Goal: Task Accomplishment & Management: Complete application form

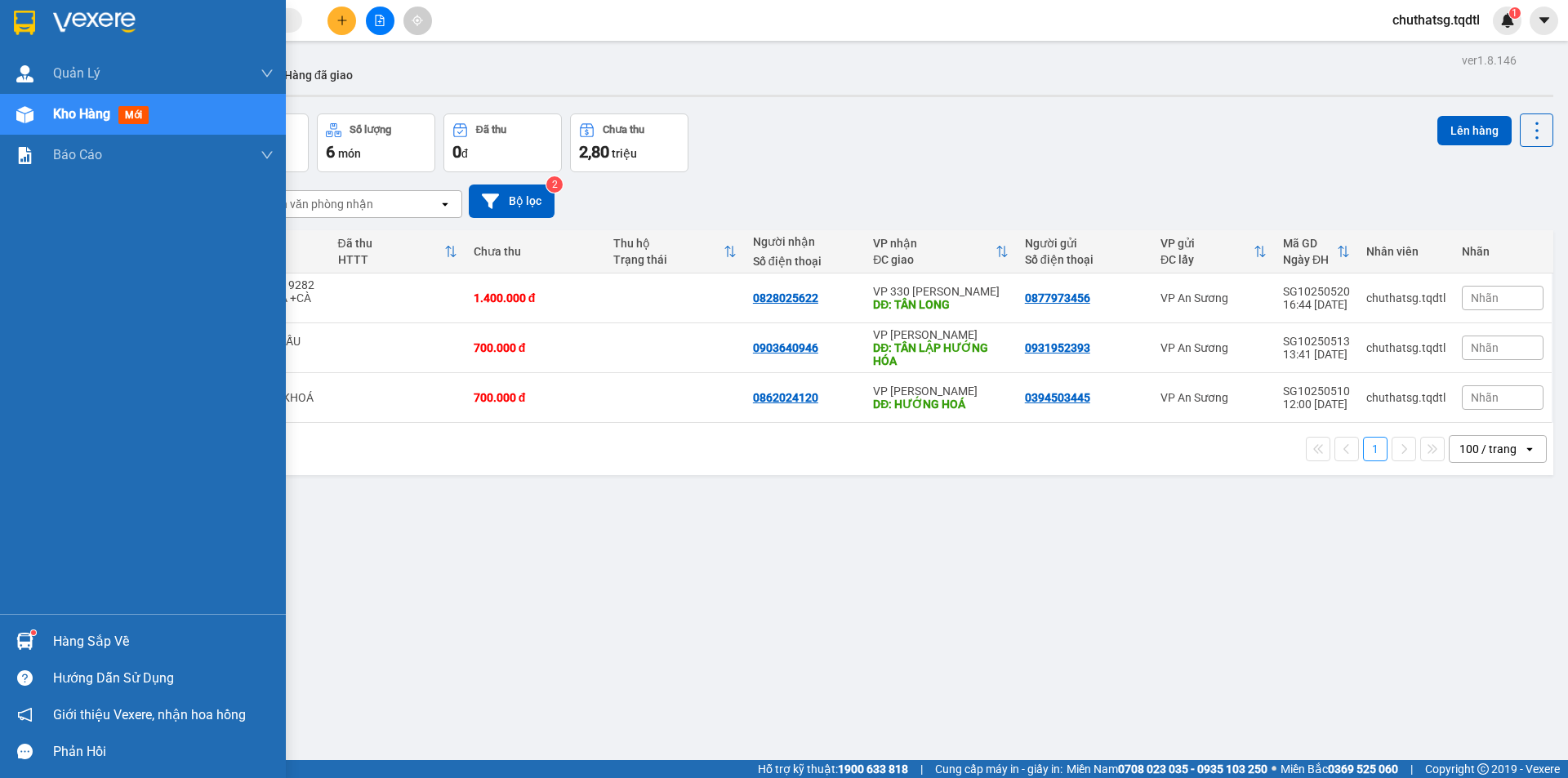
click at [40, 120] on div "Kho hàng mới" at bounding box center [142, 115] width 286 height 41
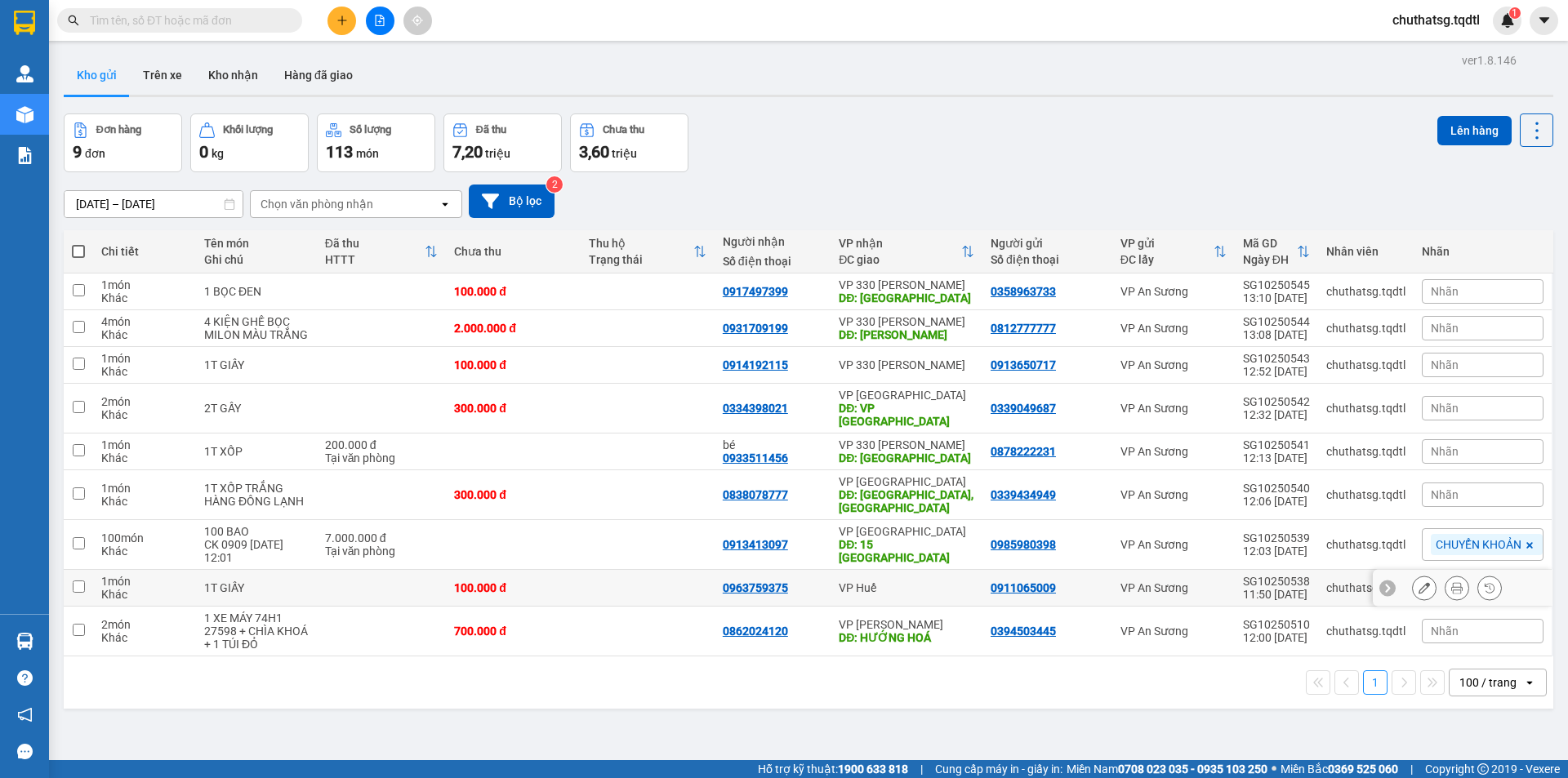
scroll to position [76, 0]
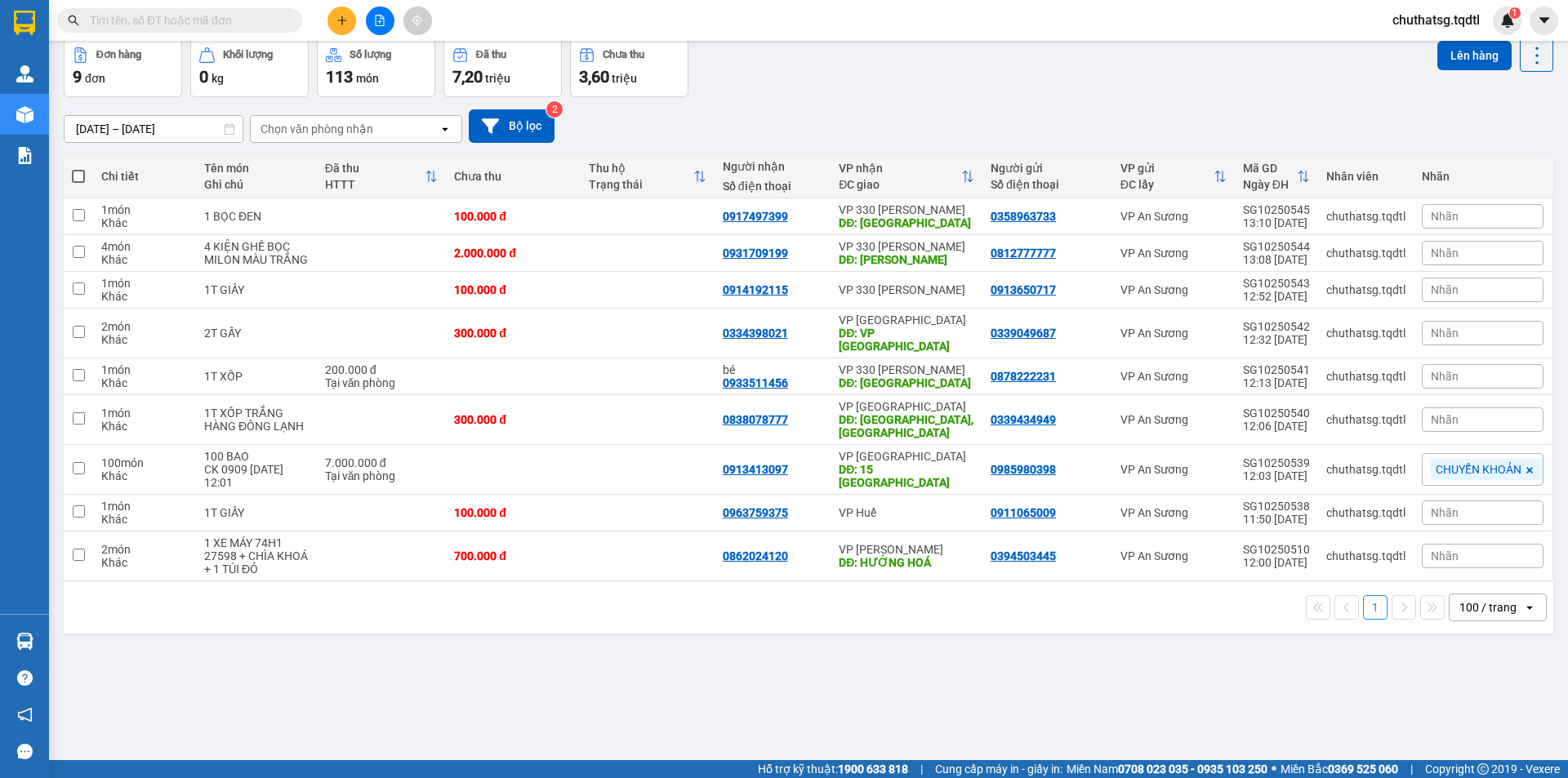
click at [1475, 599] on div "100 / trang" at bounding box center [1489, 607] width 57 height 17
click at [1461, 559] on span "100 / trang" at bounding box center [1481, 558] width 62 height 17
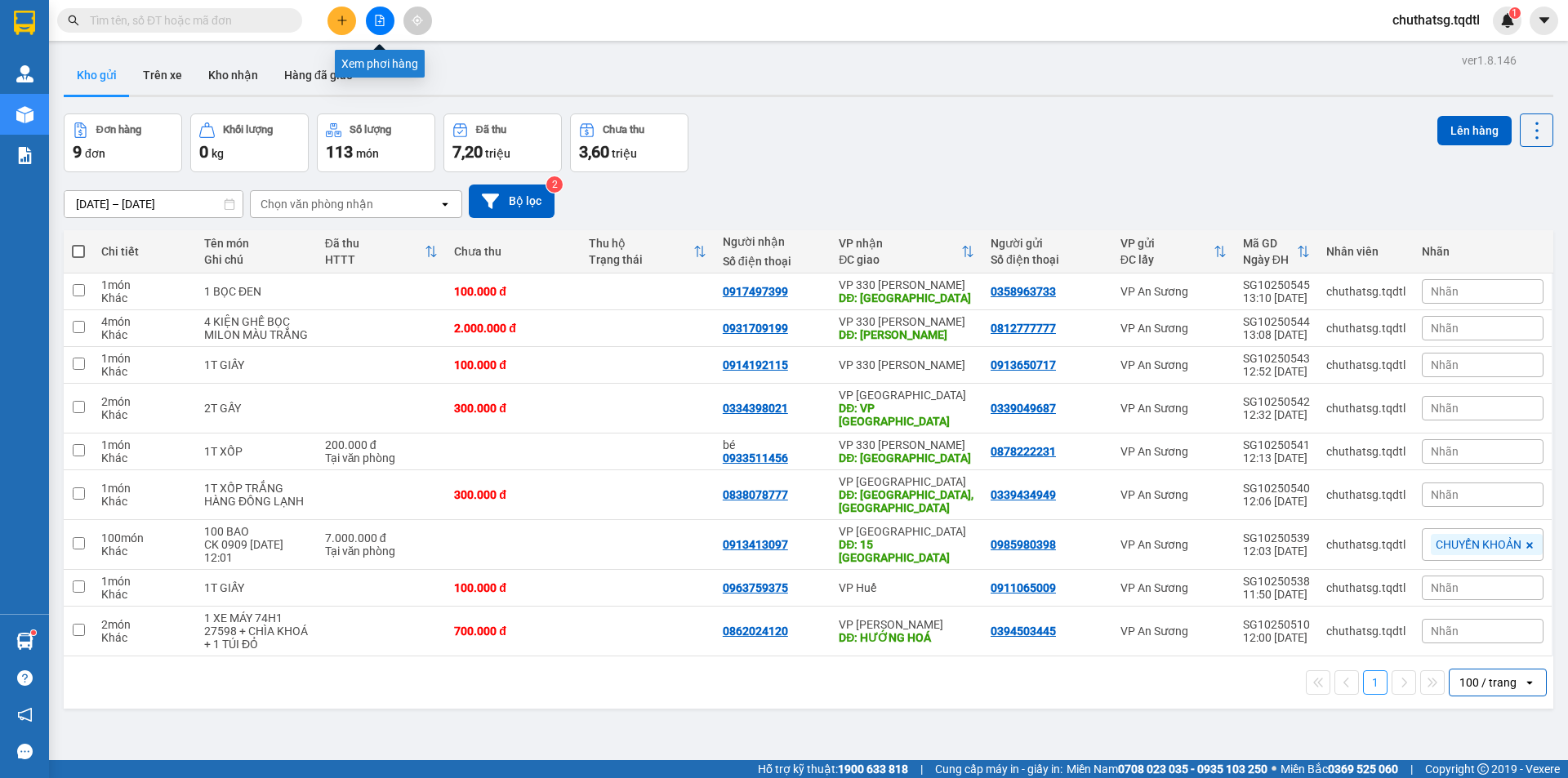
click at [384, 21] on icon "file-add" at bounding box center [380, 21] width 9 height 12
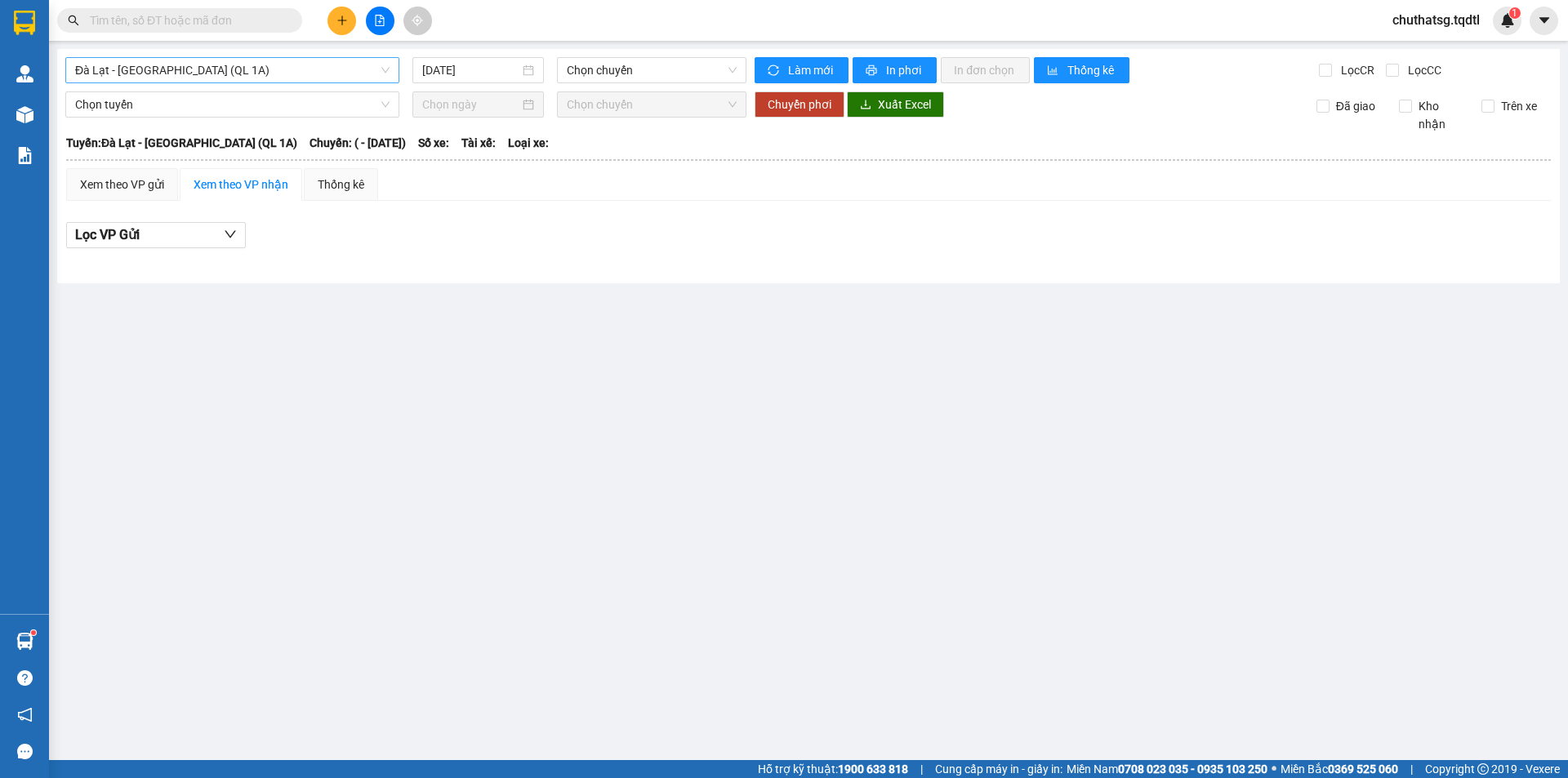
click at [246, 69] on span "Đà Lạt - Sài Gòn (QL 1A)" at bounding box center [233, 70] width 314 height 25
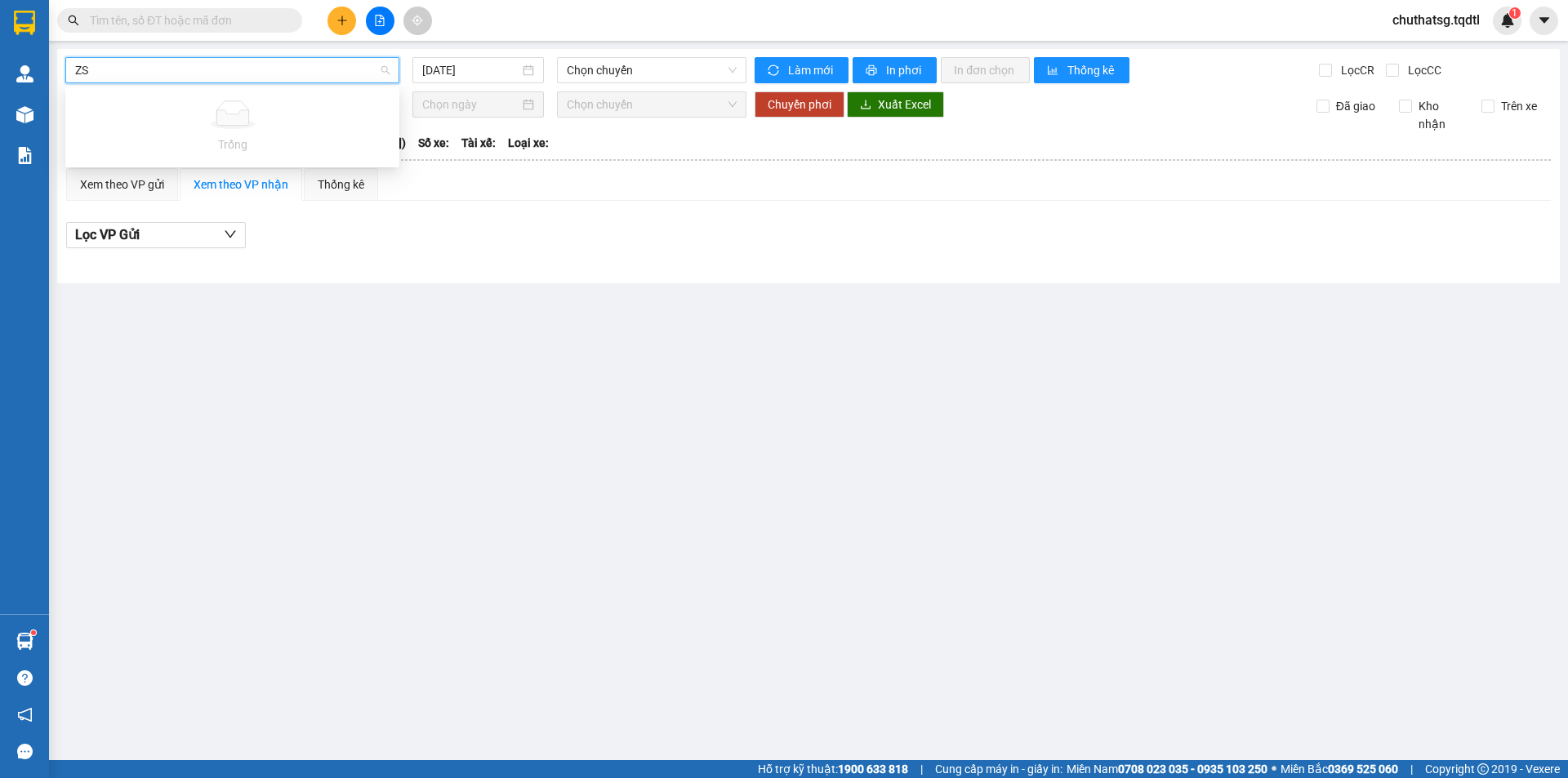
type input "Z"
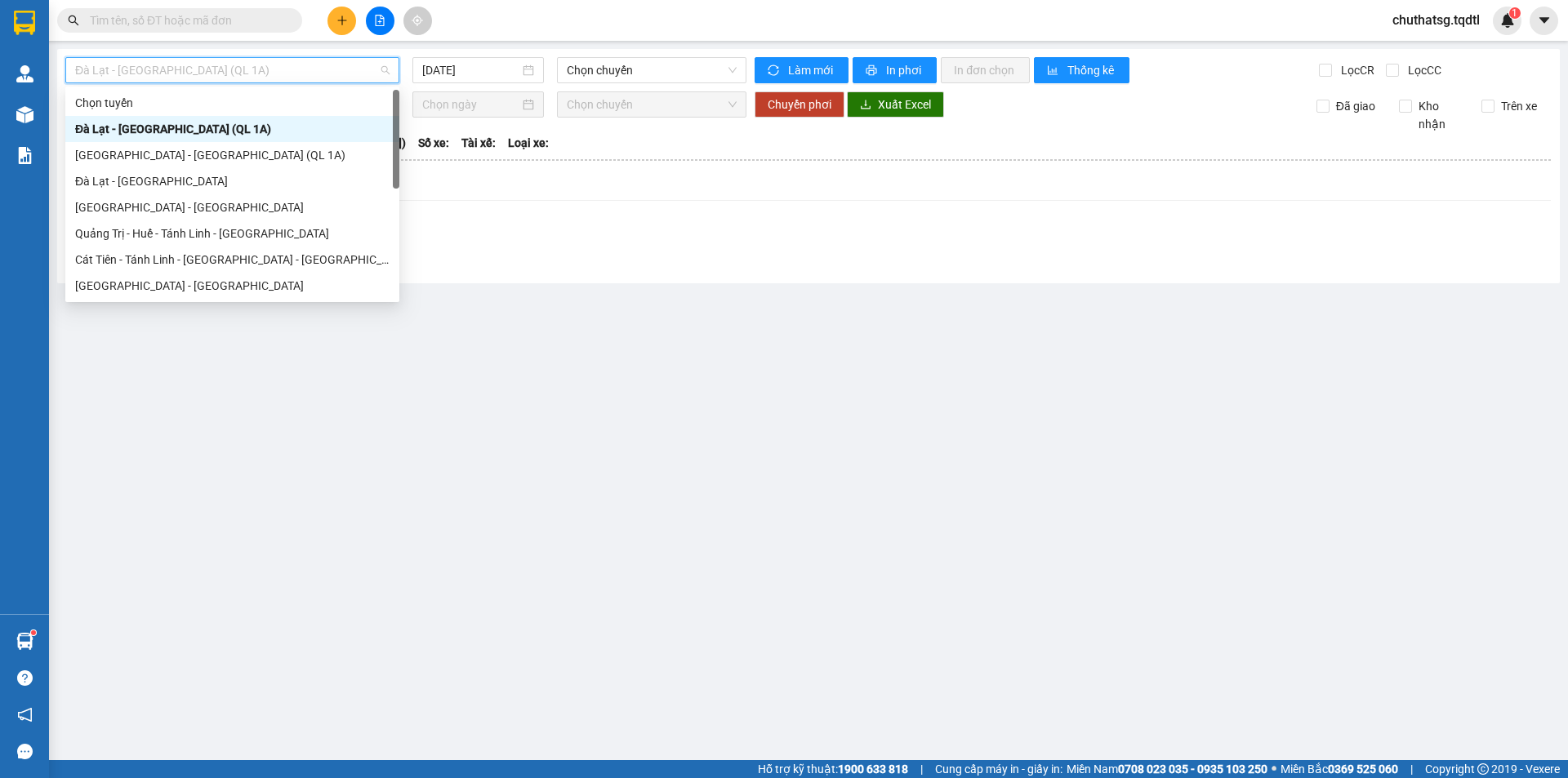
type input "S"
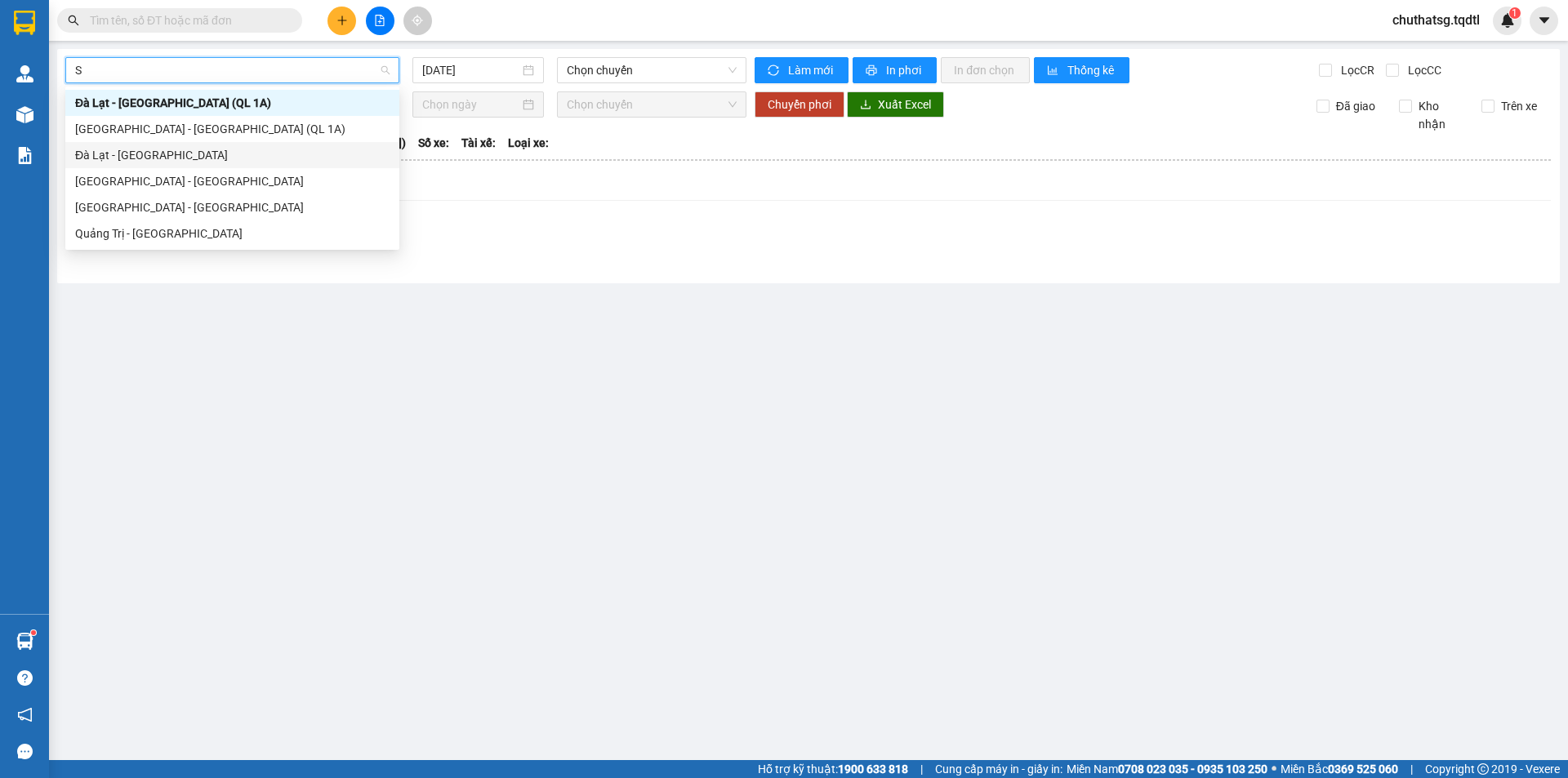
click at [173, 153] on div "Đà Lạt - Sài Gòn" at bounding box center [233, 155] width 314 height 18
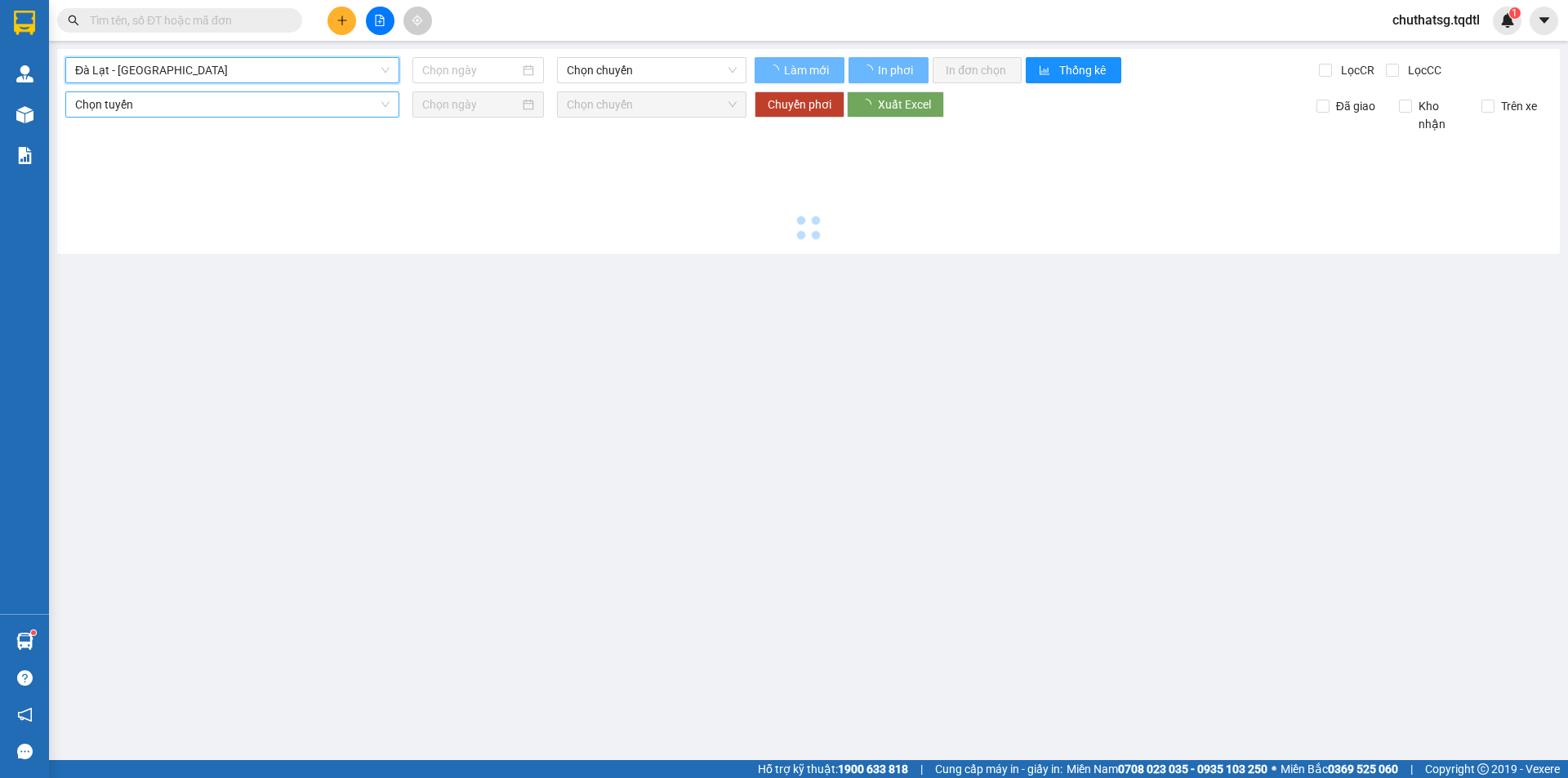
type input "[DATE]"
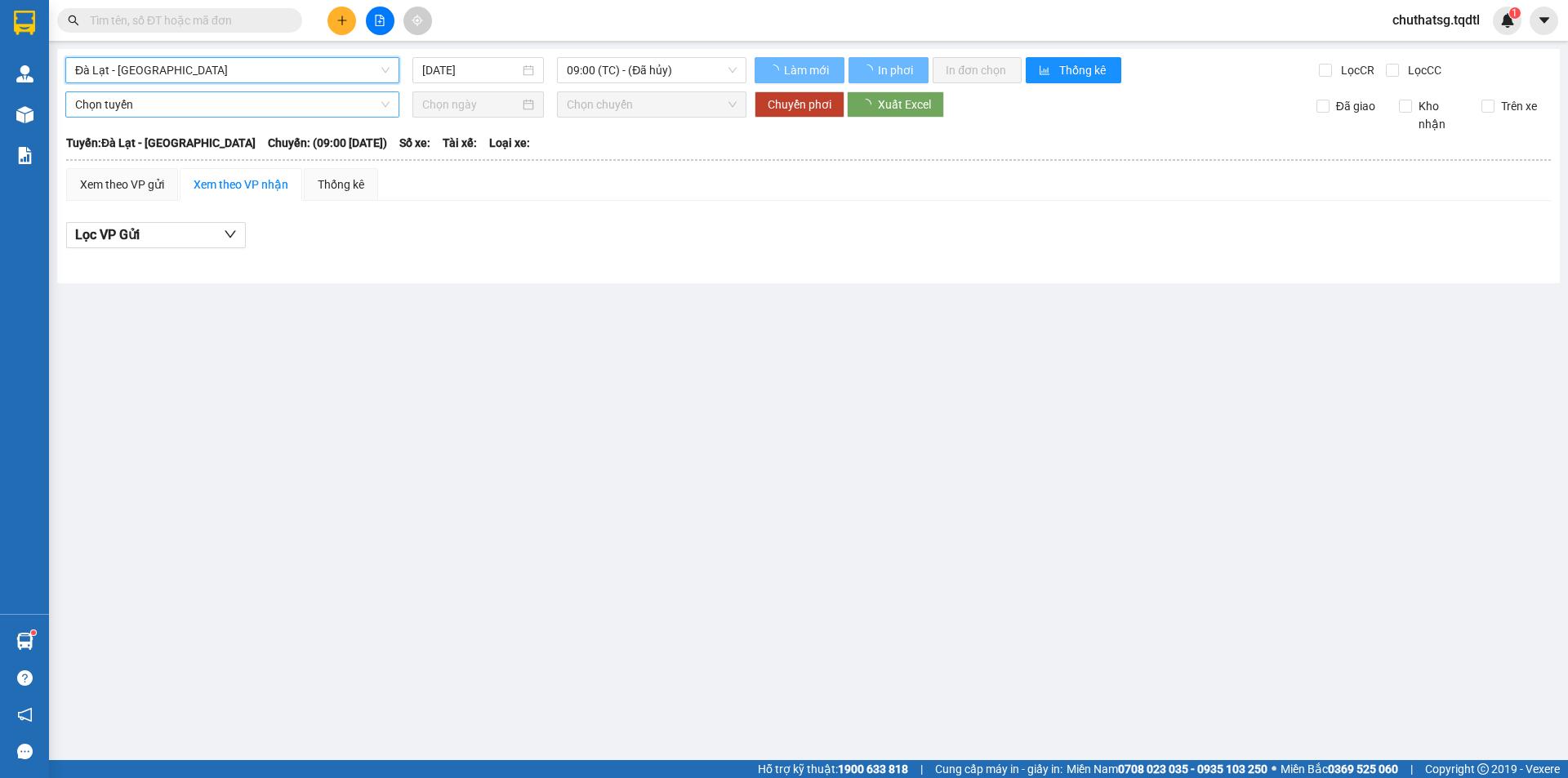
click at [166, 100] on span "Chọn tuyến" at bounding box center [233, 104] width 314 height 25
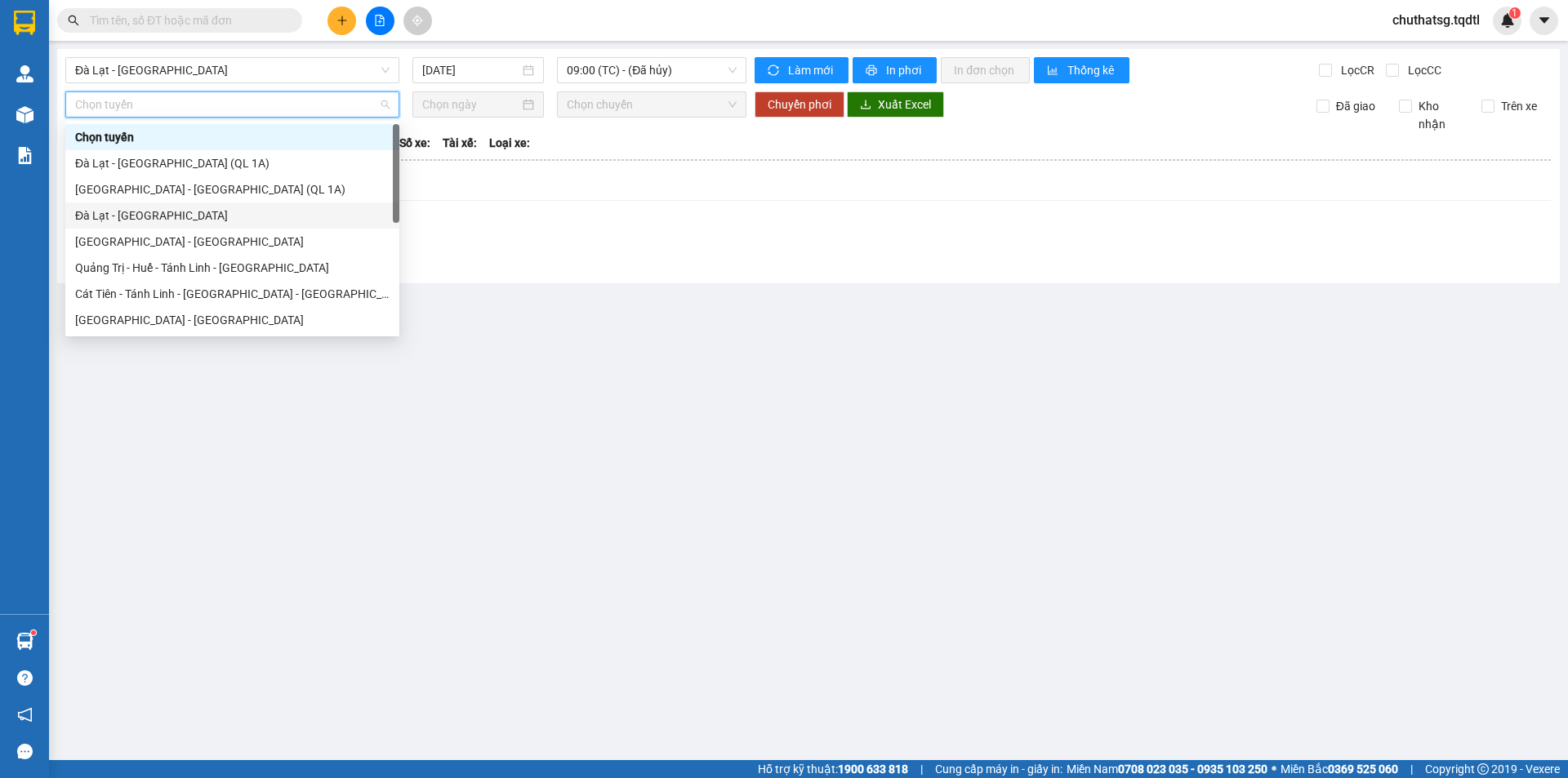
click at [173, 212] on div "Đà Lạt - Sài Gòn" at bounding box center [233, 216] width 314 height 18
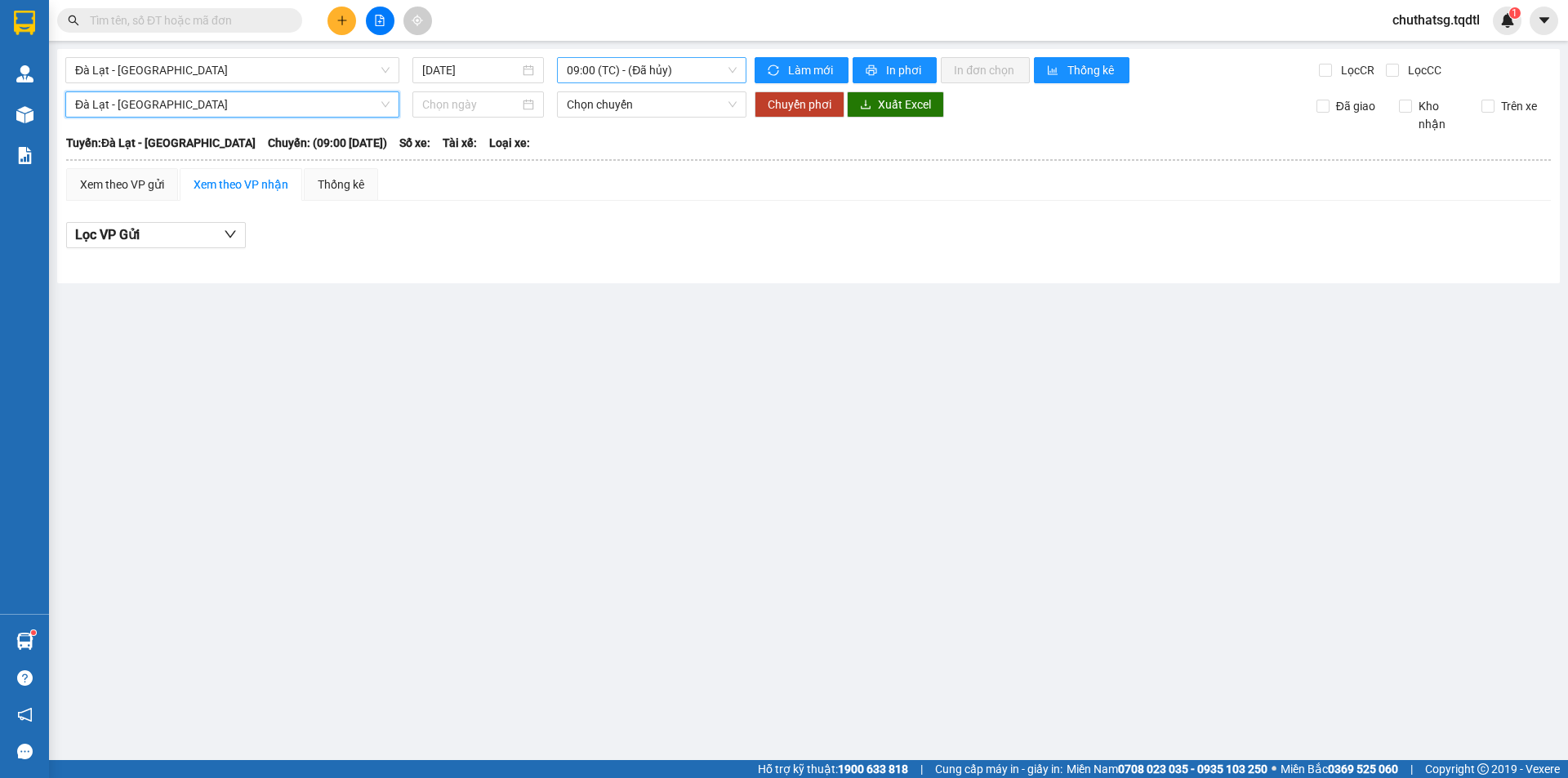
click at [616, 71] on span "09:00 (TC) - (Đã hủy)" at bounding box center [652, 70] width 170 height 25
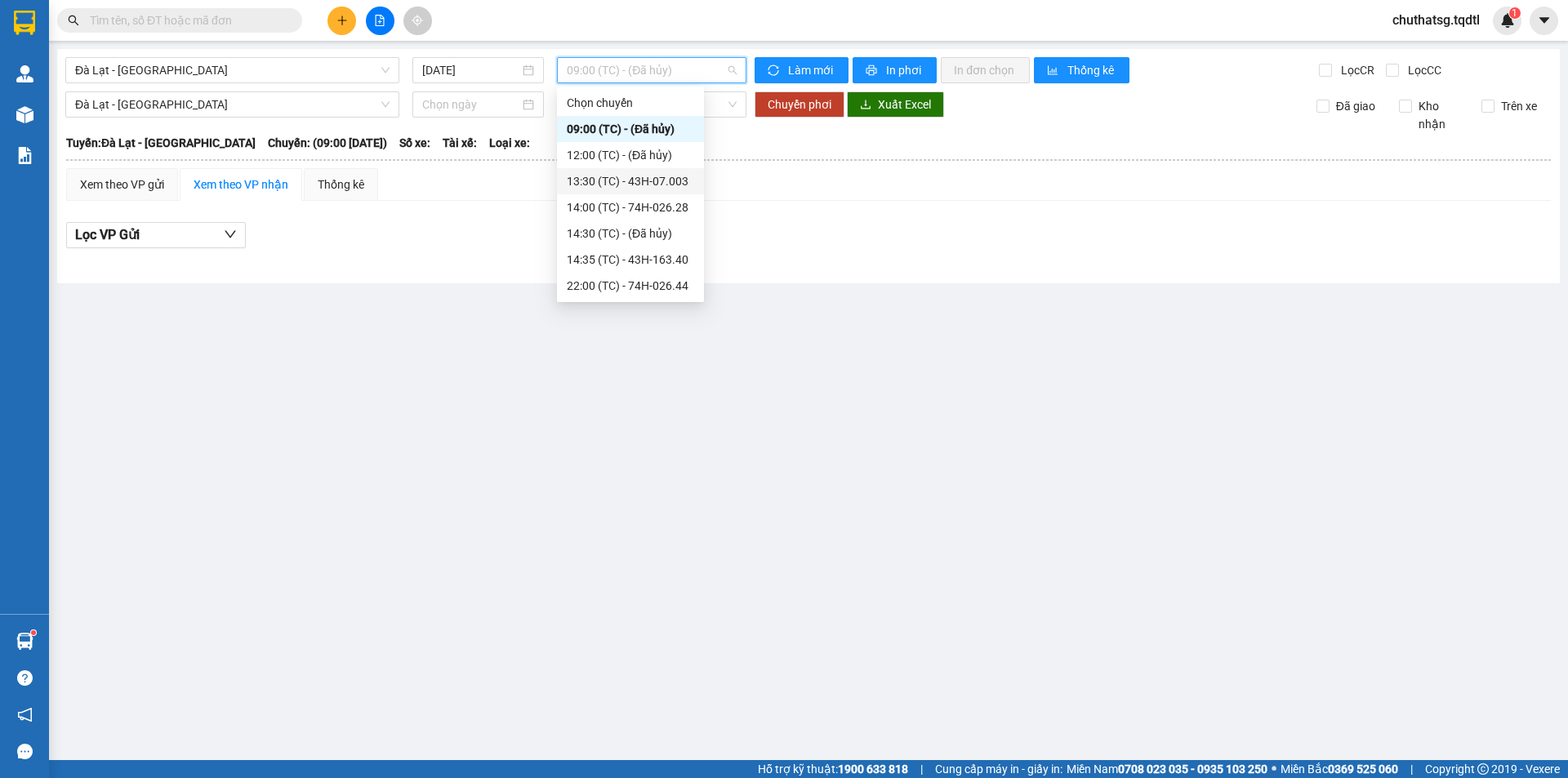
click at [652, 175] on div "13:30 (TC) - 43H-07.003" at bounding box center [631, 182] width 128 height 18
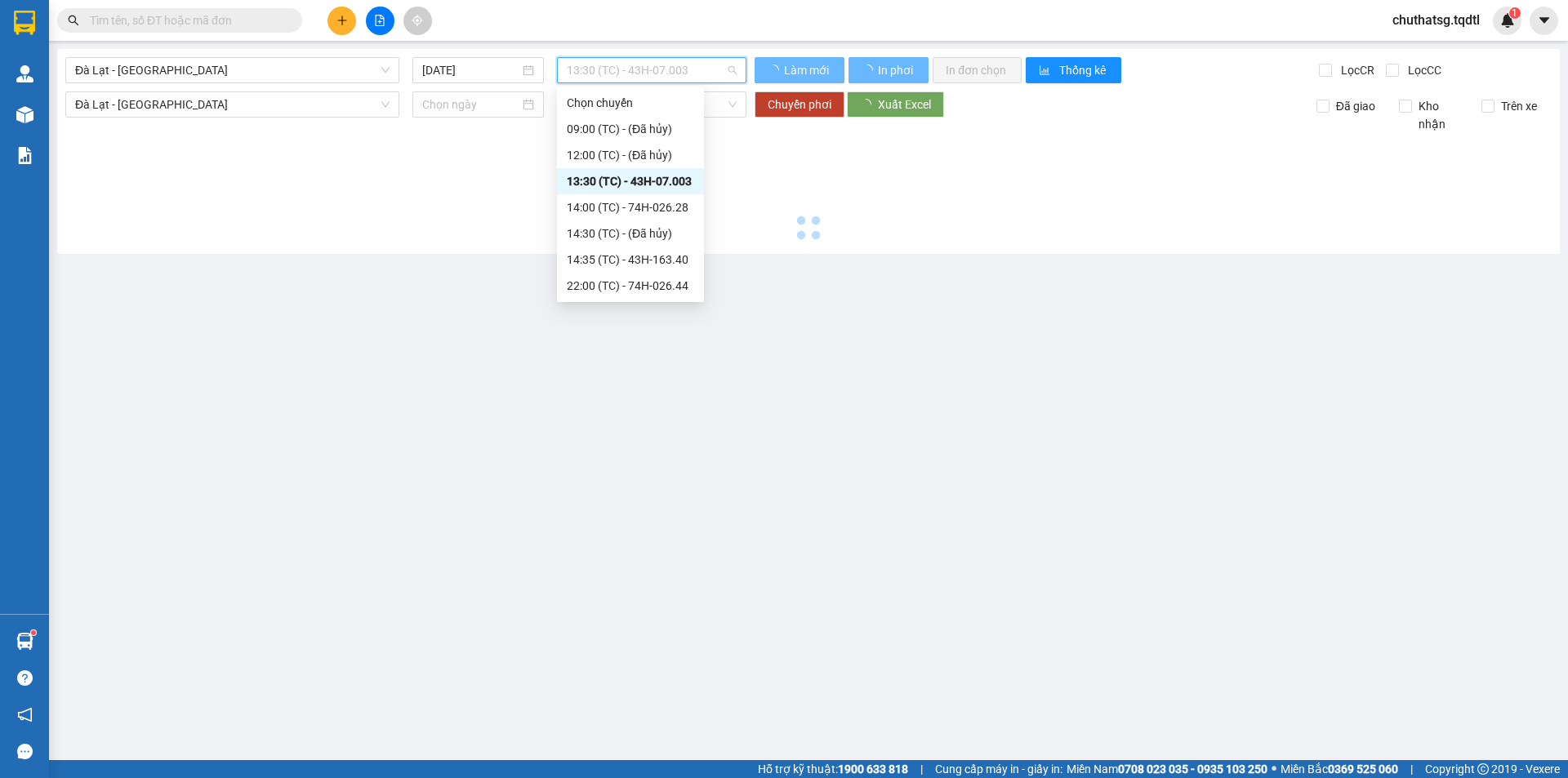
click at [632, 66] on span "13:30 (TC) - 43H-07.003" at bounding box center [652, 70] width 170 height 25
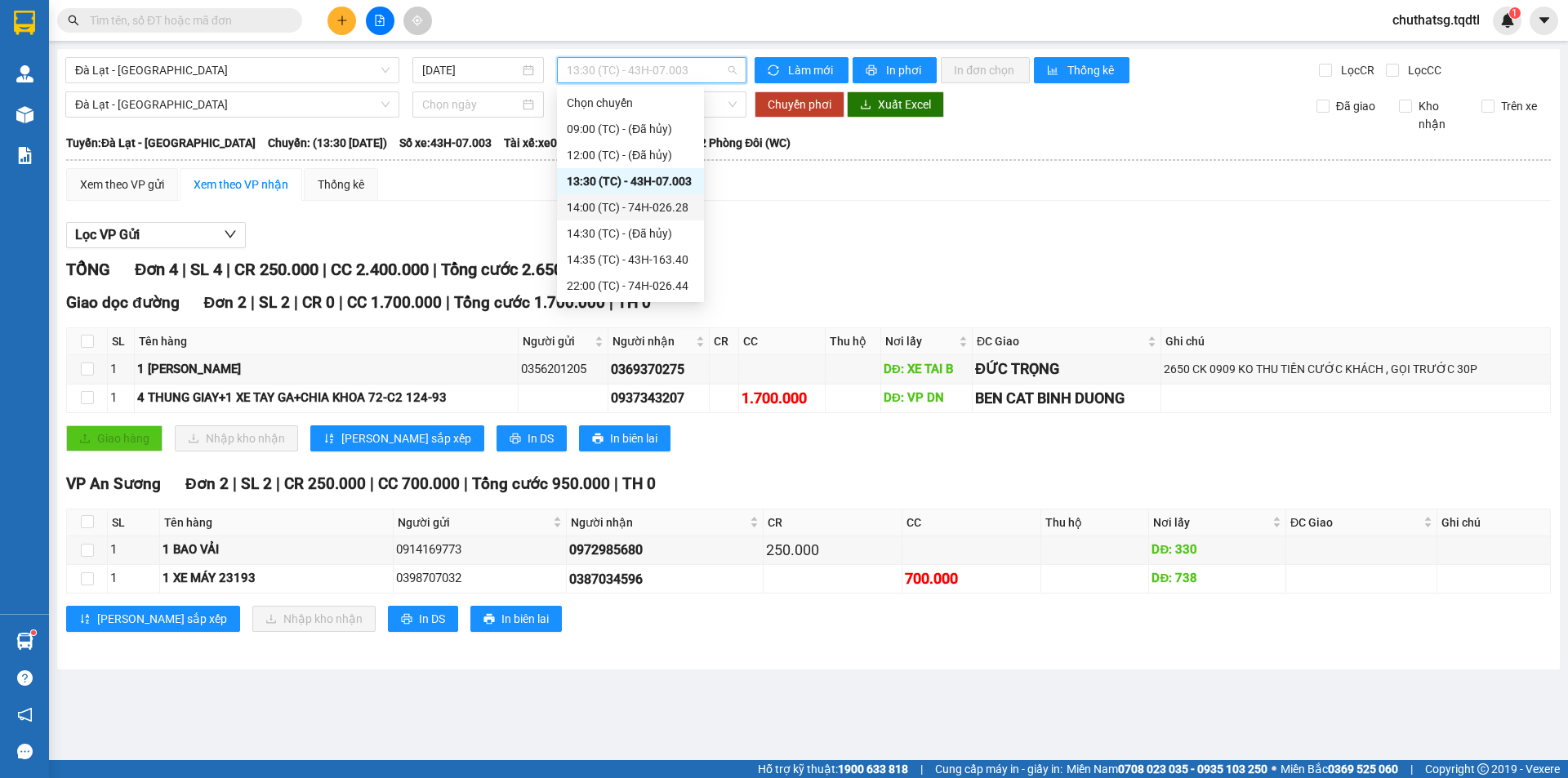
click at [649, 216] on div "14:00 (TC) - 74H-026.28" at bounding box center [631, 207] width 128 height 18
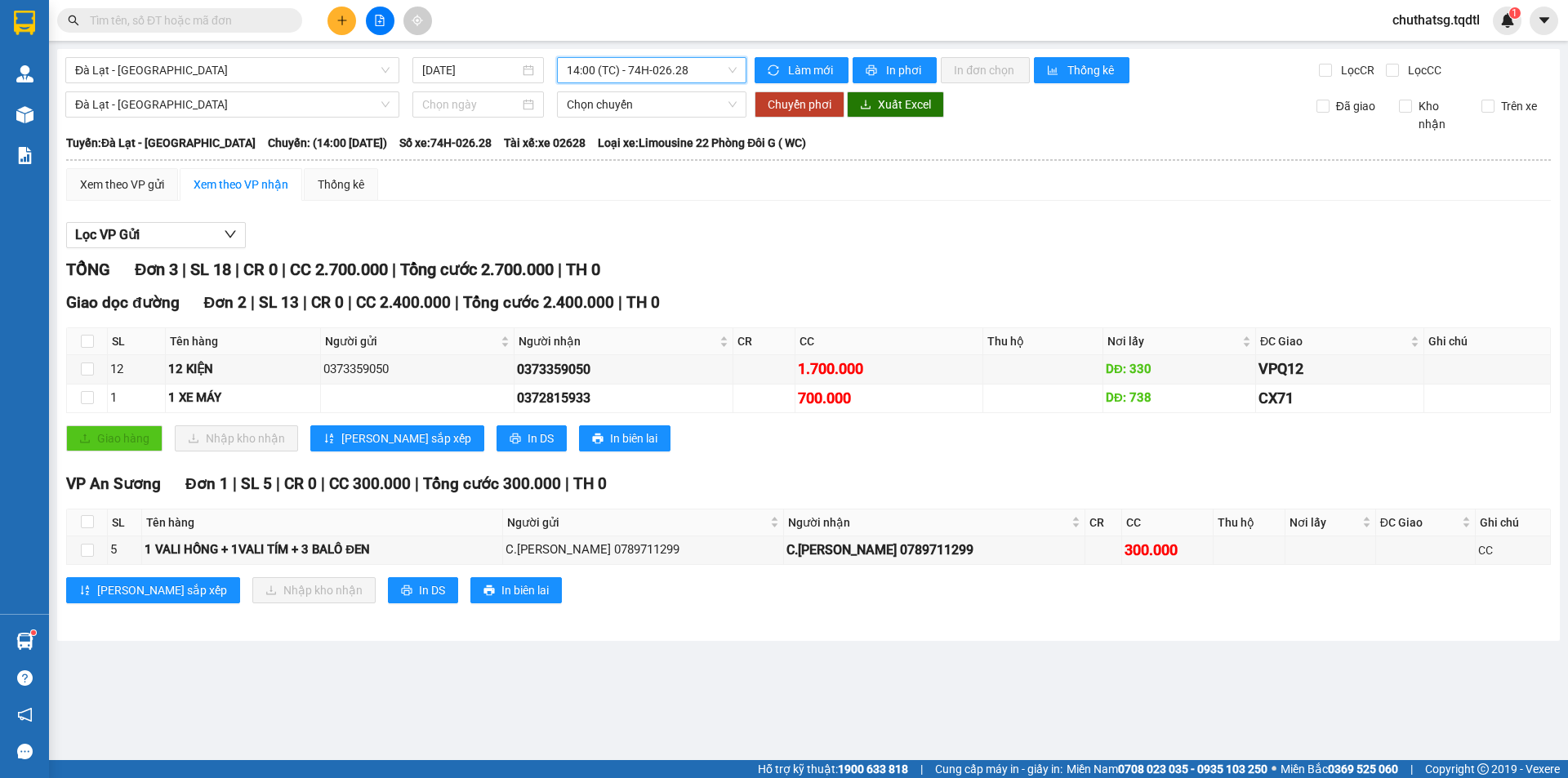
click at [639, 66] on span "14:00 (TC) - 74H-026.28" at bounding box center [652, 70] width 170 height 25
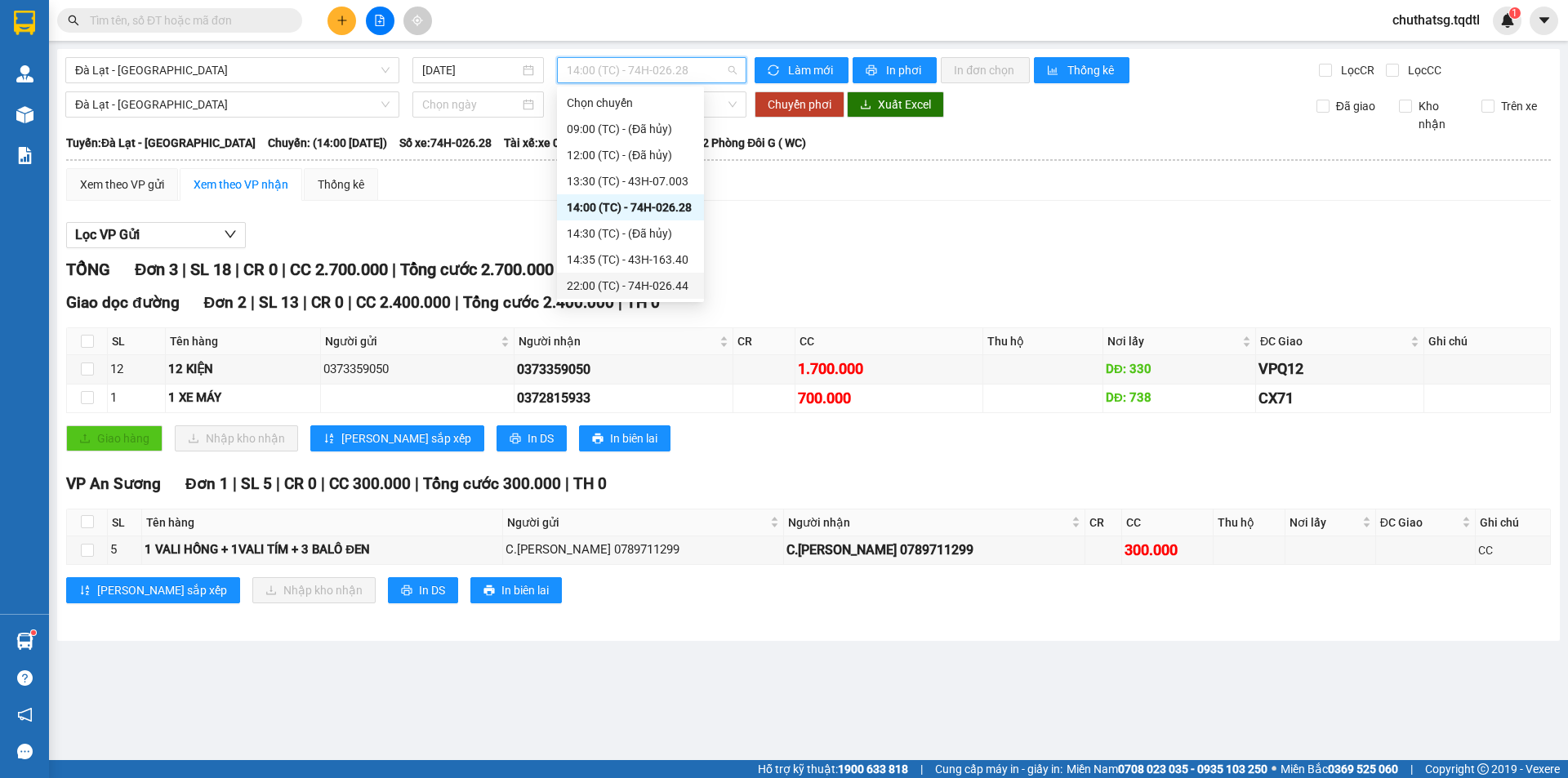
click at [652, 285] on div "22:00 (TC) - 74H-026.44" at bounding box center [631, 285] width 128 height 18
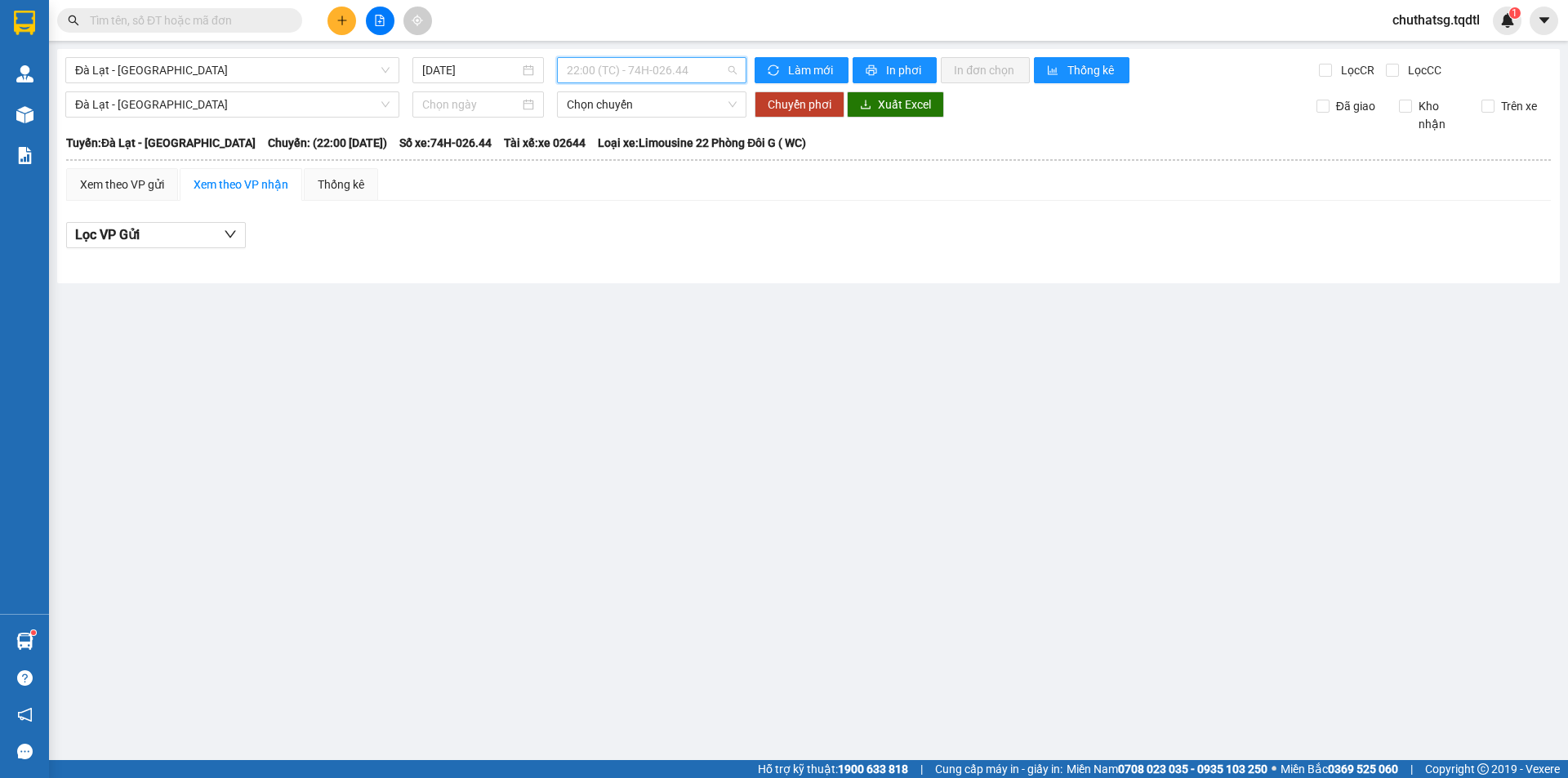
click at [621, 66] on span "22:00 (TC) - 74H-026.44" at bounding box center [652, 70] width 170 height 25
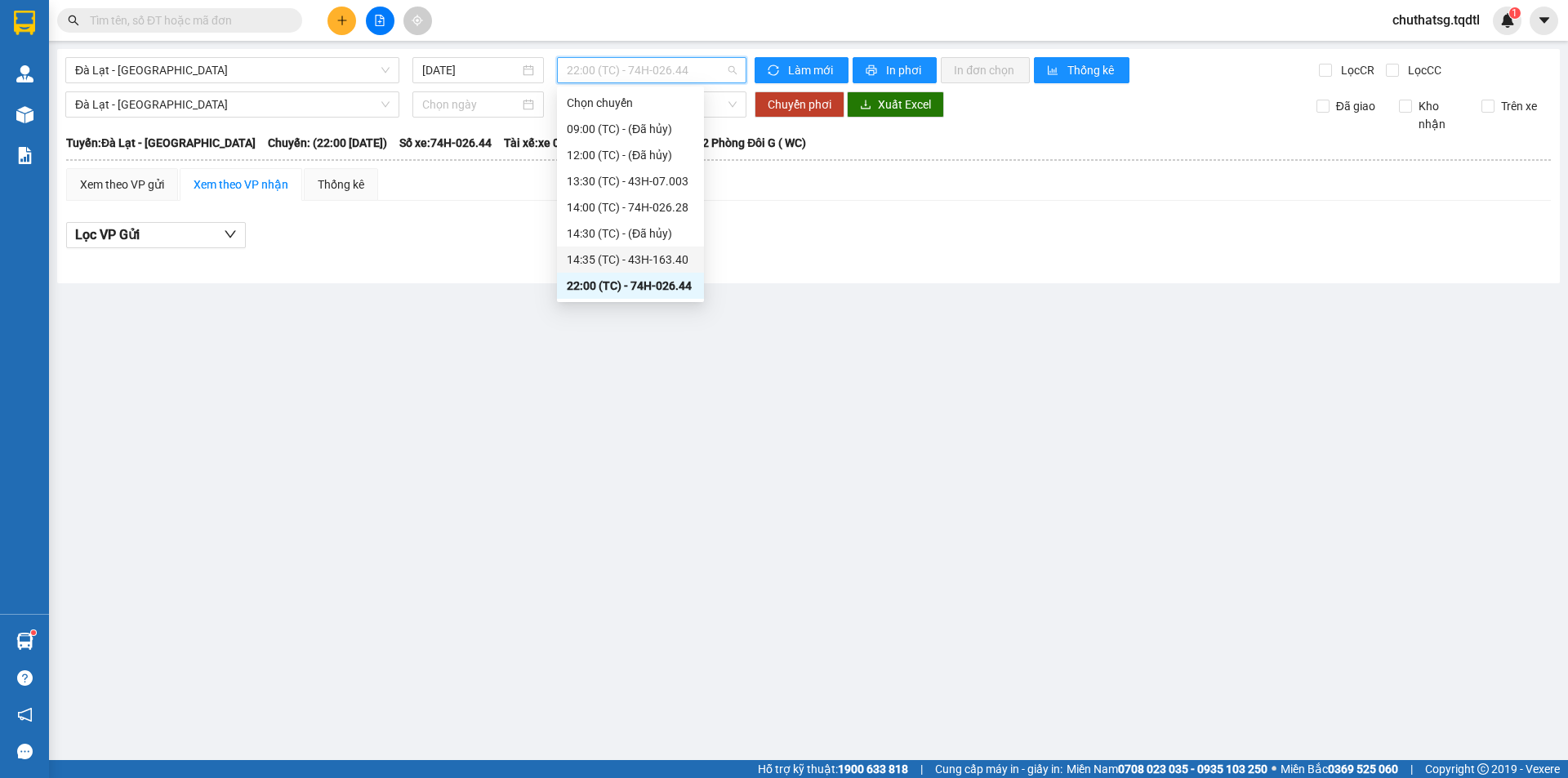
click at [660, 258] on div "14:35 (TC) - 43H-163.40" at bounding box center [631, 260] width 128 height 18
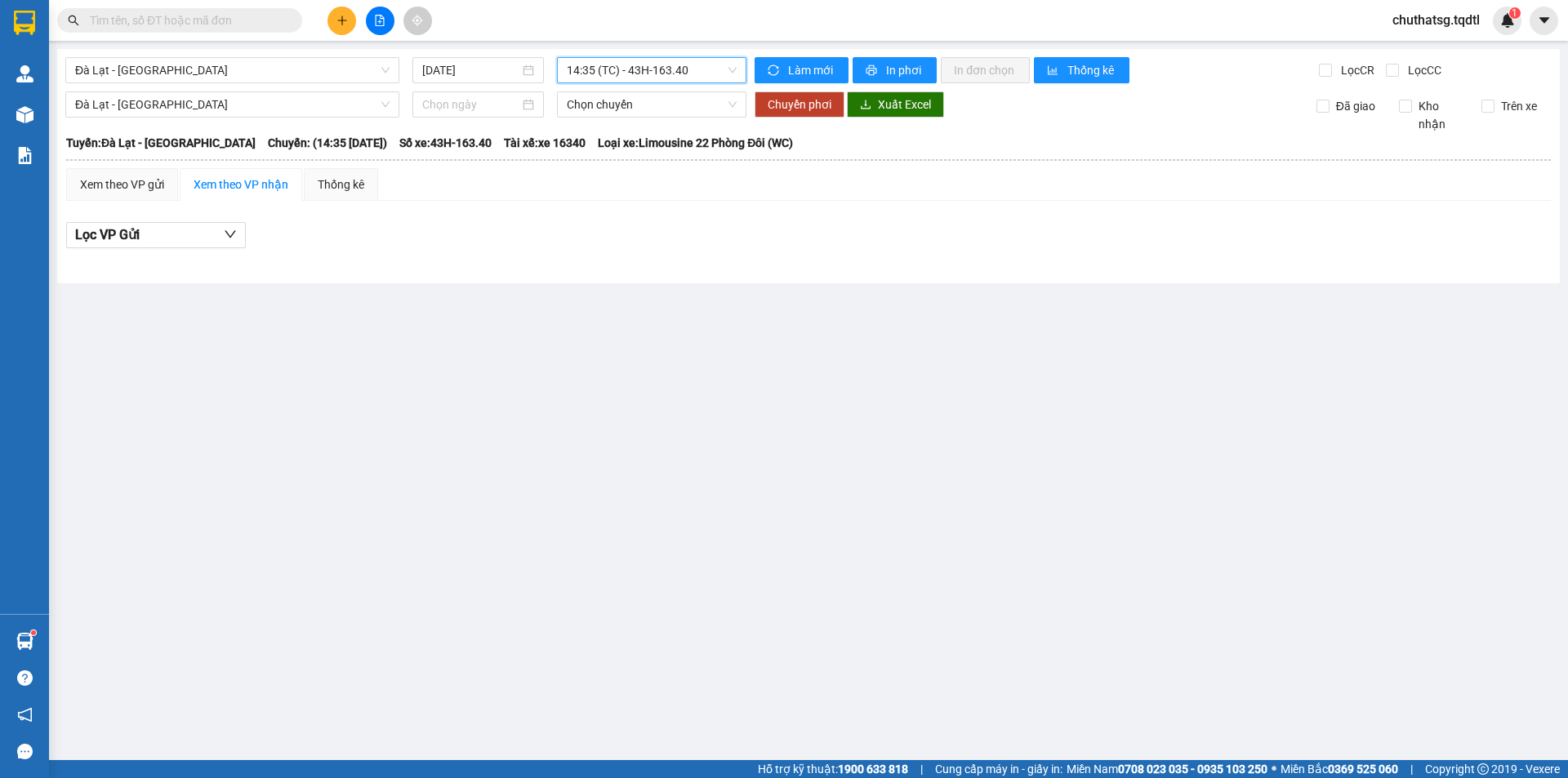
click at [635, 57] on div "14:35 (TC) - 43H-163.40" at bounding box center [652, 70] width 189 height 26
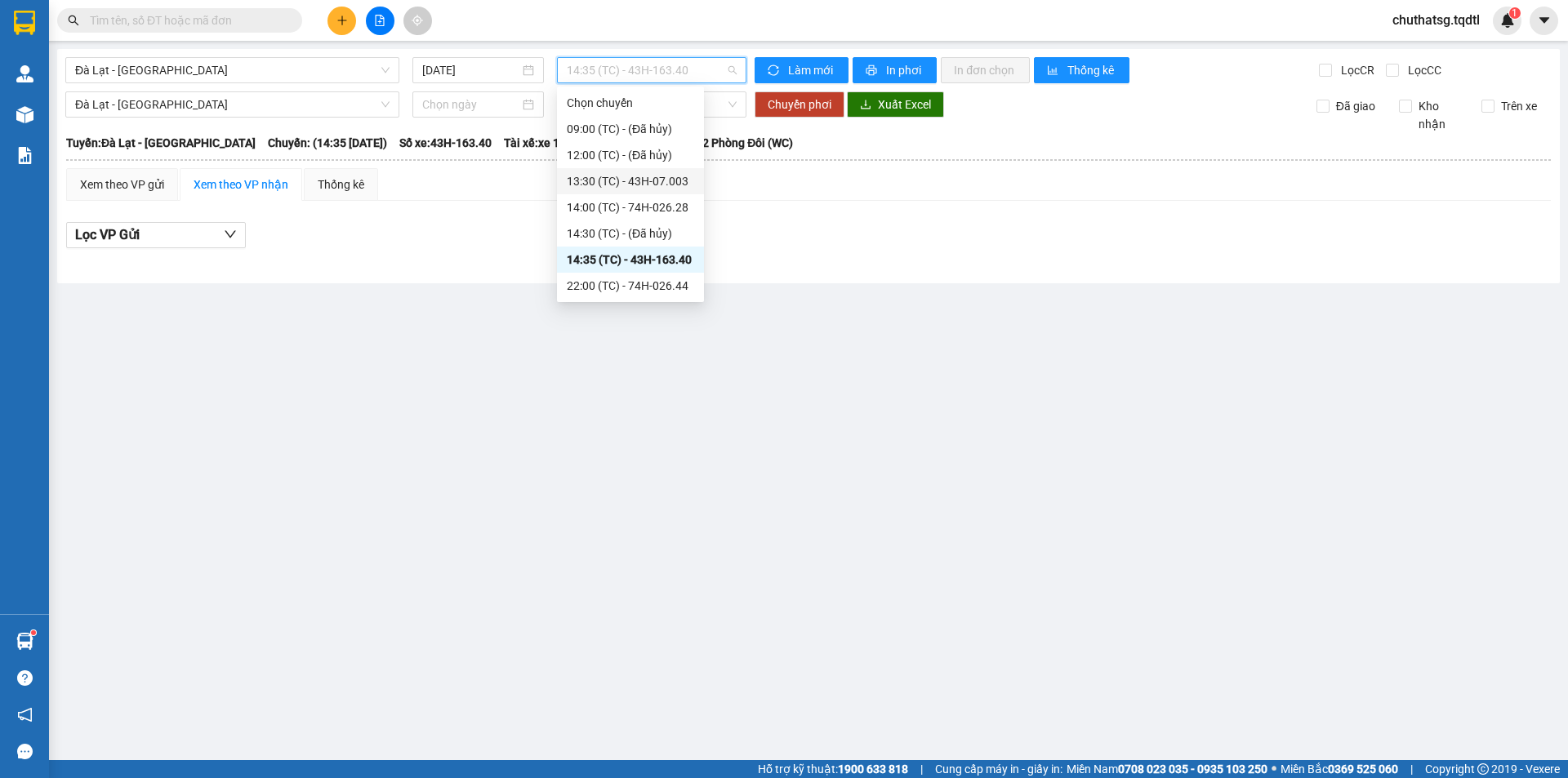
click at [665, 182] on div "13:30 (TC) - 43H-07.003" at bounding box center [631, 182] width 128 height 18
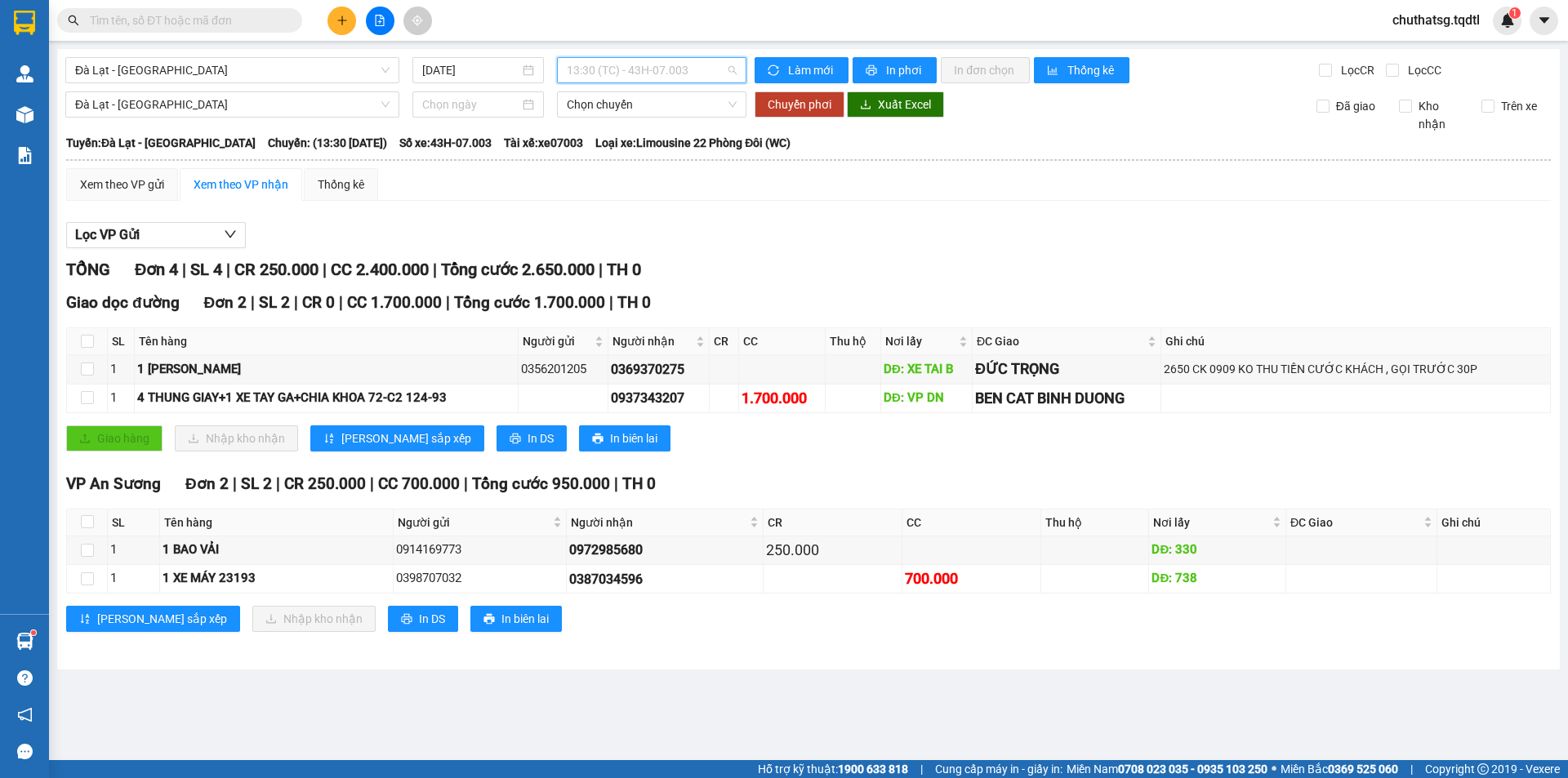
click at [641, 68] on span "13:30 (TC) - 43H-07.003" at bounding box center [652, 70] width 170 height 25
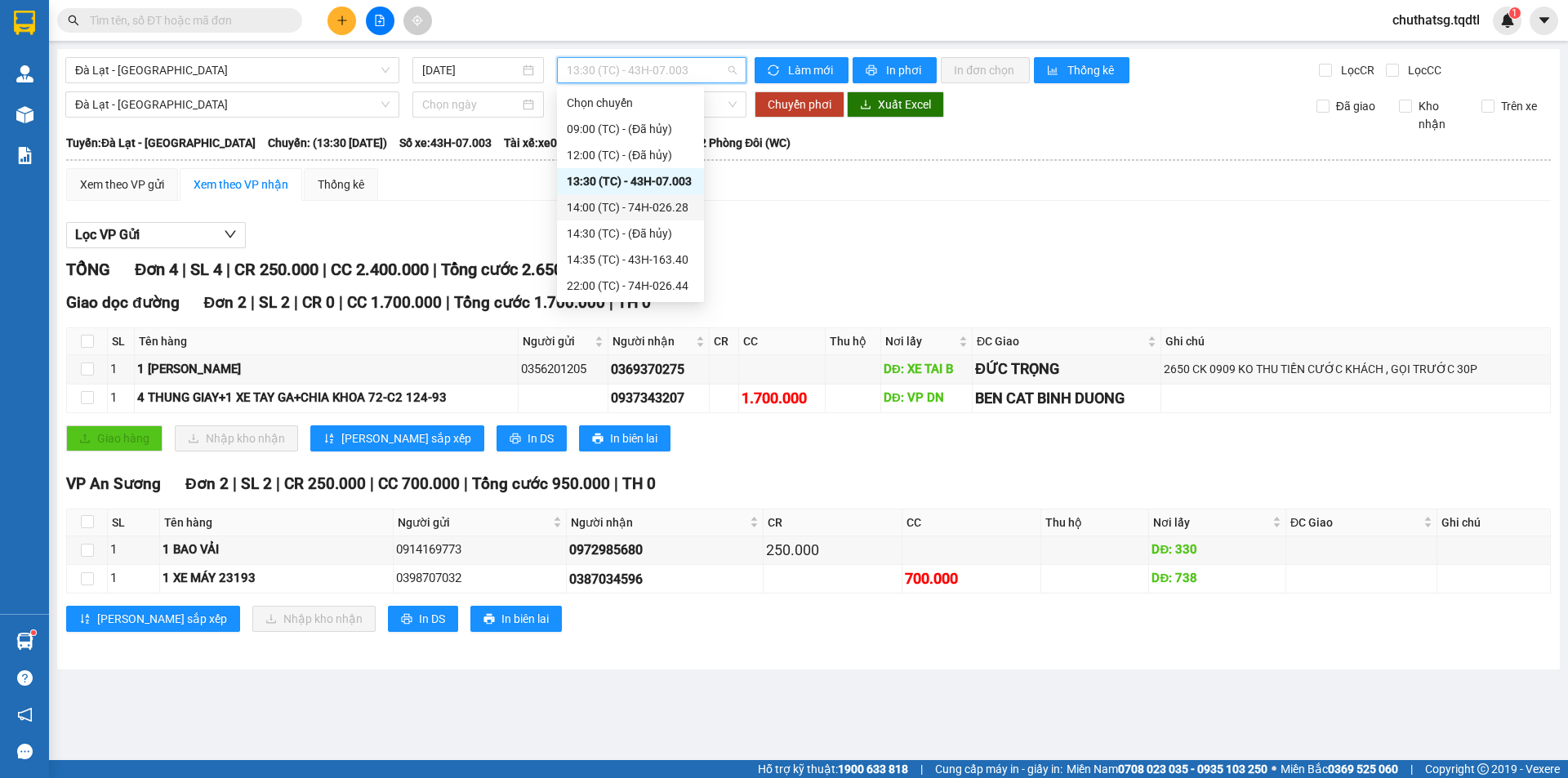
click at [664, 207] on div "14:00 (TC) - 74H-026.28" at bounding box center [631, 207] width 128 height 18
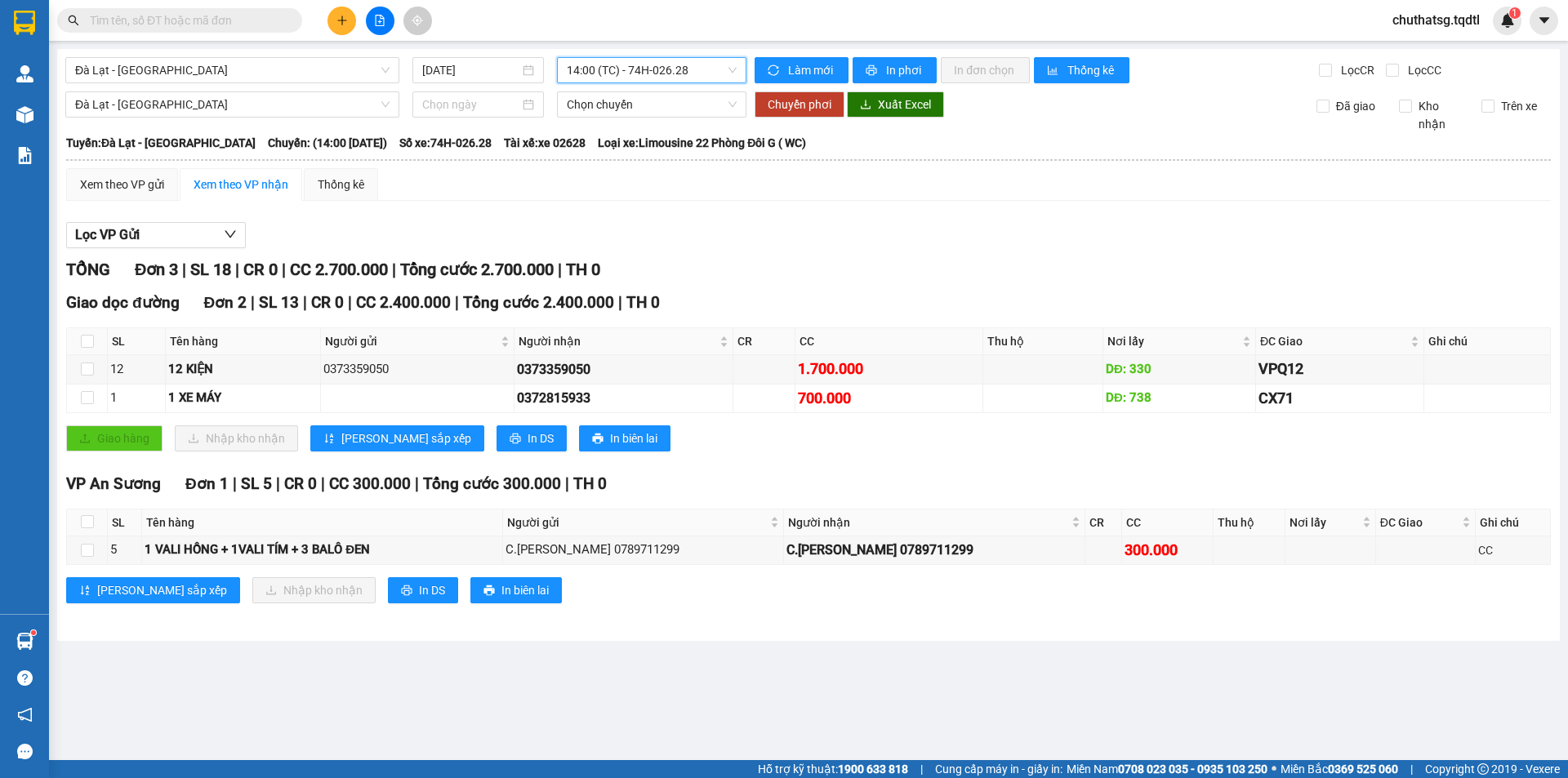
click at [262, 14] on input "text" at bounding box center [186, 21] width 192 height 18
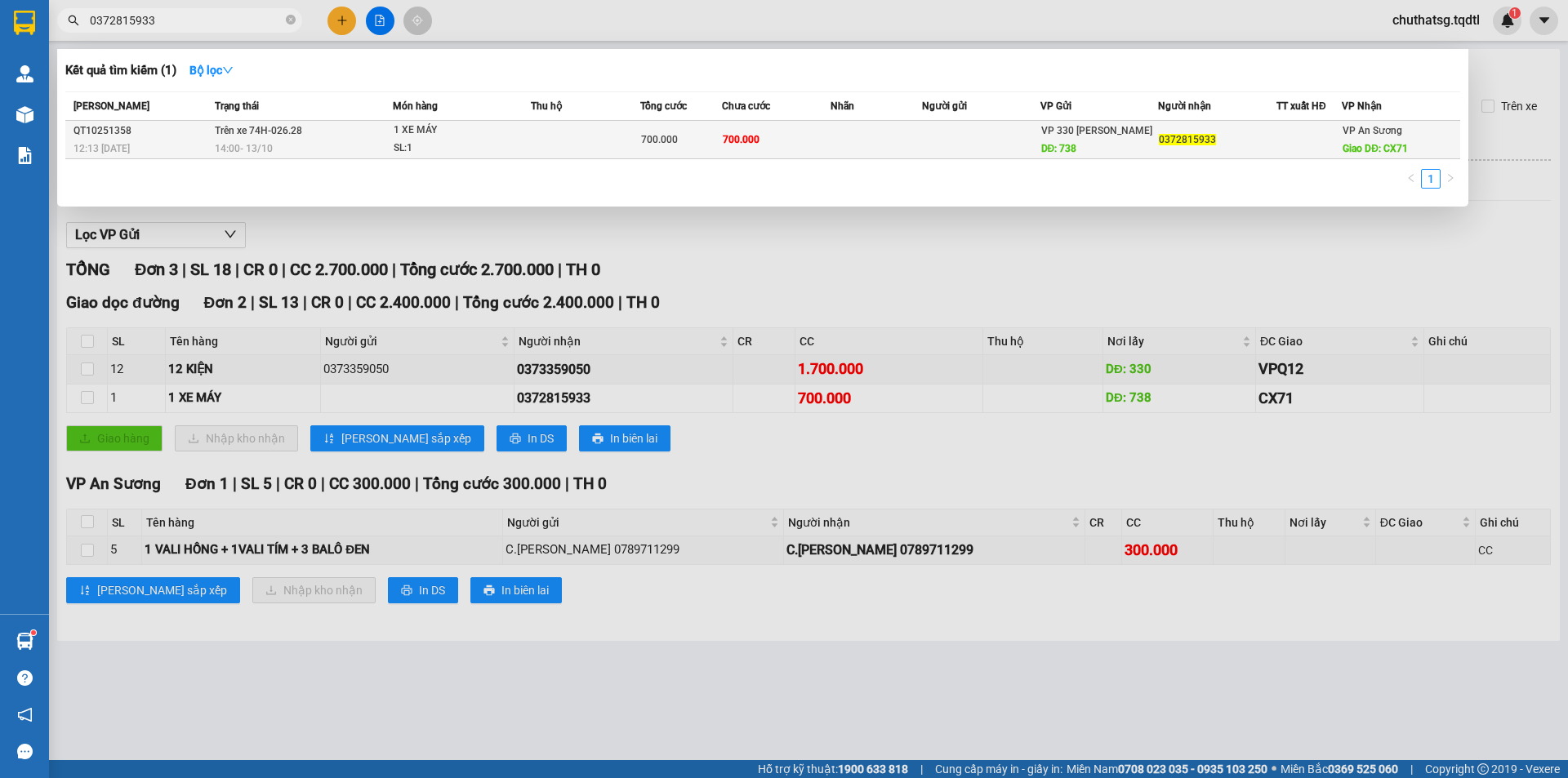
type input "0372815933"
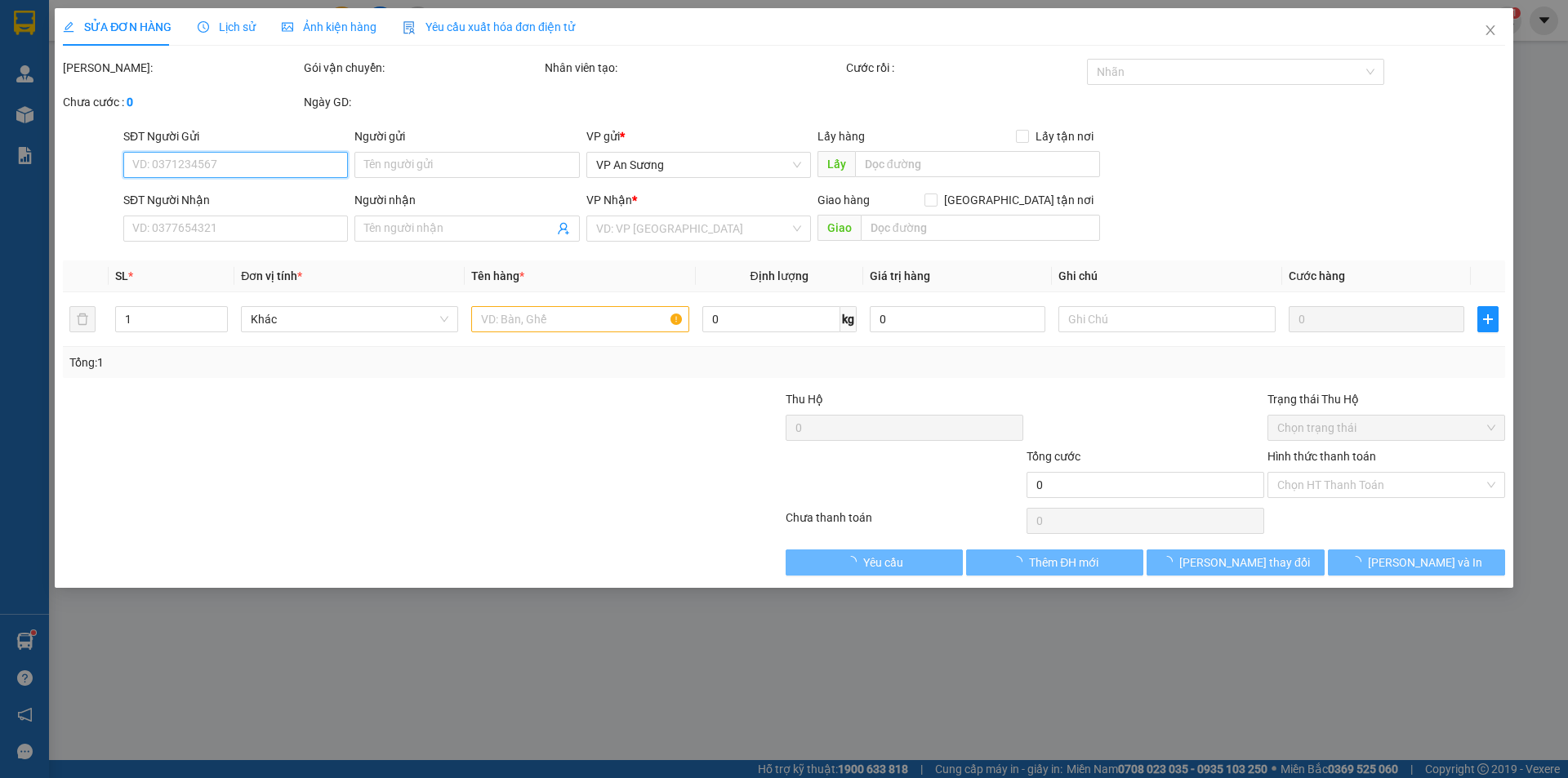
type input "738"
type input "0372815933"
type input "CX71"
type input "700.000"
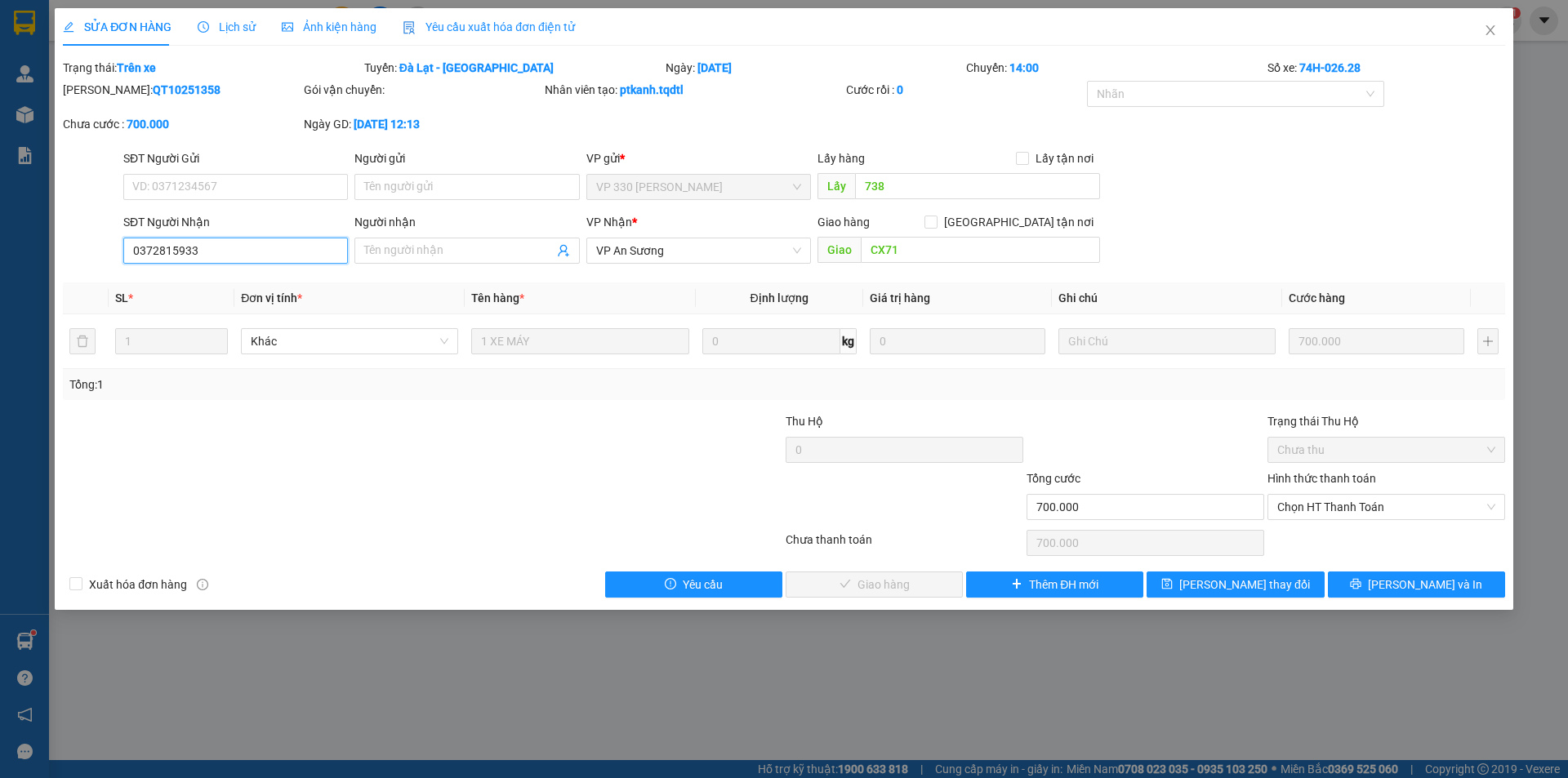
drag, startPoint x: 197, startPoint y: 244, endPoint x: 112, endPoint y: 242, distance: 85.0
click at [112, 242] on div "SĐT Người Nhận 0372815933 0372815933 Người nhận Tên người nhận VP Nhận * VP An …" at bounding box center [783, 241] width 1445 height 57
click at [1490, 26] on icon "close" at bounding box center [1490, 29] width 13 height 13
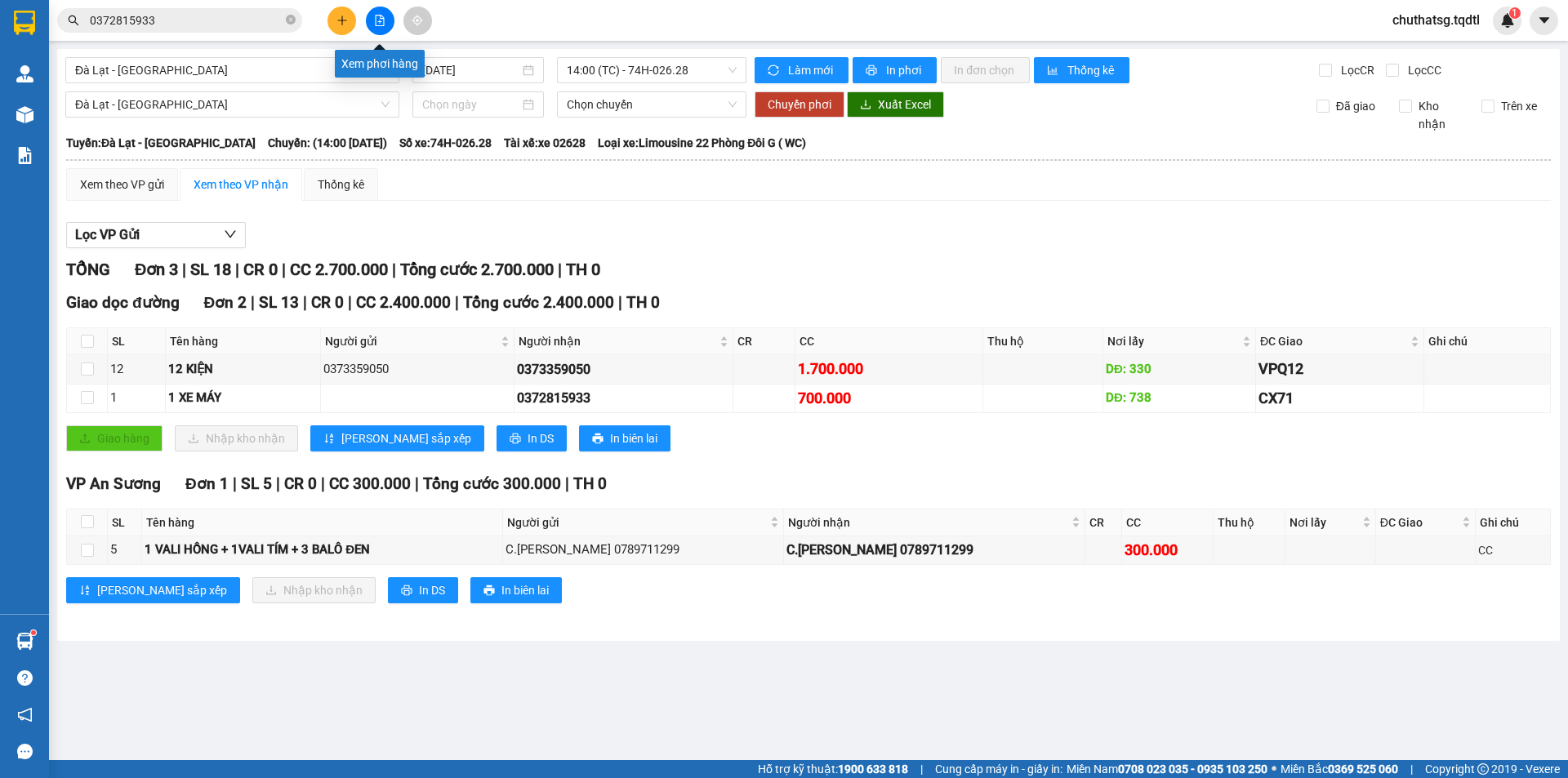
click at [377, 16] on icon "file-add" at bounding box center [380, 21] width 9 height 12
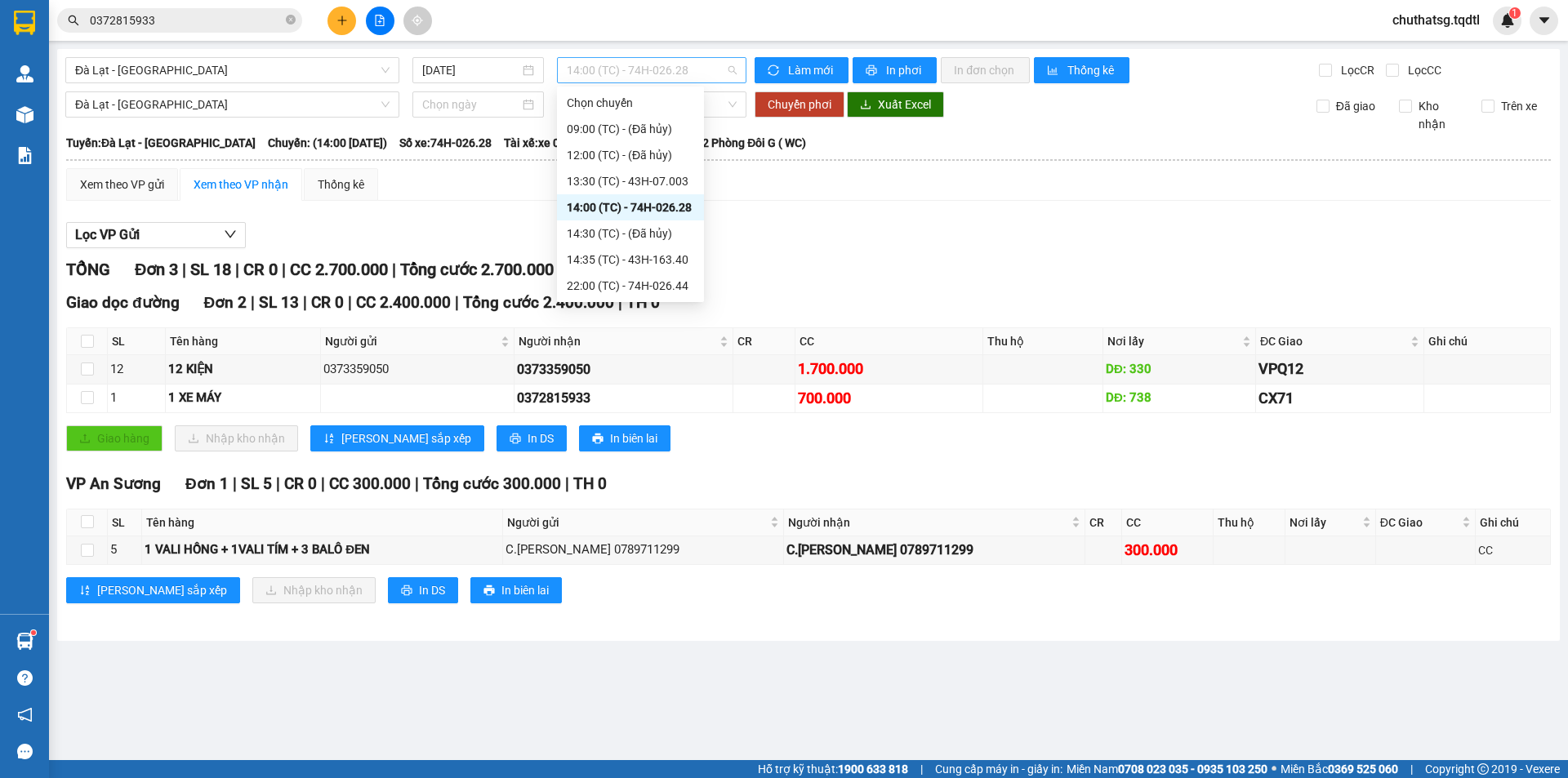
click at [601, 64] on span "14:00 (TC) - 74H-026.28" at bounding box center [652, 70] width 170 height 25
click at [675, 209] on div "14:00 (TC) - 74H-026.28" at bounding box center [631, 207] width 128 height 18
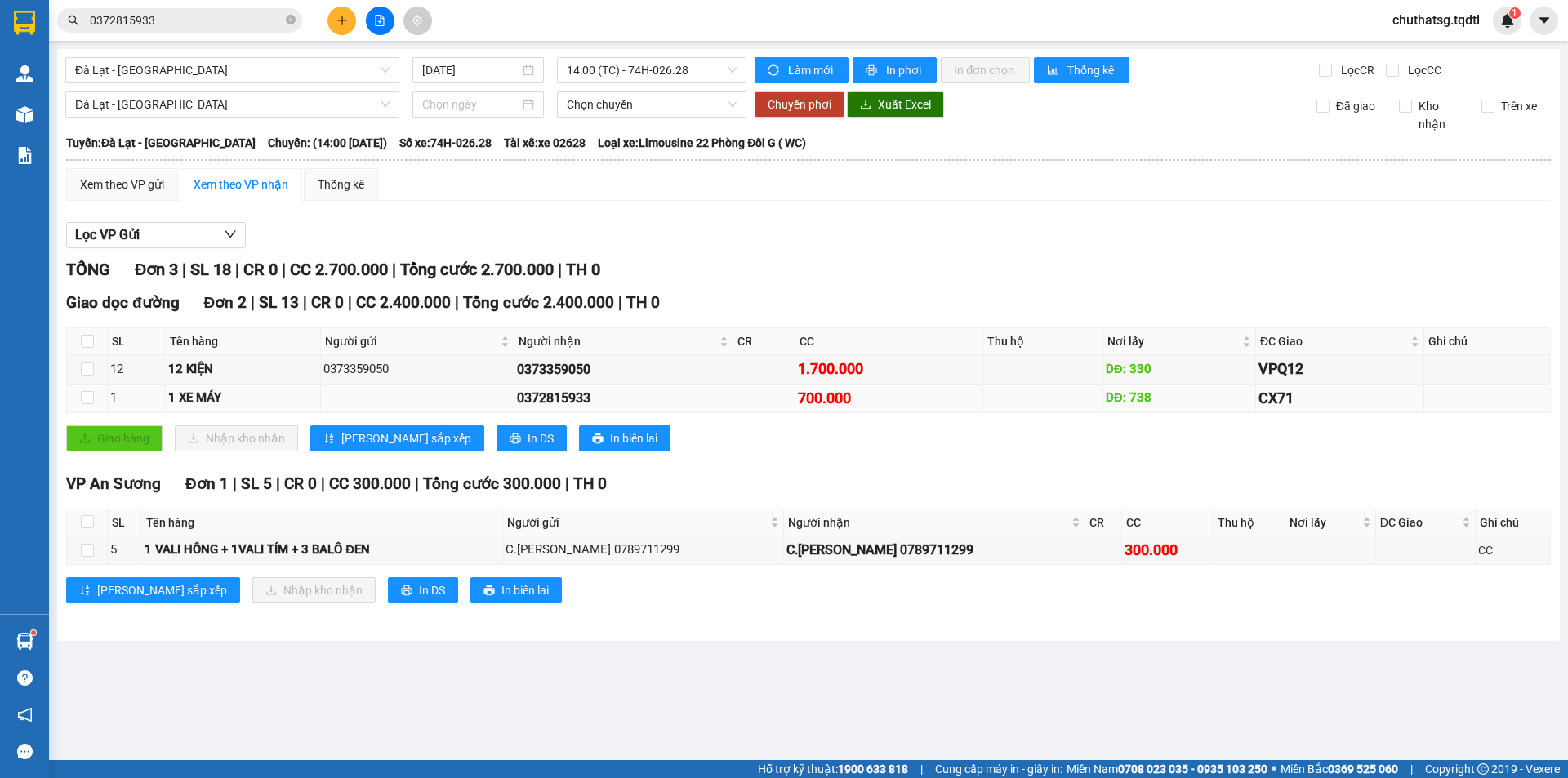
drag, startPoint x: 593, startPoint y: 396, endPoint x: 509, endPoint y: 397, distance: 84.0
click at [509, 397] on tr "1 1 XE MÁY 0372815933 700.000 DĐ: 738 CX71" at bounding box center [809, 398] width 1484 height 28
copy div "0372815933"
click at [185, 22] on input "0372815933" at bounding box center [186, 21] width 192 height 18
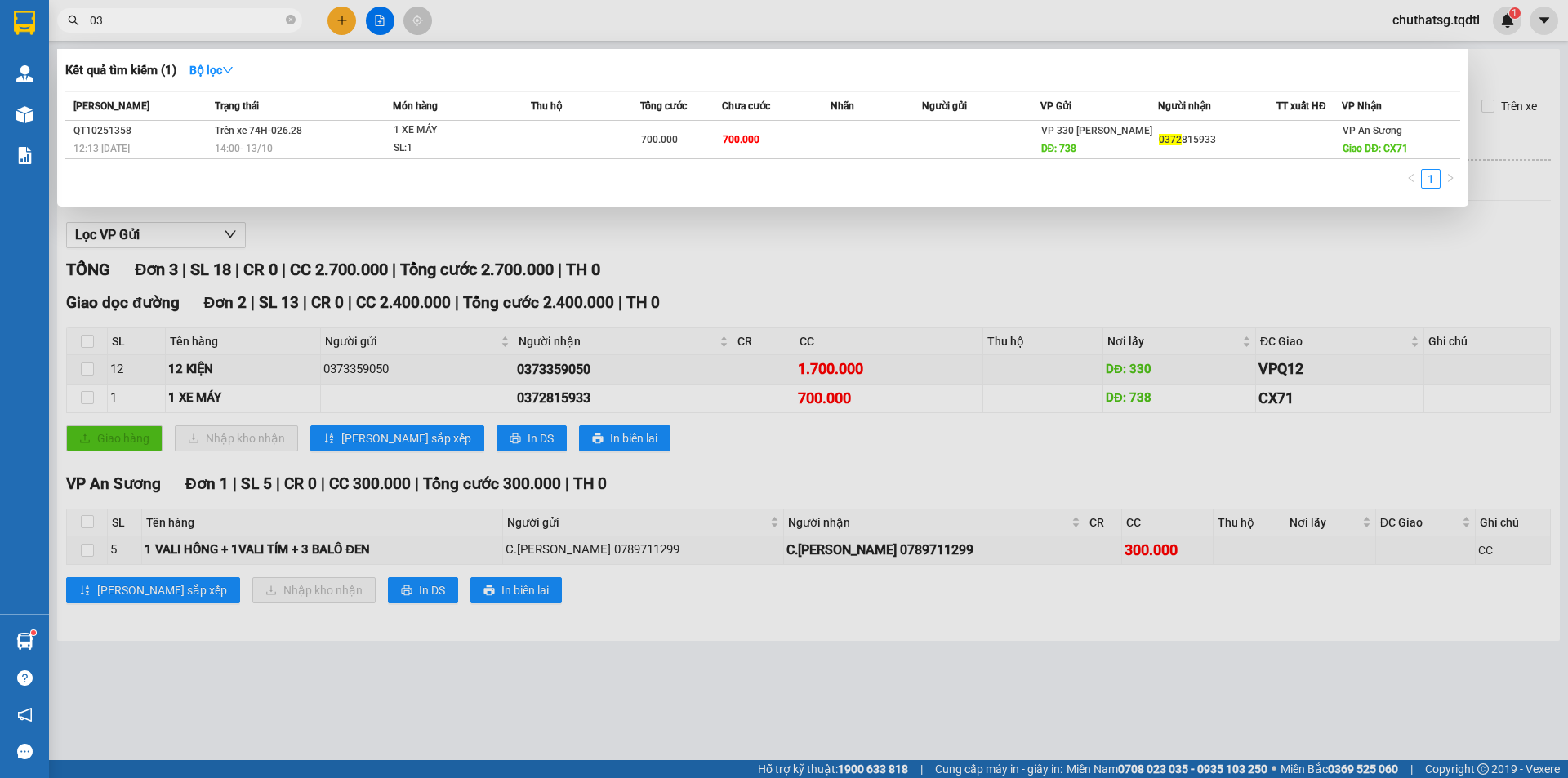
type input "0"
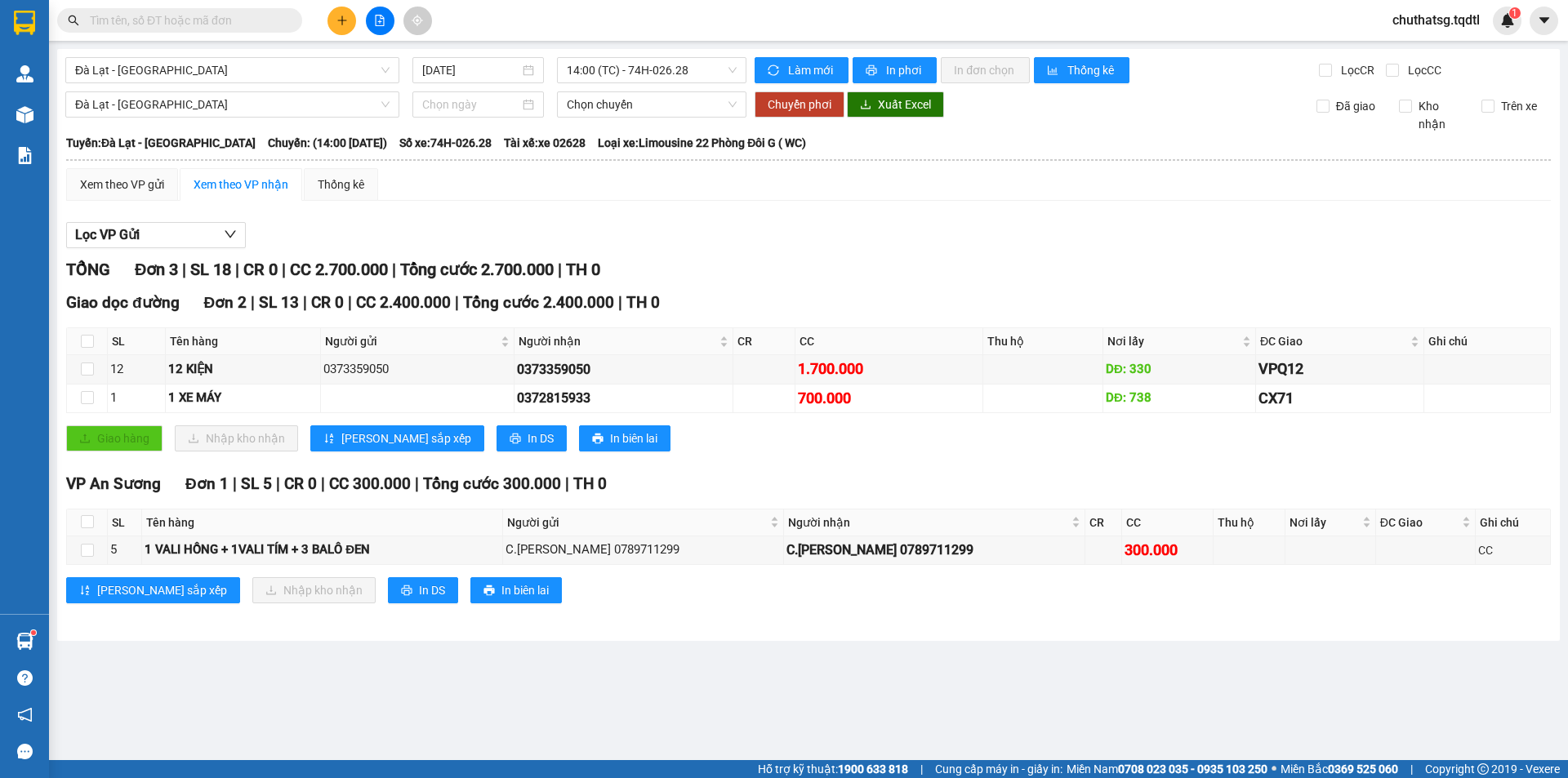
paste input "0372815933"
type input "0372815933"
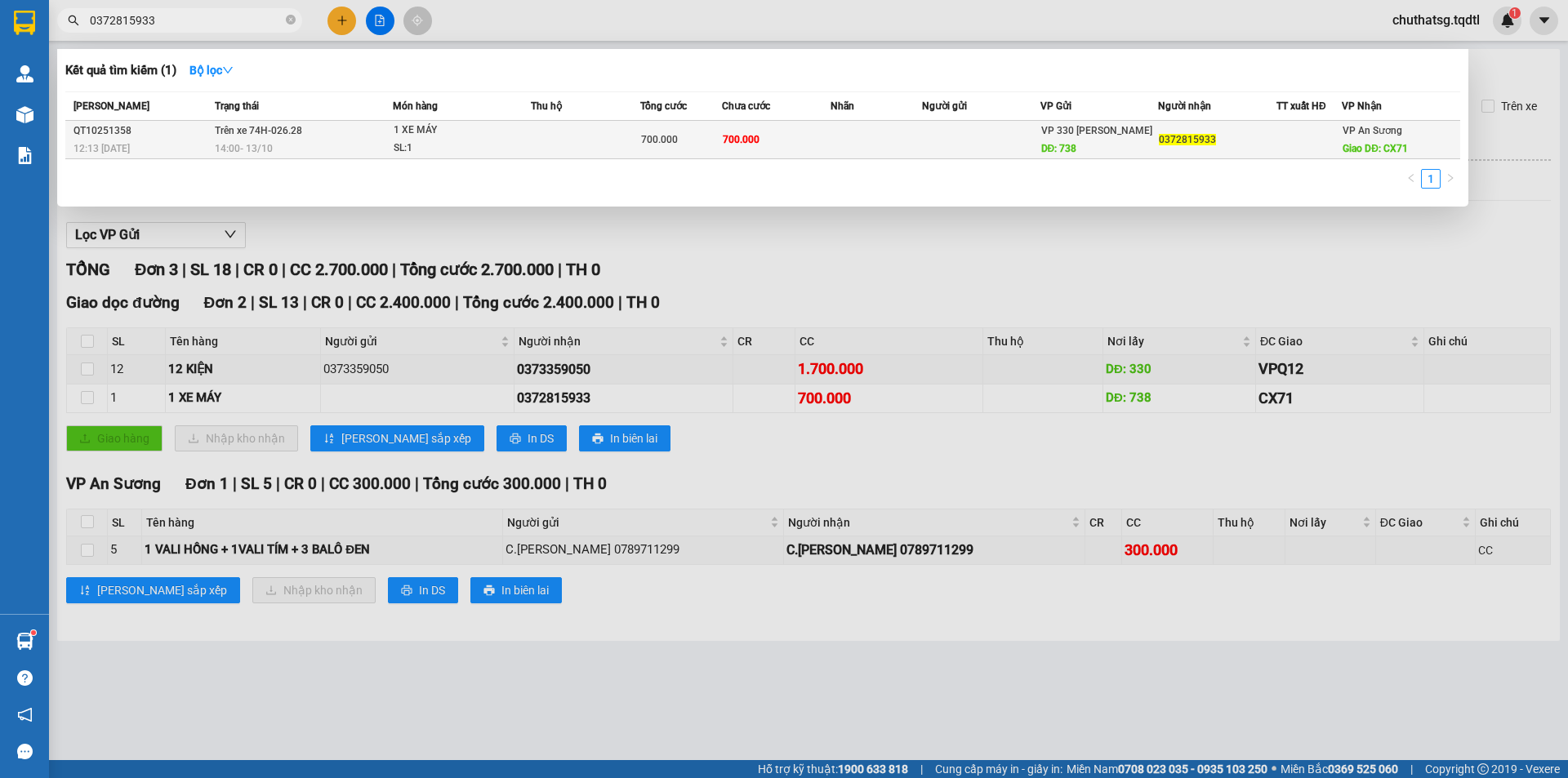
click at [377, 137] on td "Trên xe 74H-026.28 14:00 - 13/10" at bounding box center [302, 139] width 183 height 38
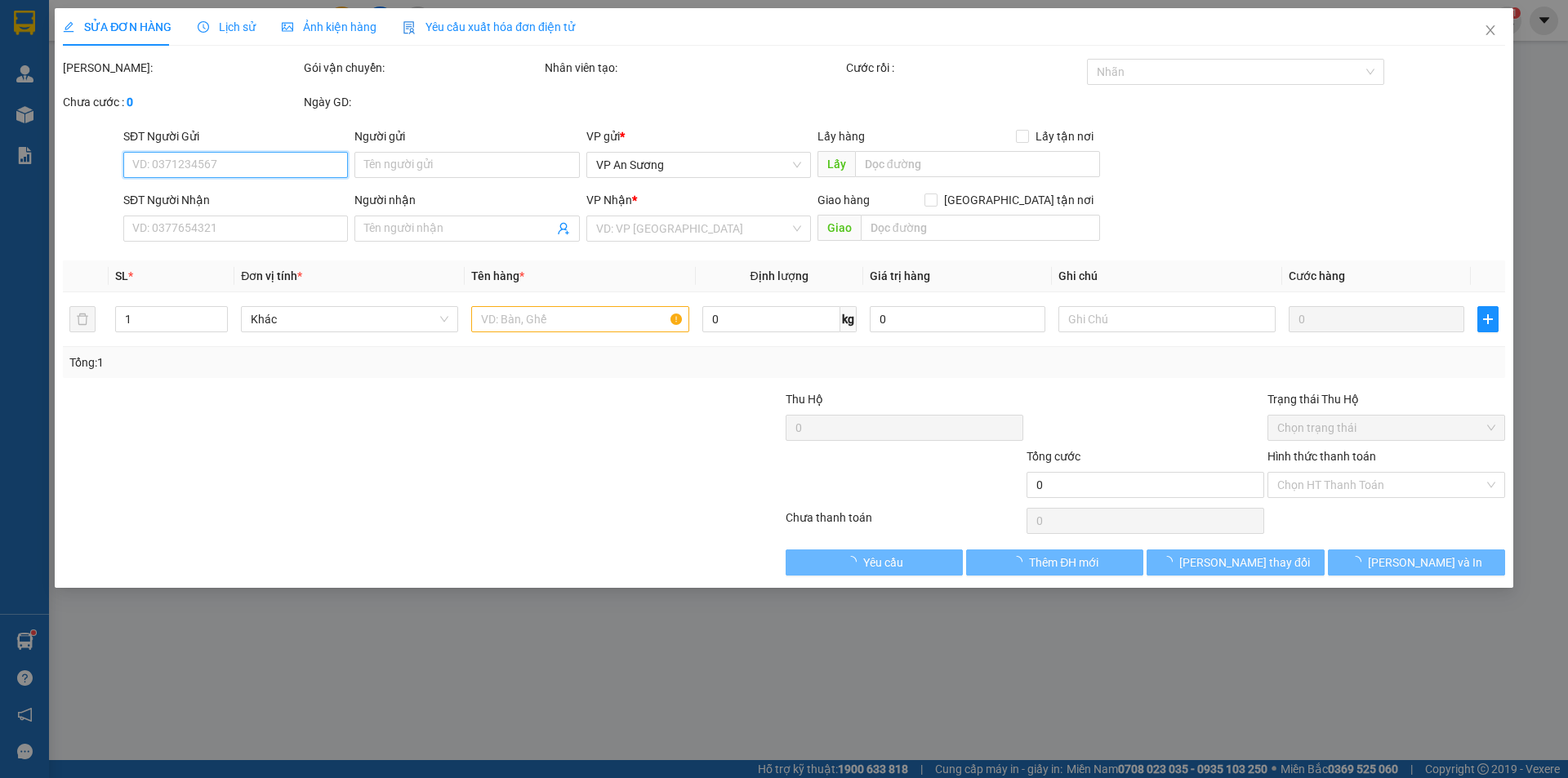
type input "738"
type input "0372815933"
type input "CX71"
type input "700.000"
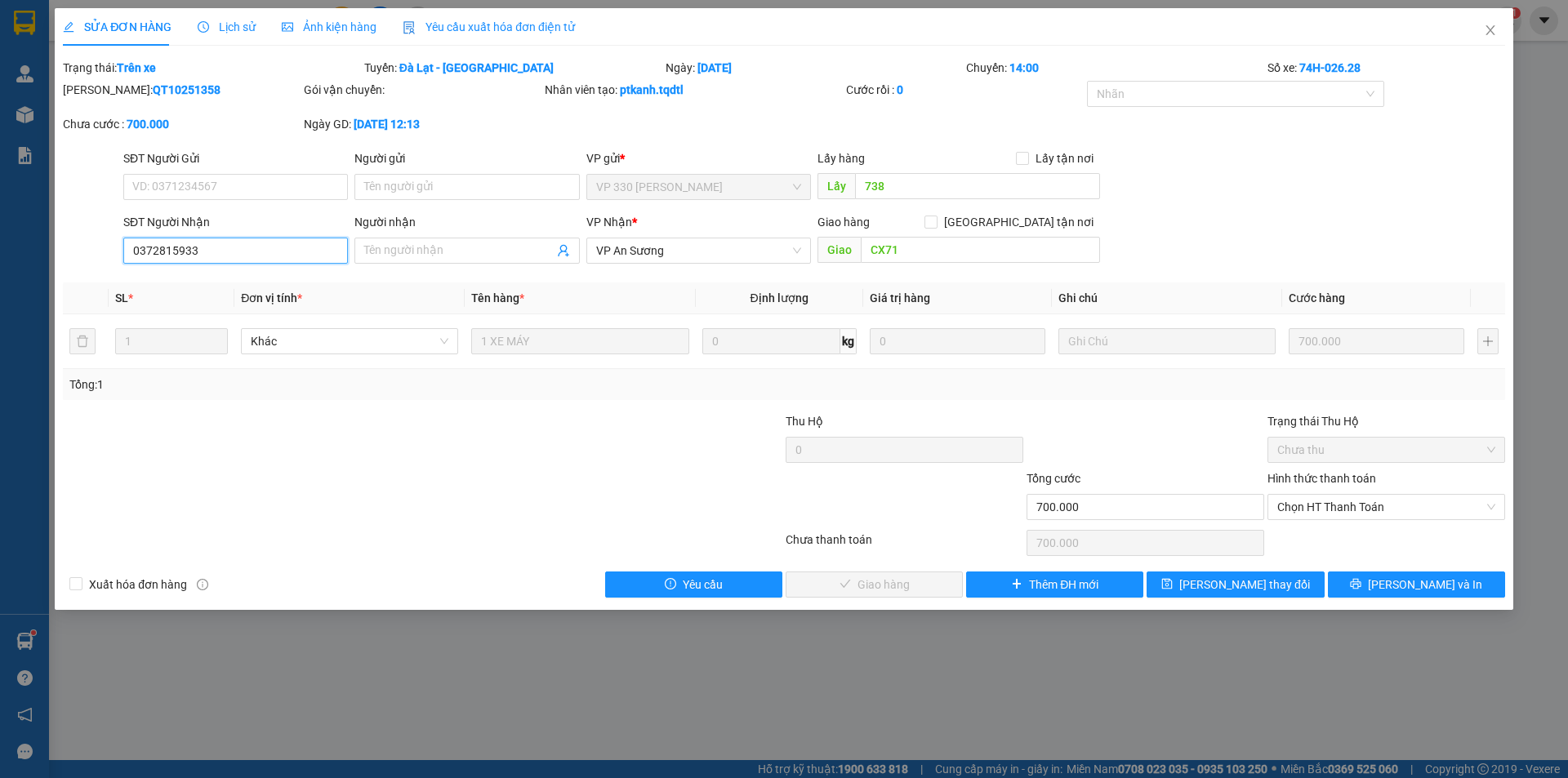
click at [215, 255] on input "0372815933" at bounding box center [235, 250] width 225 height 26
click at [436, 250] on input "Người nhận" at bounding box center [458, 250] width 188 height 18
click at [1492, 27] on icon "close" at bounding box center [1490, 29] width 13 height 13
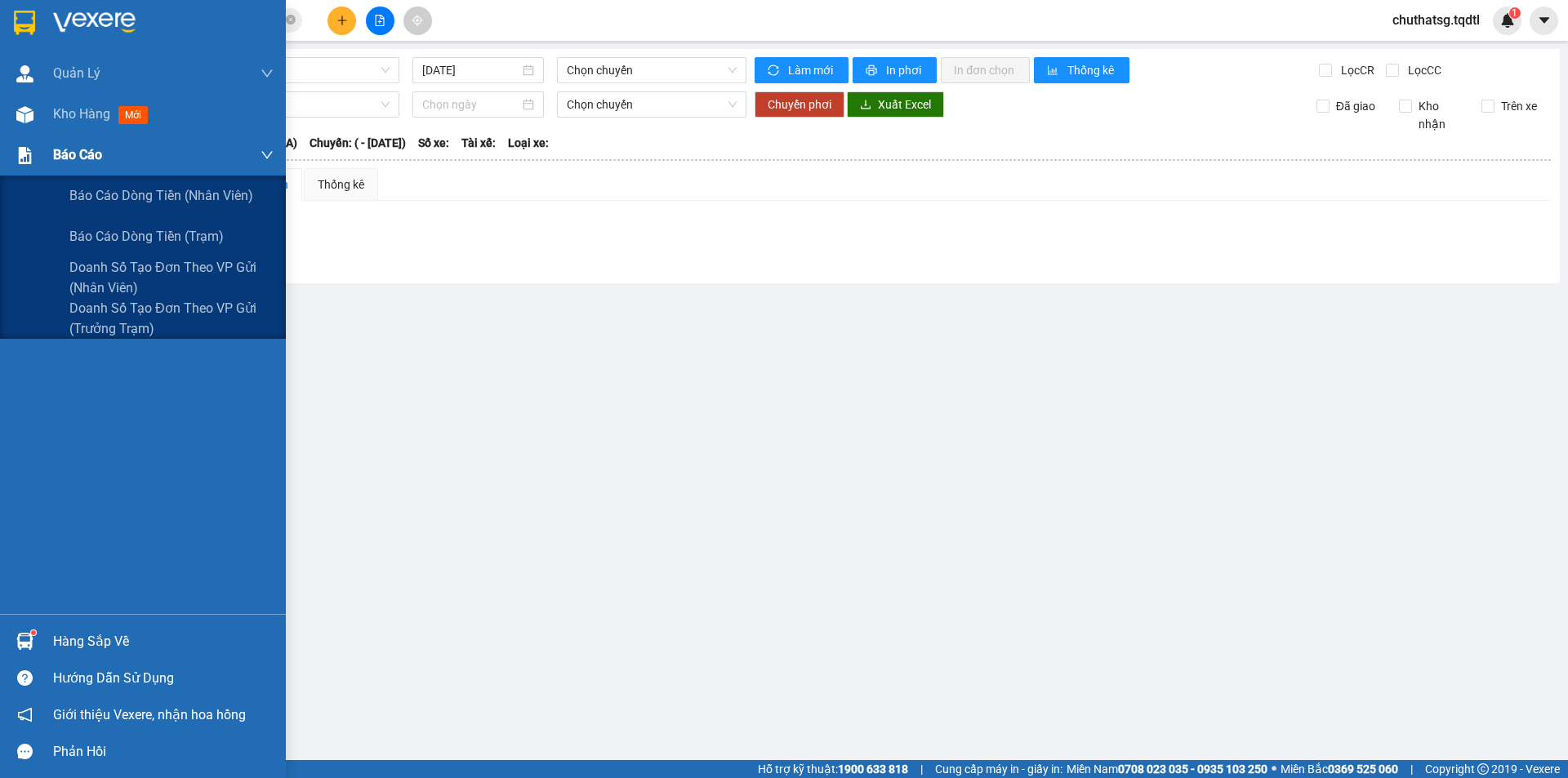
click at [80, 151] on span "Báo cáo" at bounding box center [78, 154] width 49 height 21
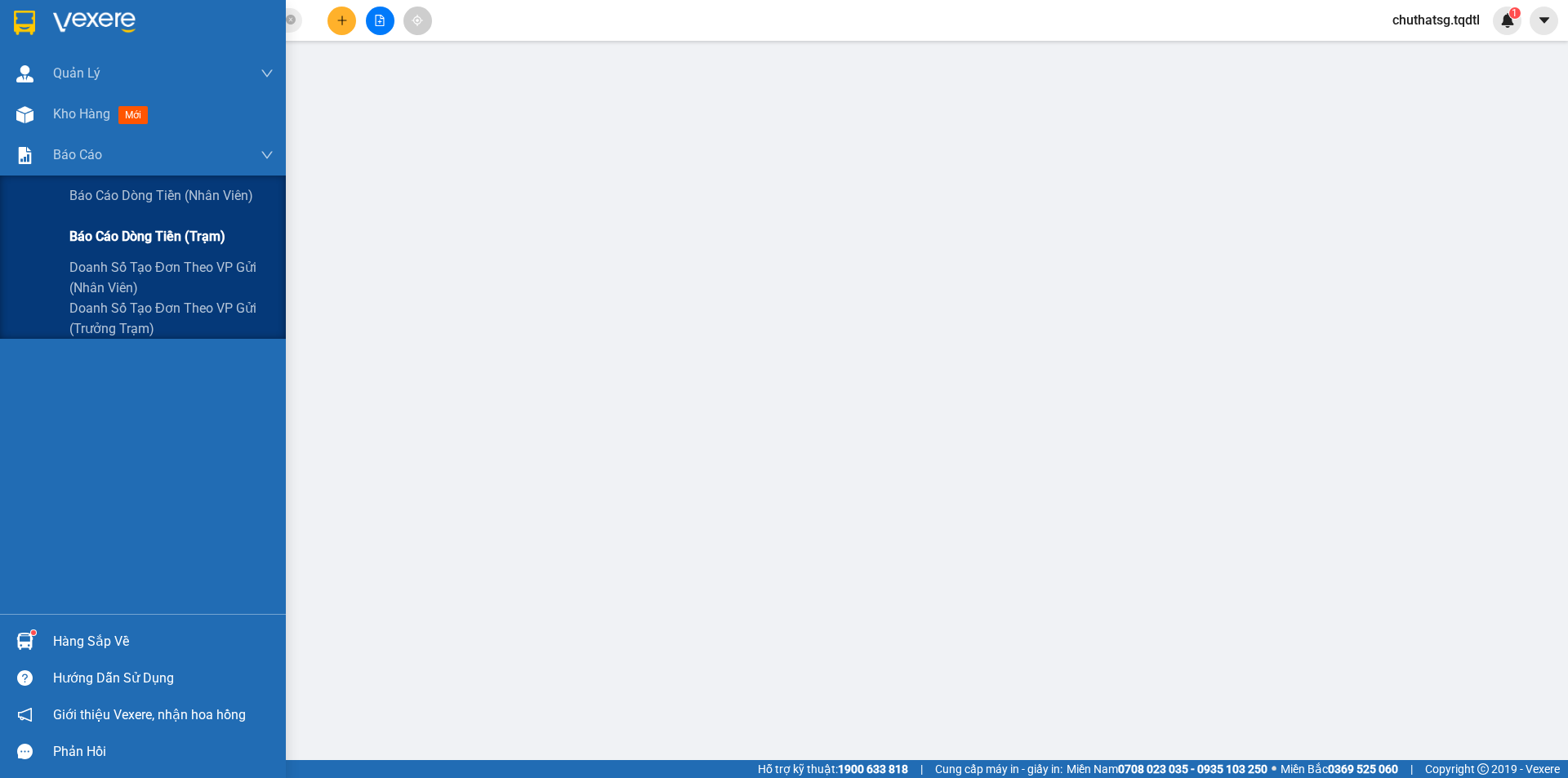
click at [110, 236] on span "Báo cáo dòng tiền (trạm)" at bounding box center [147, 236] width 156 height 21
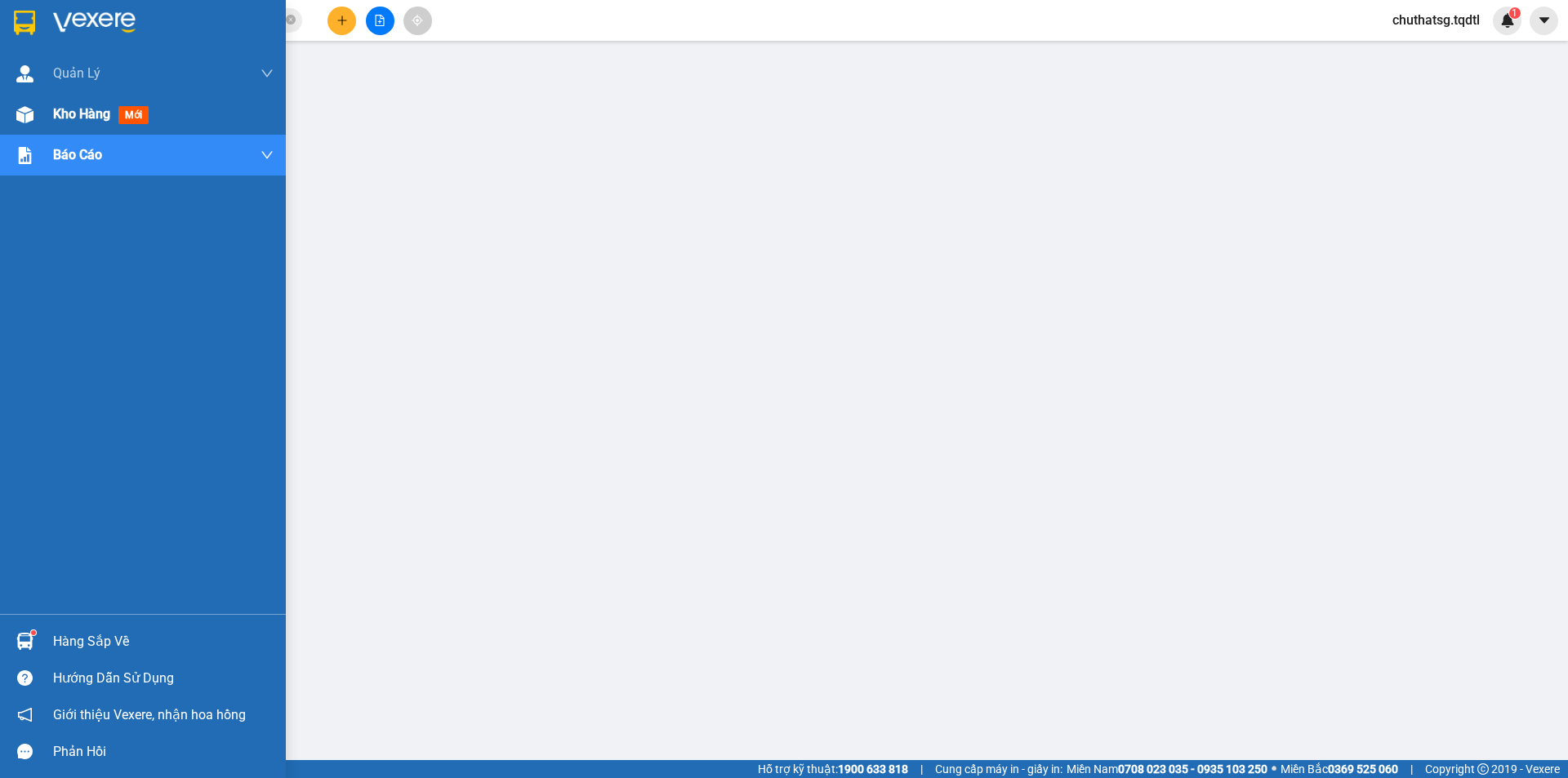
click at [71, 103] on div "Kho hàng mới" at bounding box center [163, 115] width 221 height 41
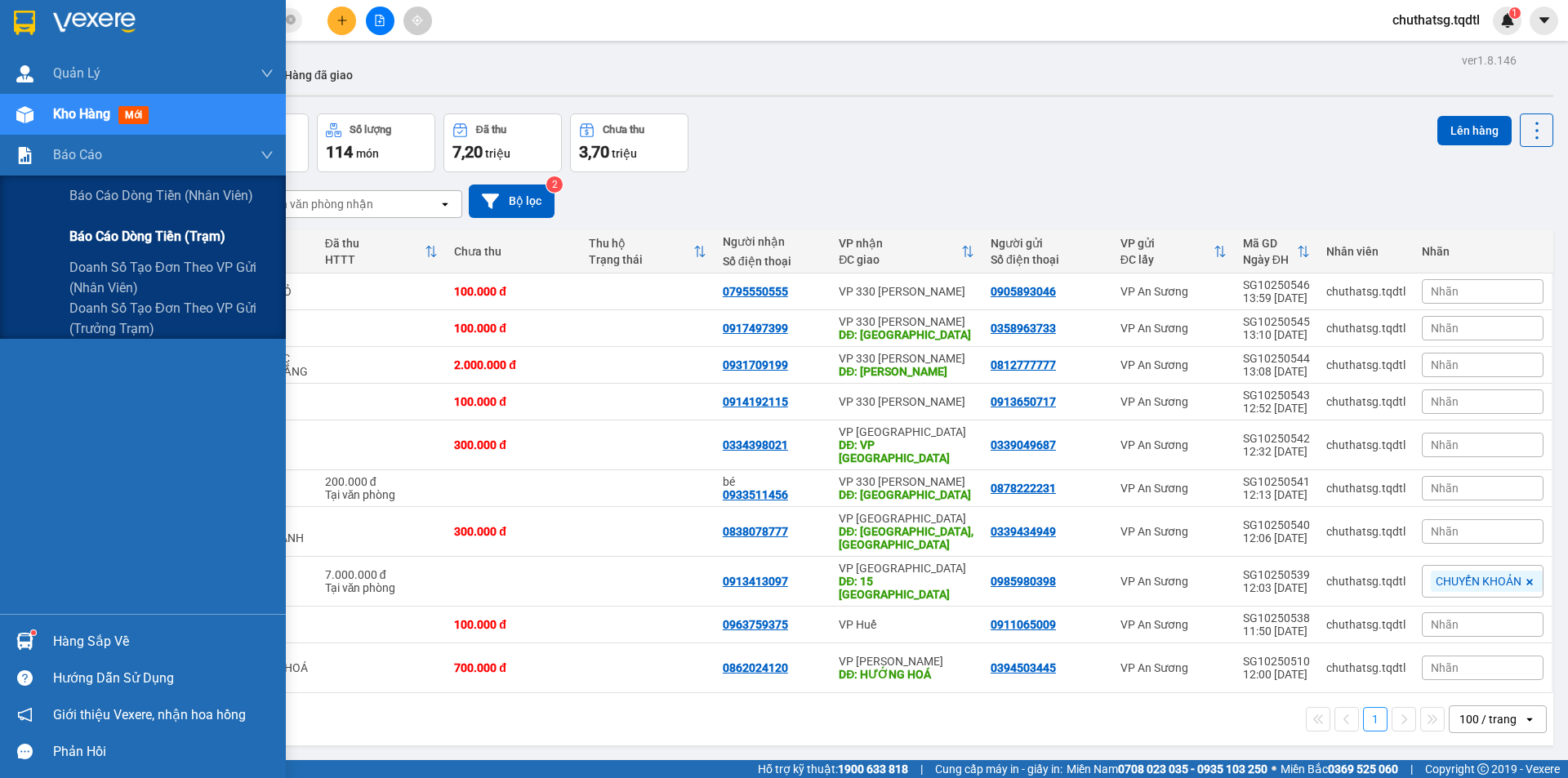
click at [147, 229] on span "Báo cáo dòng tiền (trạm)" at bounding box center [147, 236] width 156 height 21
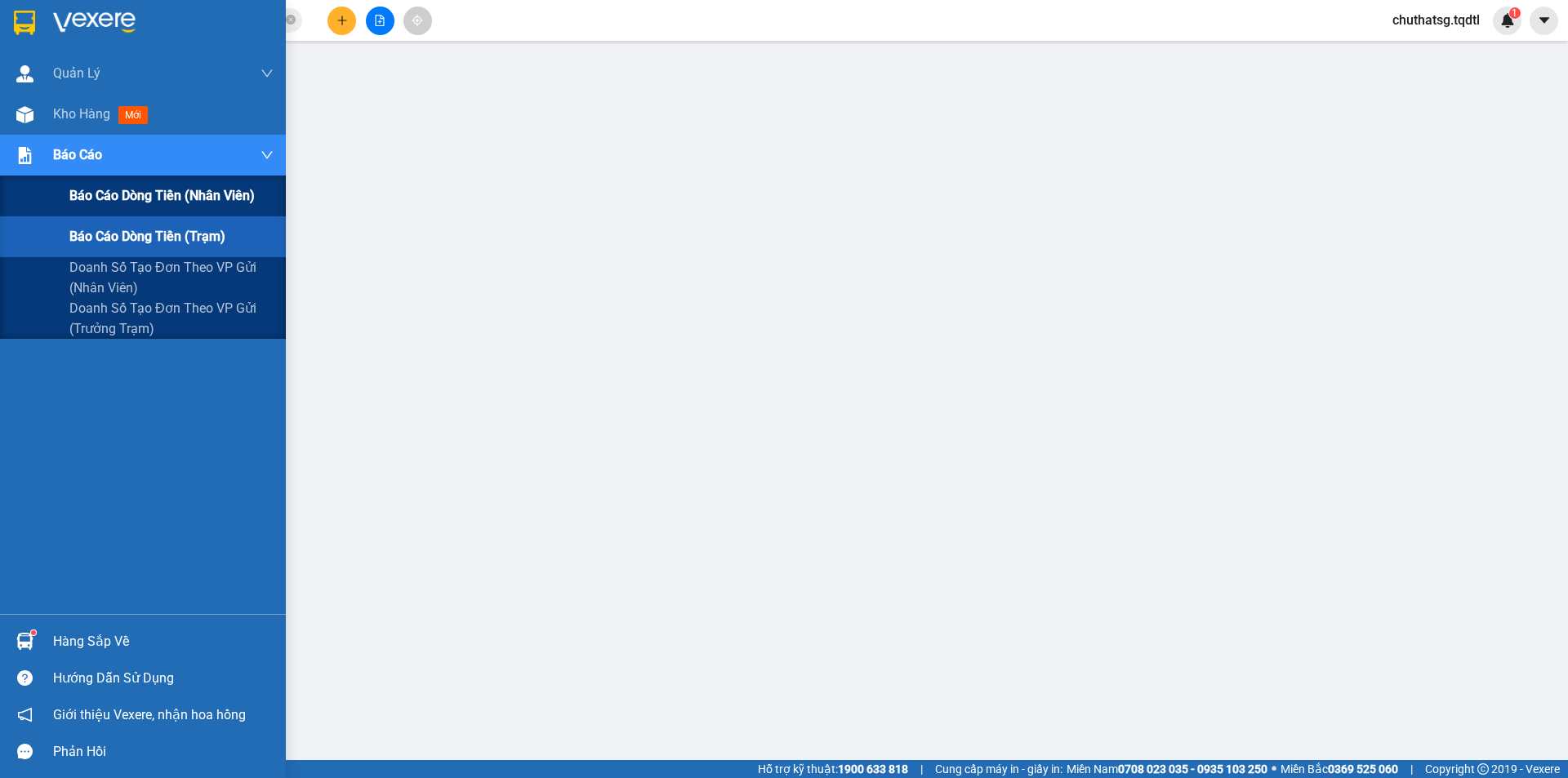
click at [139, 189] on span "Báo cáo dòng tiền (nhân viên)" at bounding box center [162, 195] width 185 height 21
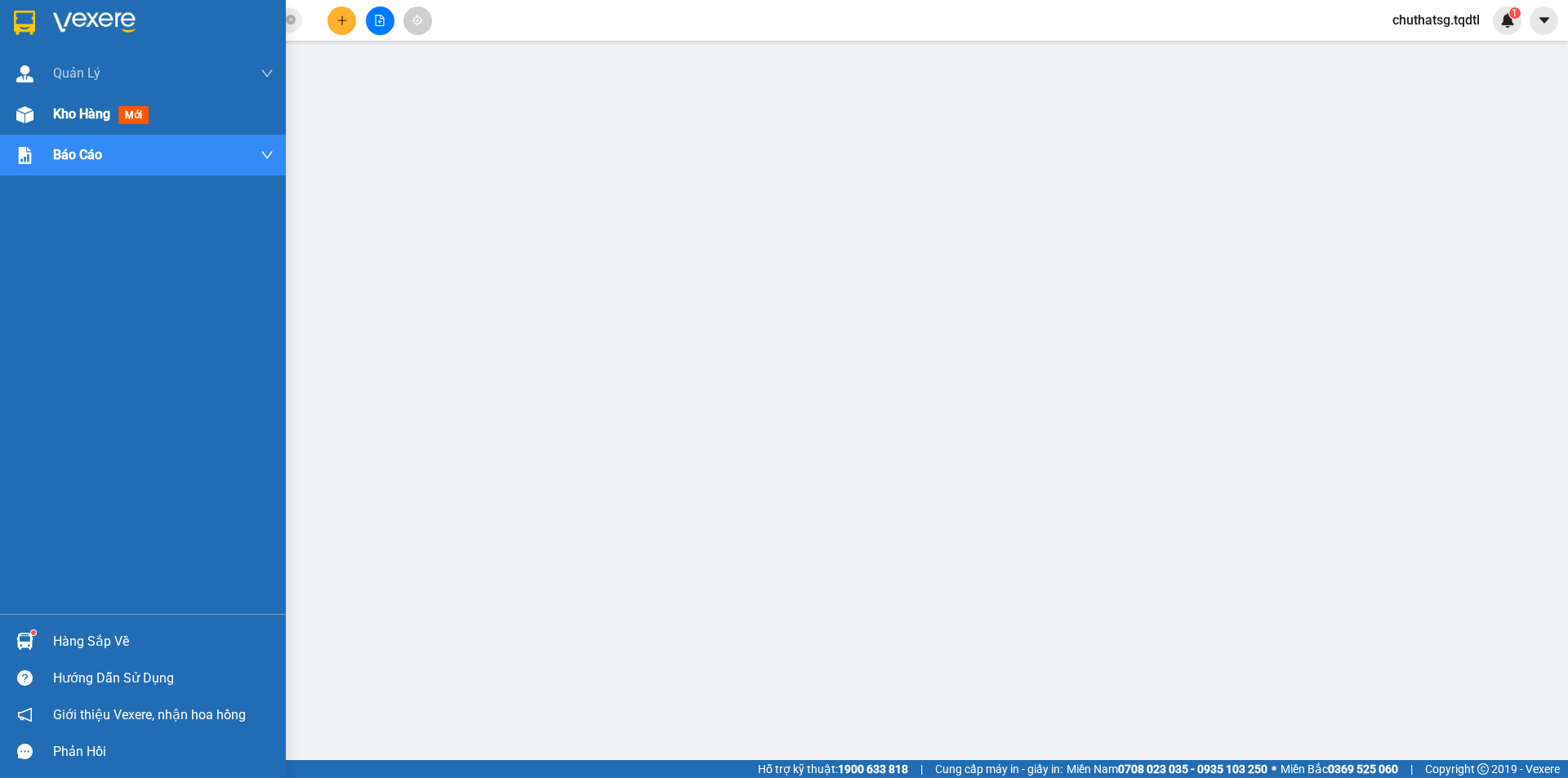
click at [70, 113] on span "Kho hàng" at bounding box center [81, 114] width 57 height 16
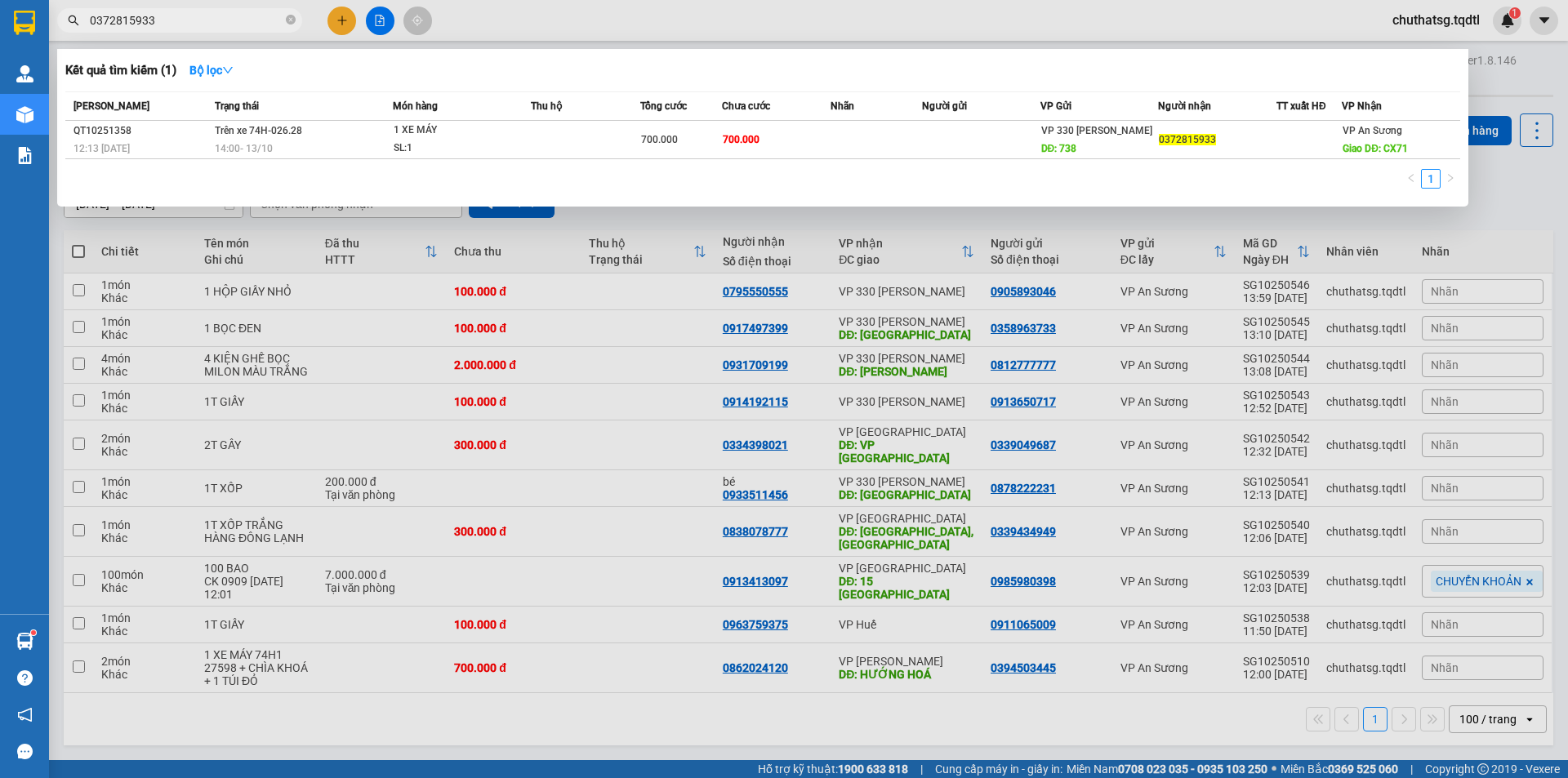
click at [290, 23] on icon "close-circle" at bounding box center [290, 20] width 10 height 10
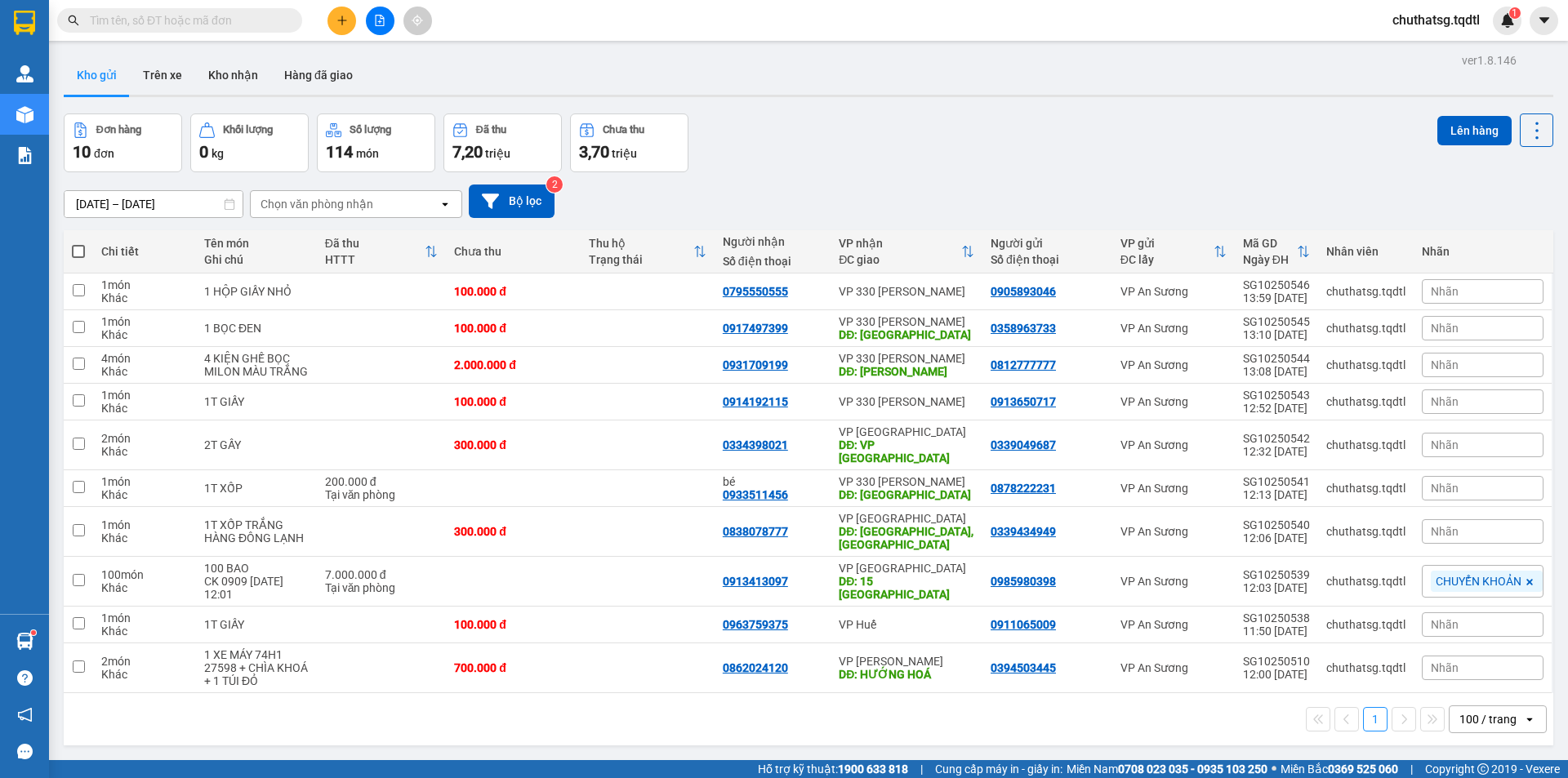
click at [256, 23] on input "text" at bounding box center [186, 21] width 192 height 18
paste input "0937817556"
type input "0937817556"
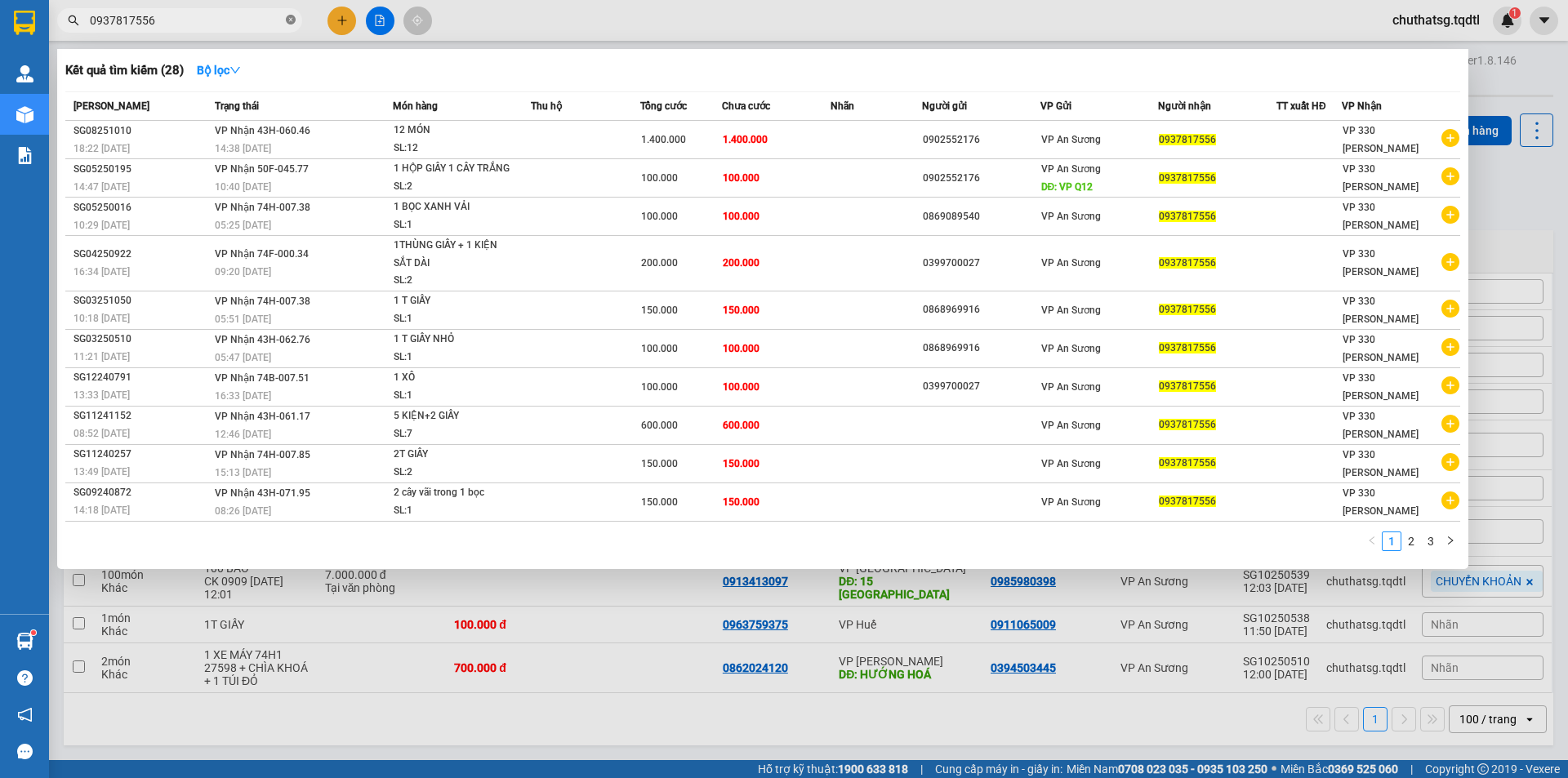
click at [291, 21] on icon "close-circle" at bounding box center [290, 20] width 10 height 10
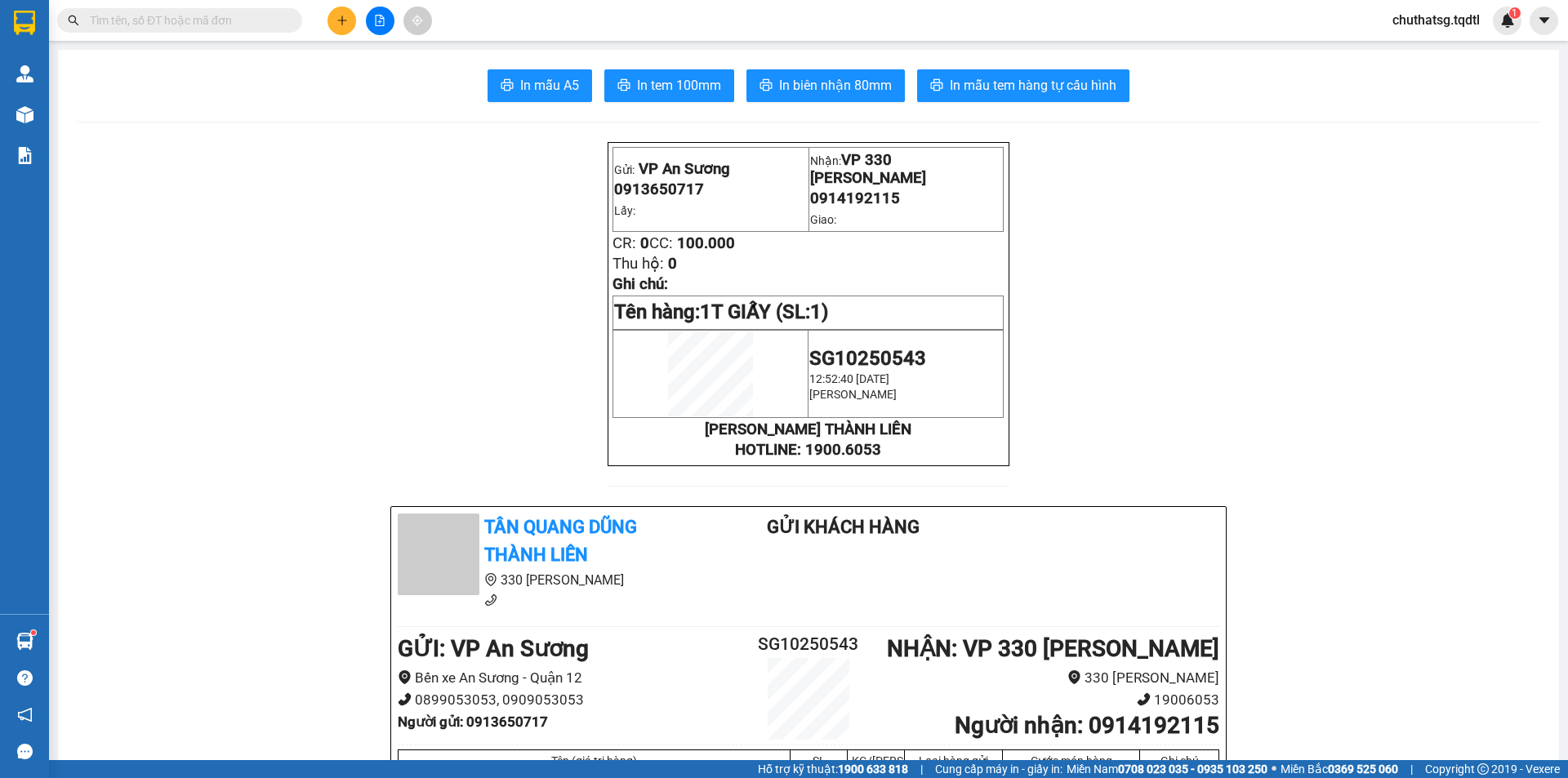
click at [189, 16] on input "text" at bounding box center [186, 21] width 192 height 18
paste input "0902552176"
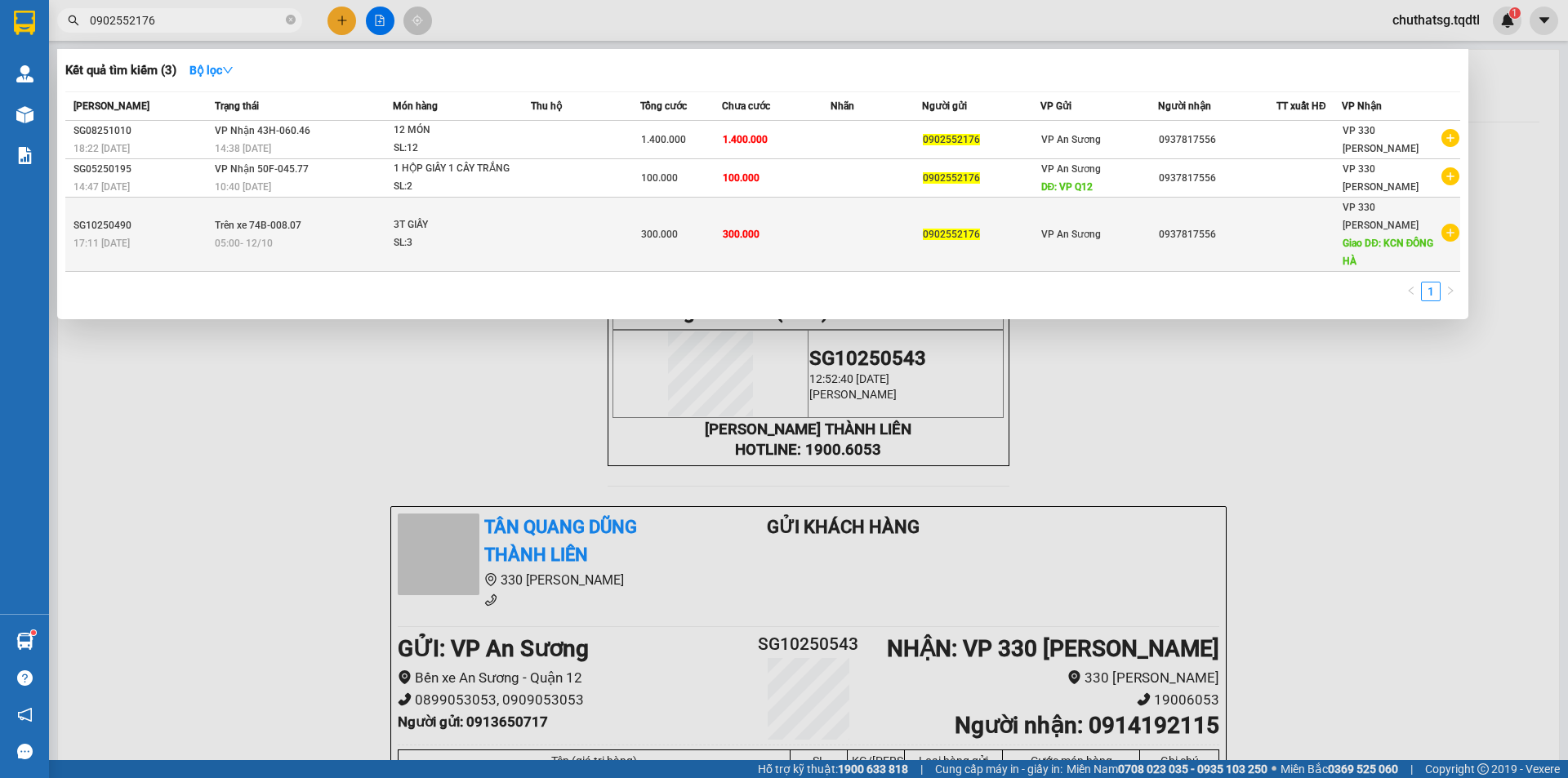
type input "0902552176"
click at [444, 234] on div "SL: 3" at bounding box center [454, 243] width 123 height 18
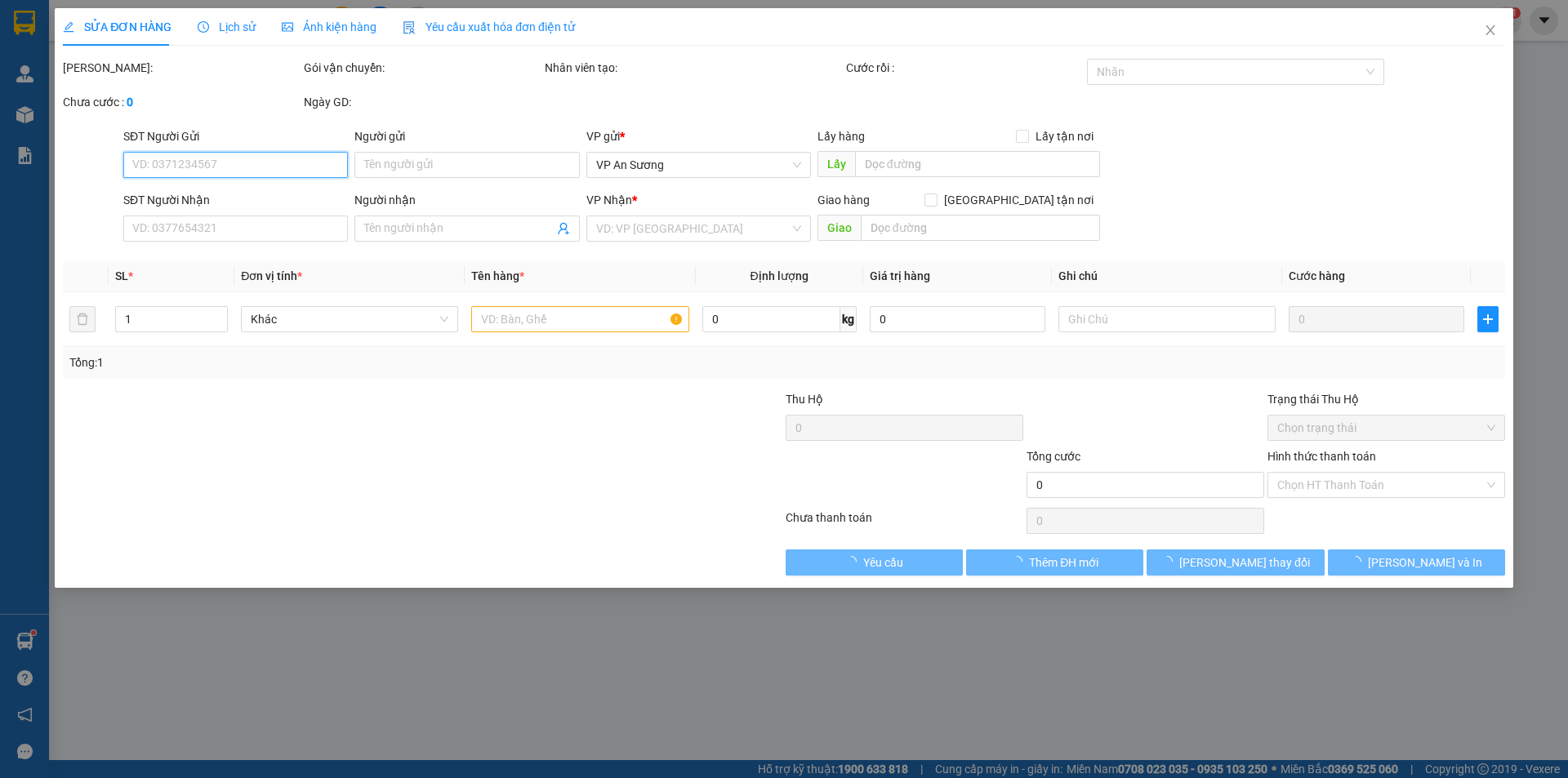
type input "0902552176"
type input "0937817556"
type input "KCN ĐÔNG HÀ"
type input "300.000"
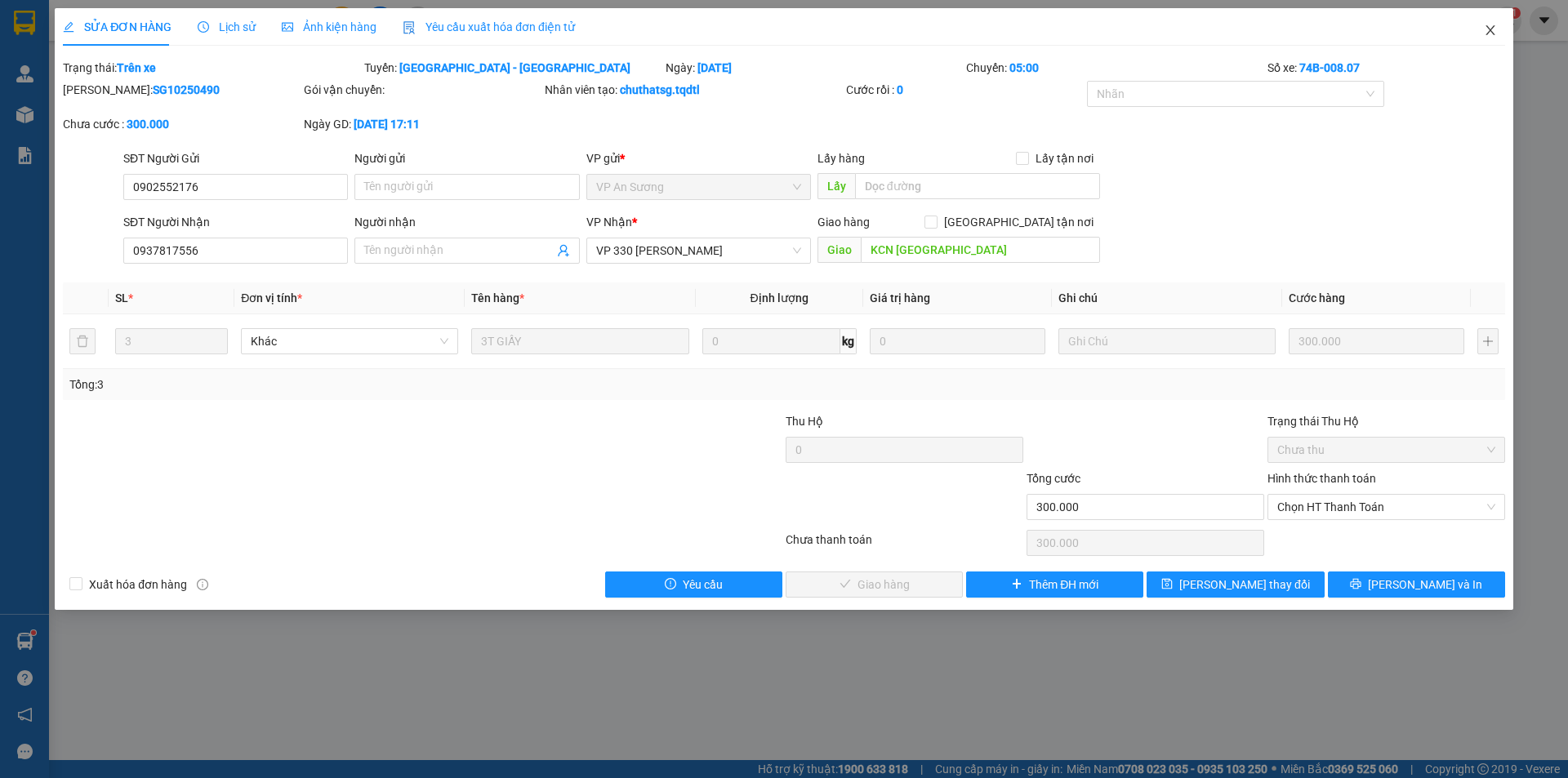
click at [1495, 27] on icon "close" at bounding box center [1490, 29] width 13 height 13
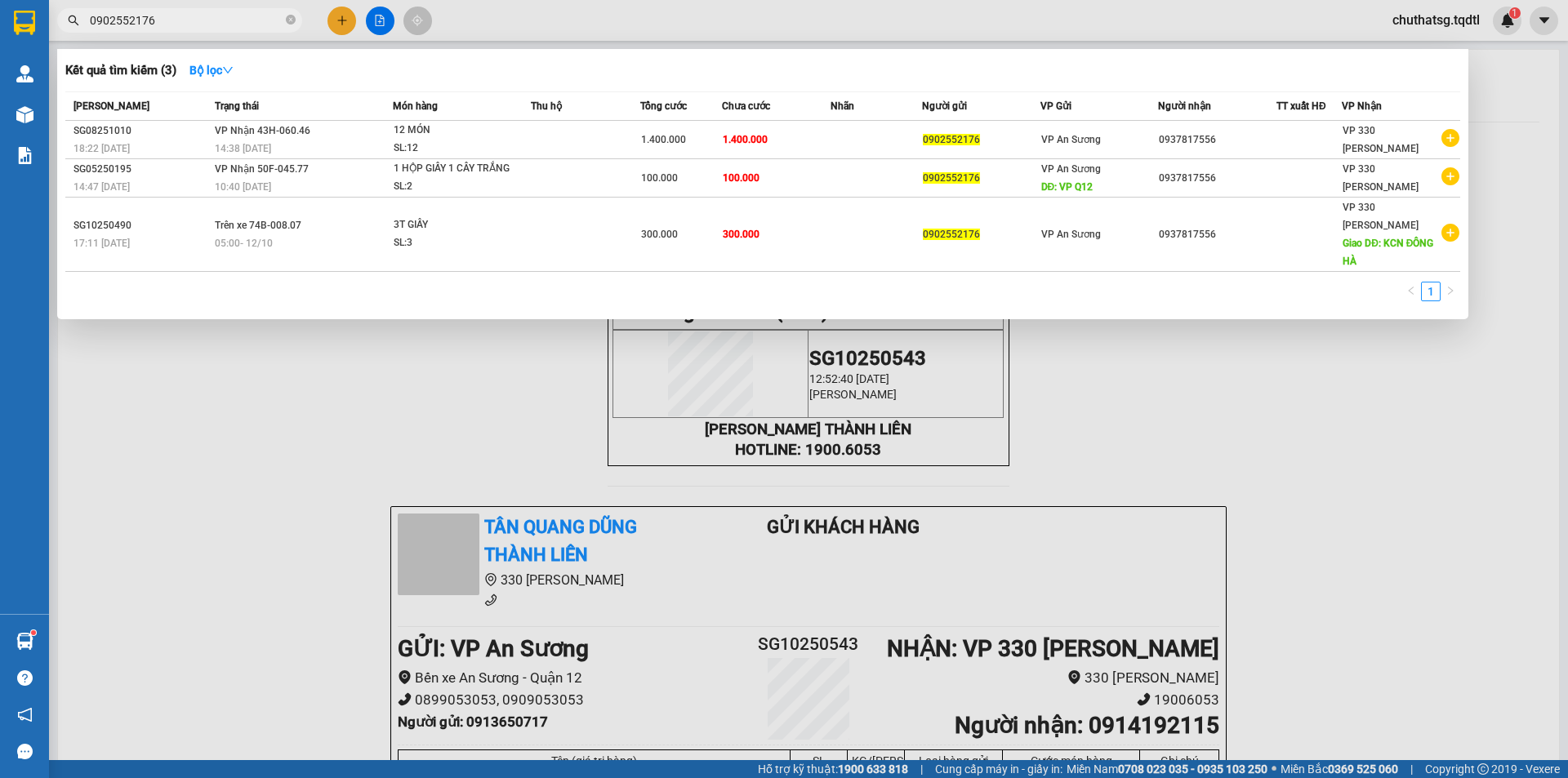
click at [223, 28] on input "0902552176" at bounding box center [186, 21] width 192 height 18
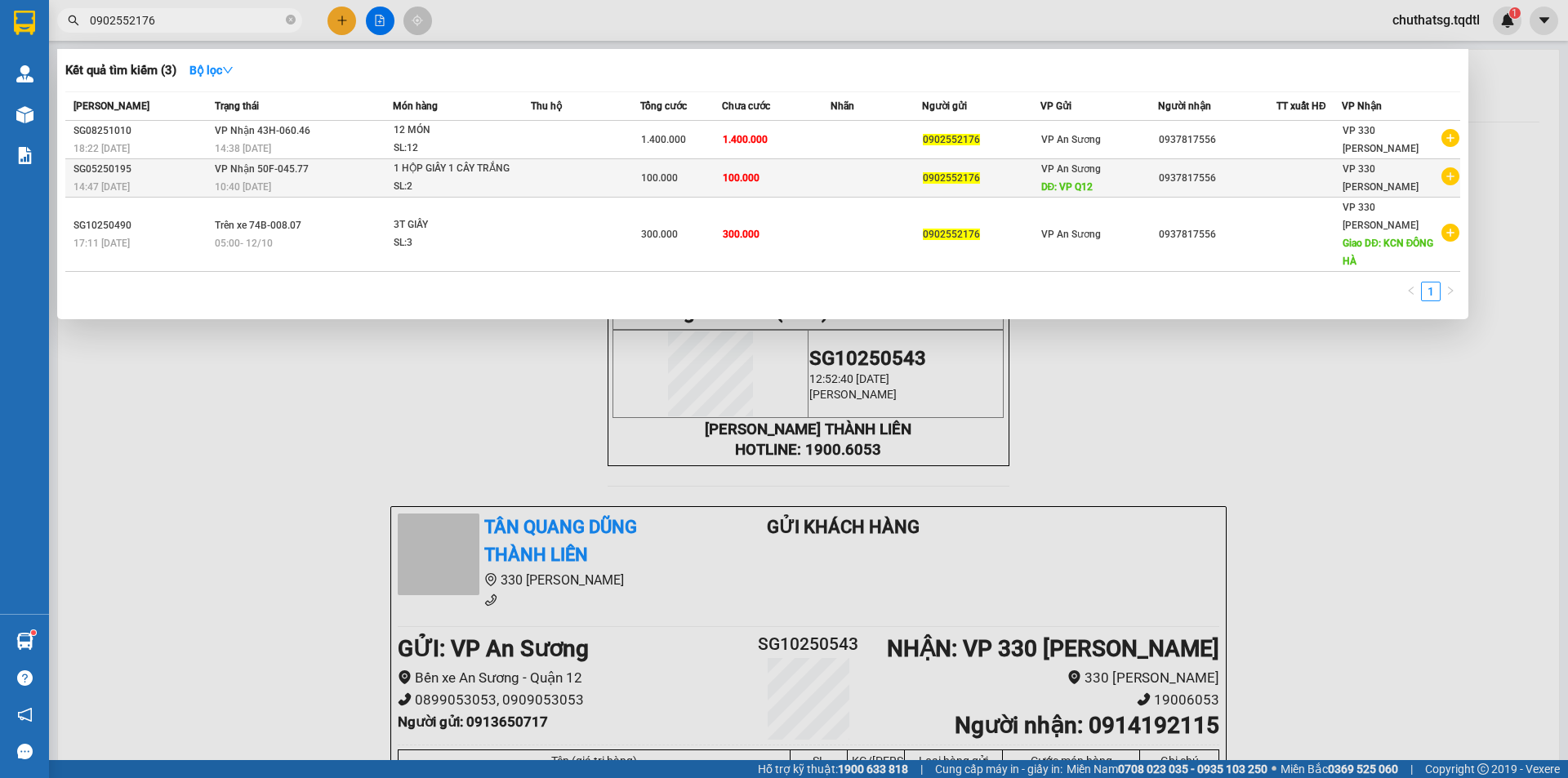
click at [417, 190] on div "SL: 2" at bounding box center [454, 186] width 123 height 18
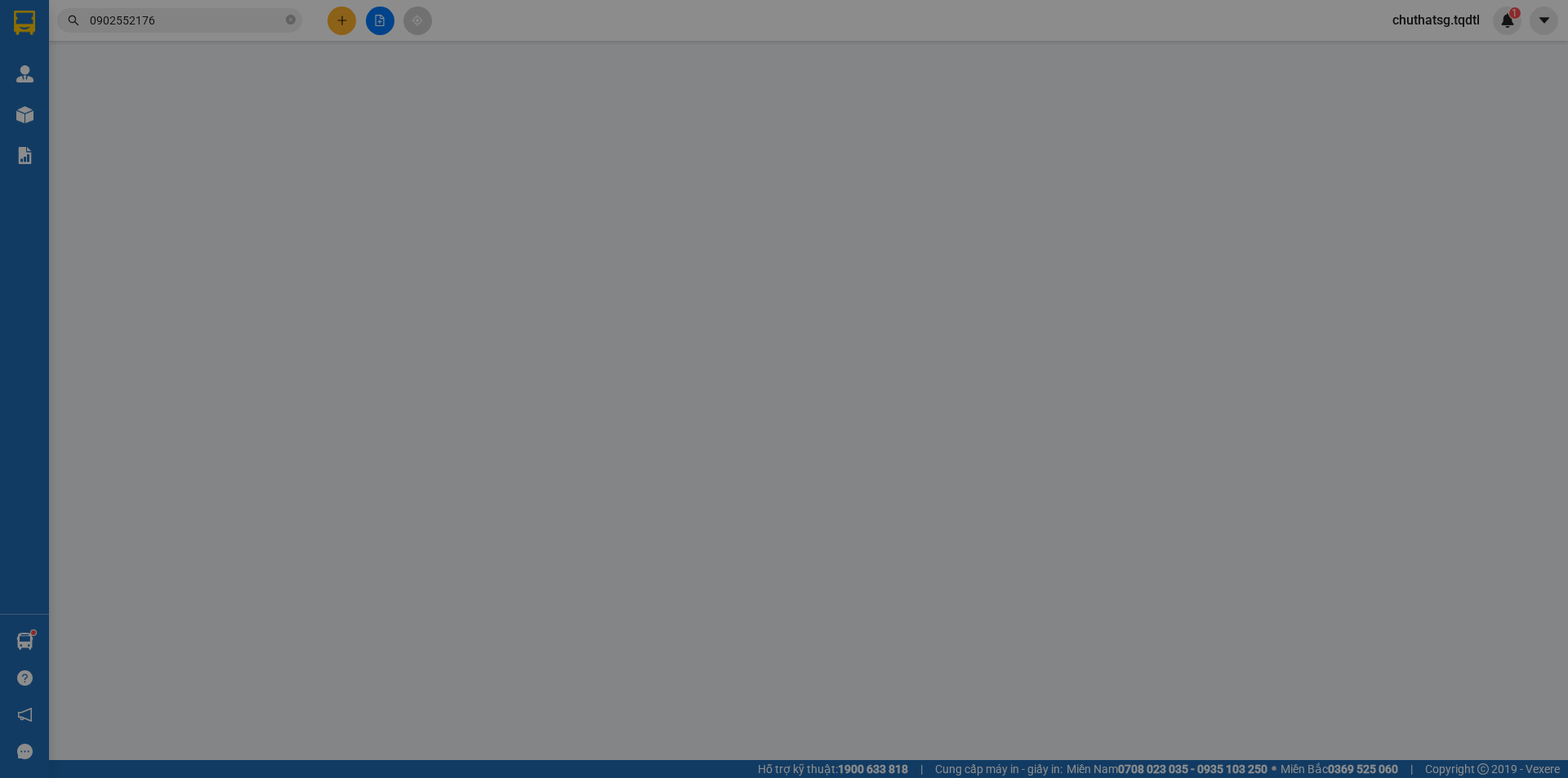
type input "0902552176"
type input "VP Q12"
type input "0937817556"
type input "100.000"
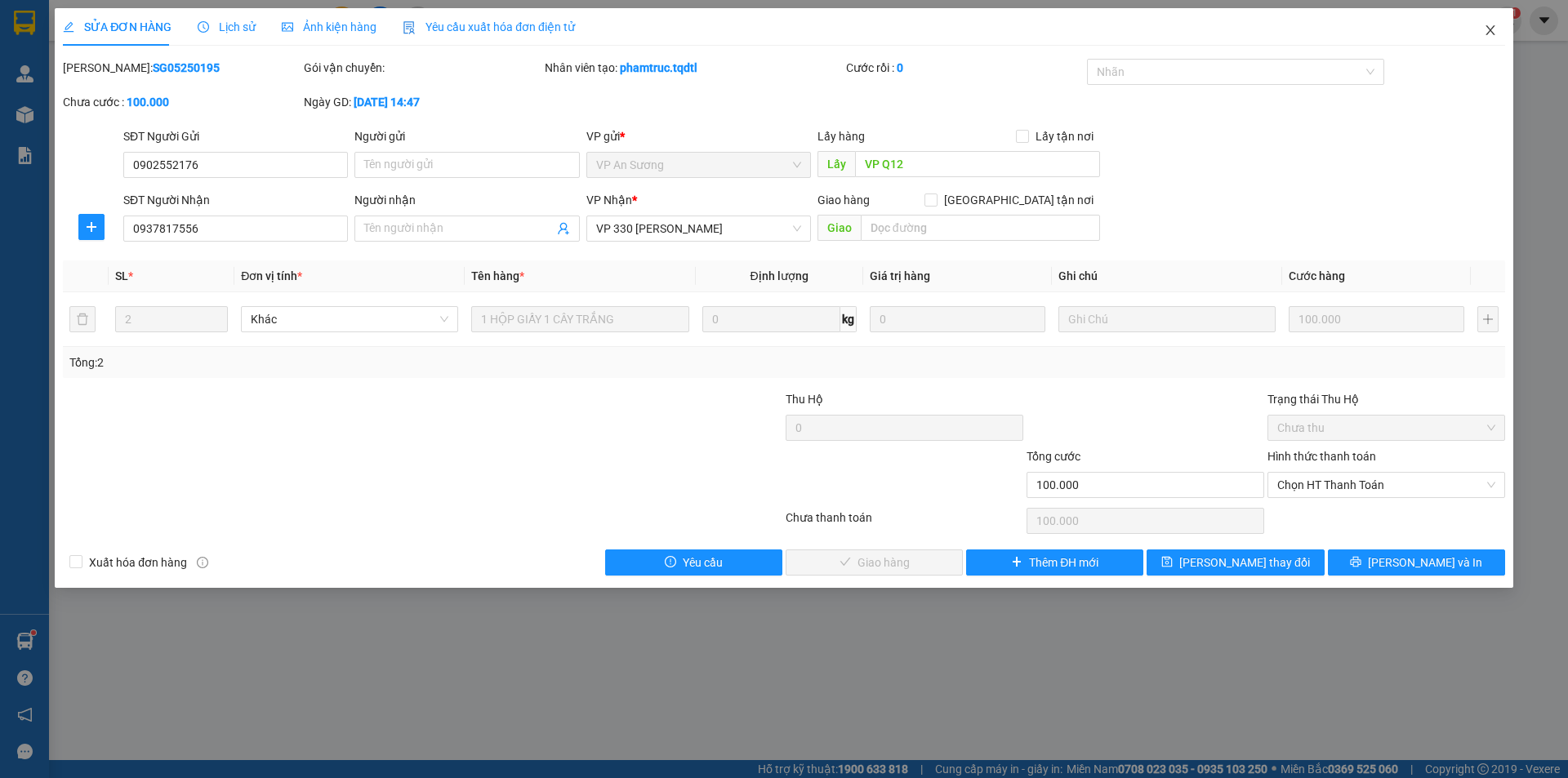
click at [1489, 33] on icon "close" at bounding box center [1490, 30] width 9 height 10
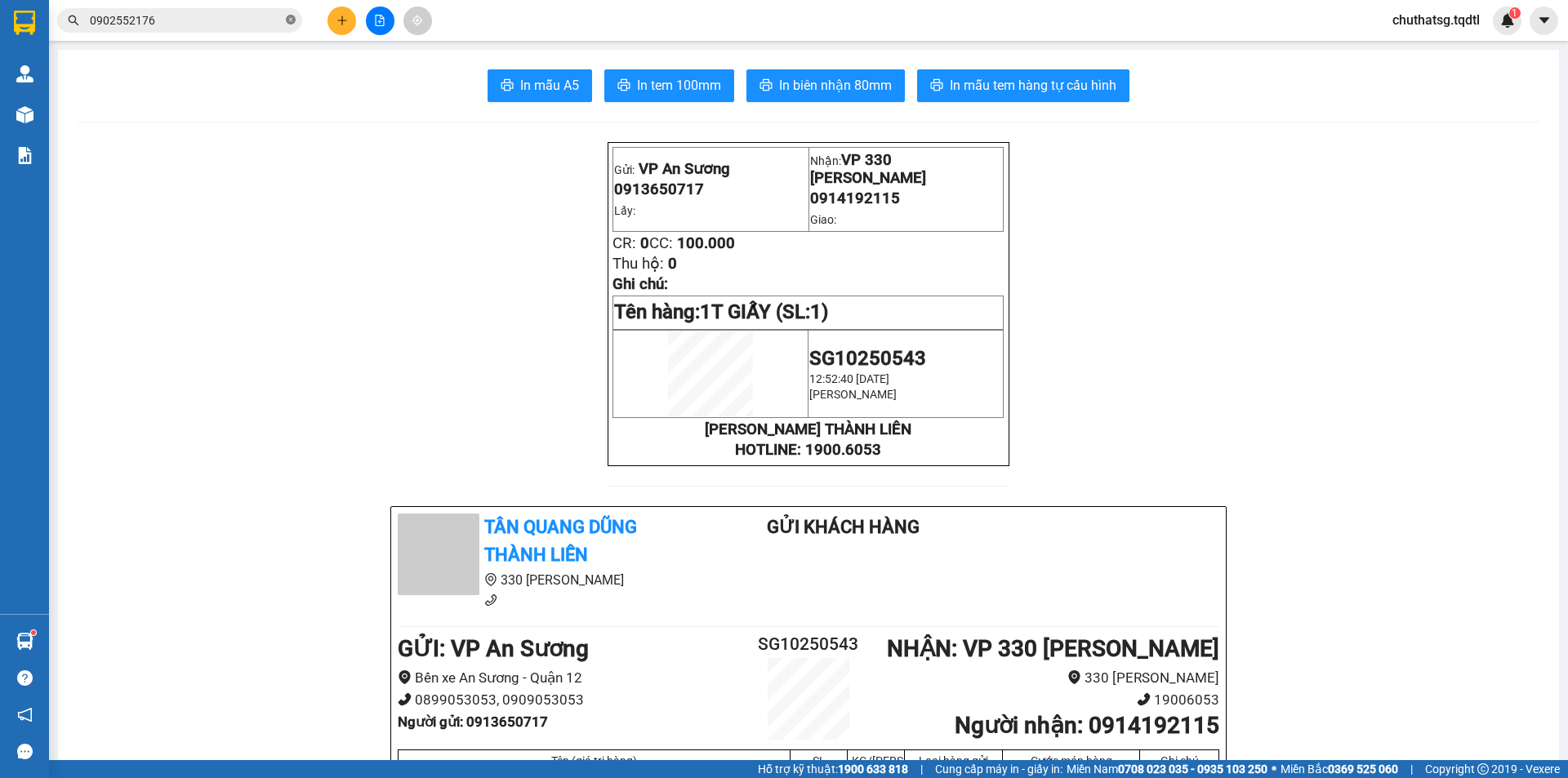
click at [290, 17] on icon "close-circle" at bounding box center [290, 20] width 10 height 10
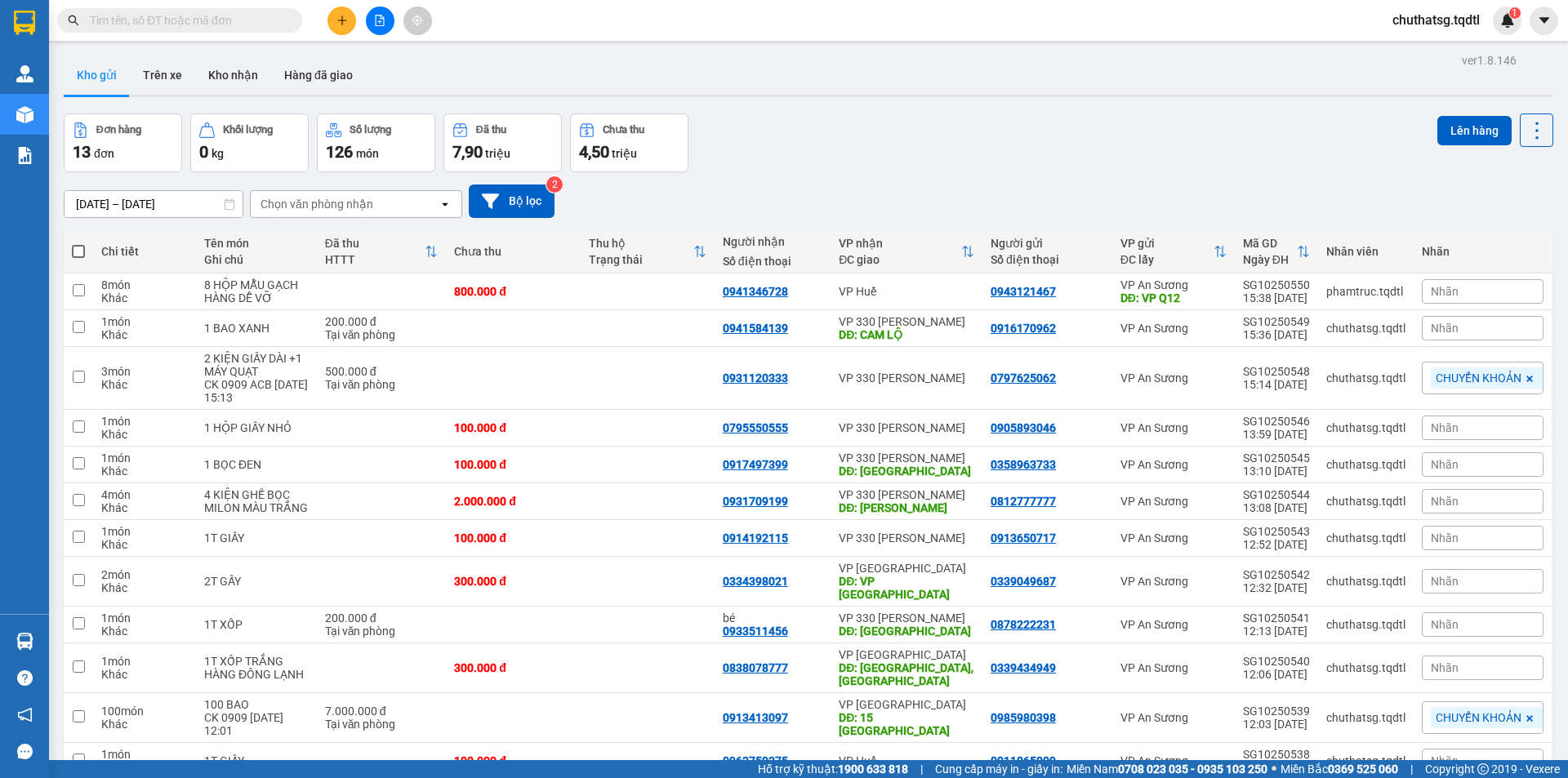
click at [156, 24] on input "text" at bounding box center [186, 21] width 192 height 18
paste input "0902552176"
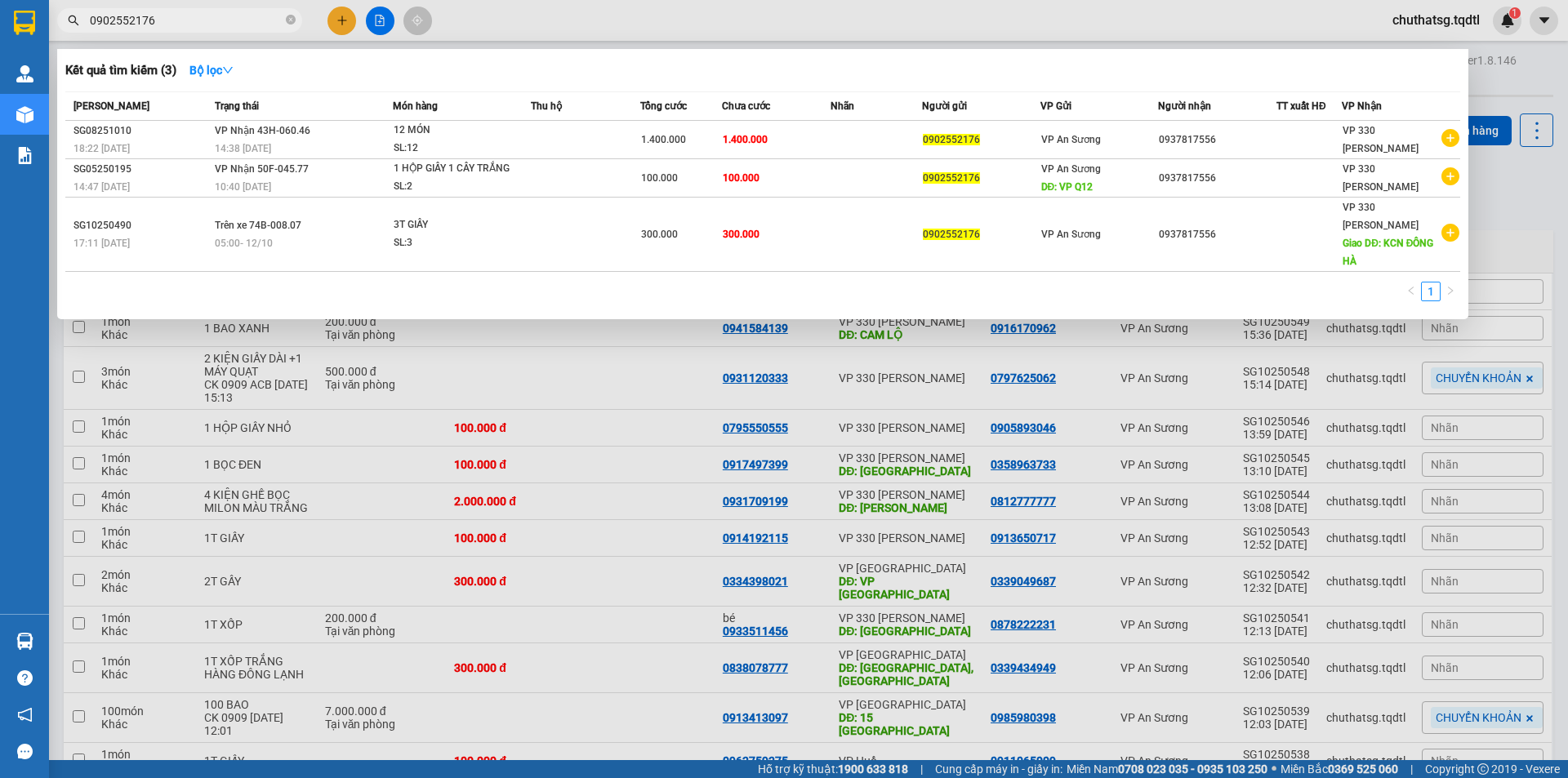
type input "0902552176"
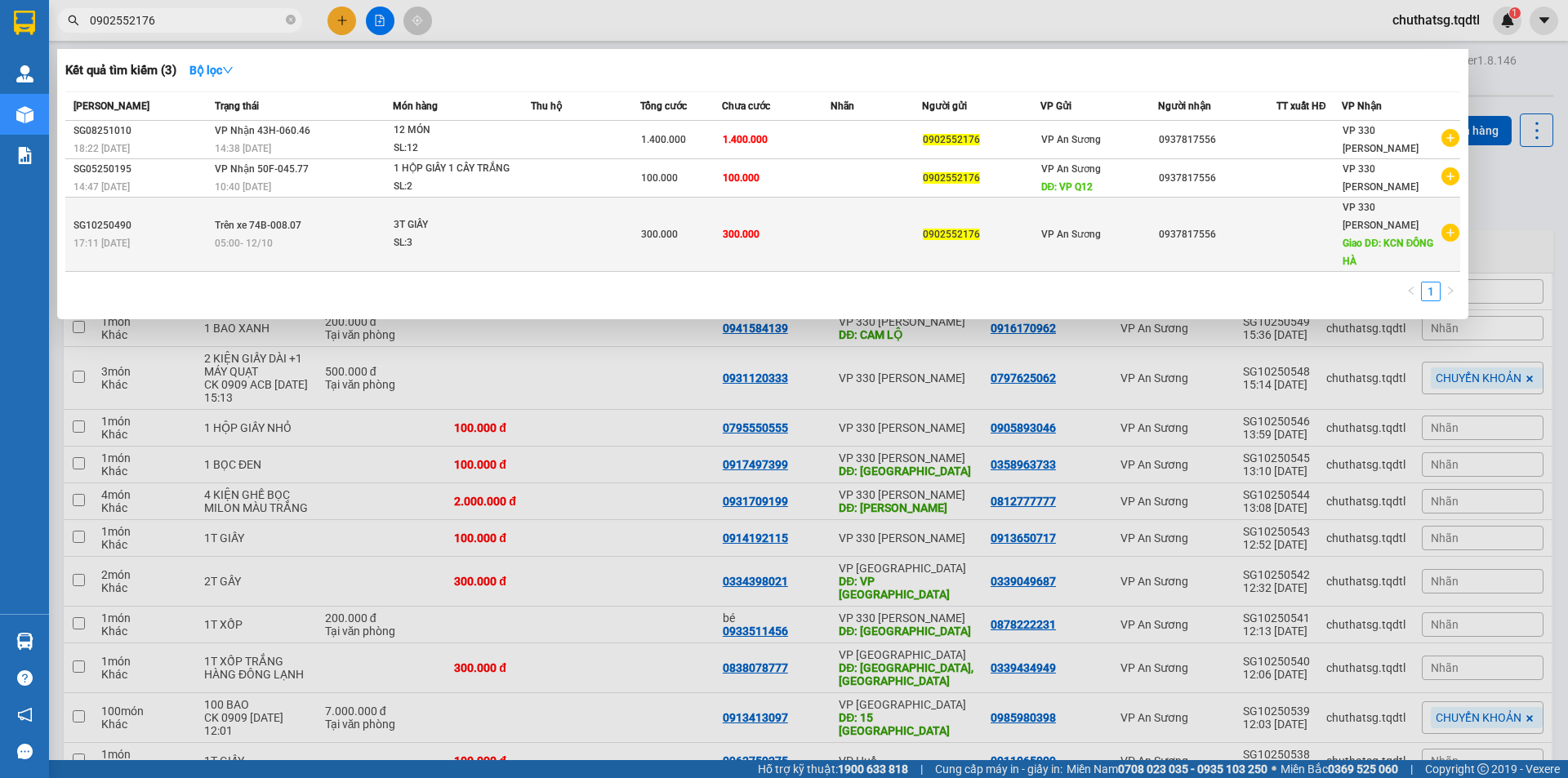
click at [331, 234] on div "05:00 - 12/10" at bounding box center [303, 243] width 178 height 18
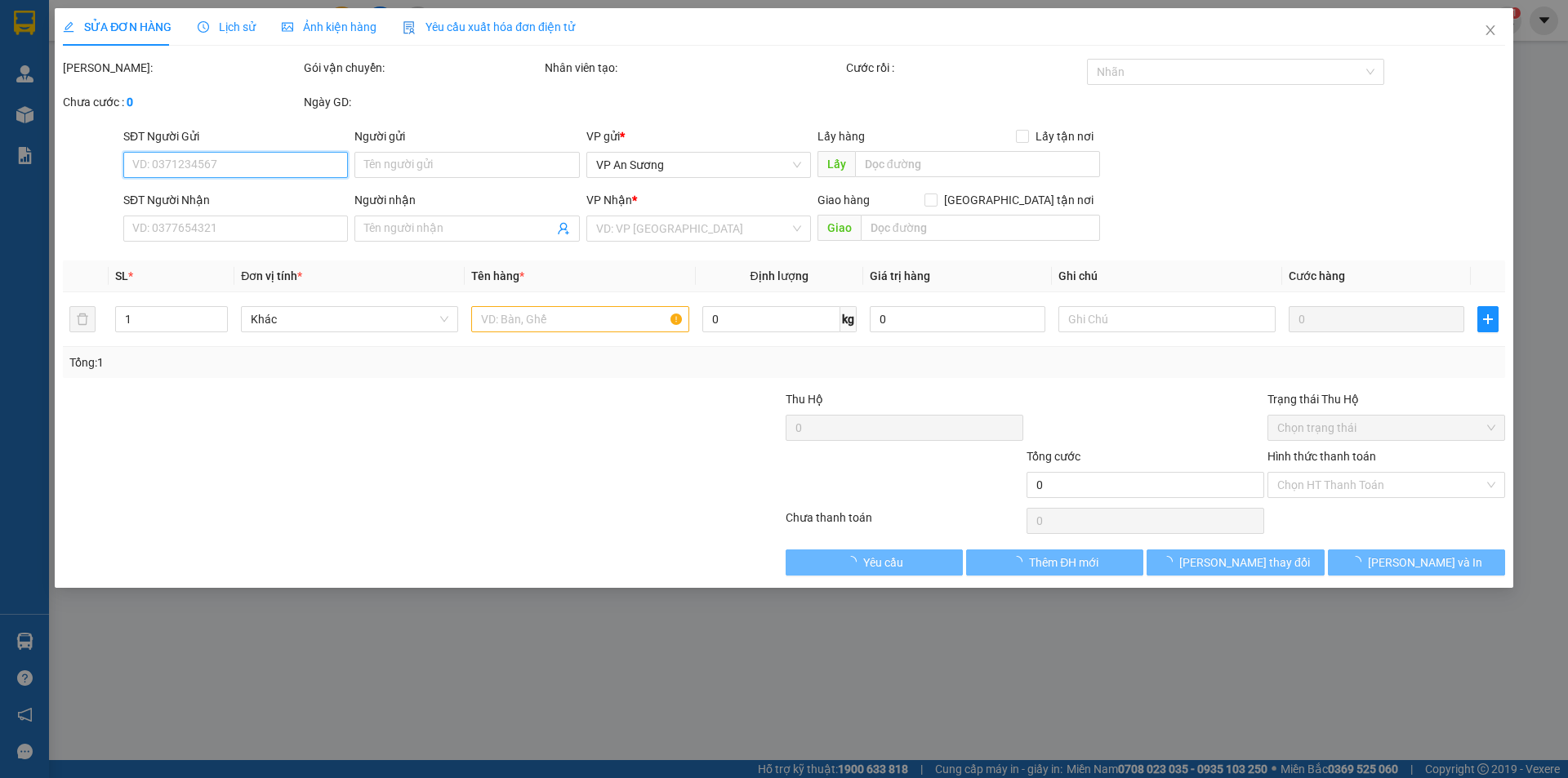
type input "0902552176"
type input "0937817556"
type input "KCN ĐÔNG HÀ"
type input "300.000"
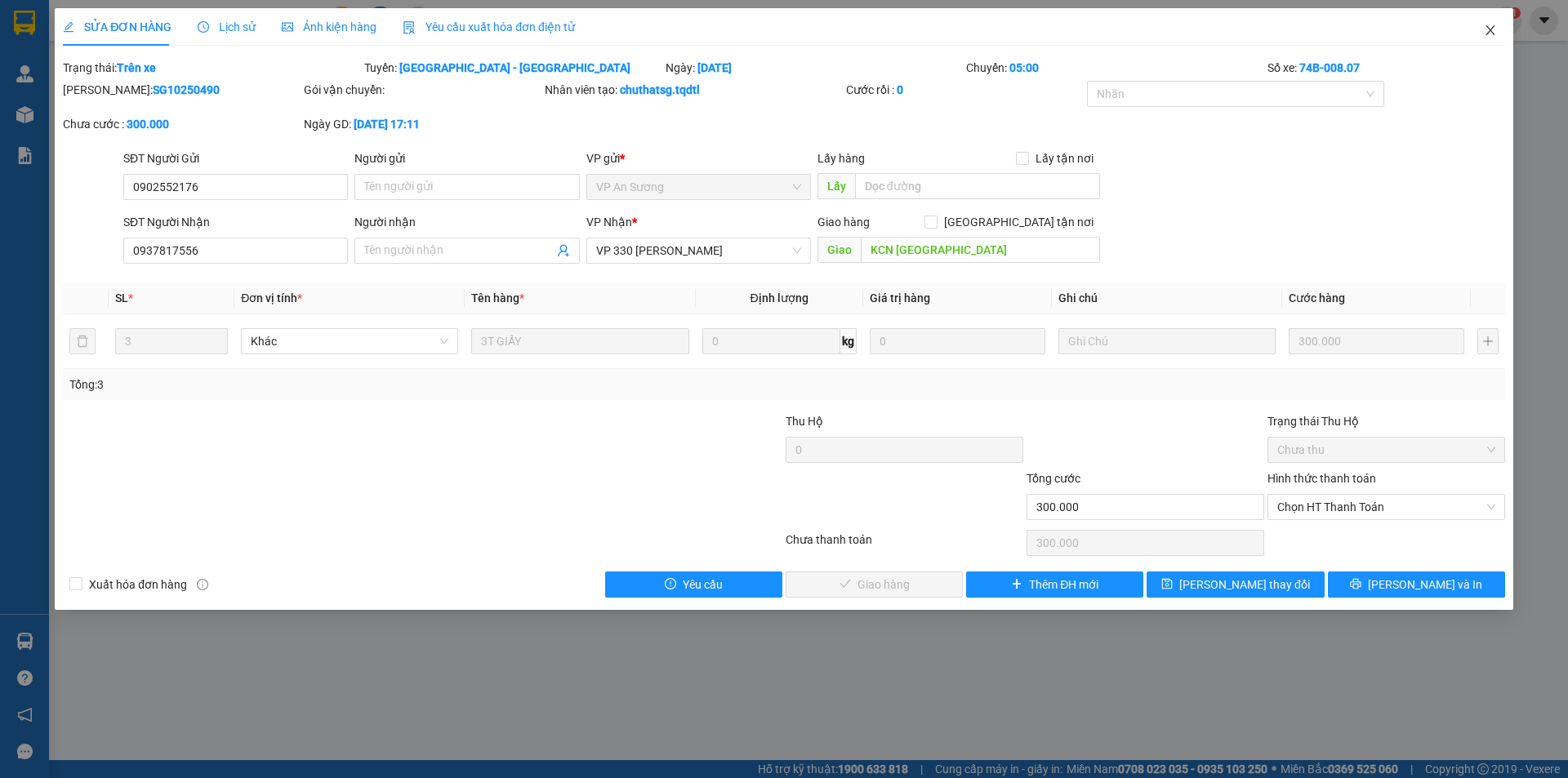
click at [1483, 36] on span "Close" at bounding box center [1490, 30] width 46 height 46
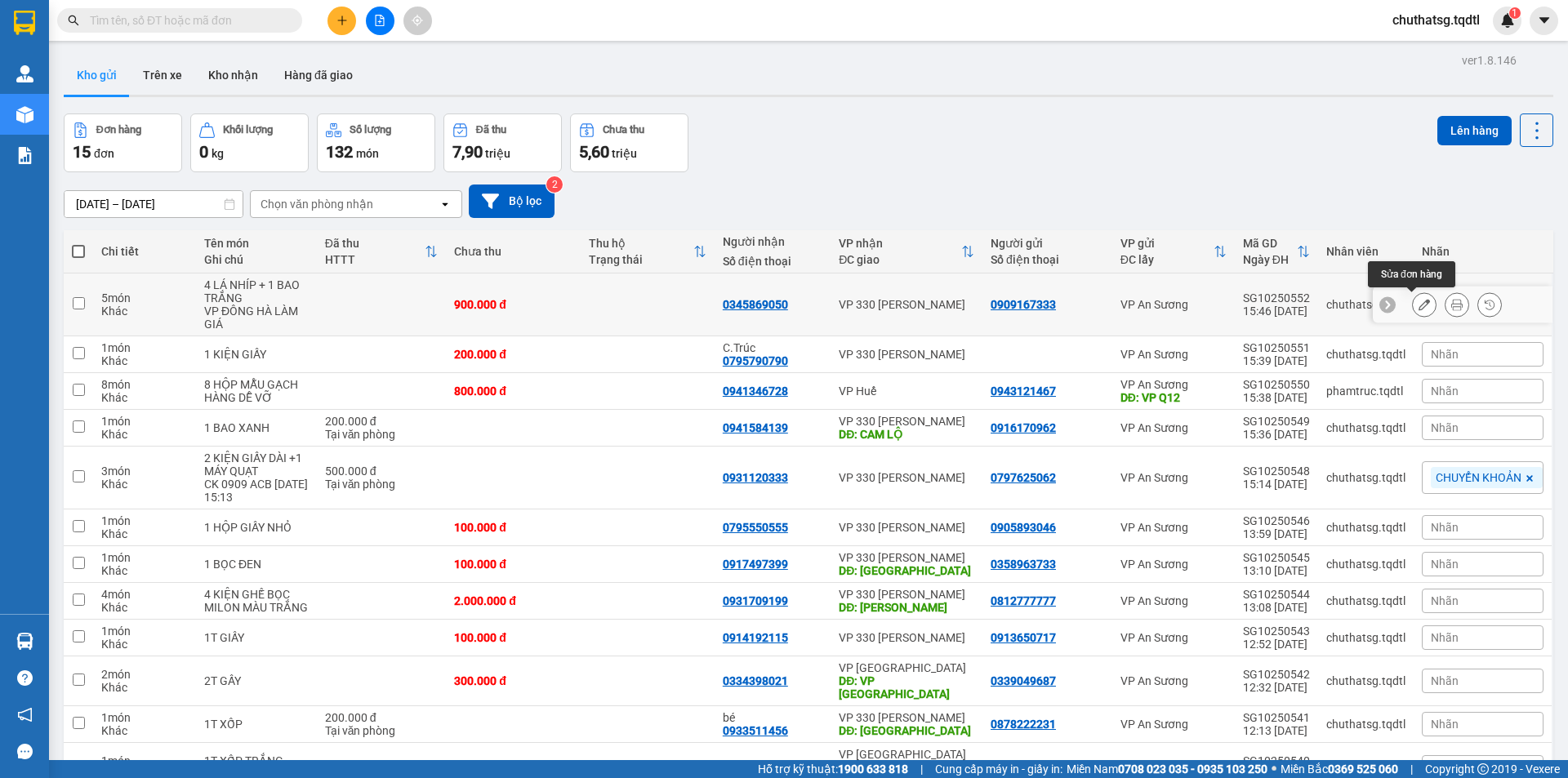
click at [1419, 304] on icon at bounding box center [1425, 305] width 12 height 12
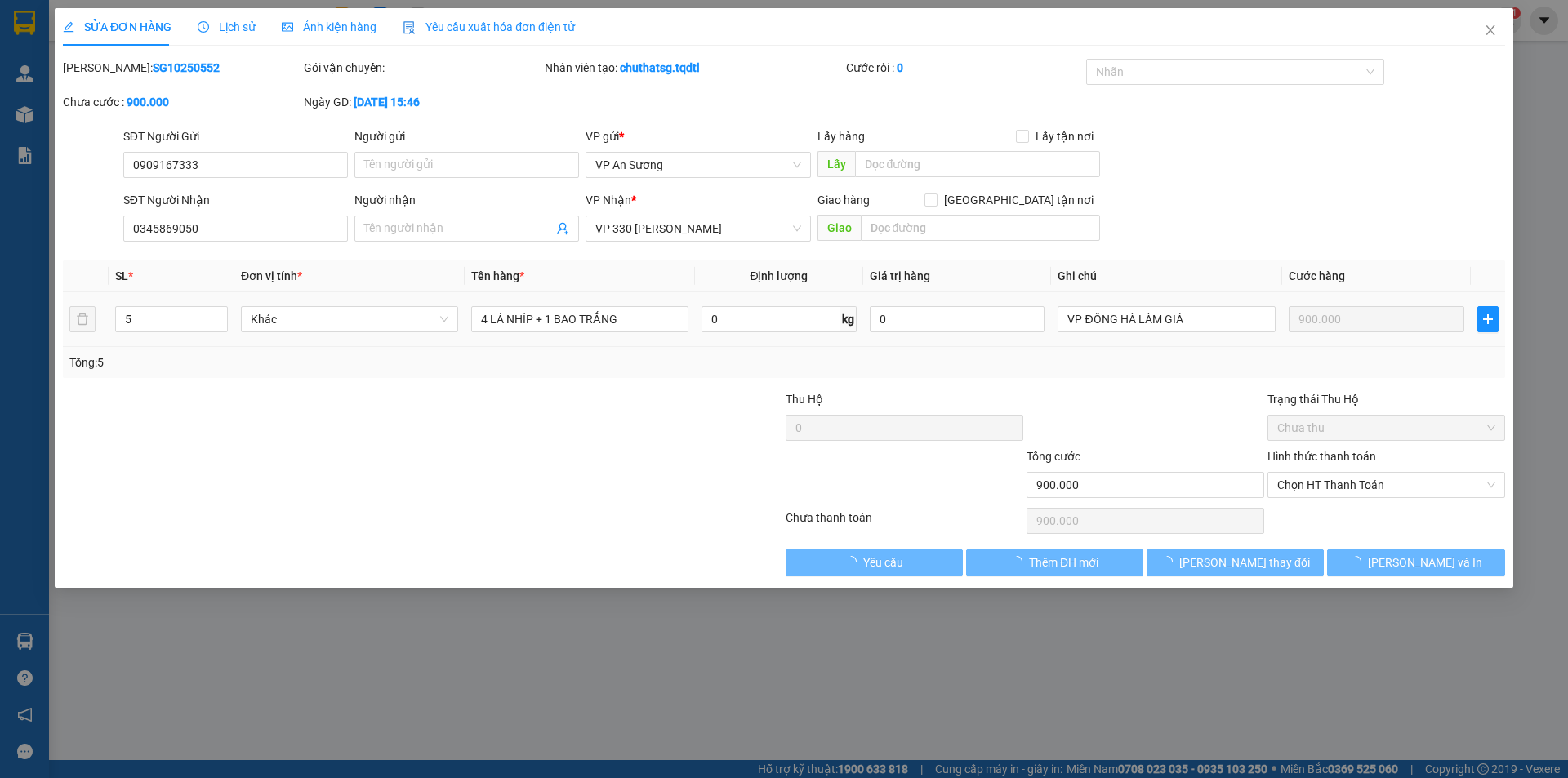
type input "0909167333"
type input "0345869050"
type input "900.000"
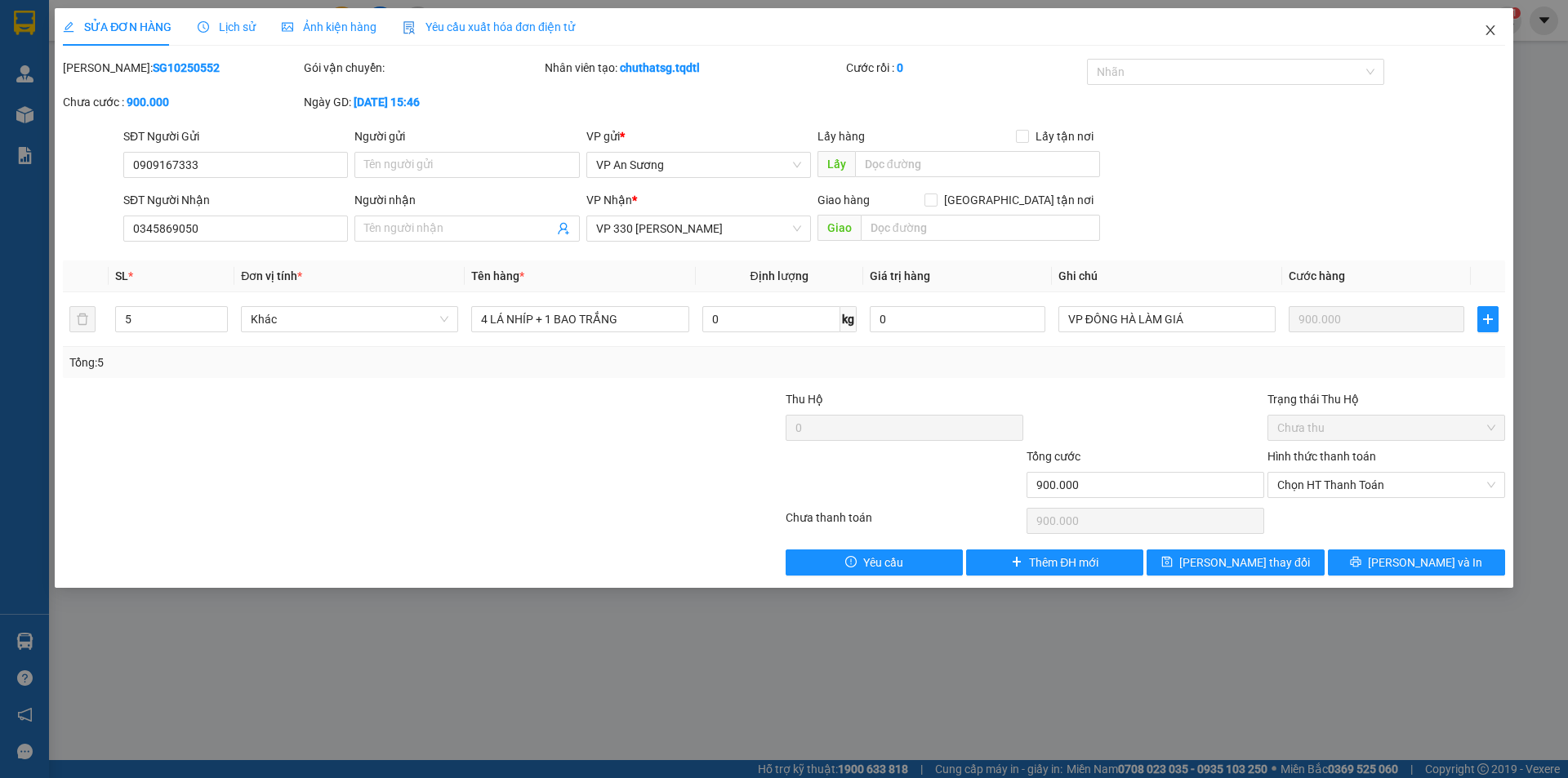
click at [1488, 34] on icon "close" at bounding box center [1490, 30] width 9 height 10
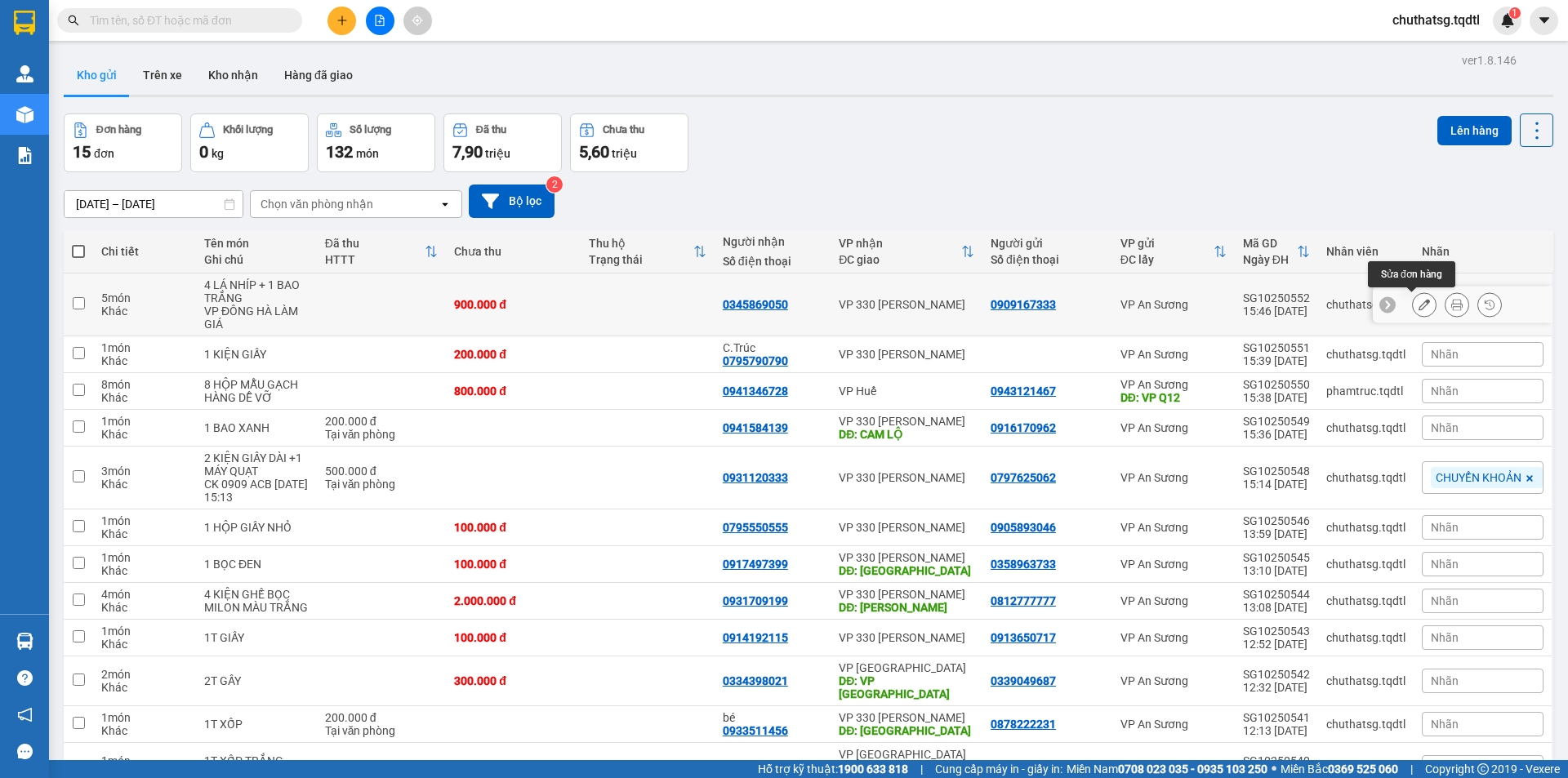
click at [1413, 300] on button at bounding box center [1424, 304] width 23 height 28
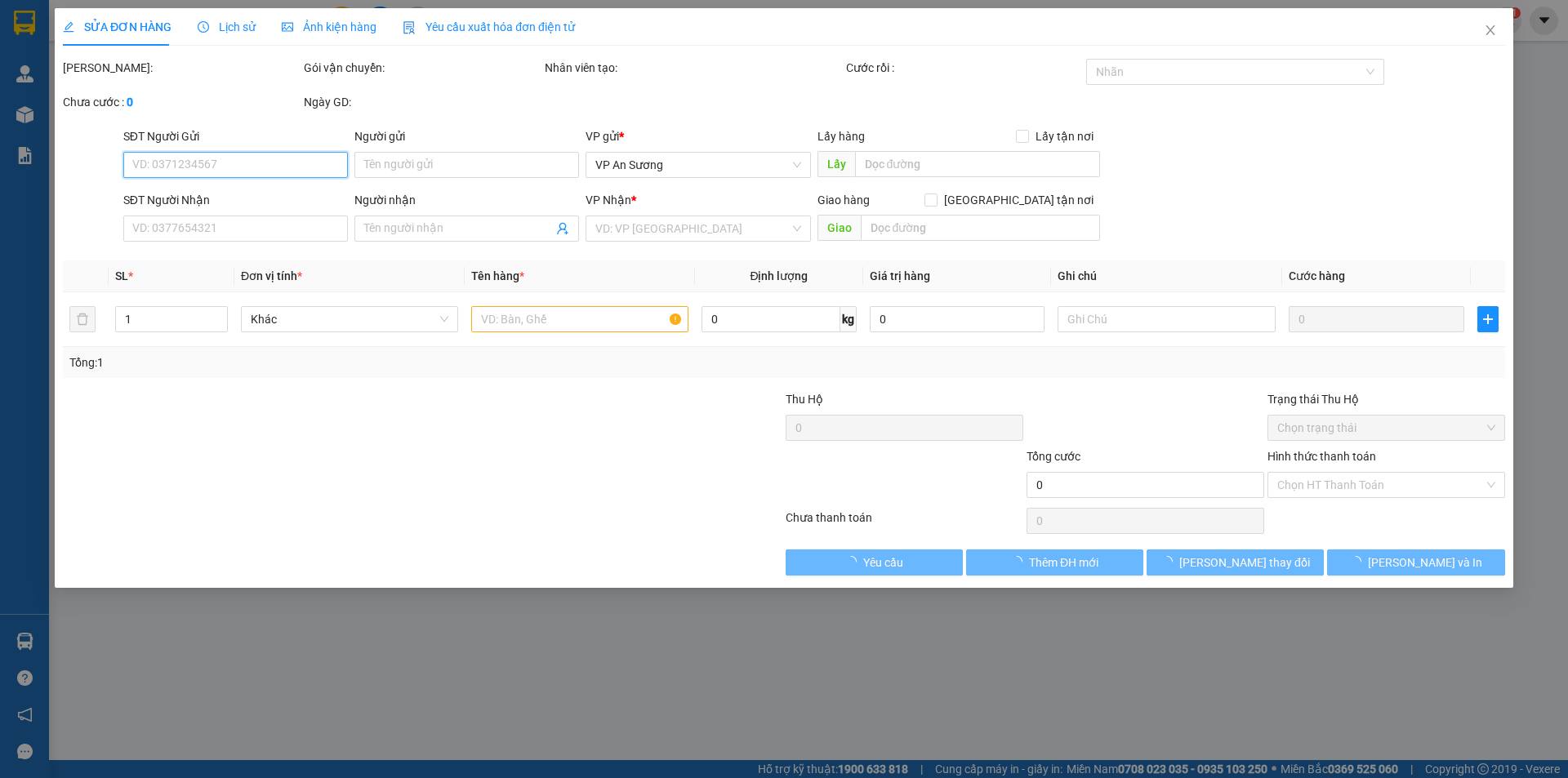
type input "0909167333"
type input "0345869050"
type input "900.000"
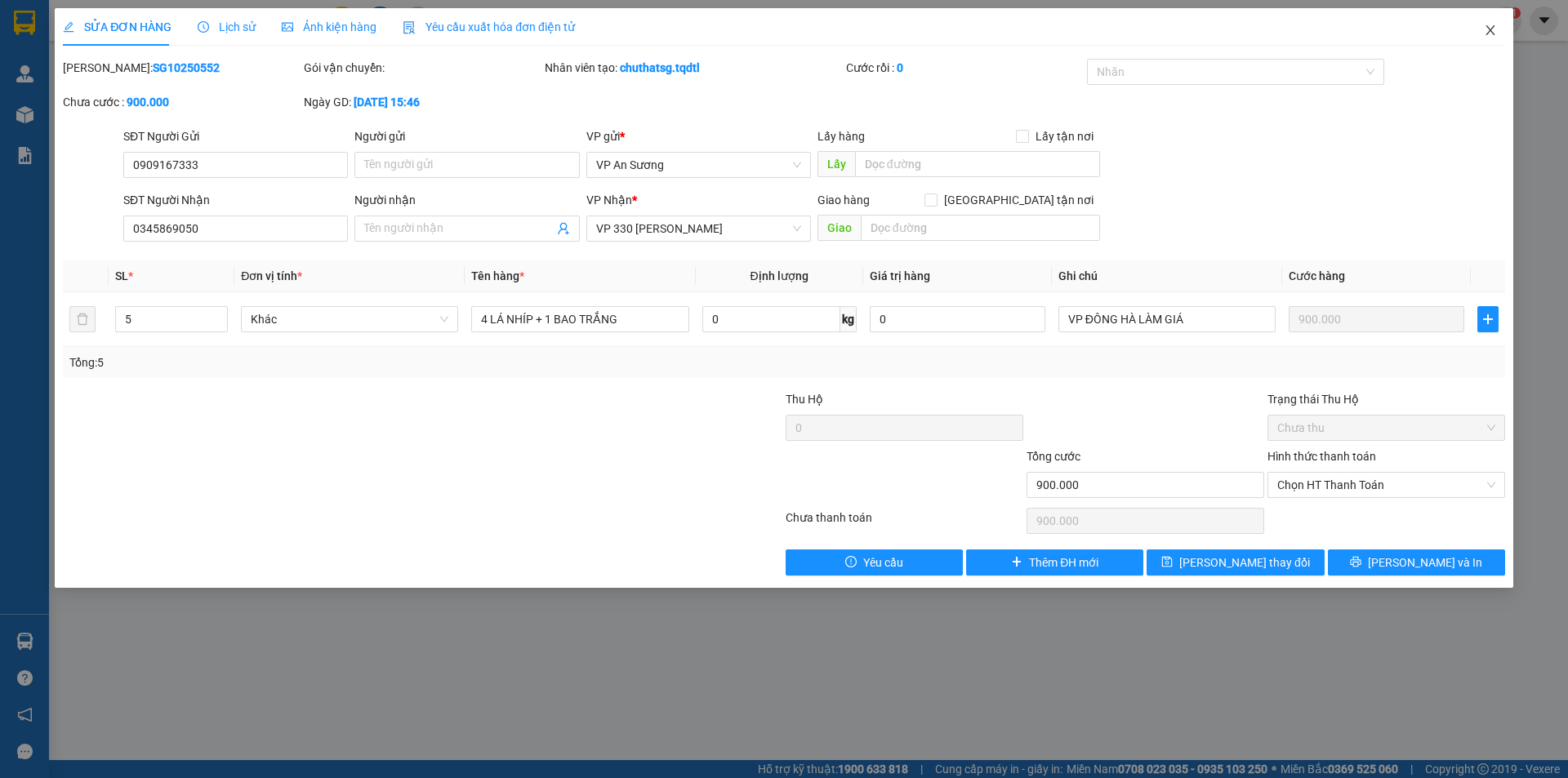
click at [1495, 32] on icon "close" at bounding box center [1490, 29] width 13 height 13
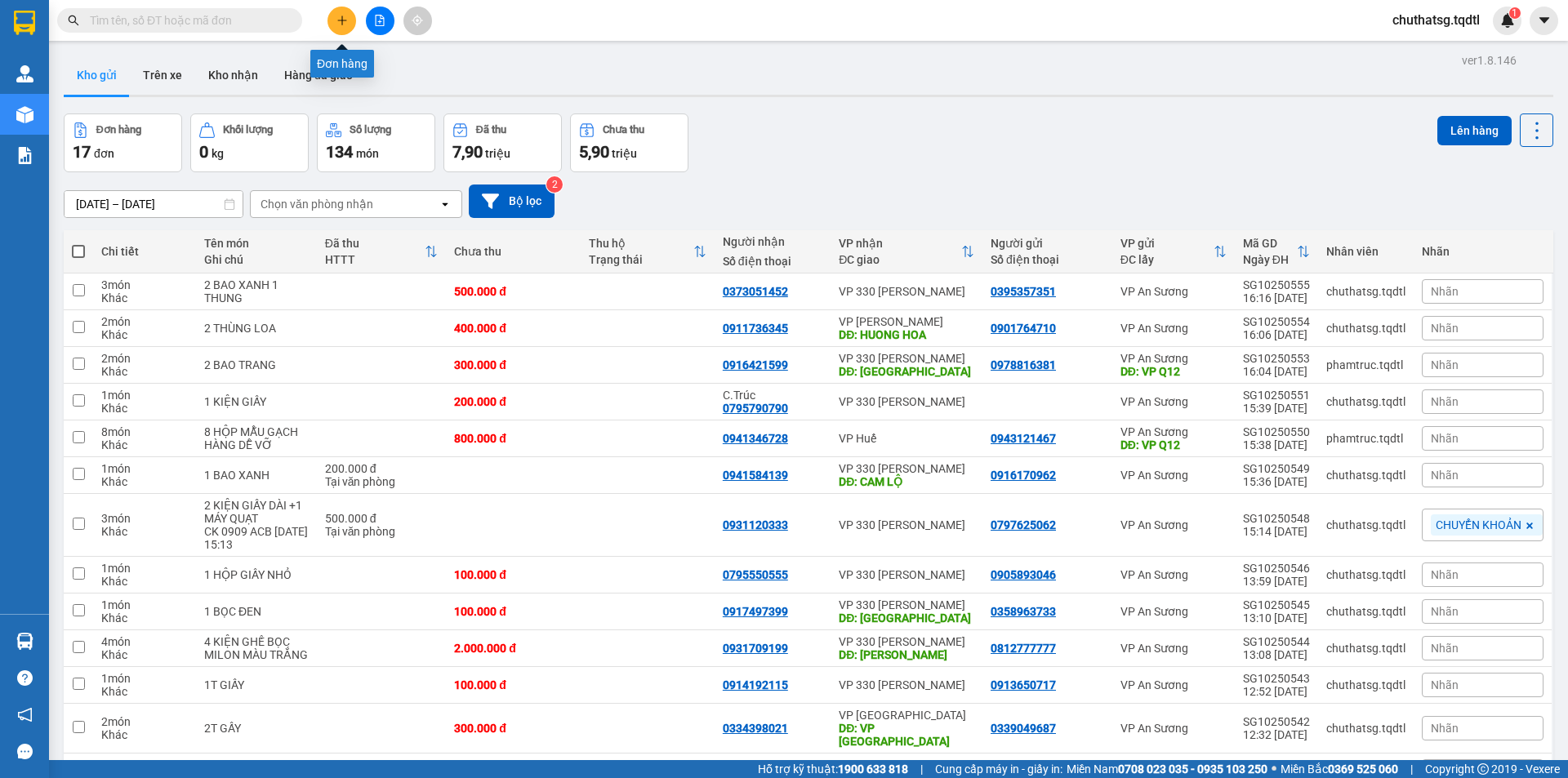
click at [353, 19] on button at bounding box center [341, 21] width 28 height 28
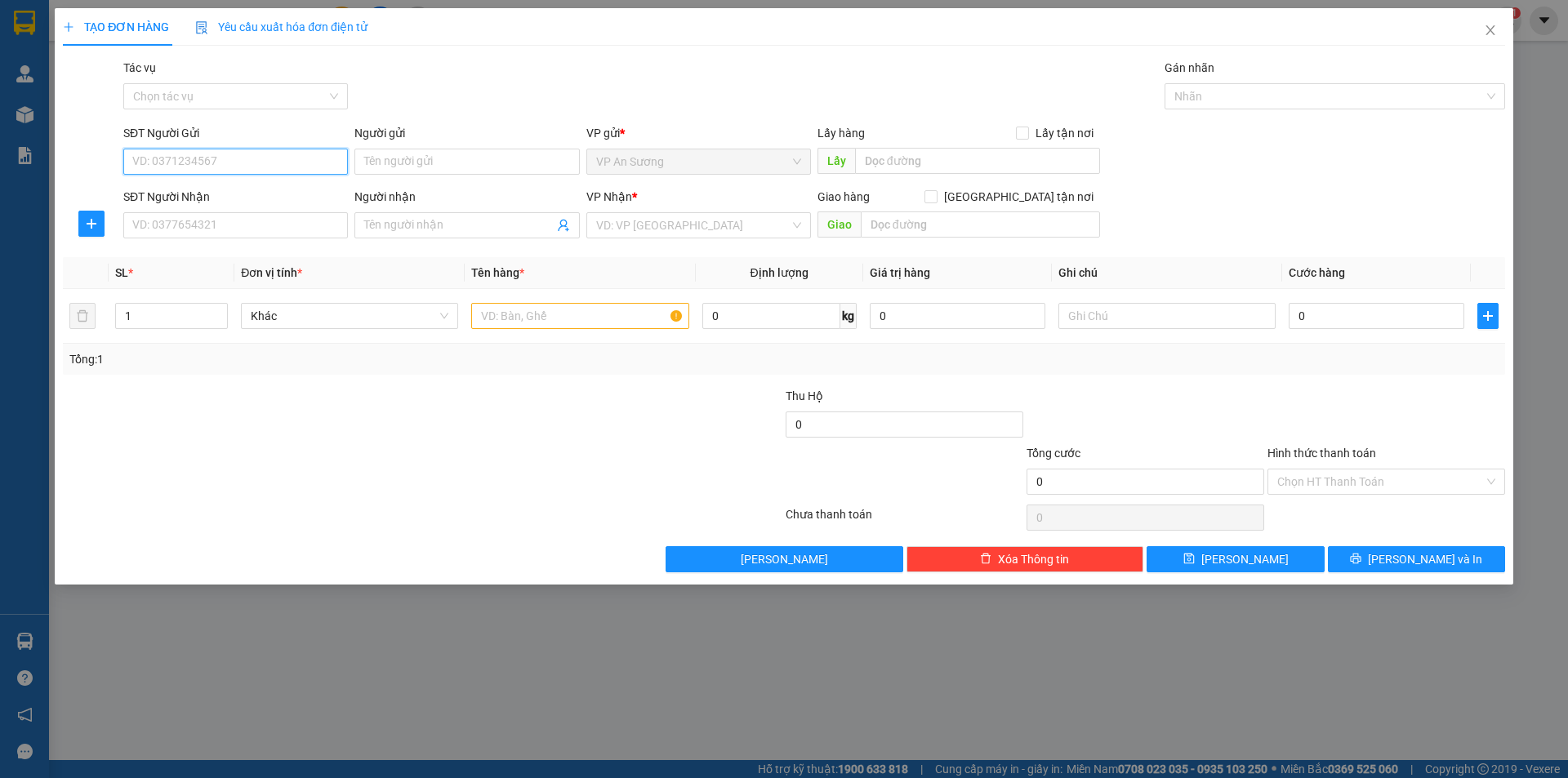
click at [266, 151] on input "SĐT Người Gửi" at bounding box center [235, 161] width 225 height 26
click at [621, 215] on input "search" at bounding box center [693, 225] width 193 height 25
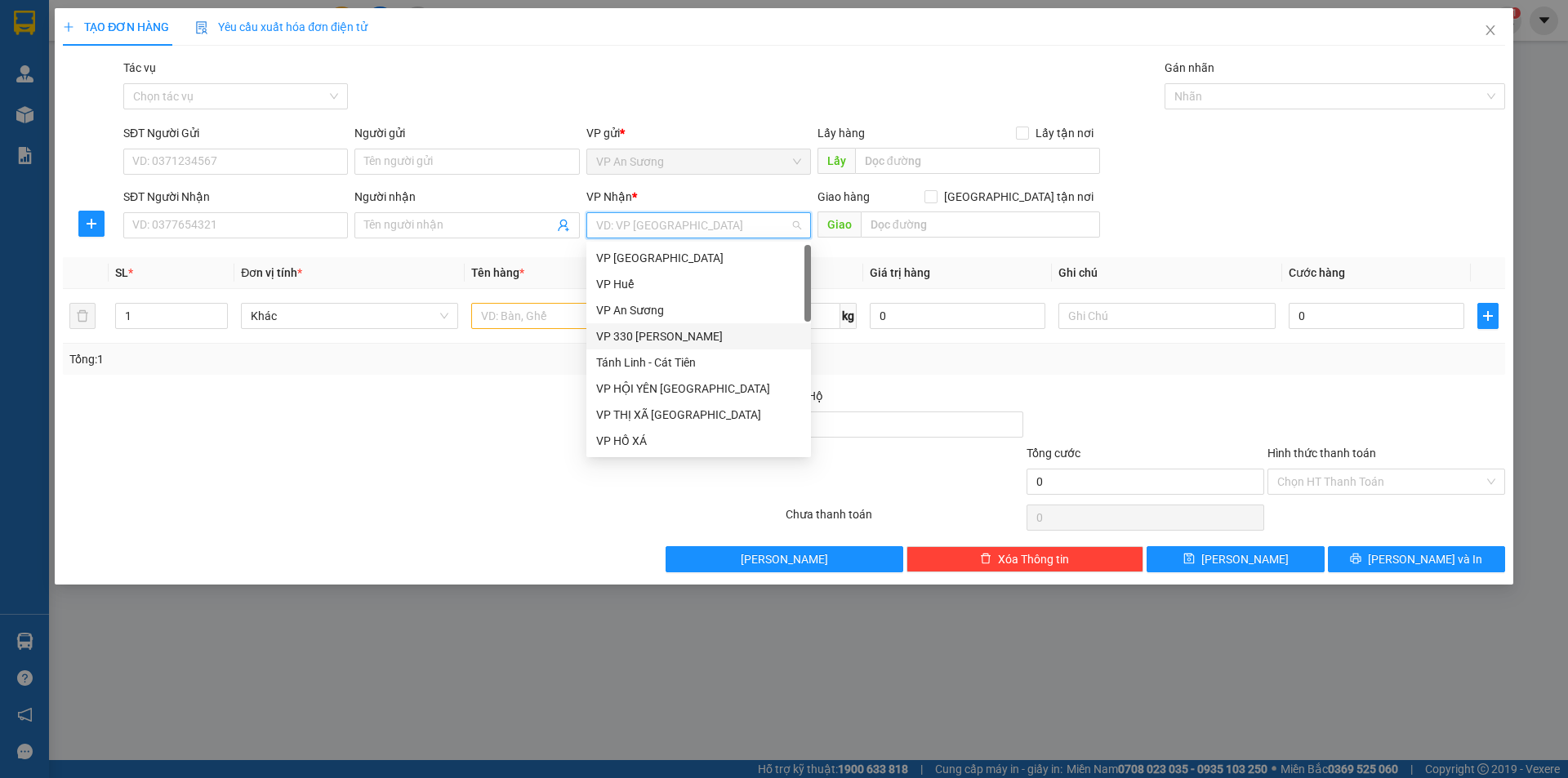
click at [647, 335] on div "VP 330 [PERSON_NAME]" at bounding box center [699, 337] width 205 height 18
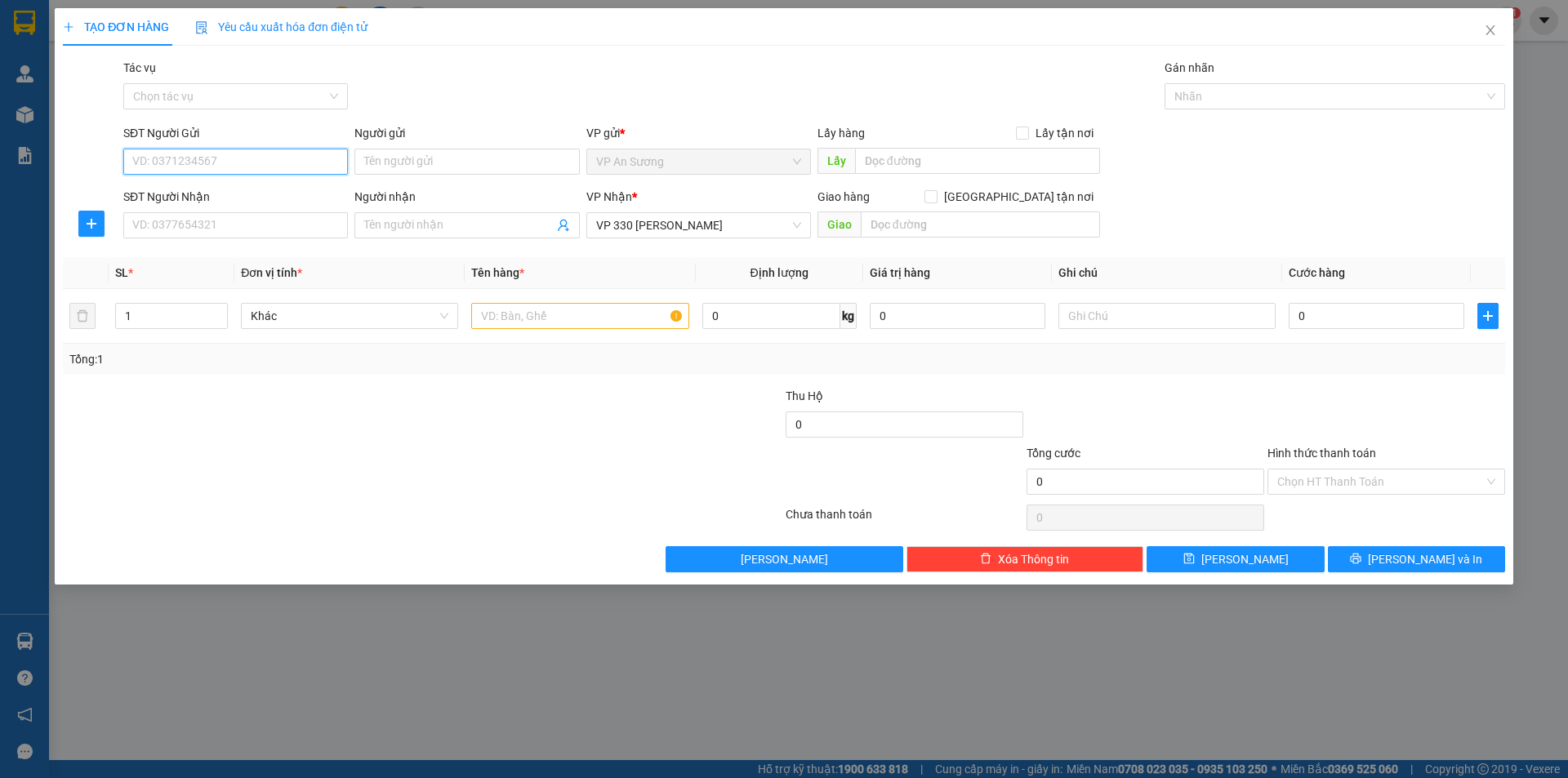
click at [253, 167] on input "SĐT Người Gửi" at bounding box center [235, 161] width 225 height 26
click at [276, 227] on input "SĐT Người Nhận" at bounding box center [235, 225] width 225 height 26
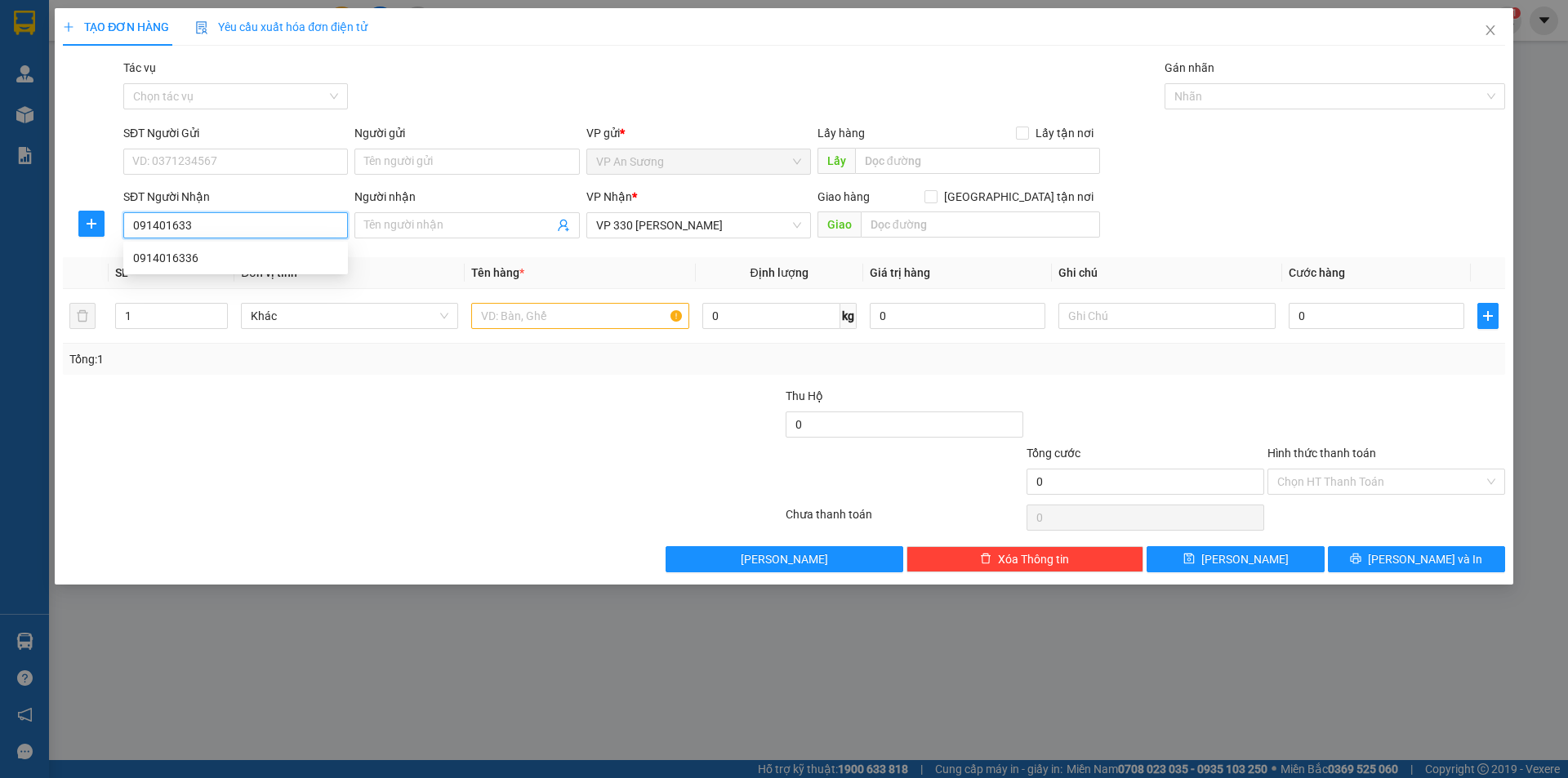
type input "0914016336"
click at [198, 257] on div "0914016336" at bounding box center [235, 258] width 205 height 18
type input "100.000"
type input "0914016336"
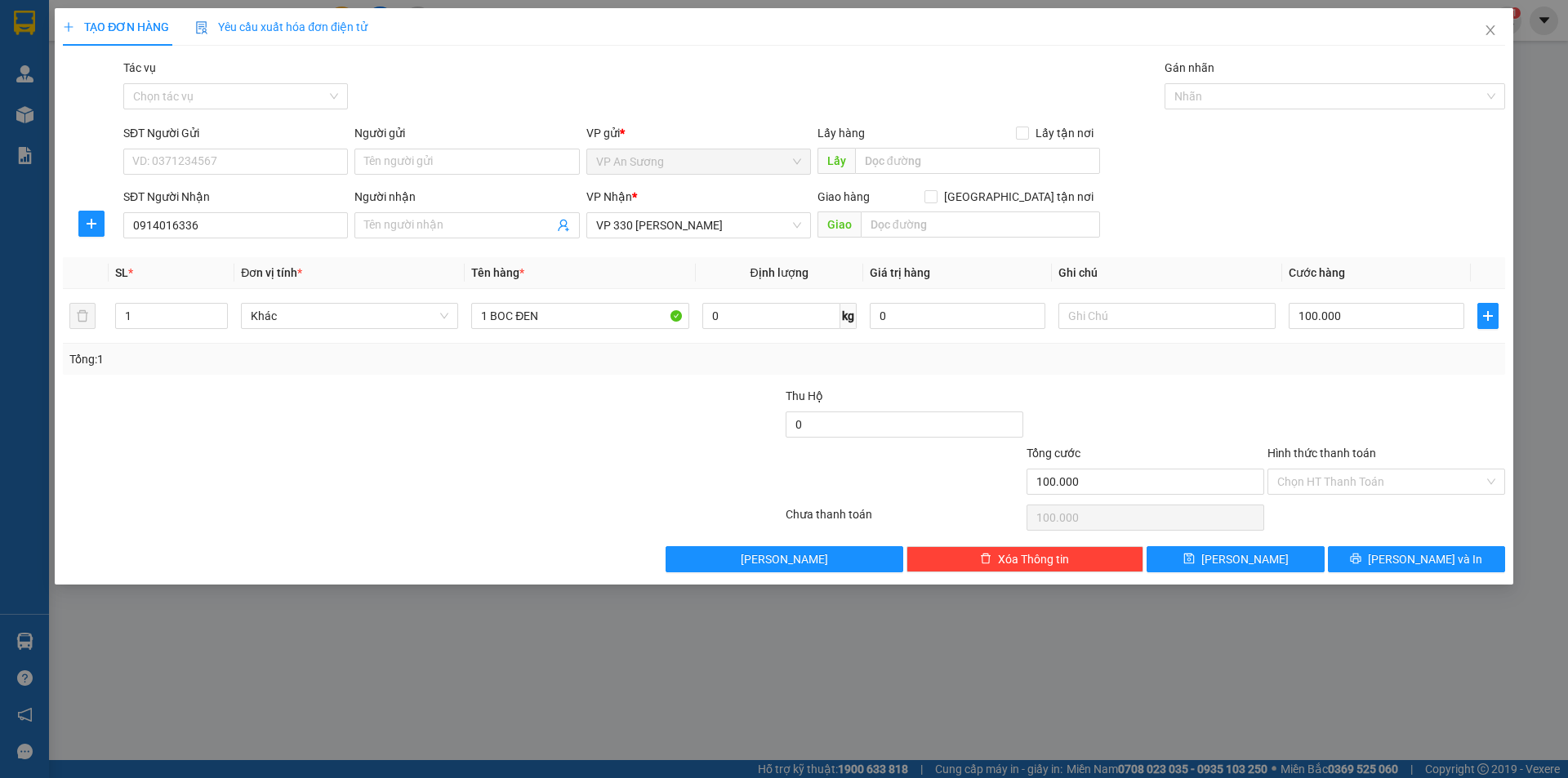
click at [1333, 465] on div "Hình thức thanh toán" at bounding box center [1386, 456] width 237 height 25
click at [1375, 558] on button "[PERSON_NAME] và In" at bounding box center [1417, 559] width 178 height 26
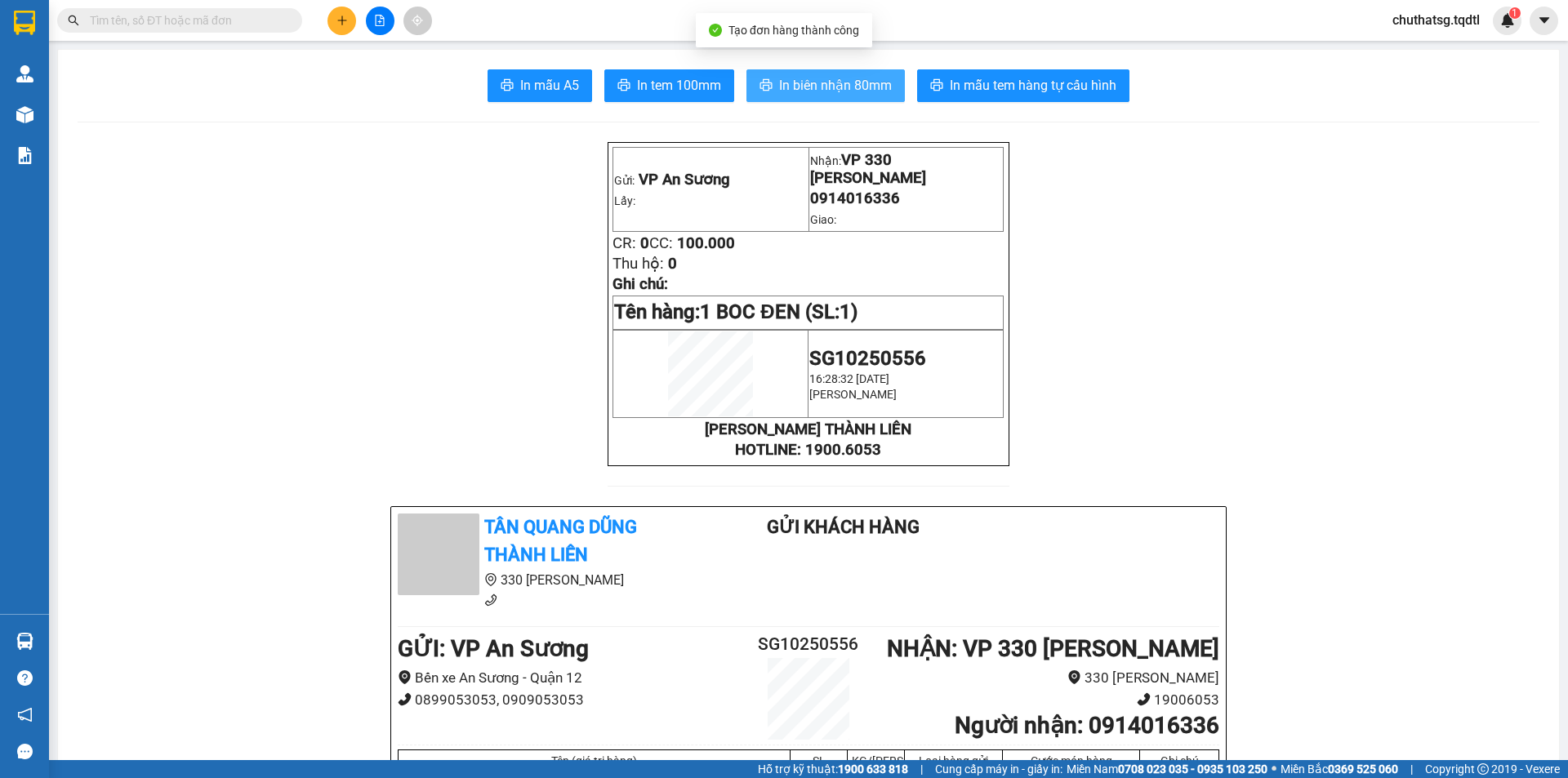
click at [811, 88] on span "In biên nhận 80mm" at bounding box center [835, 85] width 113 height 21
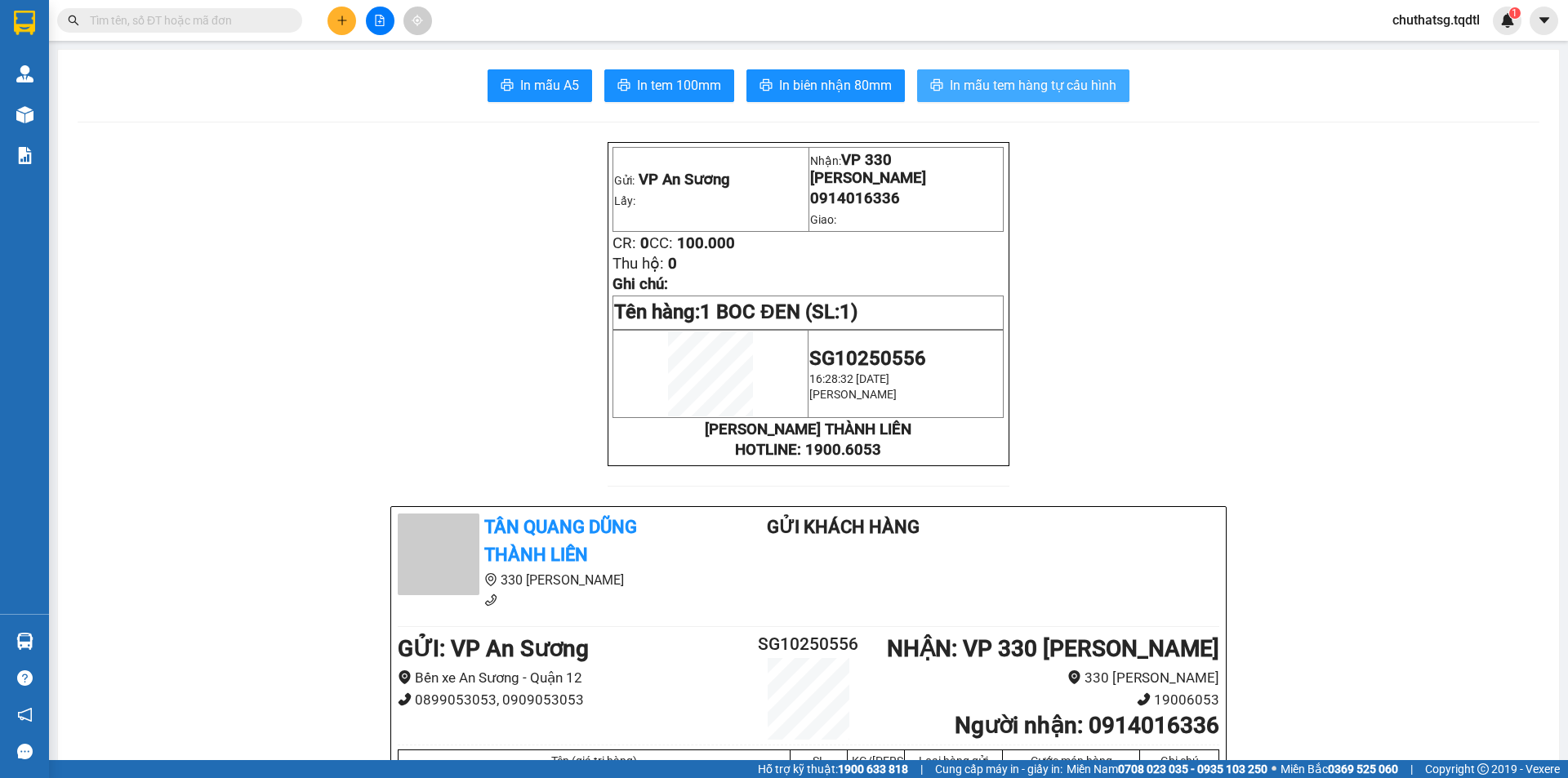
click at [1010, 91] on span "In mẫu tem hàng tự cấu hình" at bounding box center [1033, 85] width 167 height 21
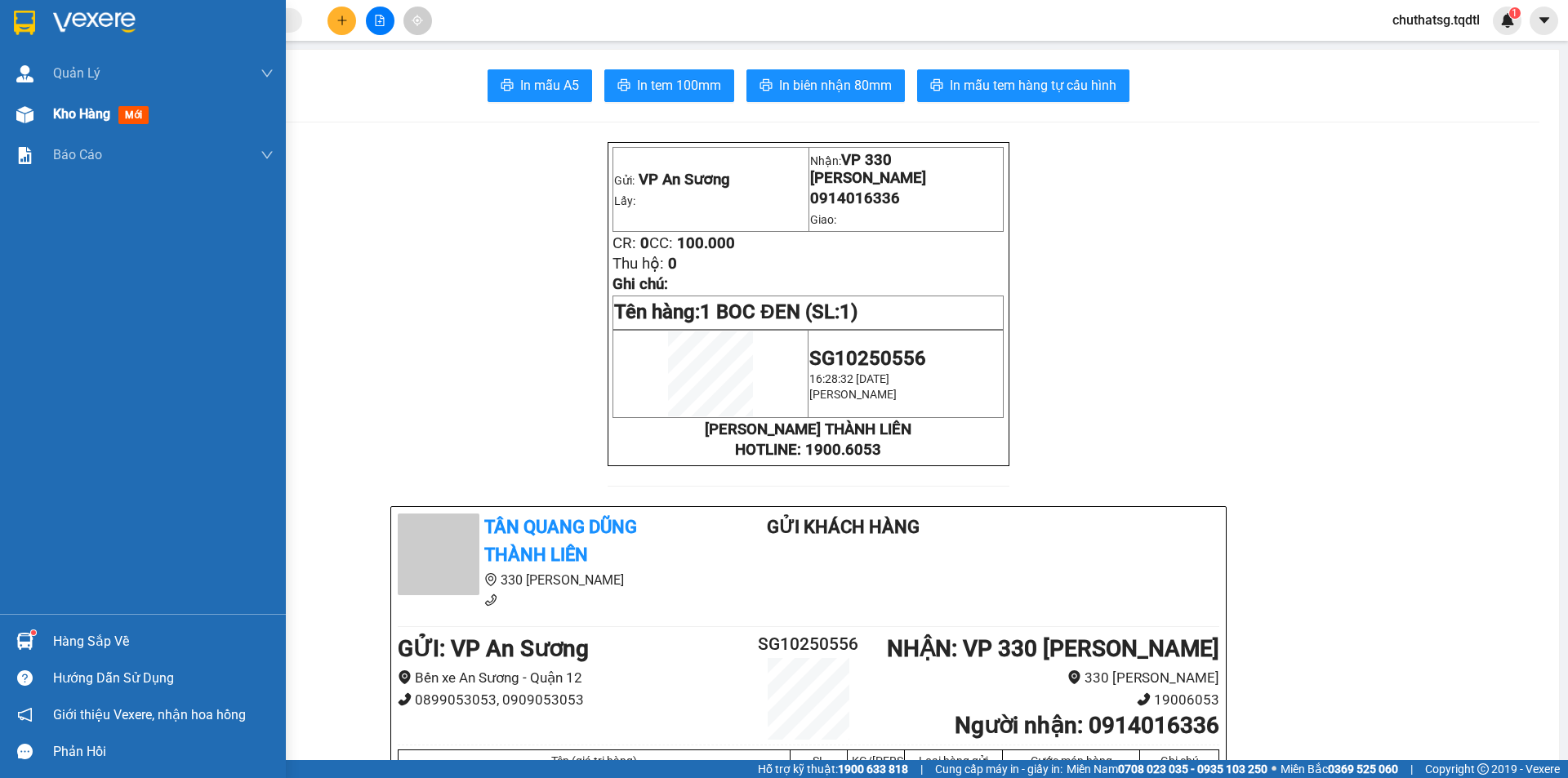
click at [59, 105] on div "Kho hàng mới" at bounding box center [104, 114] width 102 height 21
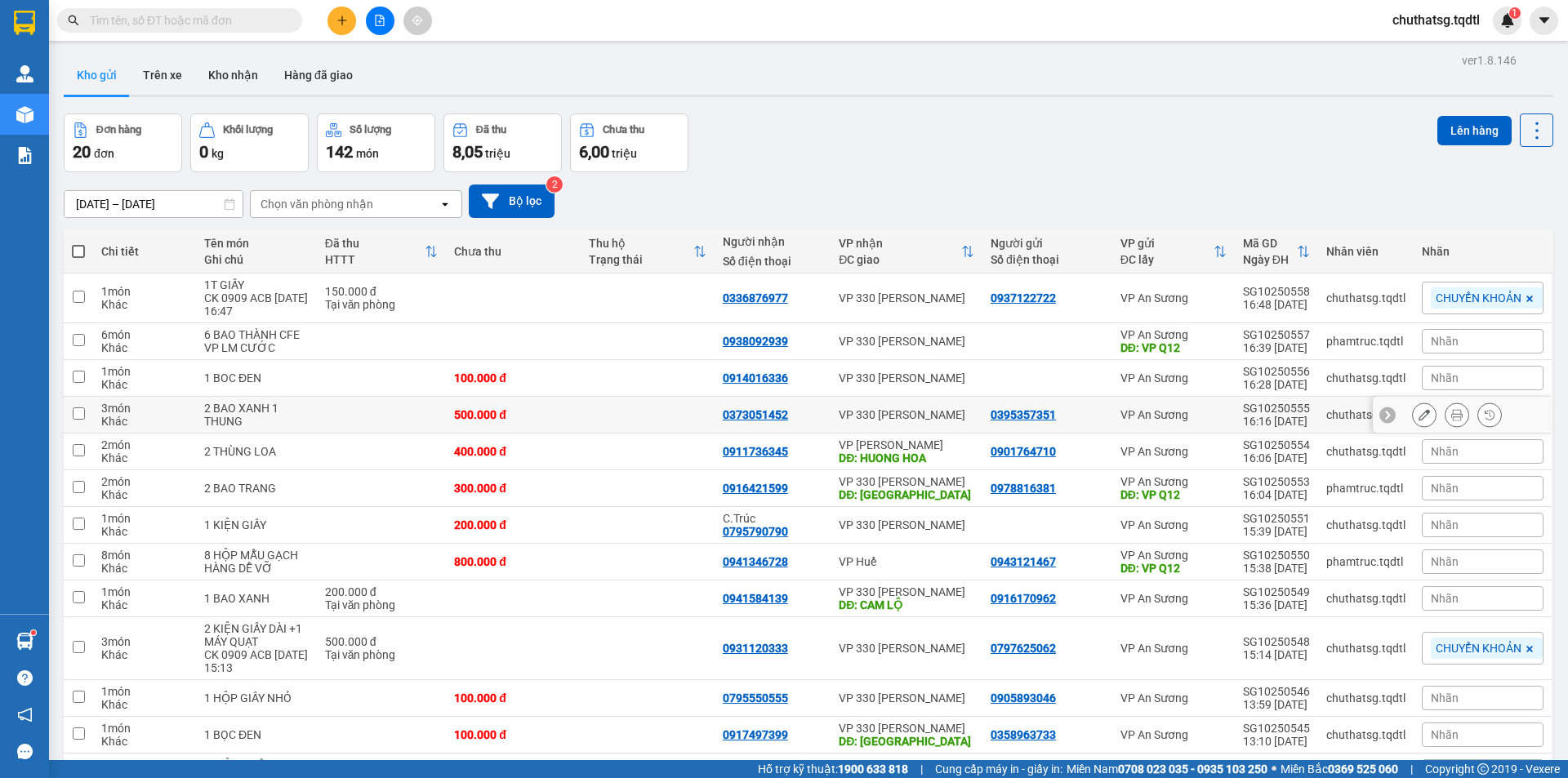
scroll to position [163, 0]
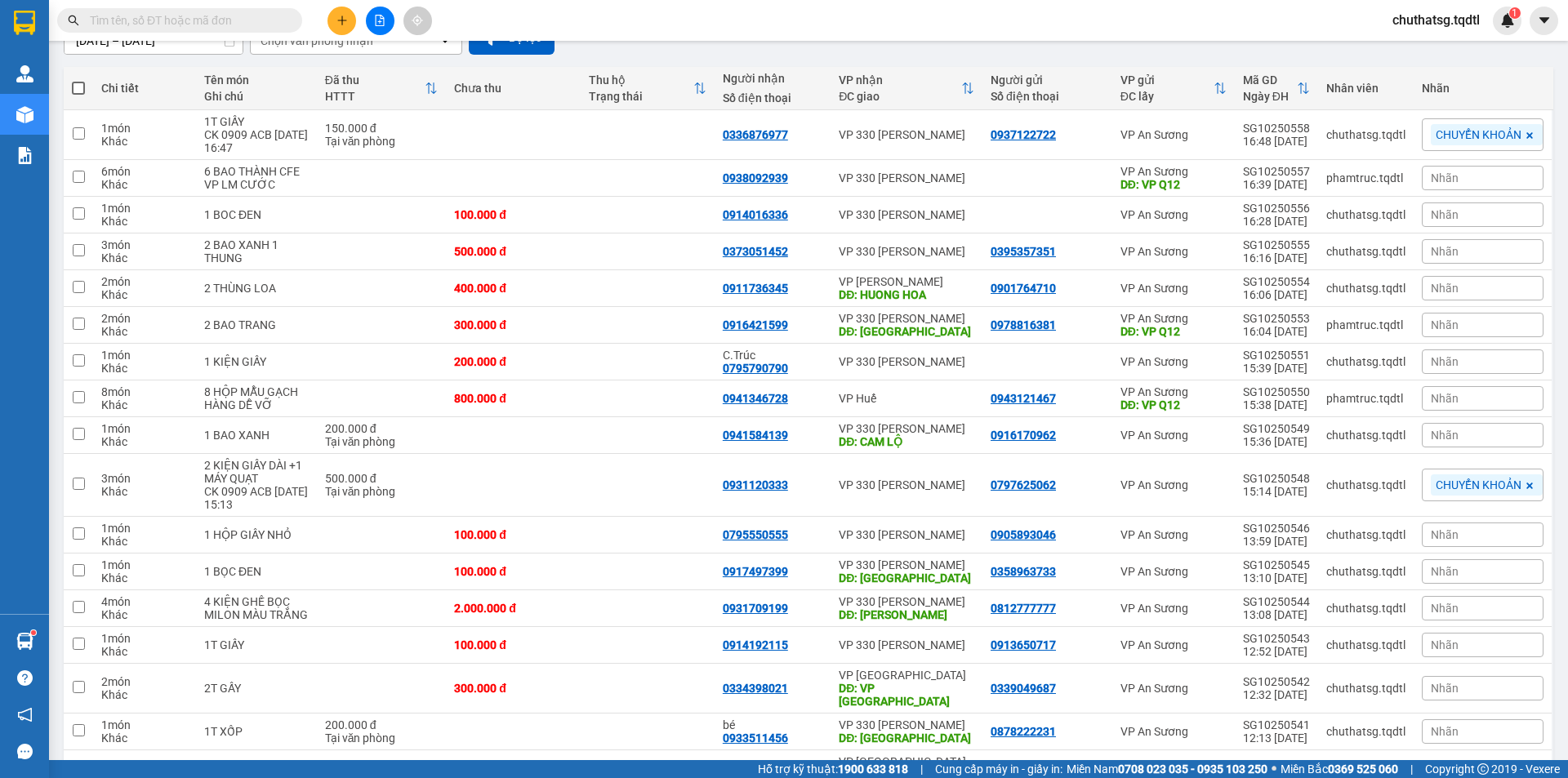
click at [340, 20] on icon "plus" at bounding box center [342, 21] width 12 height 12
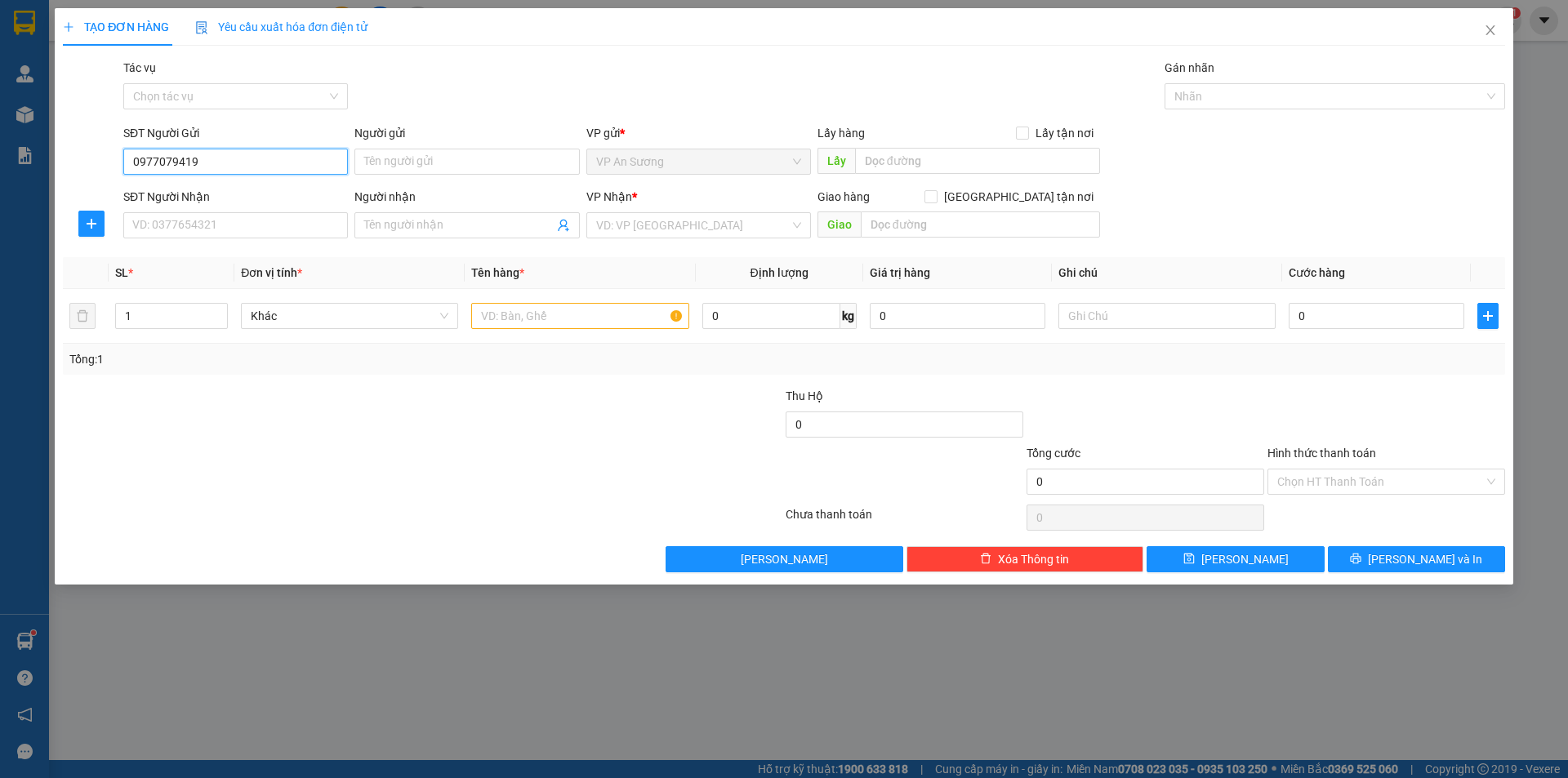
type input "0977079419"
click at [240, 212] on div "SĐT Người Nhận" at bounding box center [235, 199] width 225 height 25
click at [234, 223] on input "SĐT Người Nhận" at bounding box center [235, 225] width 225 height 26
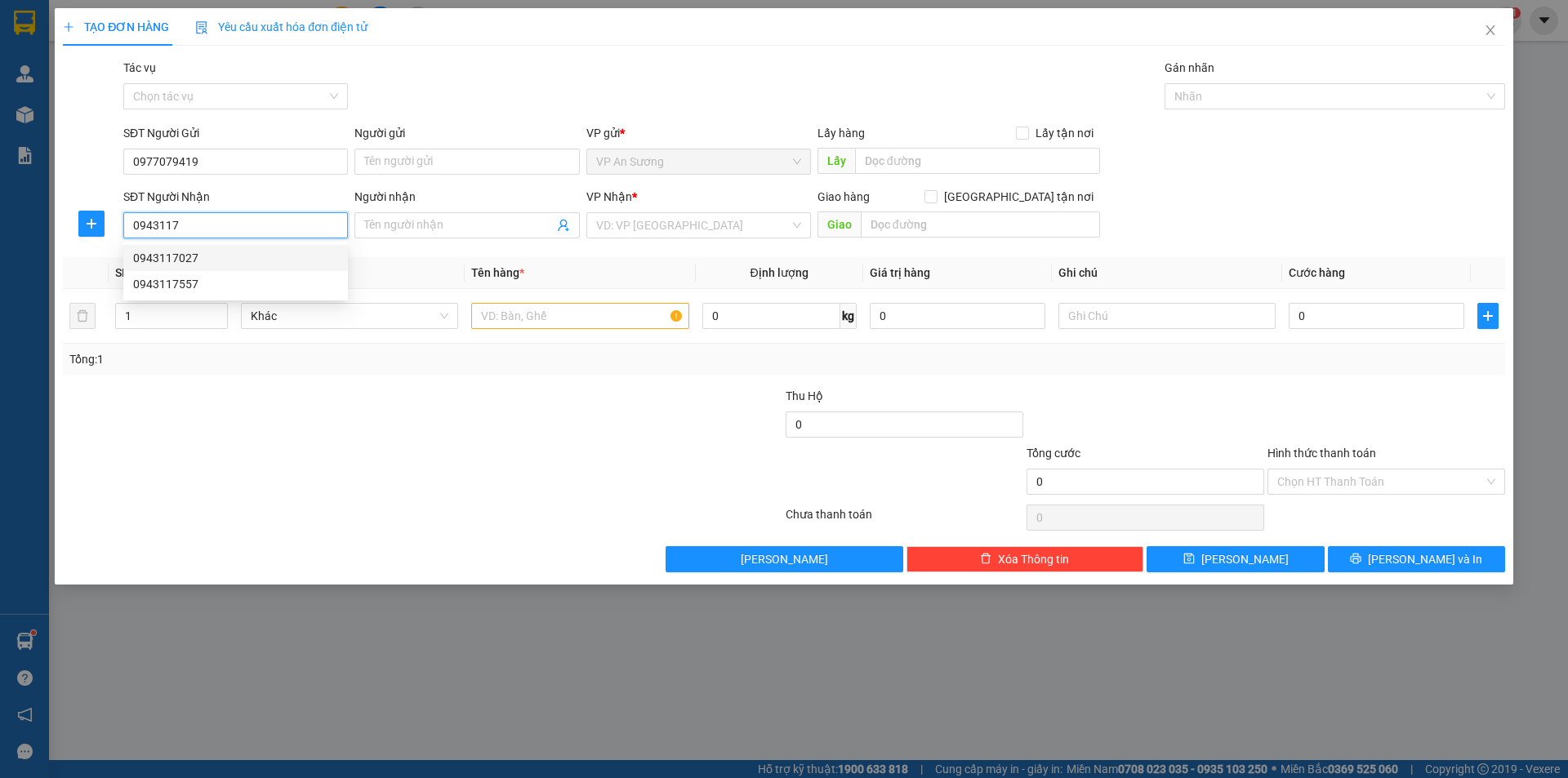
click at [246, 253] on div "0943117027" at bounding box center [235, 258] width 205 height 18
type input "0943117027"
type input "ÁI TỬ"
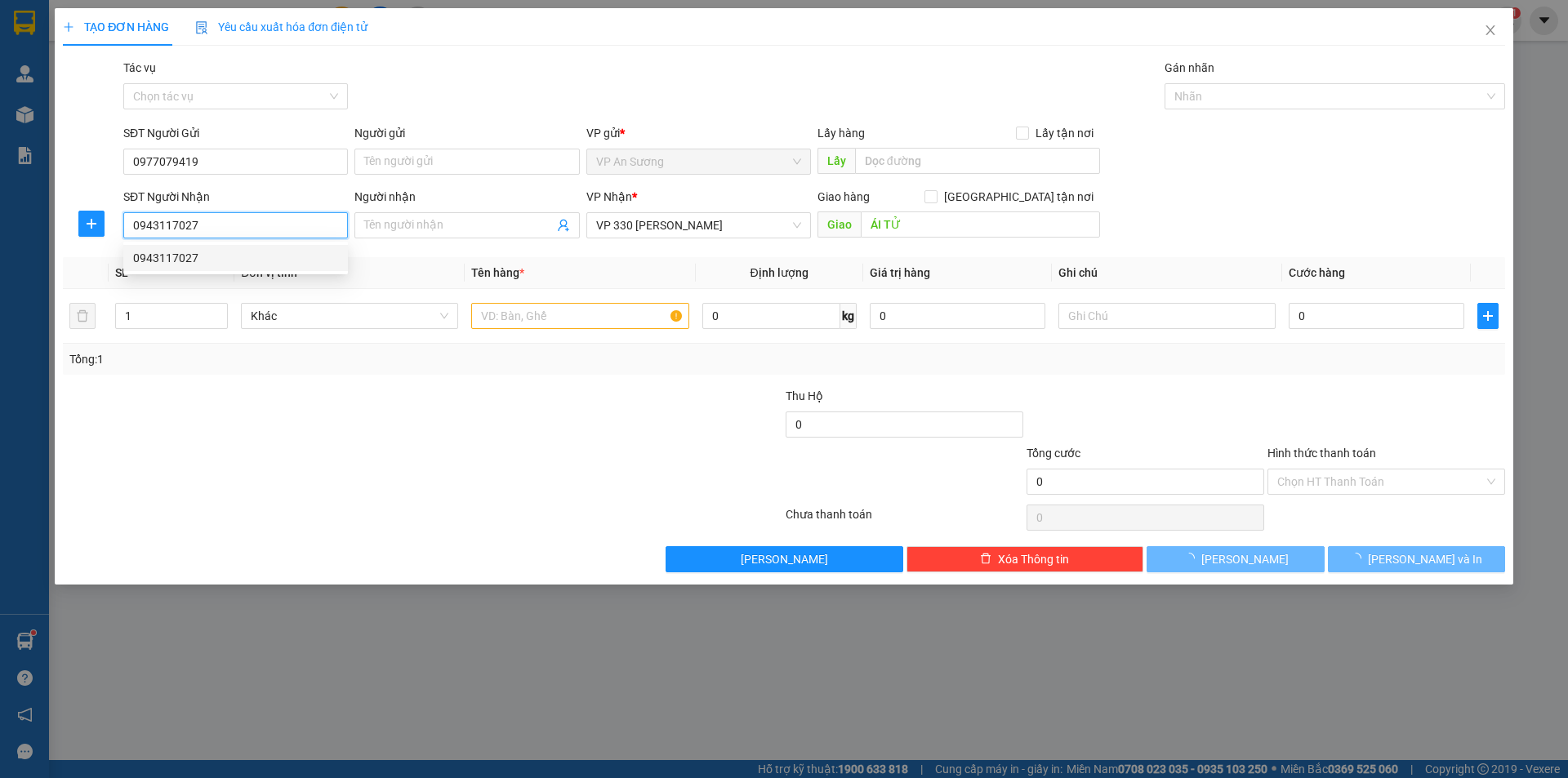
type input "100.000"
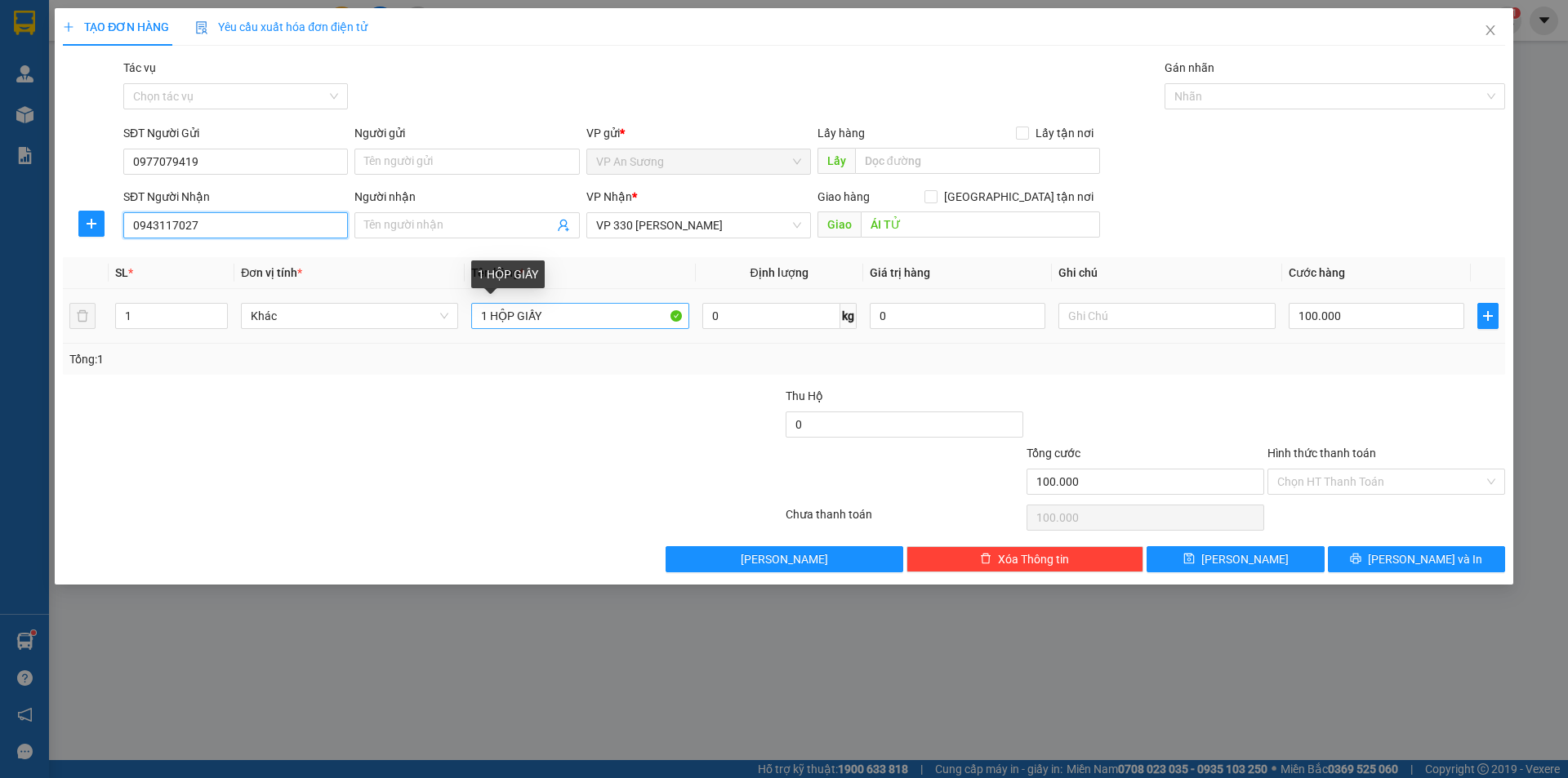
type input "0943117027"
click at [547, 321] on input "1 HỘP GIẤY" at bounding box center [579, 316] width 217 height 26
type input "1 T VÀNG"
click at [1344, 313] on input "100.000" at bounding box center [1377, 316] width 176 height 26
type input "0"
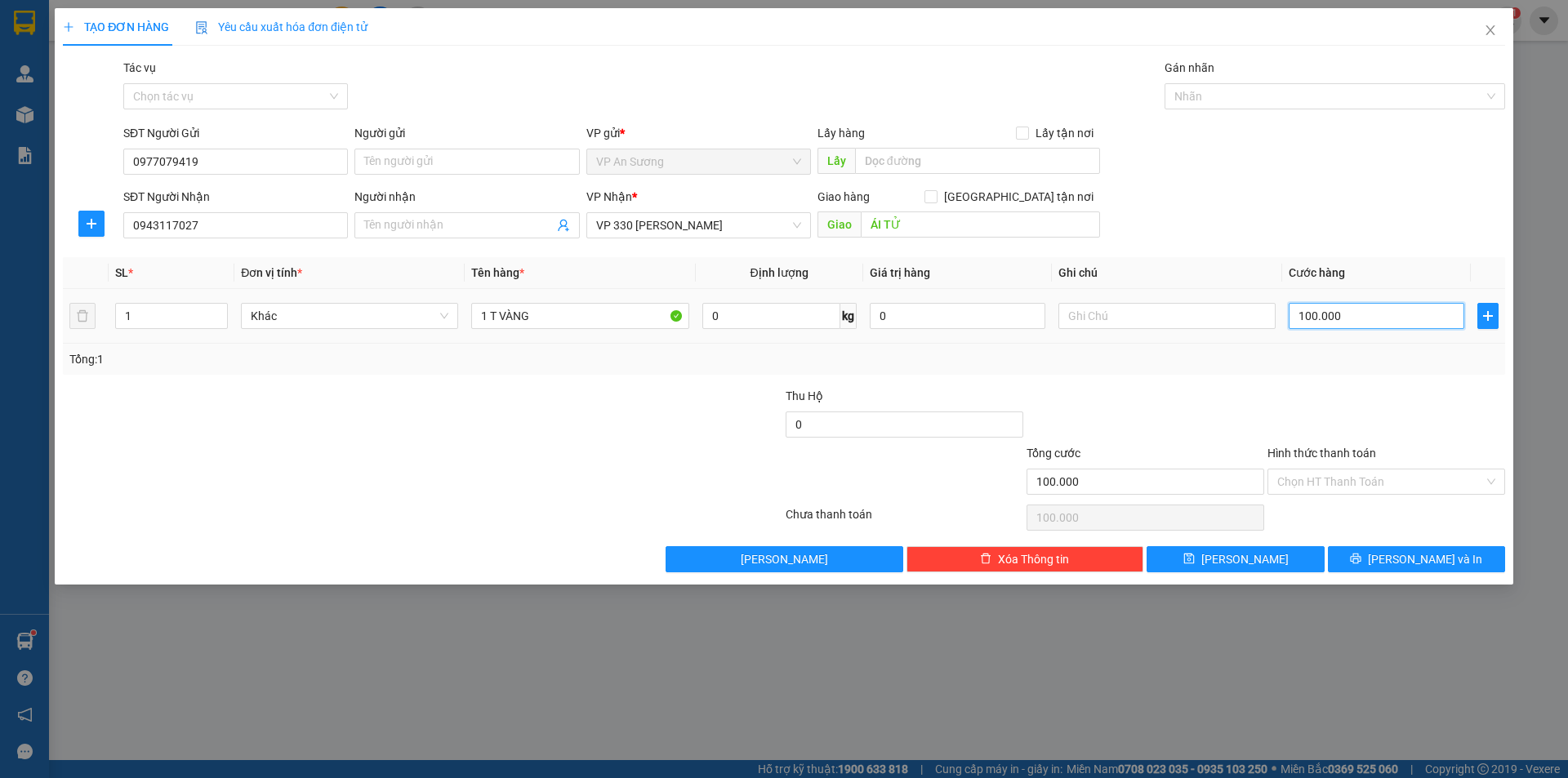
type input "0"
type input "10"
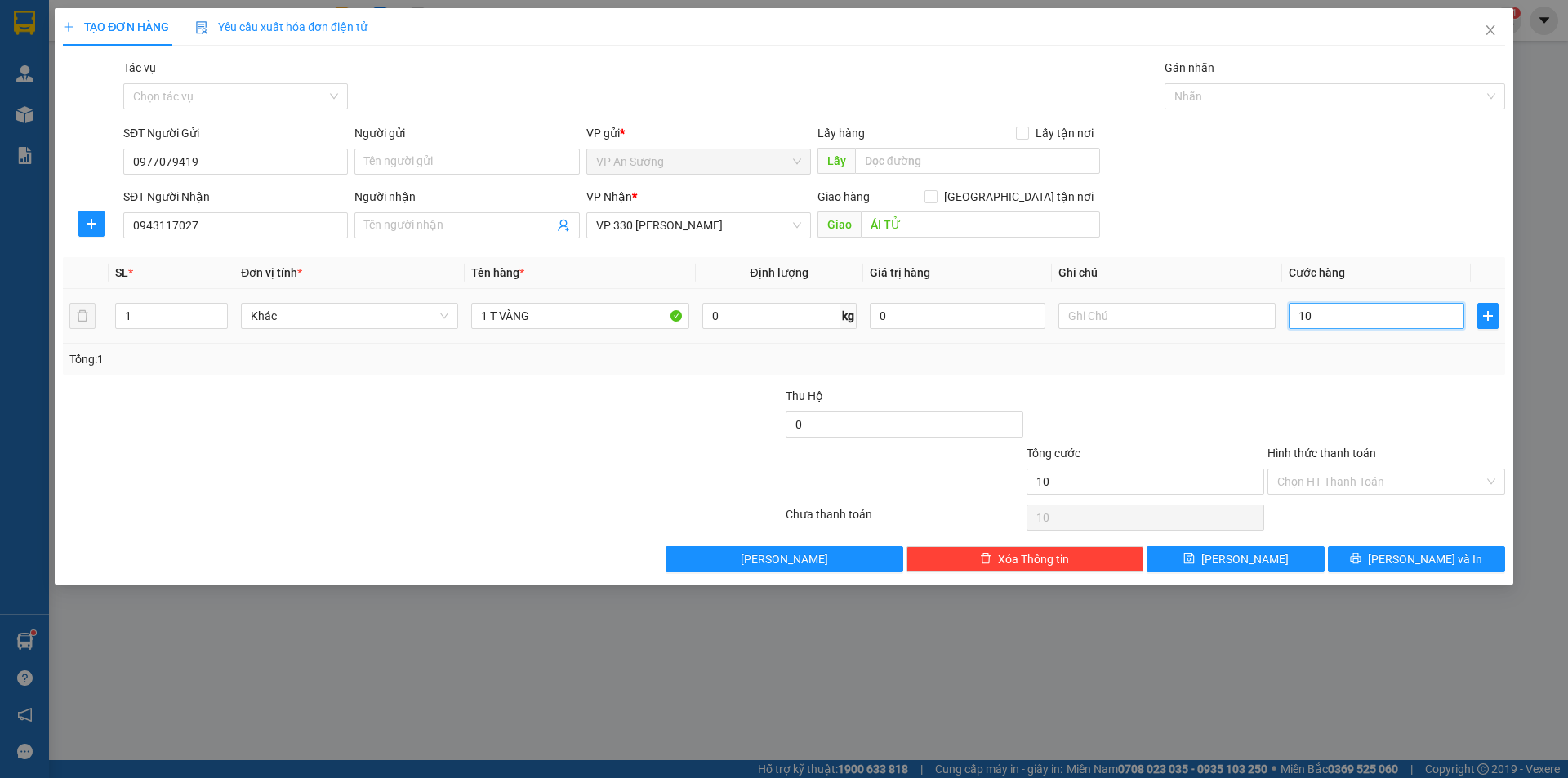
type input "150"
type input "1.500"
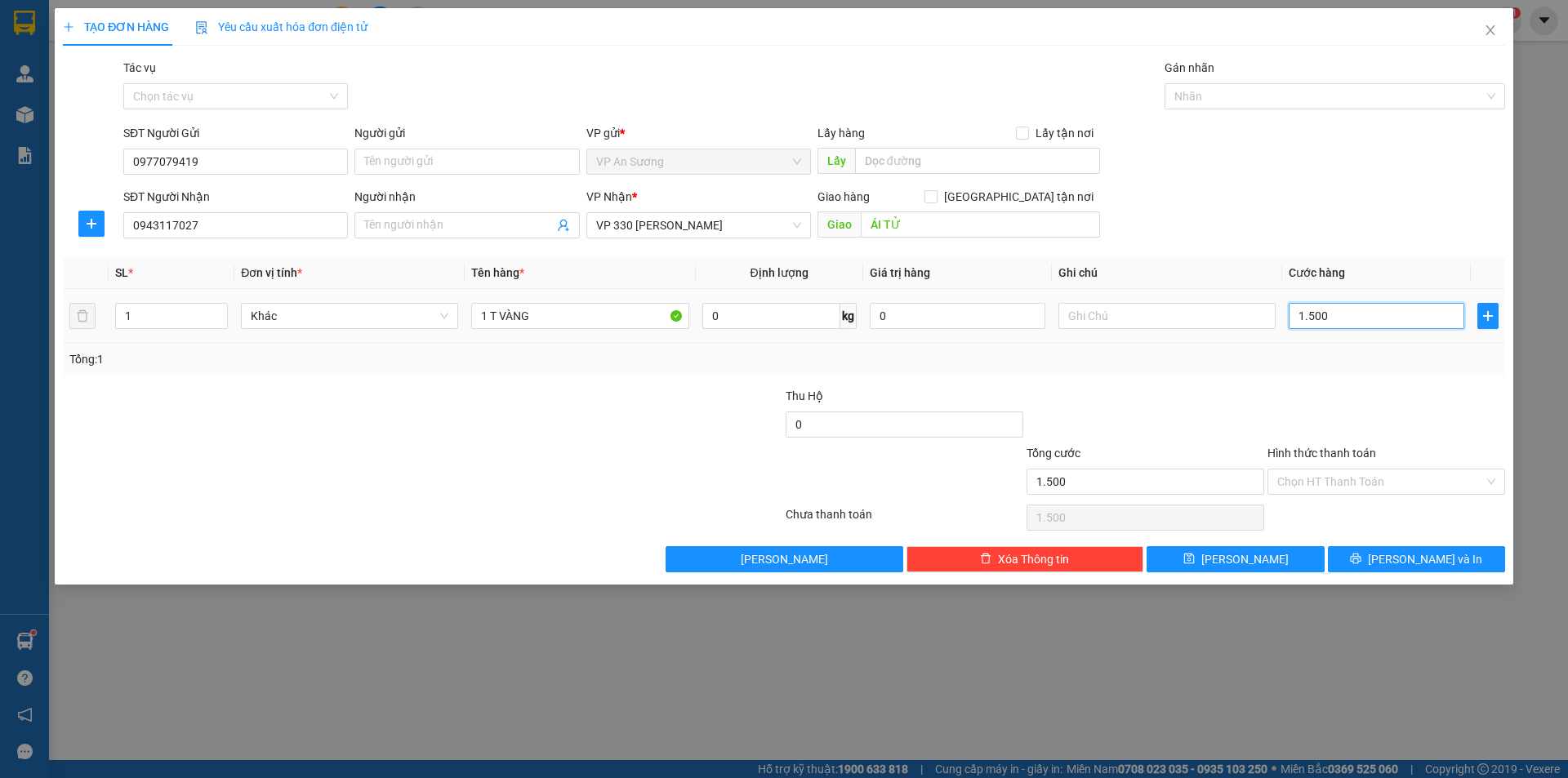
type input "11.500"
type input "1.115.000"
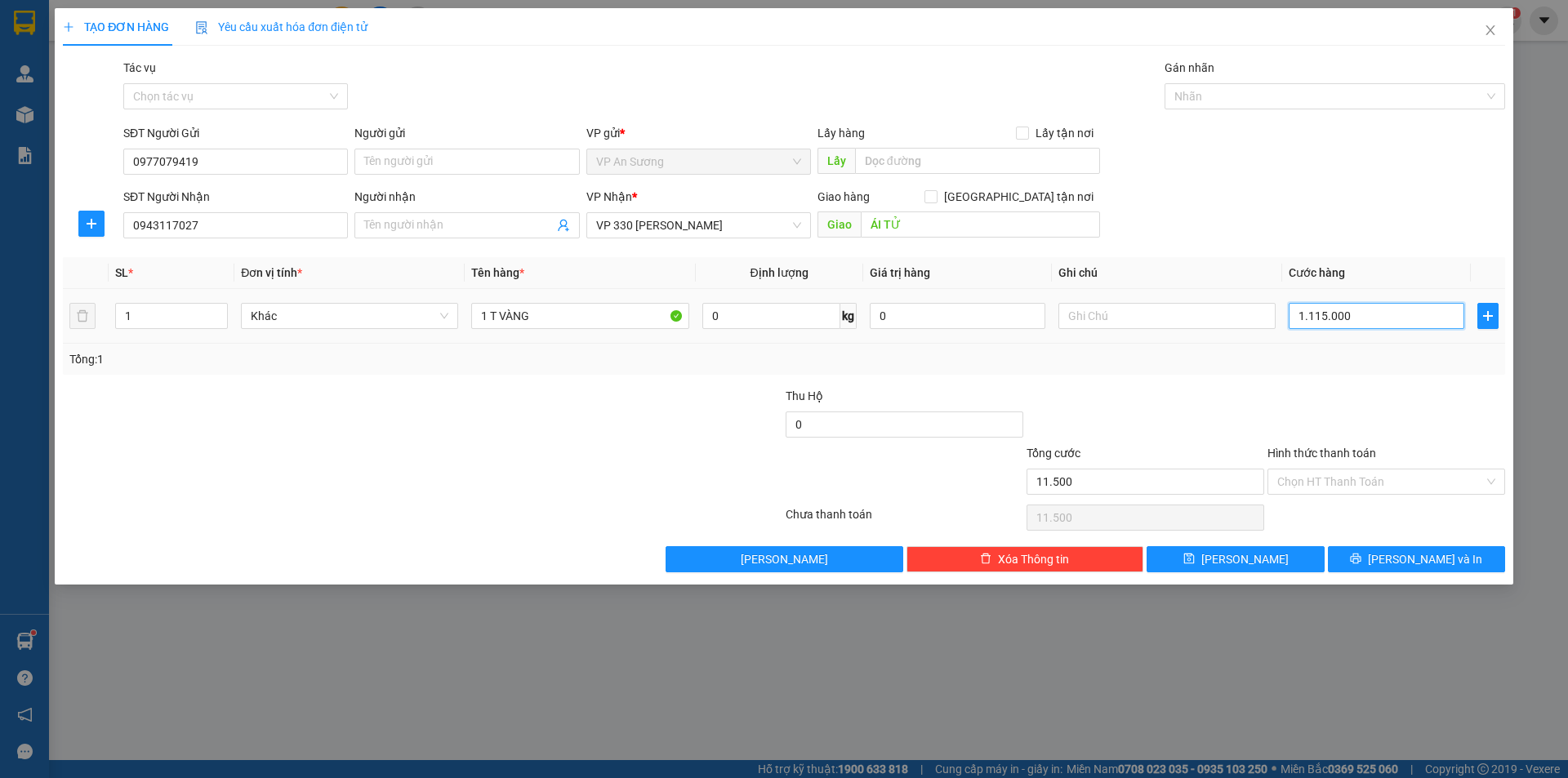
type input "1.115.000"
type input "1.111.500"
type input "1.111.501"
type input "111.150"
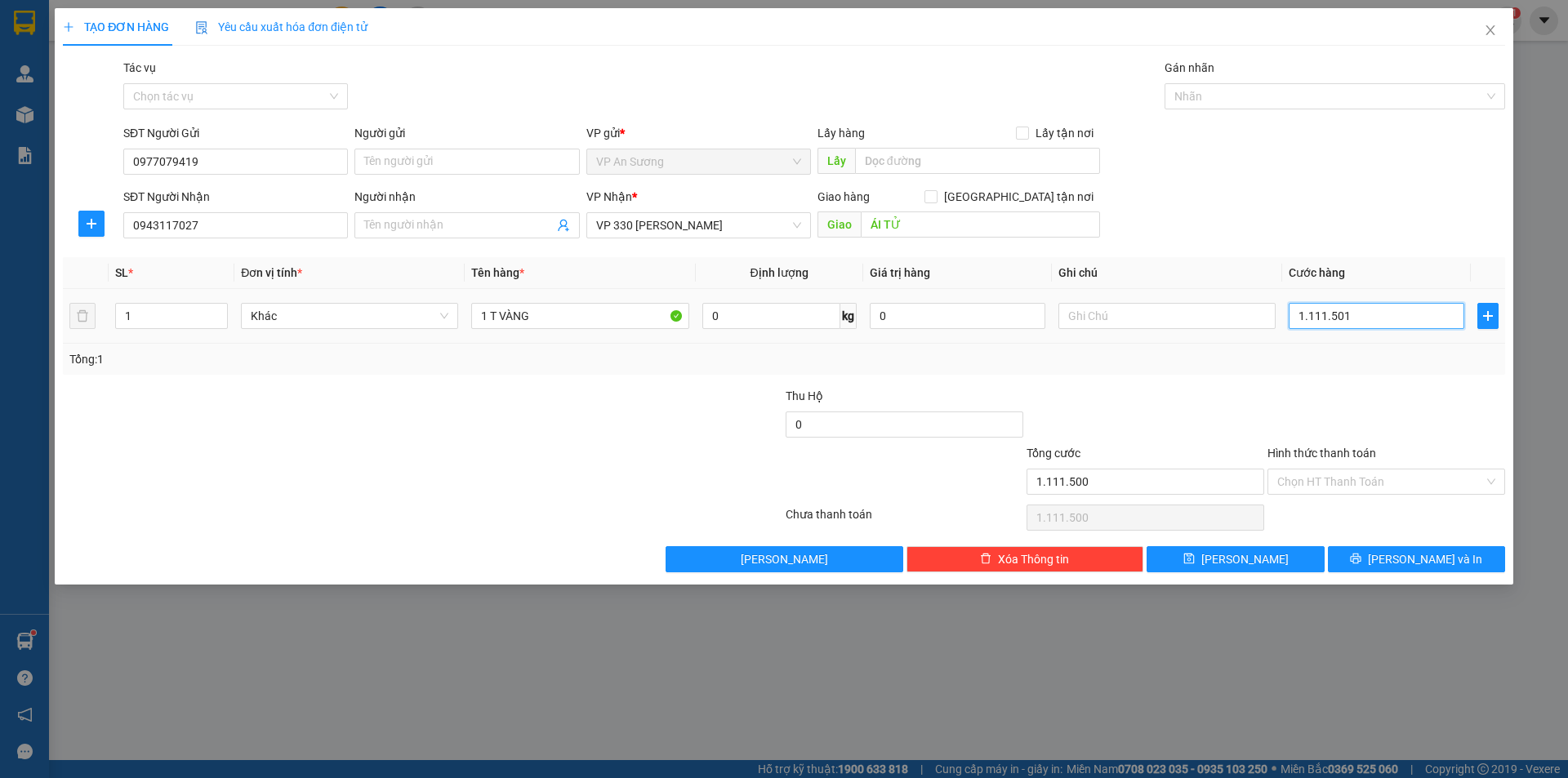
type input "111.150"
type input "111"
type input "11"
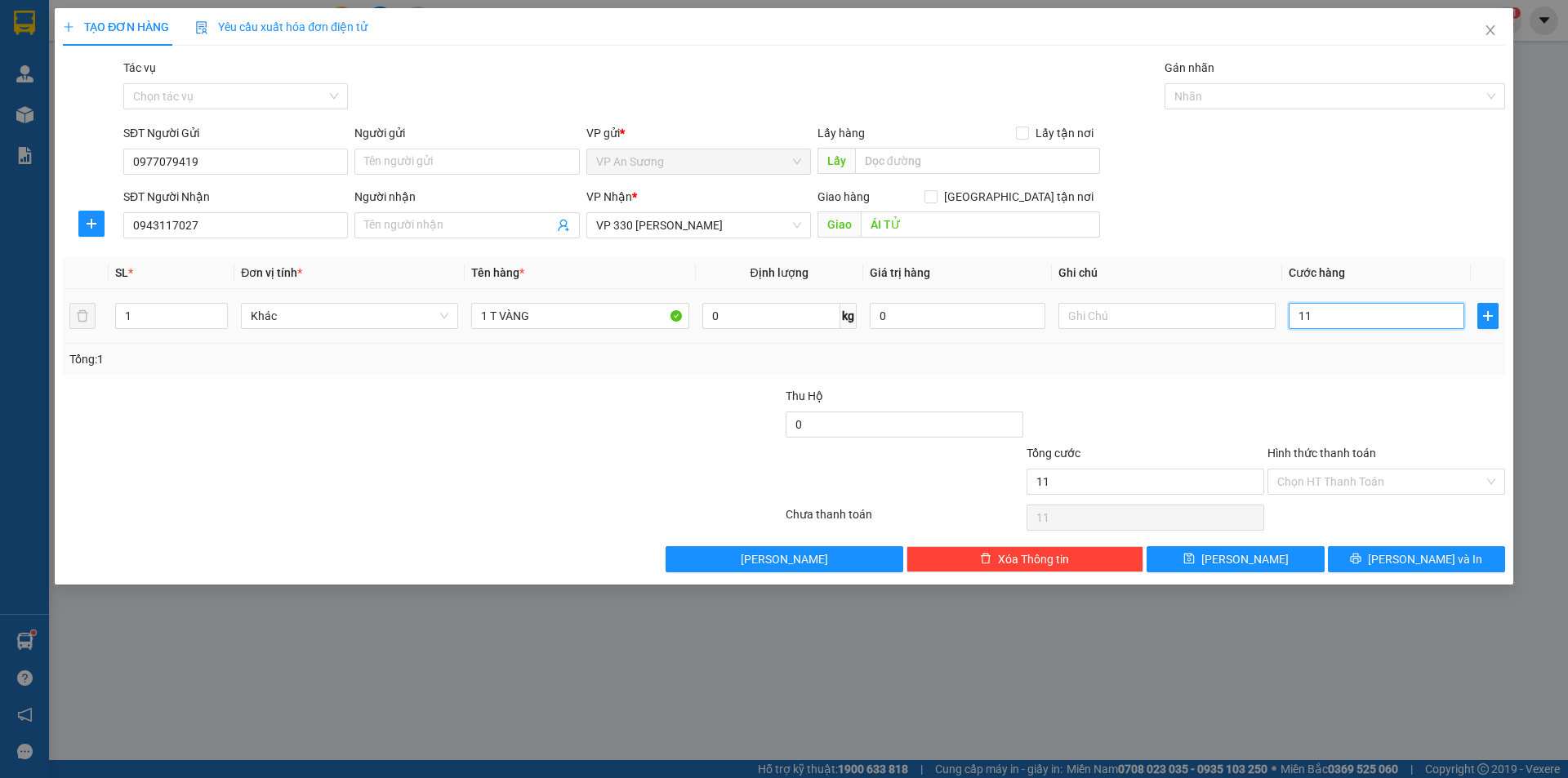
type input "1"
type input "0"
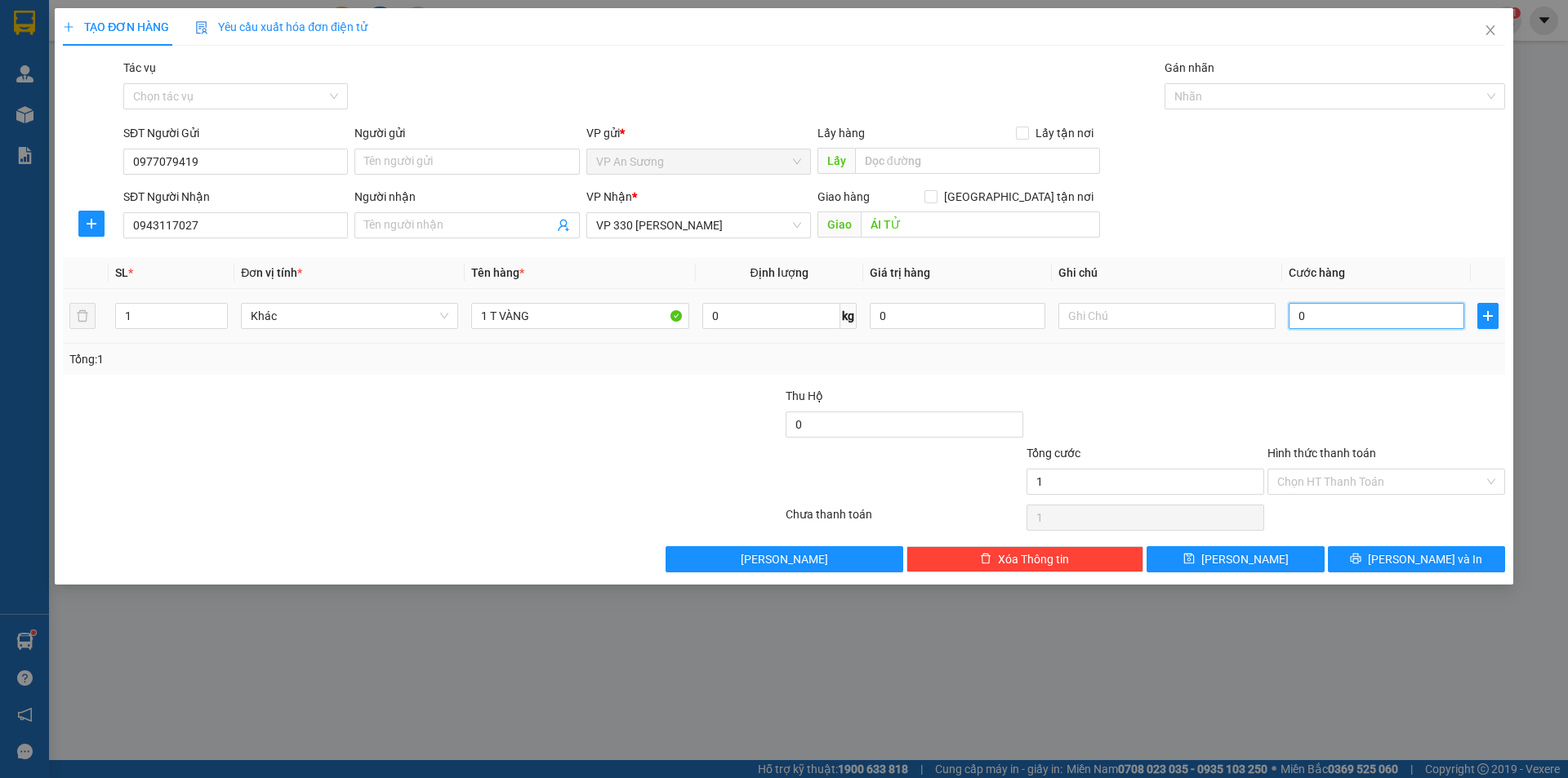
type input "0"
type input "10"
type input "150"
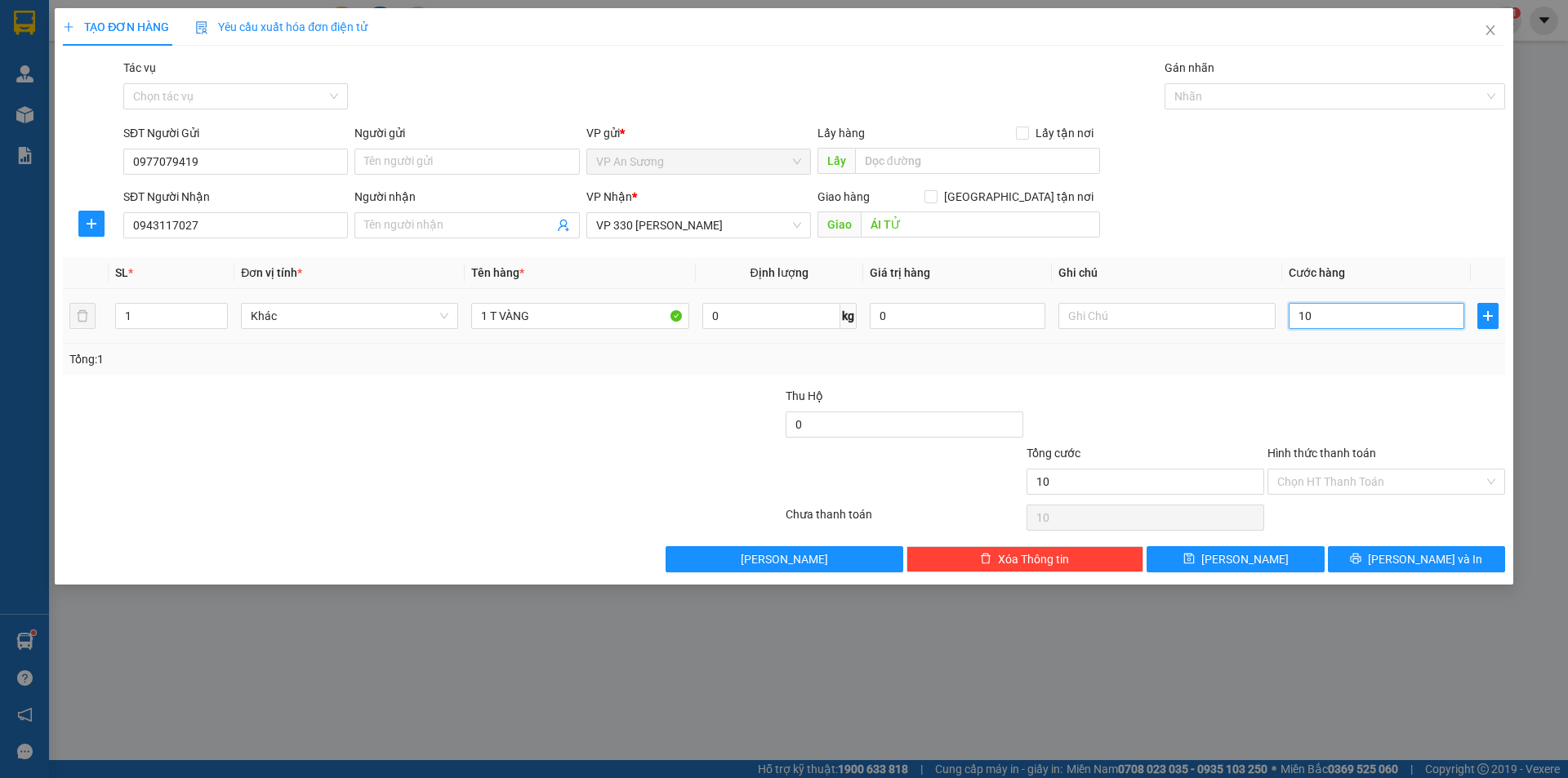
type input "150"
type input "150.000"
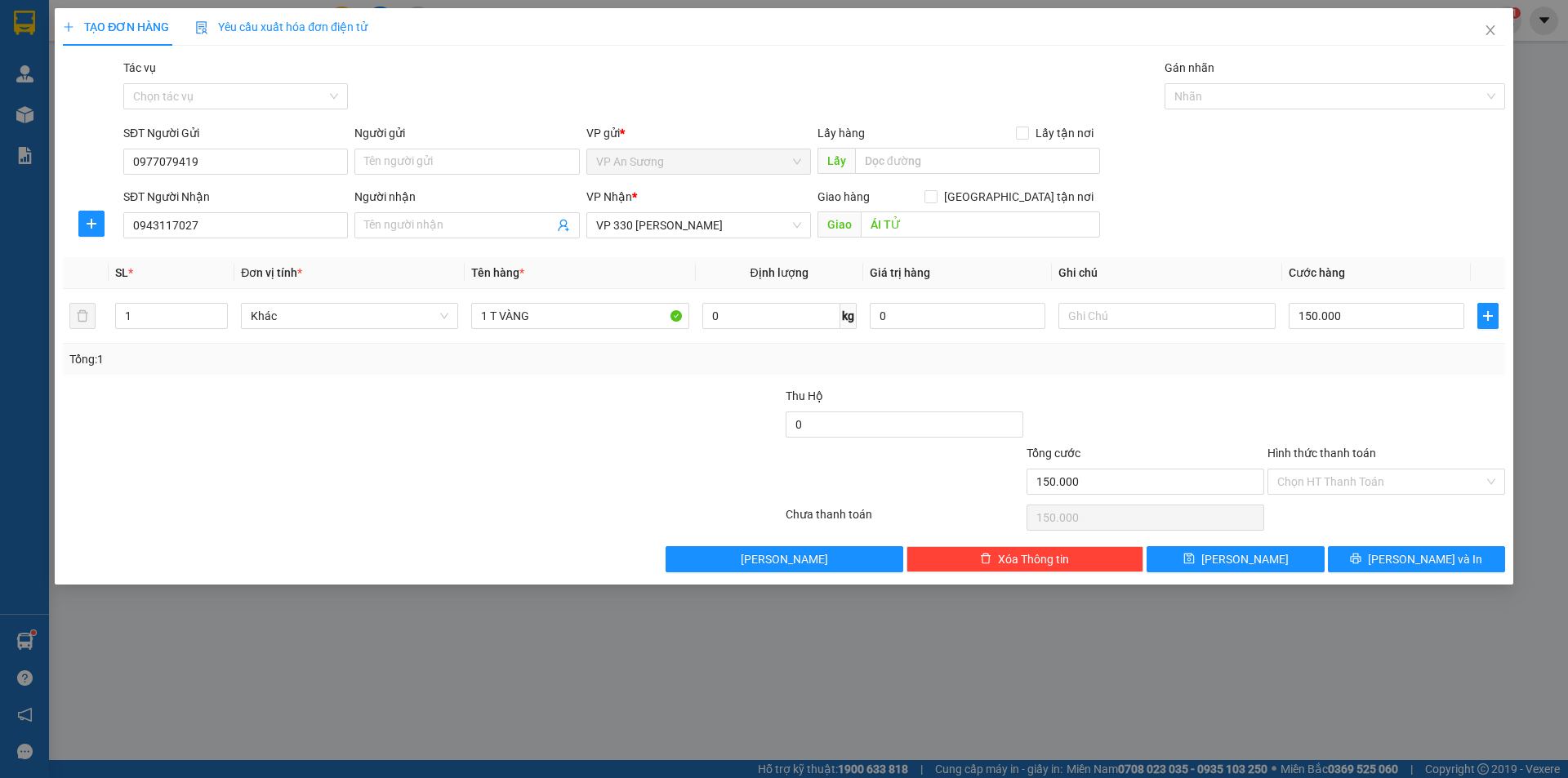
click at [1173, 414] on div at bounding box center [1146, 416] width 241 height 57
click at [1334, 485] on input "Hình thức thanh toán" at bounding box center [1381, 482] width 207 height 25
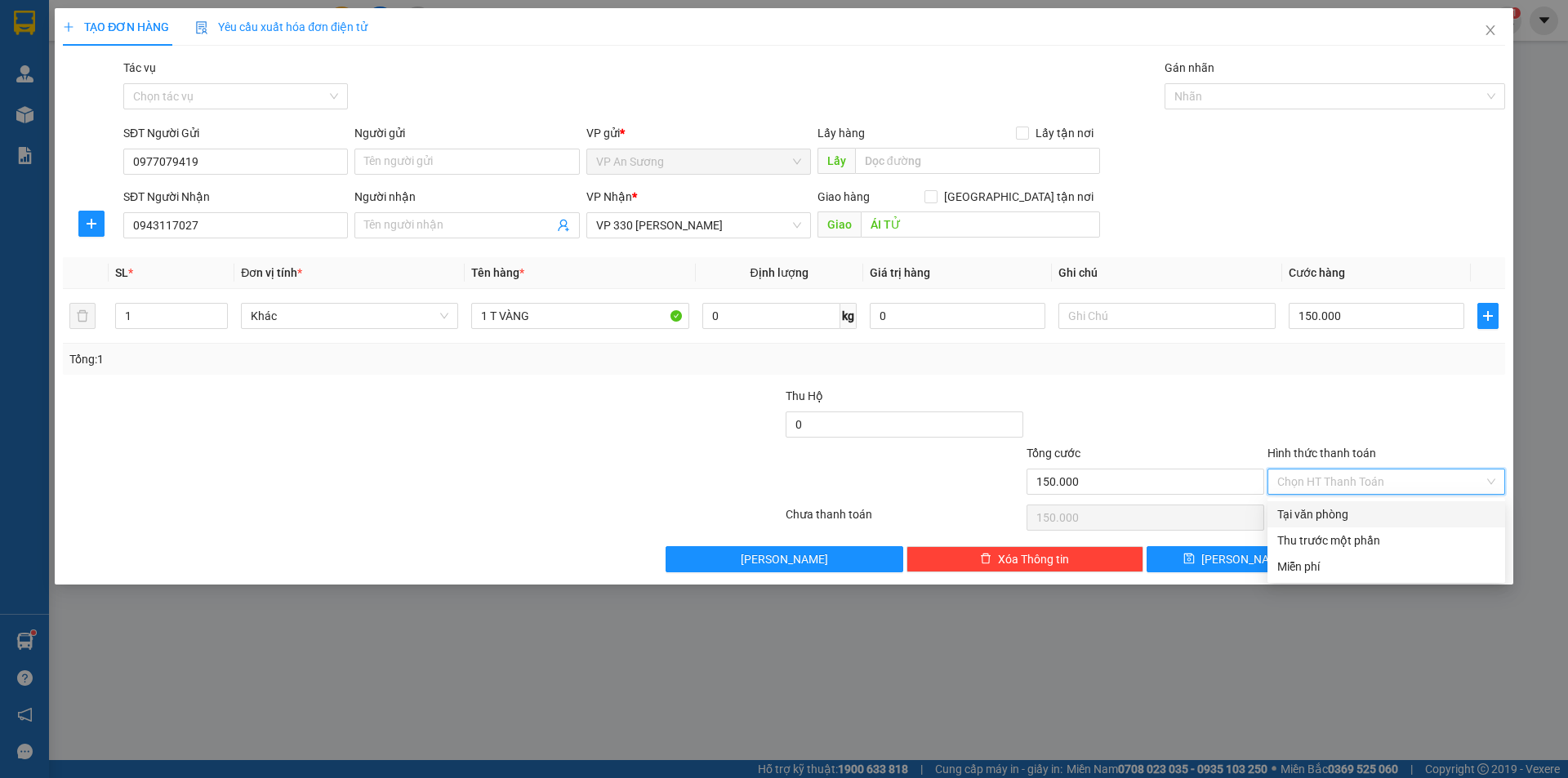
click at [1328, 509] on div "Tại văn phòng" at bounding box center [1386, 514] width 218 height 18
type input "0"
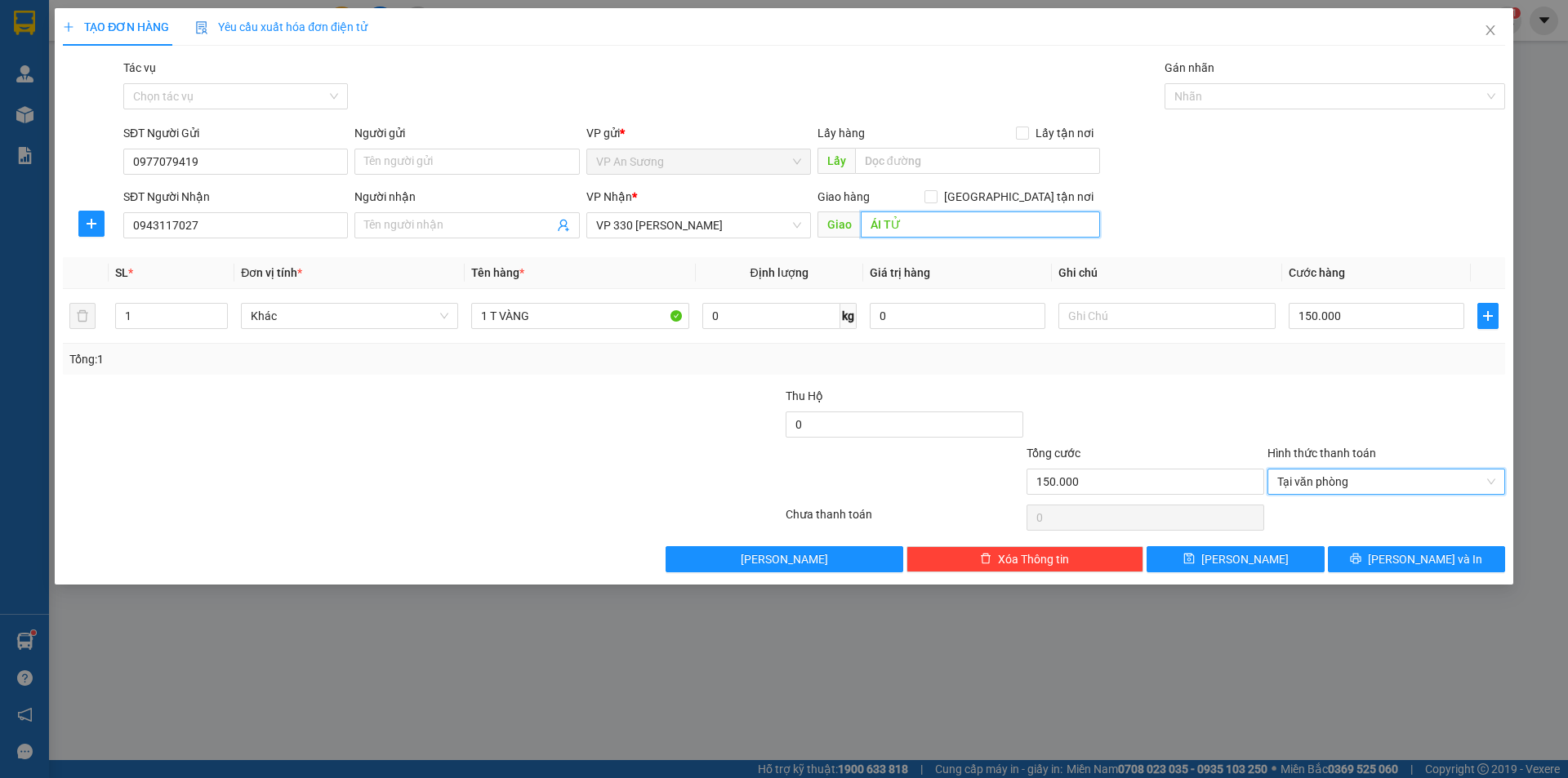
click at [863, 217] on input "ÁI TỬ" at bounding box center [980, 225] width 239 height 26
click at [870, 226] on input "ÁI TỬ" at bounding box center [980, 225] width 239 height 26
click at [948, 211] on div "Giao hàng [GEOGRAPHIC_DATA] tận nơi" at bounding box center [959, 199] width 283 height 25
click at [866, 223] on input "ÁI TỬ" at bounding box center [980, 225] width 239 height 26
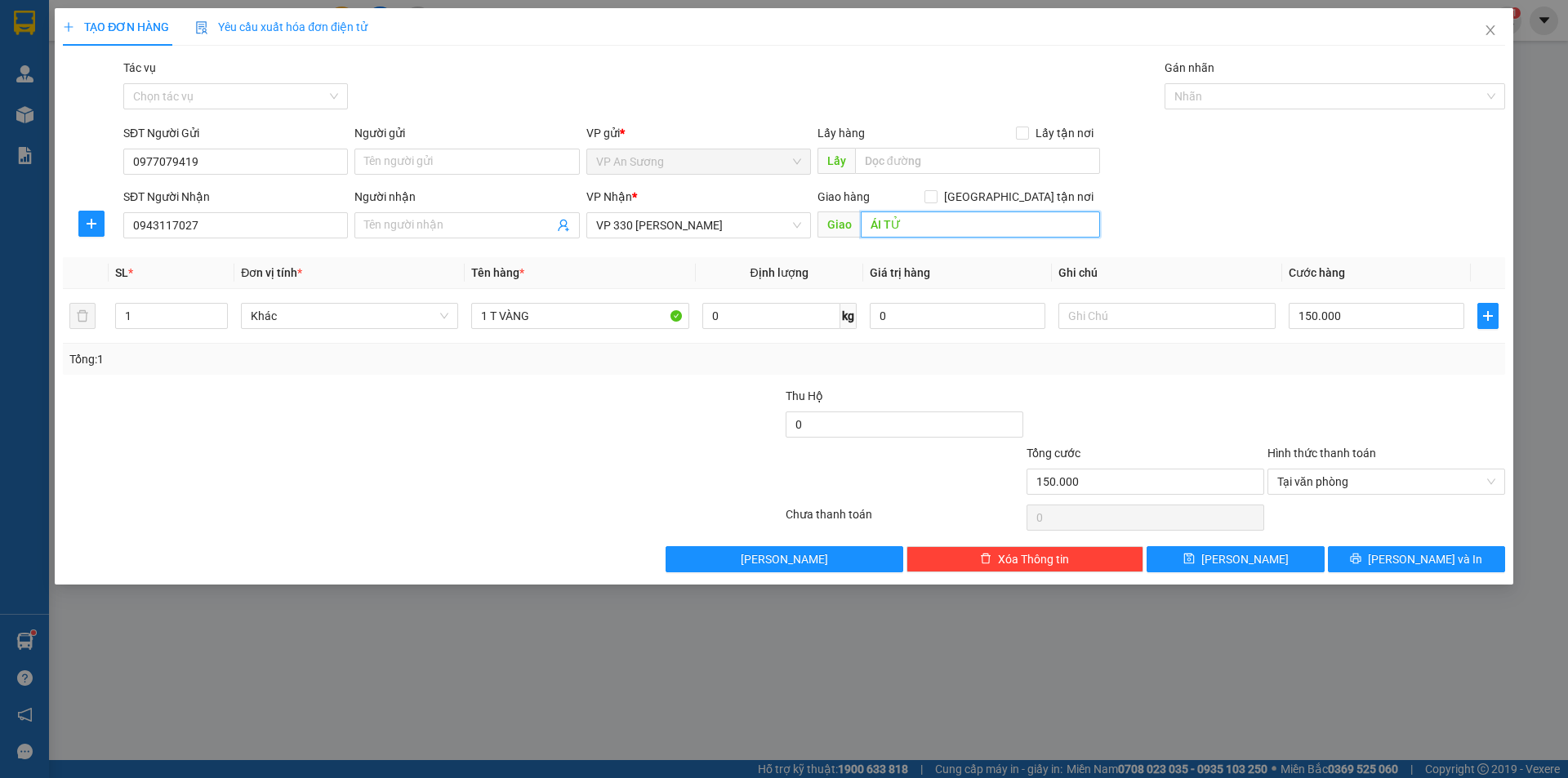
click at [866, 223] on input "ÁI TỬ" at bounding box center [980, 225] width 239 height 26
click at [913, 223] on input "ÁI TỬ" at bounding box center [980, 225] width 239 height 26
click at [865, 225] on input "ÁI TỬ" at bounding box center [980, 225] width 239 height 26
type input "CX ÁI TỬ"
click at [1374, 557] on button "[PERSON_NAME] và In" at bounding box center [1417, 559] width 178 height 26
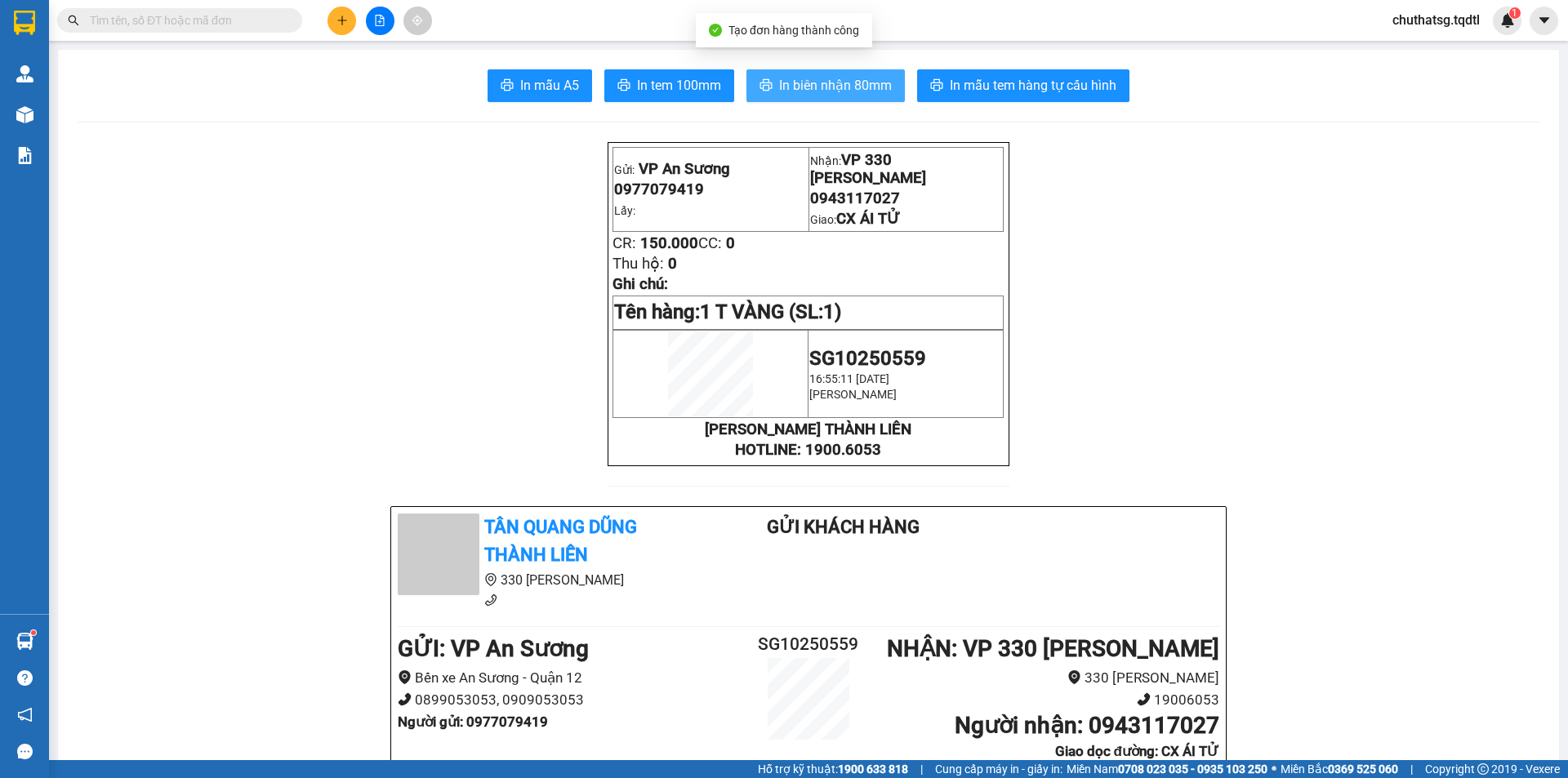
click at [818, 87] on span "In biên nhận 80mm" at bounding box center [835, 85] width 113 height 21
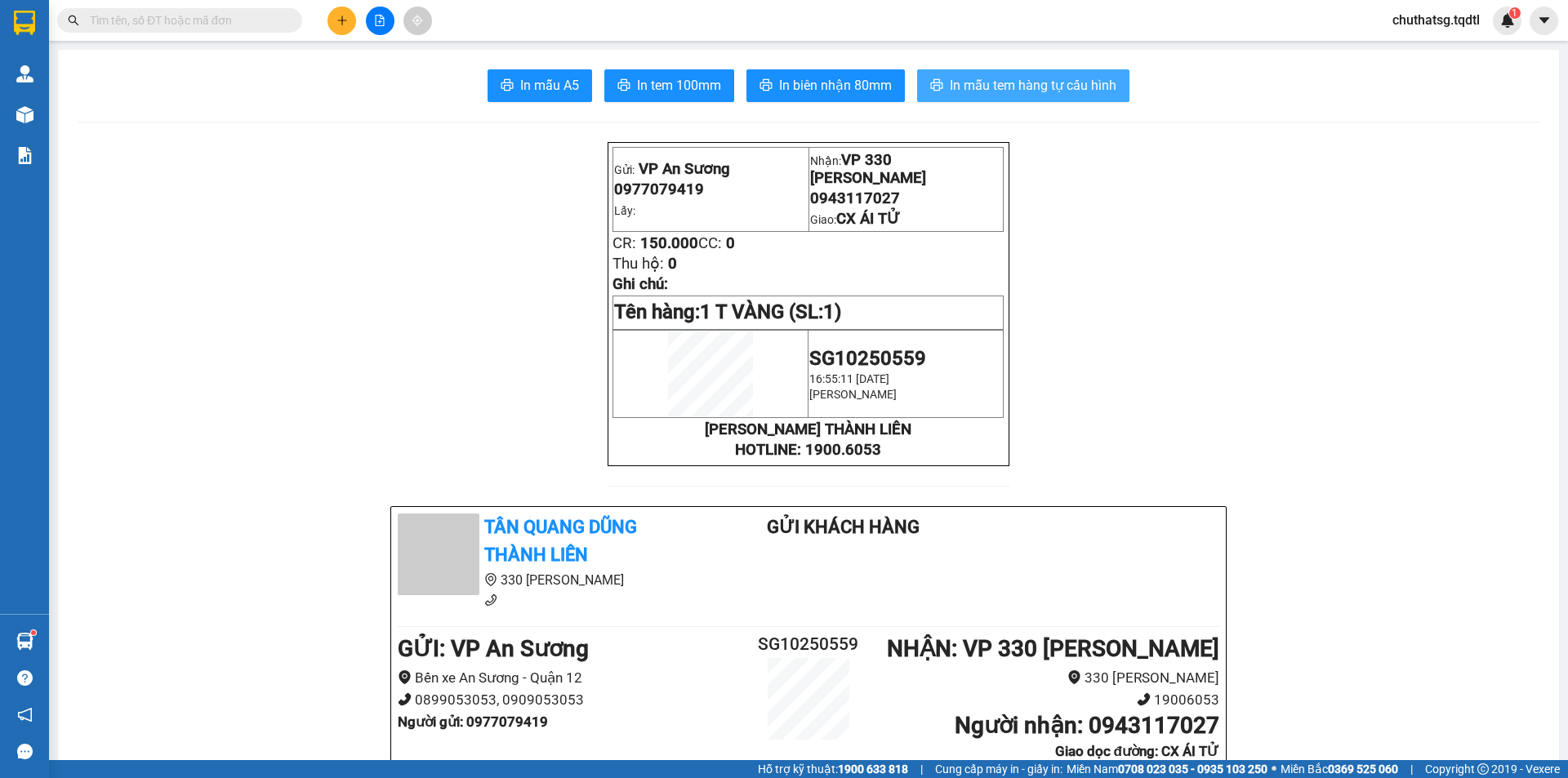
click at [1027, 92] on span "In mẫu tem hàng tự cấu hình" at bounding box center [1033, 85] width 167 height 21
click at [350, 21] on button at bounding box center [341, 21] width 28 height 28
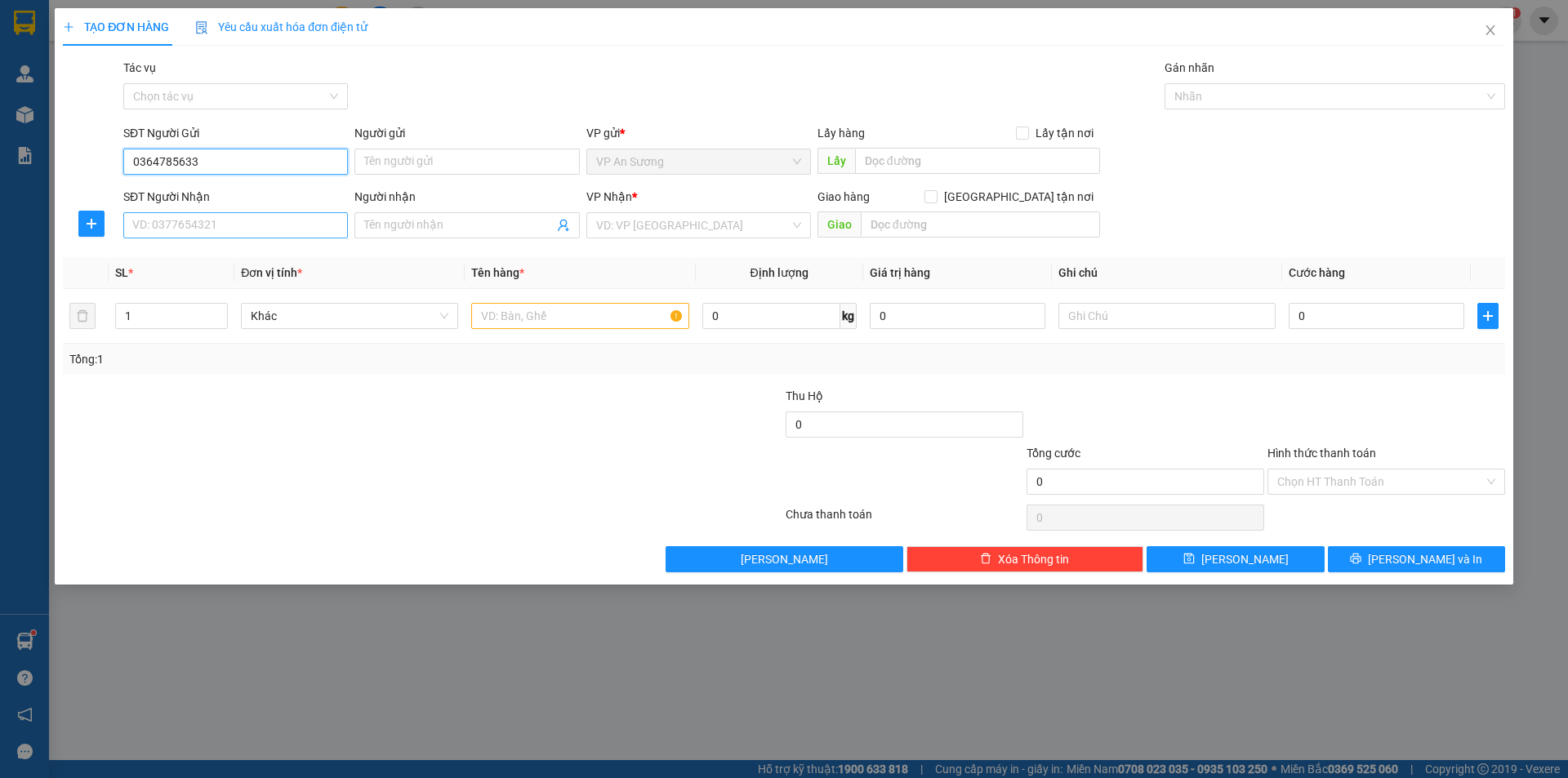
type input "0364785633"
click at [276, 230] on input "SĐT Người Nhận" at bounding box center [235, 225] width 225 height 26
type input "0905785633"
click at [638, 222] on input "search" at bounding box center [693, 225] width 193 height 25
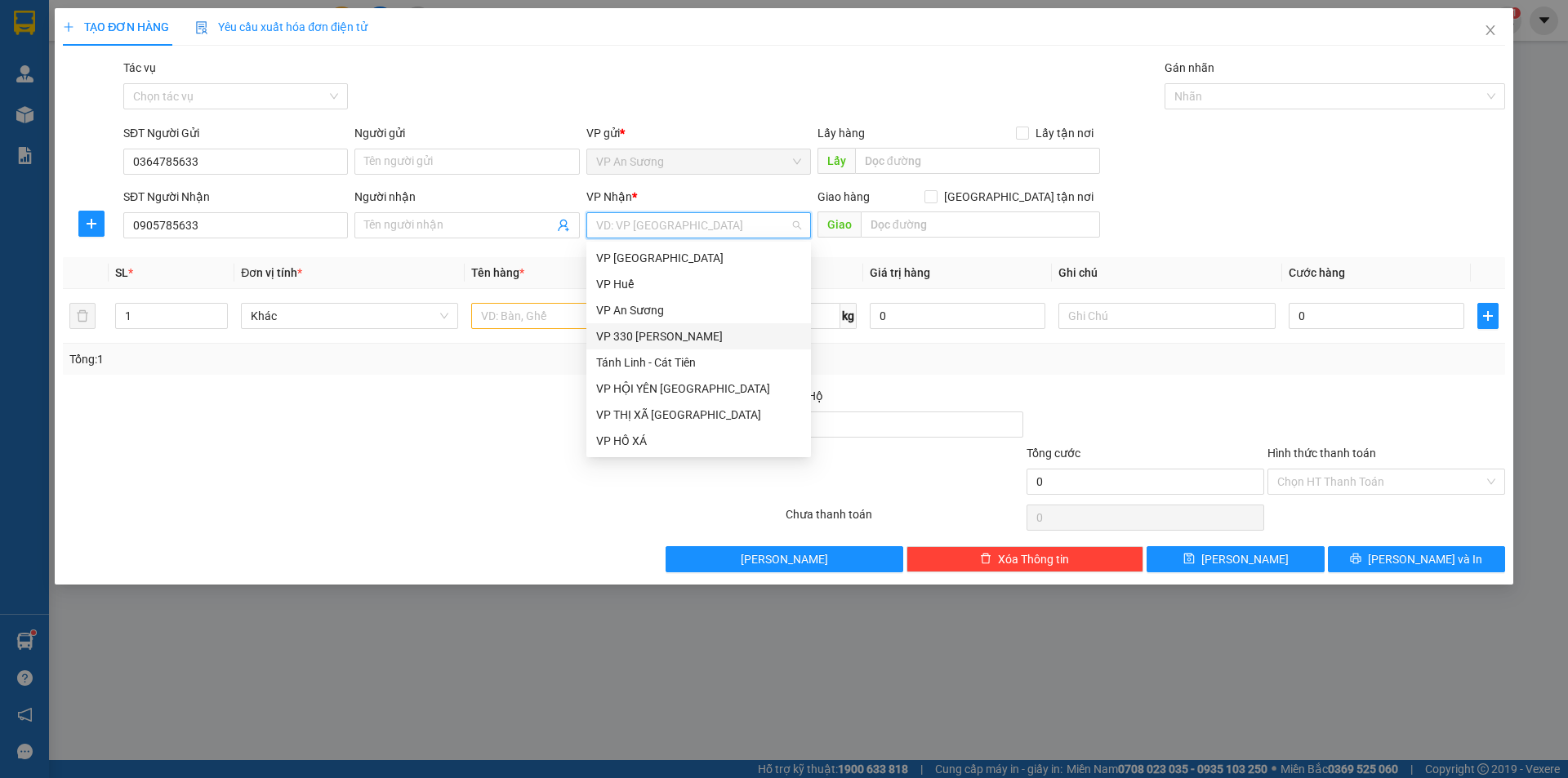
click at [663, 340] on div "VP 330 [PERSON_NAME]" at bounding box center [699, 337] width 205 height 18
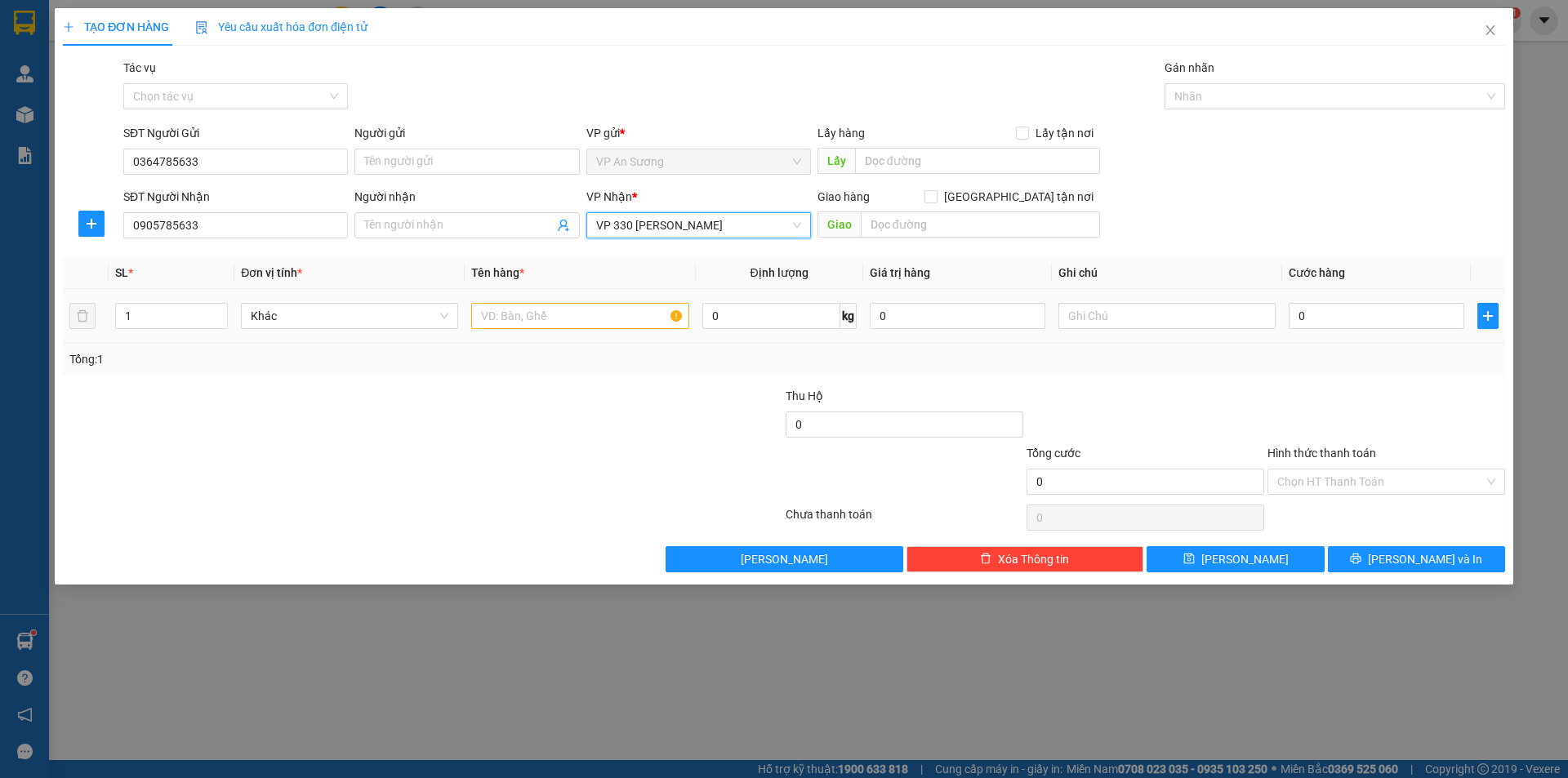
click at [532, 300] on div at bounding box center [579, 315] width 217 height 32
click at [532, 312] on input "text" at bounding box center [579, 316] width 217 height 26
type input "1T GIẤY"
click at [1320, 316] on input "0" at bounding box center [1377, 316] width 176 height 26
click at [1297, 318] on input "0" at bounding box center [1377, 316] width 176 height 26
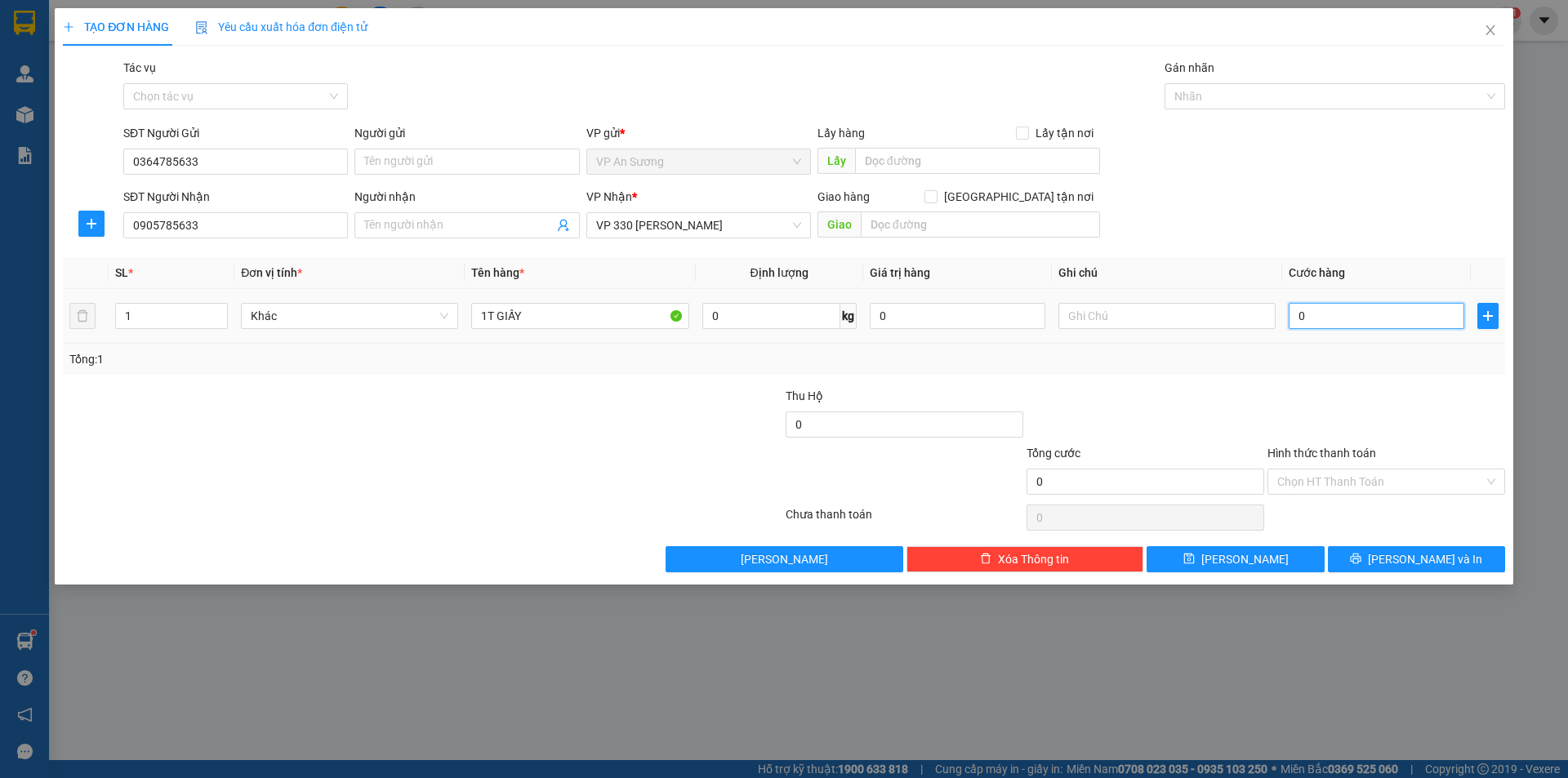
type input "20"
type input "250"
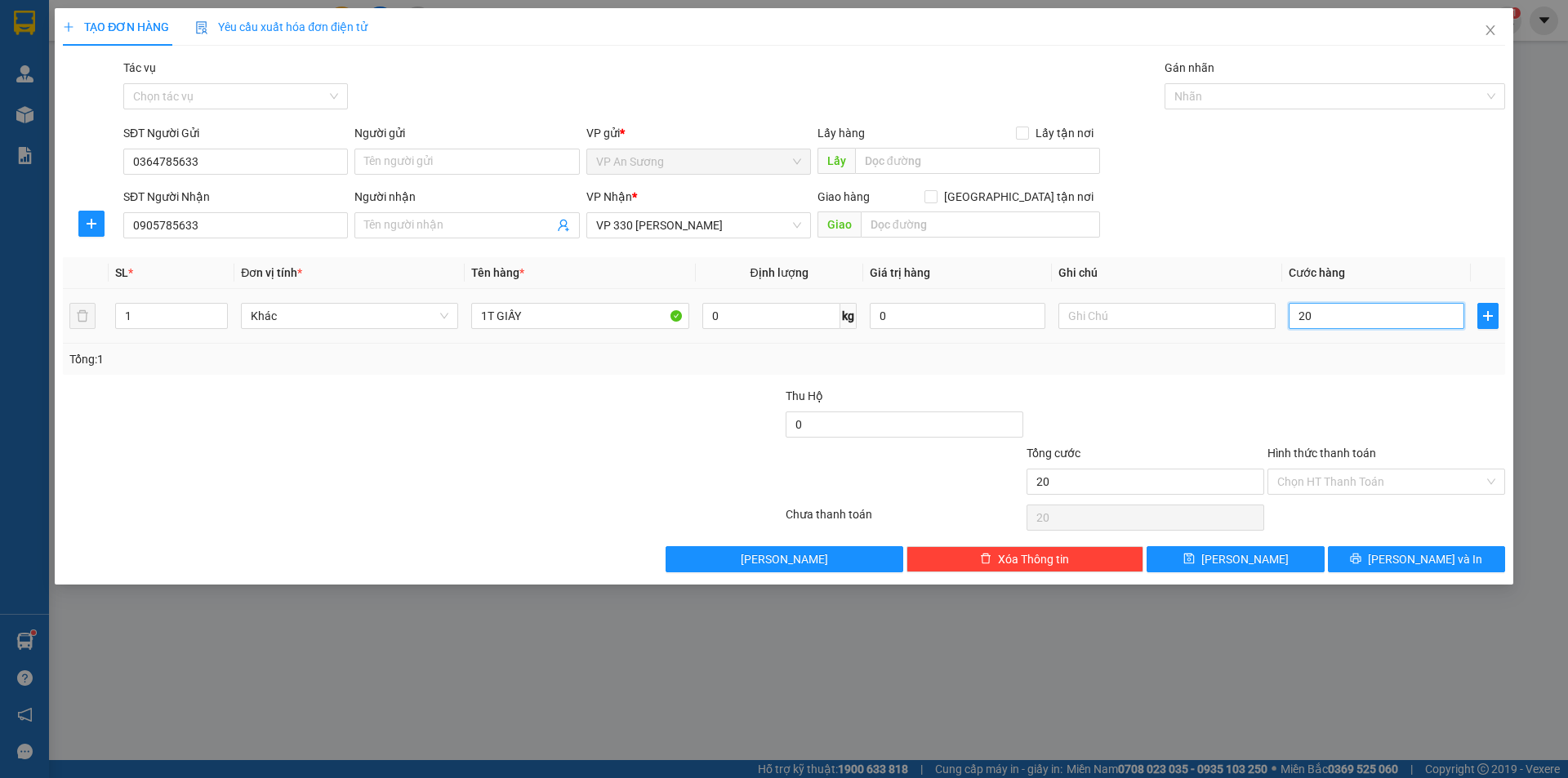
type input "250"
type input "2.500"
type input "222.500"
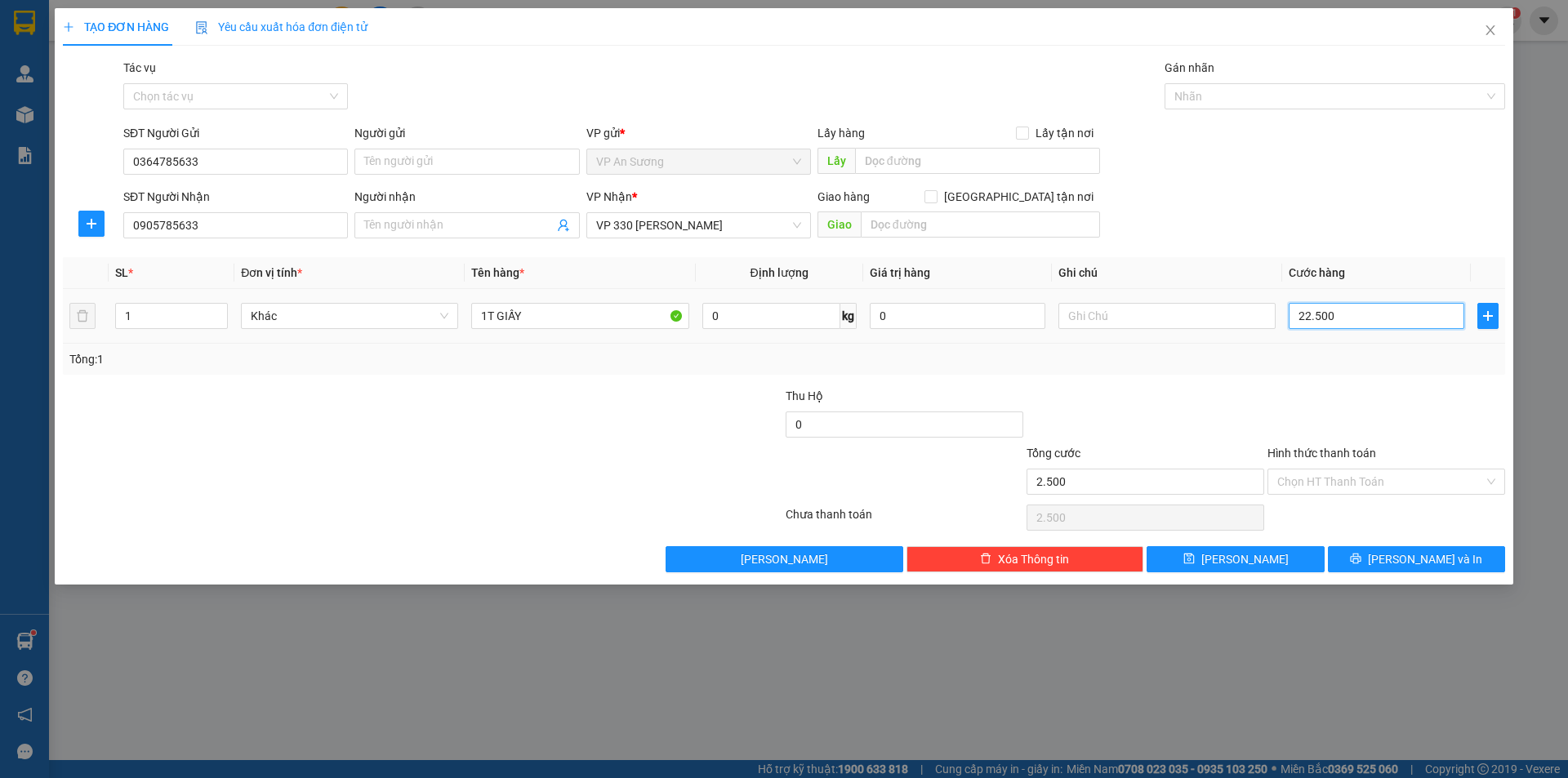
type input "222.500"
type input "2.225.000"
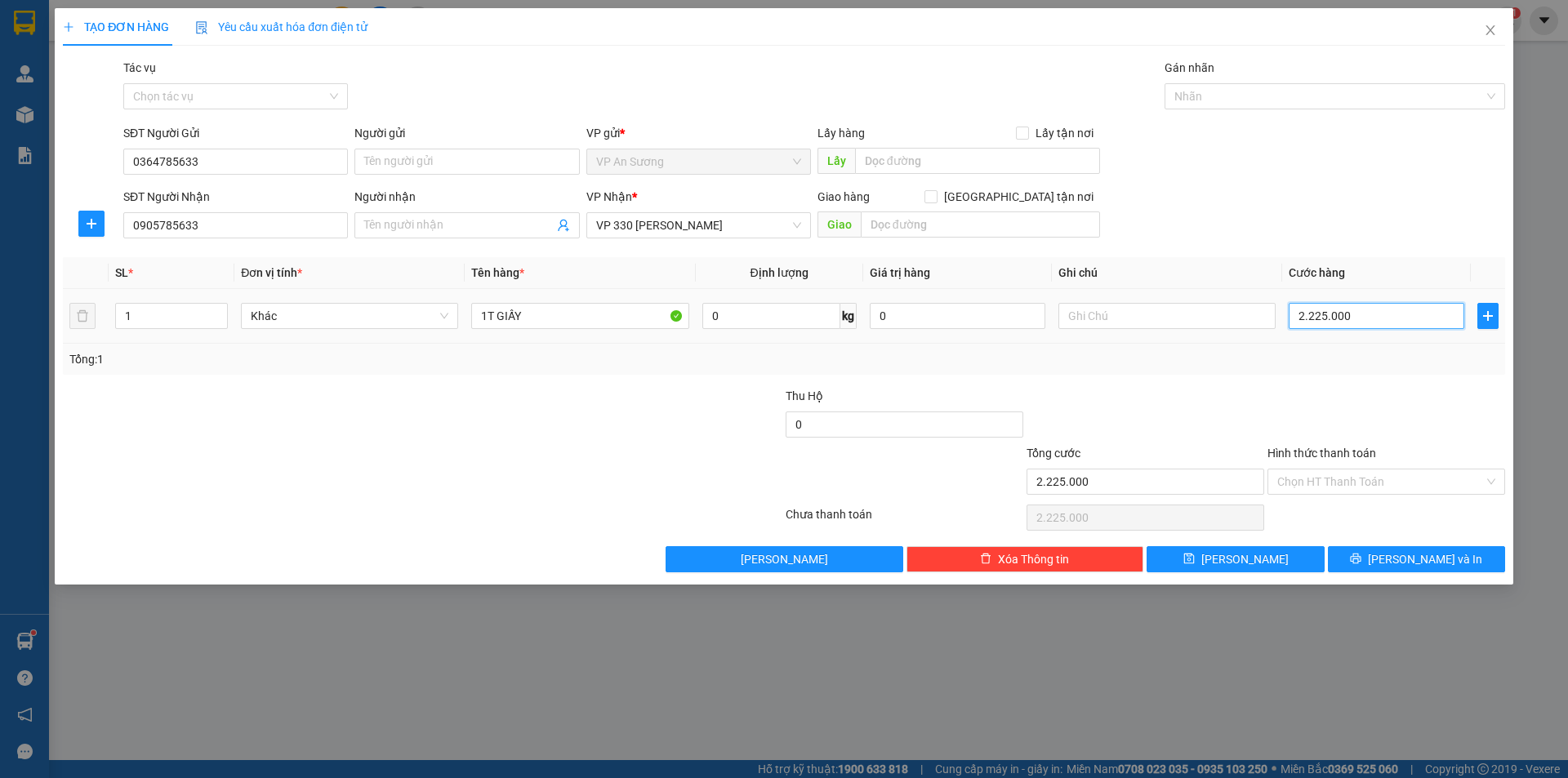
type input "2.225.500"
type input "222.550"
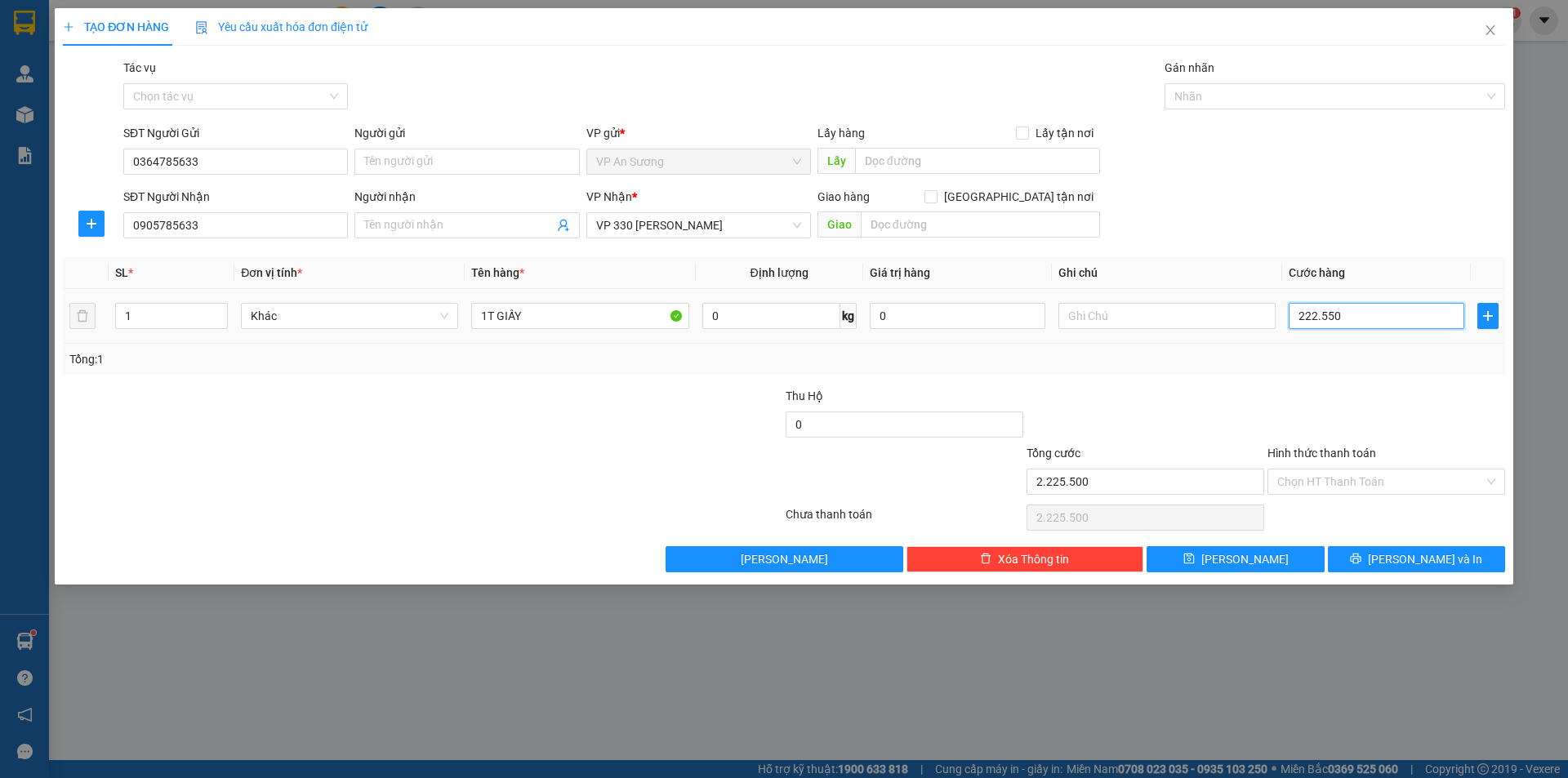
type input "222.550"
type input "22.255"
type input "2.225"
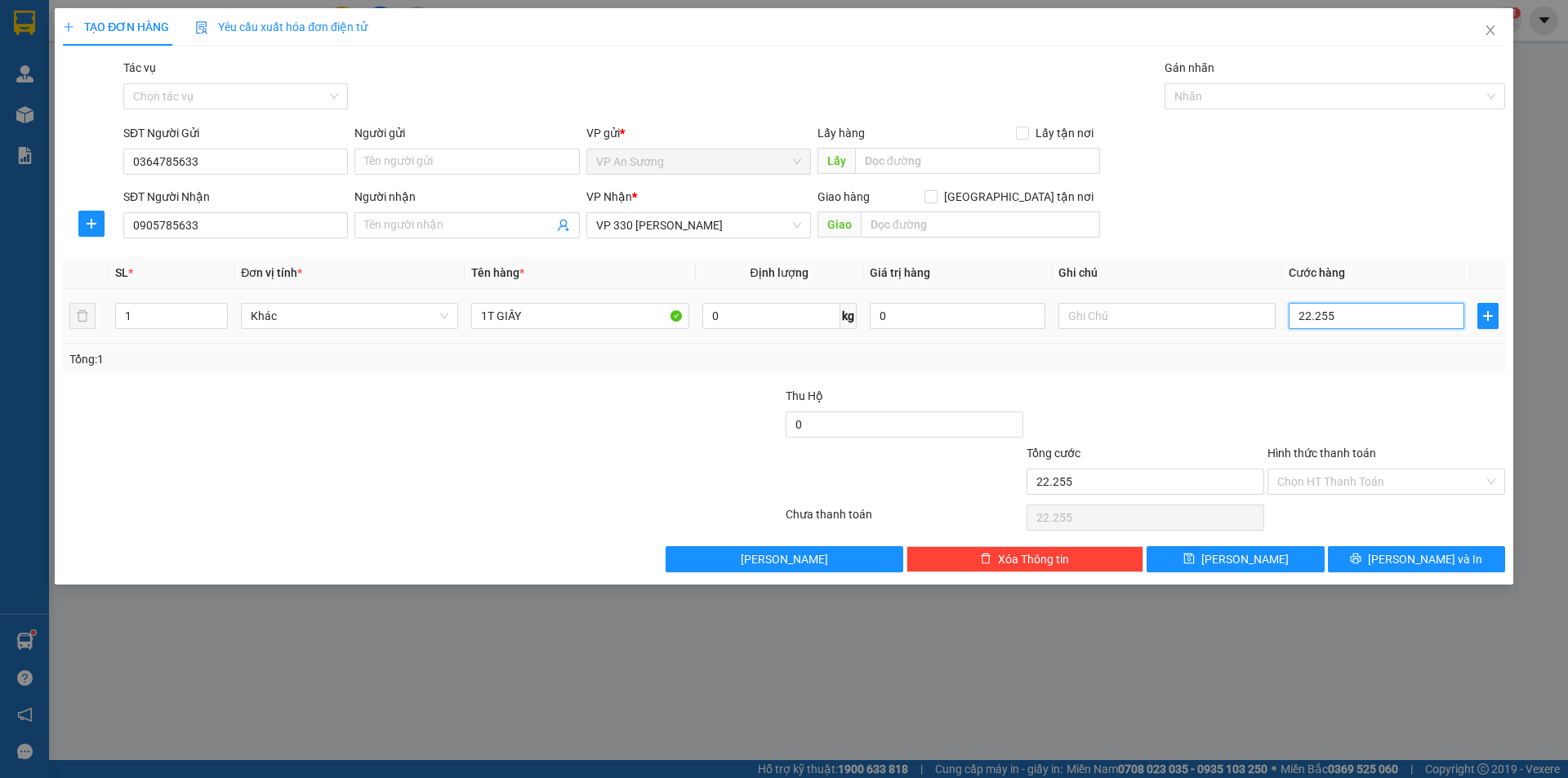
type input "2.225"
type input "222"
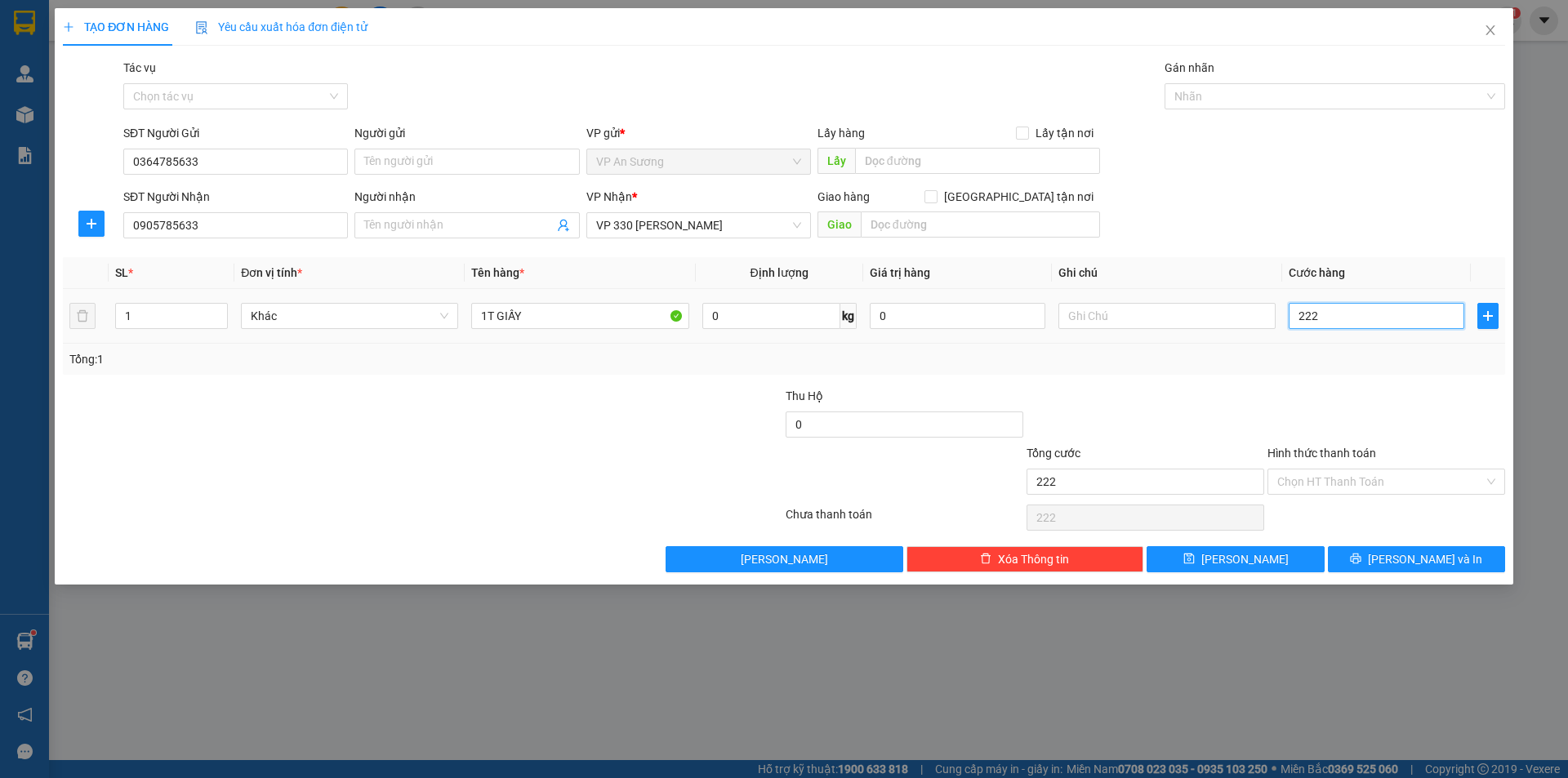
type input "22"
type input "2"
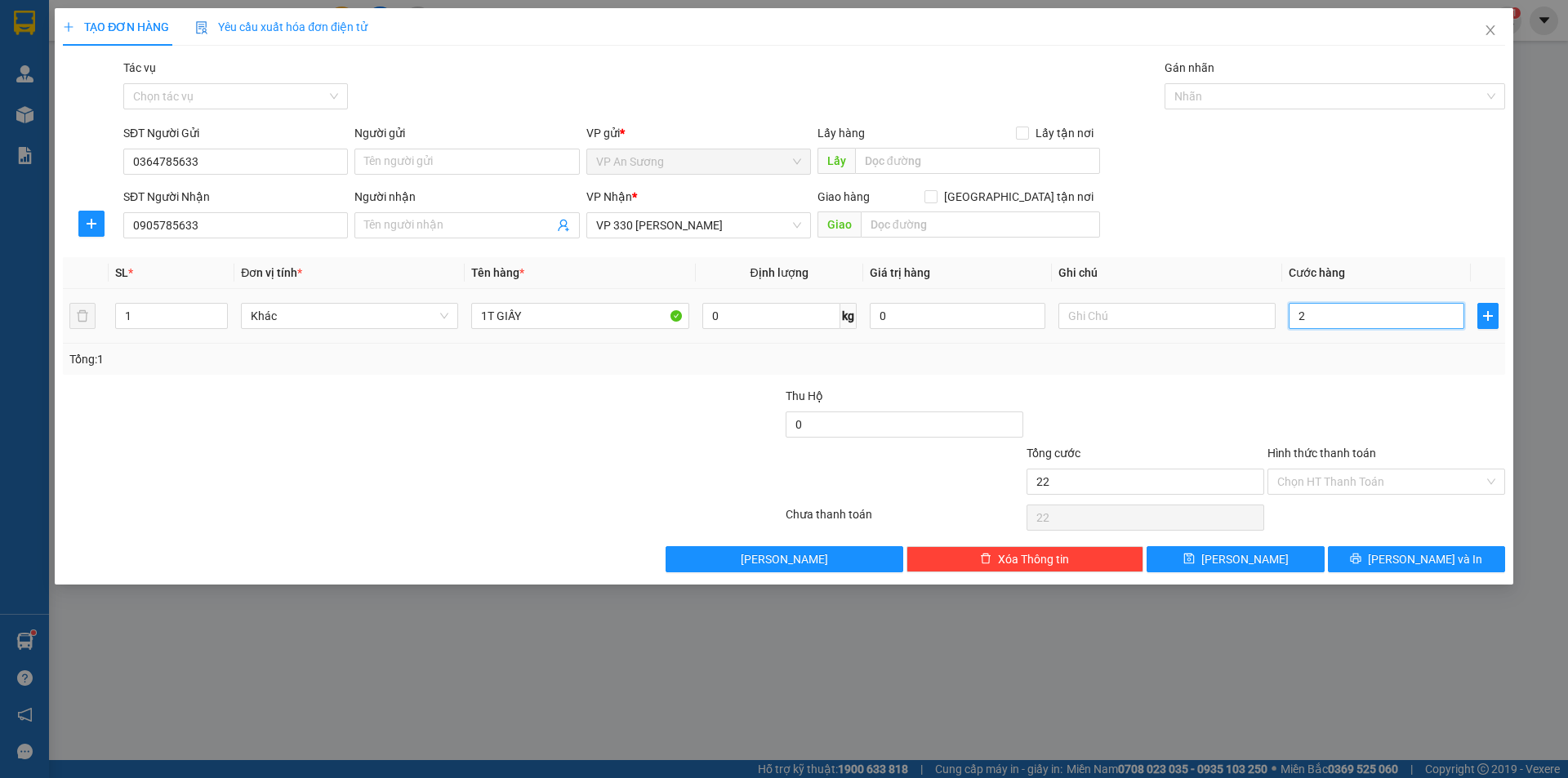
type input "2"
type input "0"
type input "002"
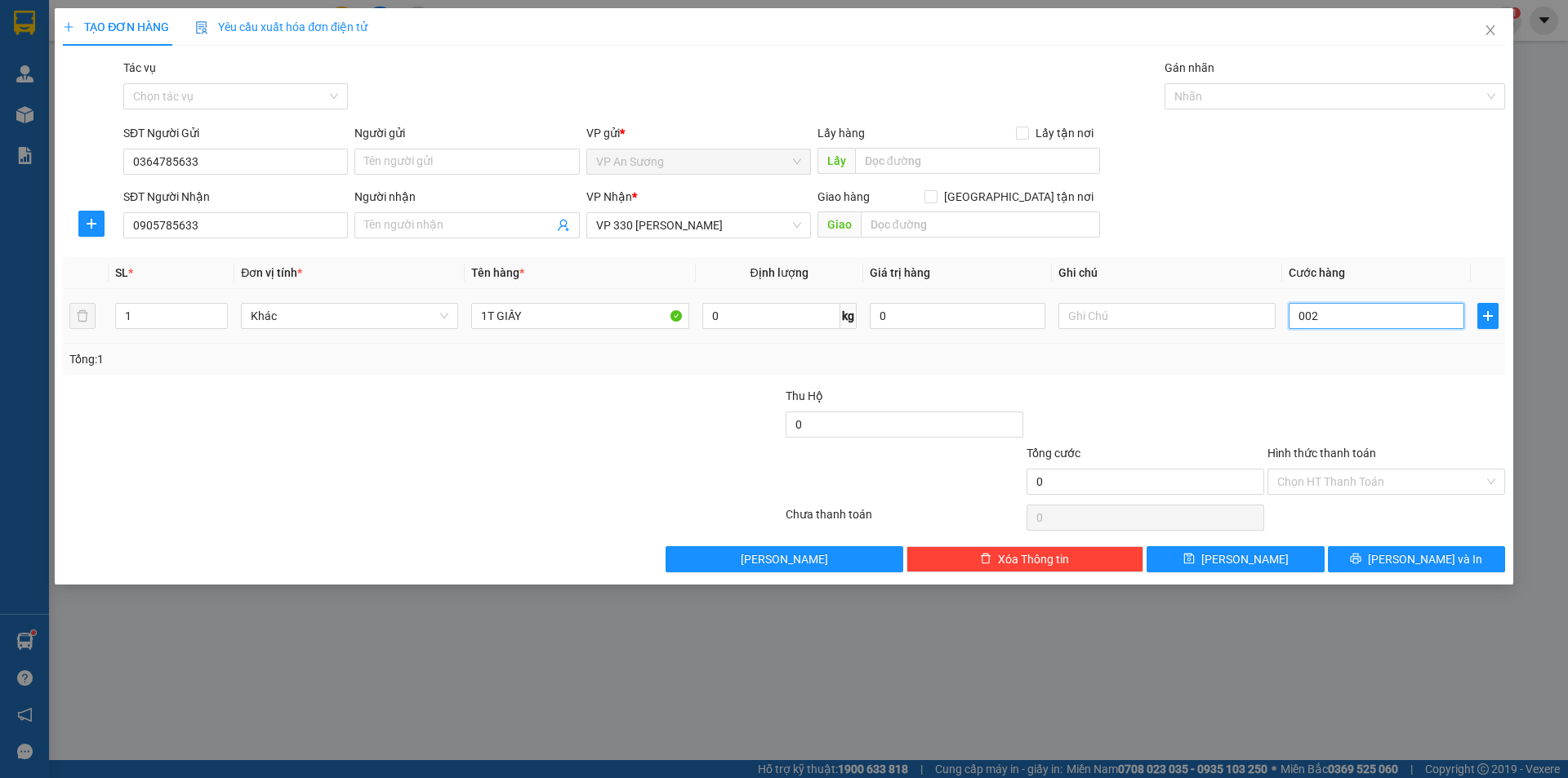
type input "2"
type input "0.025"
type input "25"
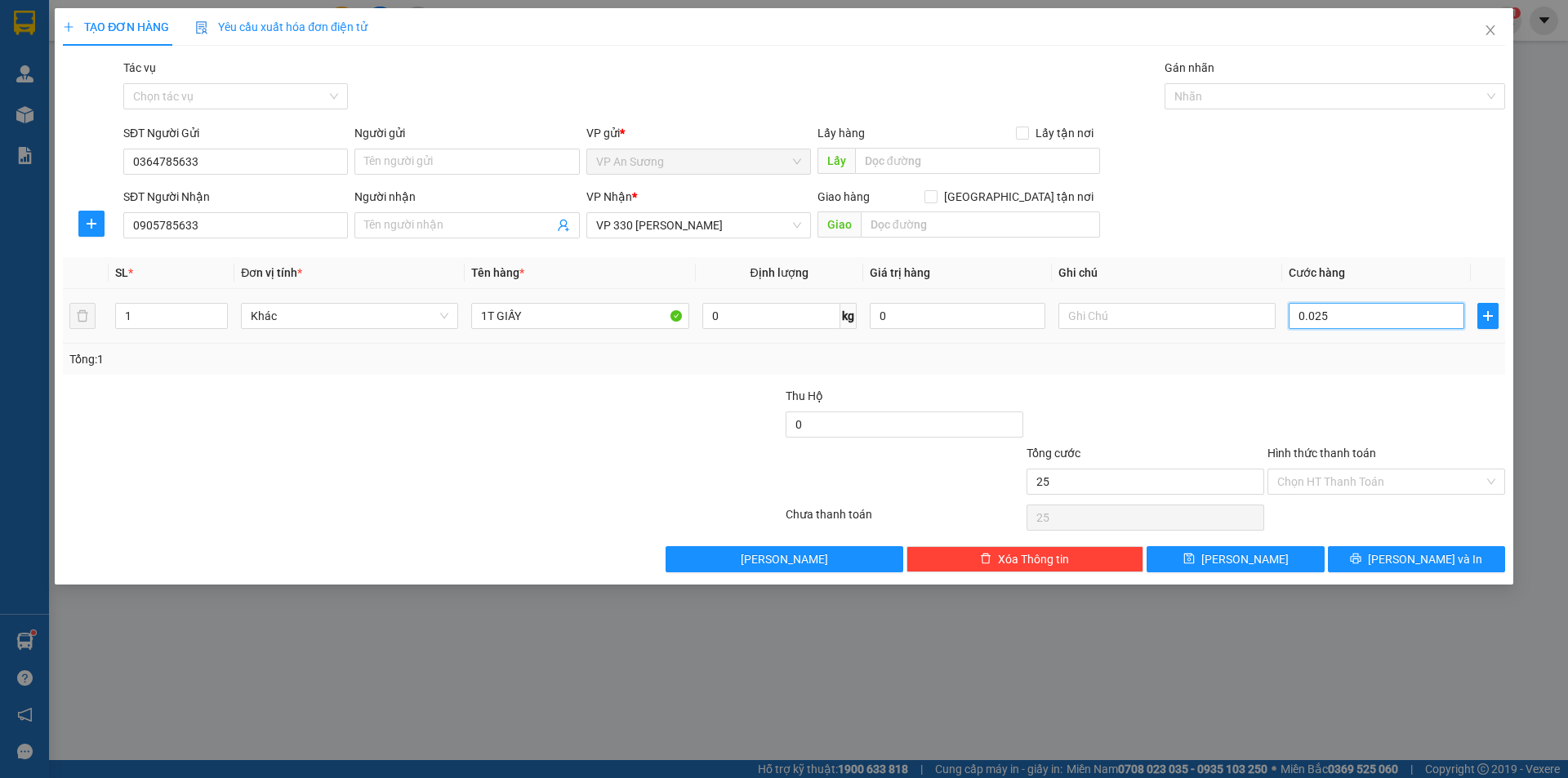
type input "002"
type input "2"
type input "00"
type input "0"
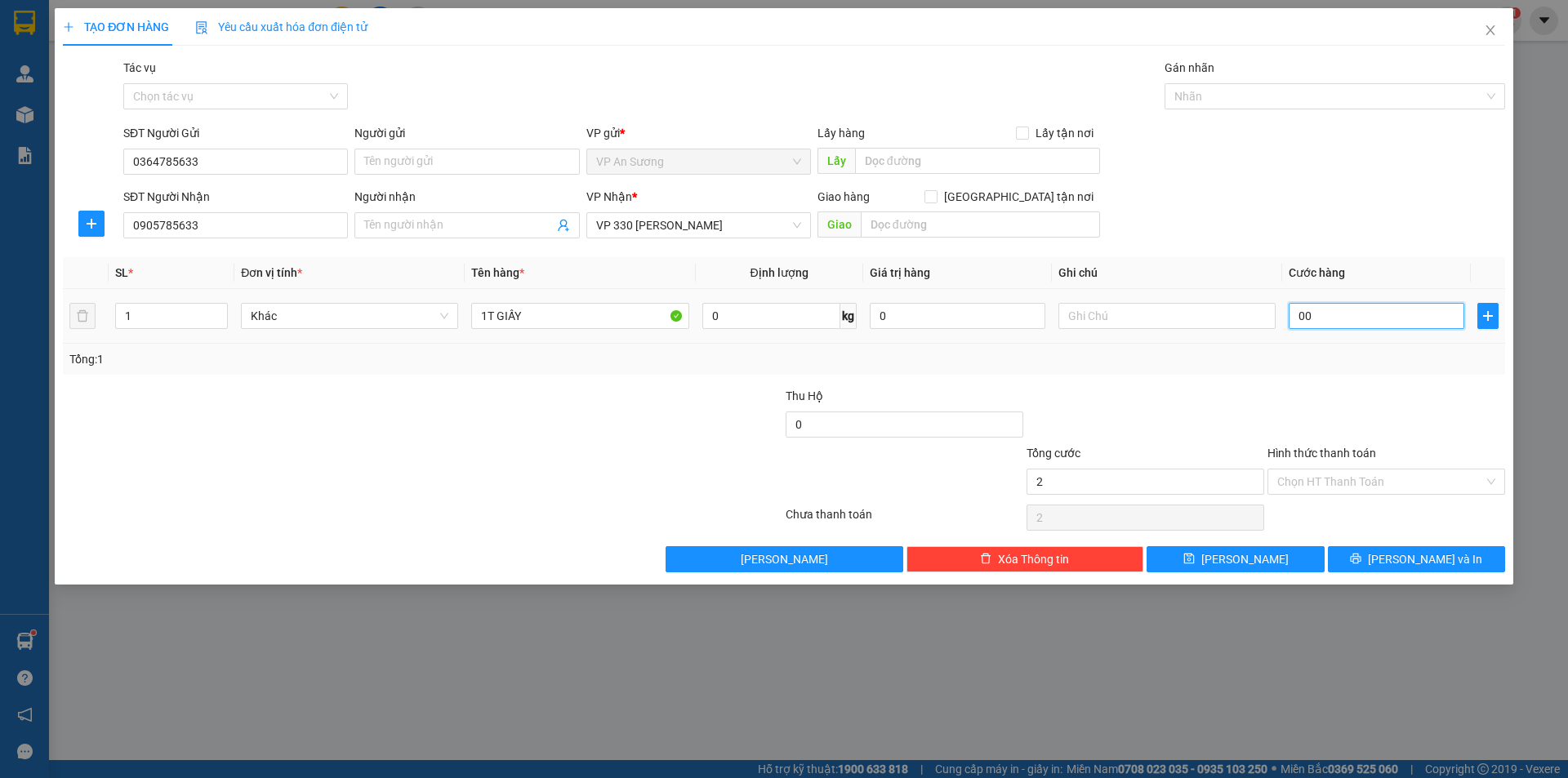
type input "0"
click at [1292, 319] on input "0" at bounding box center [1377, 316] width 176 height 26
type input "20"
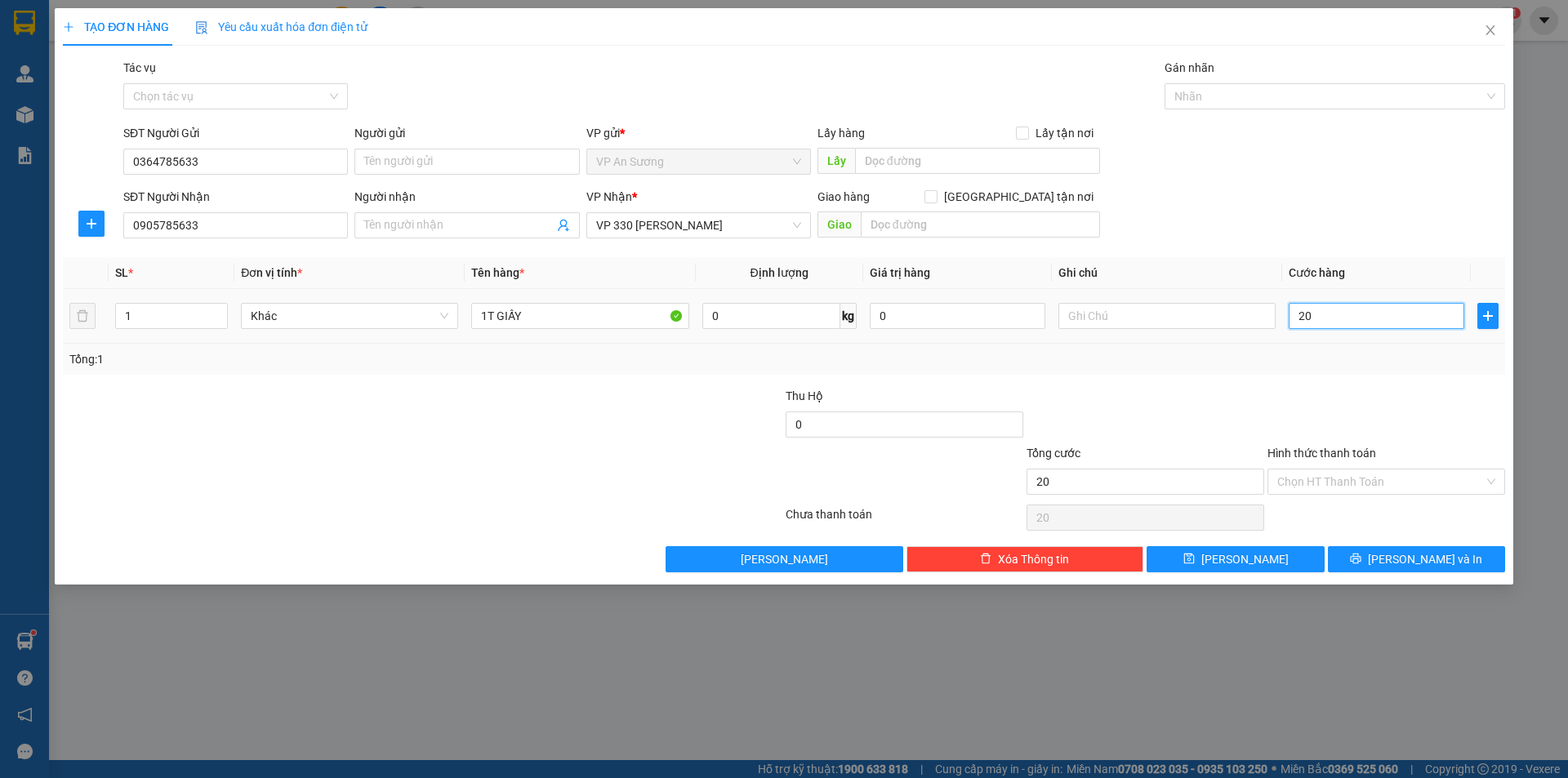
type input "200"
type input "200.000"
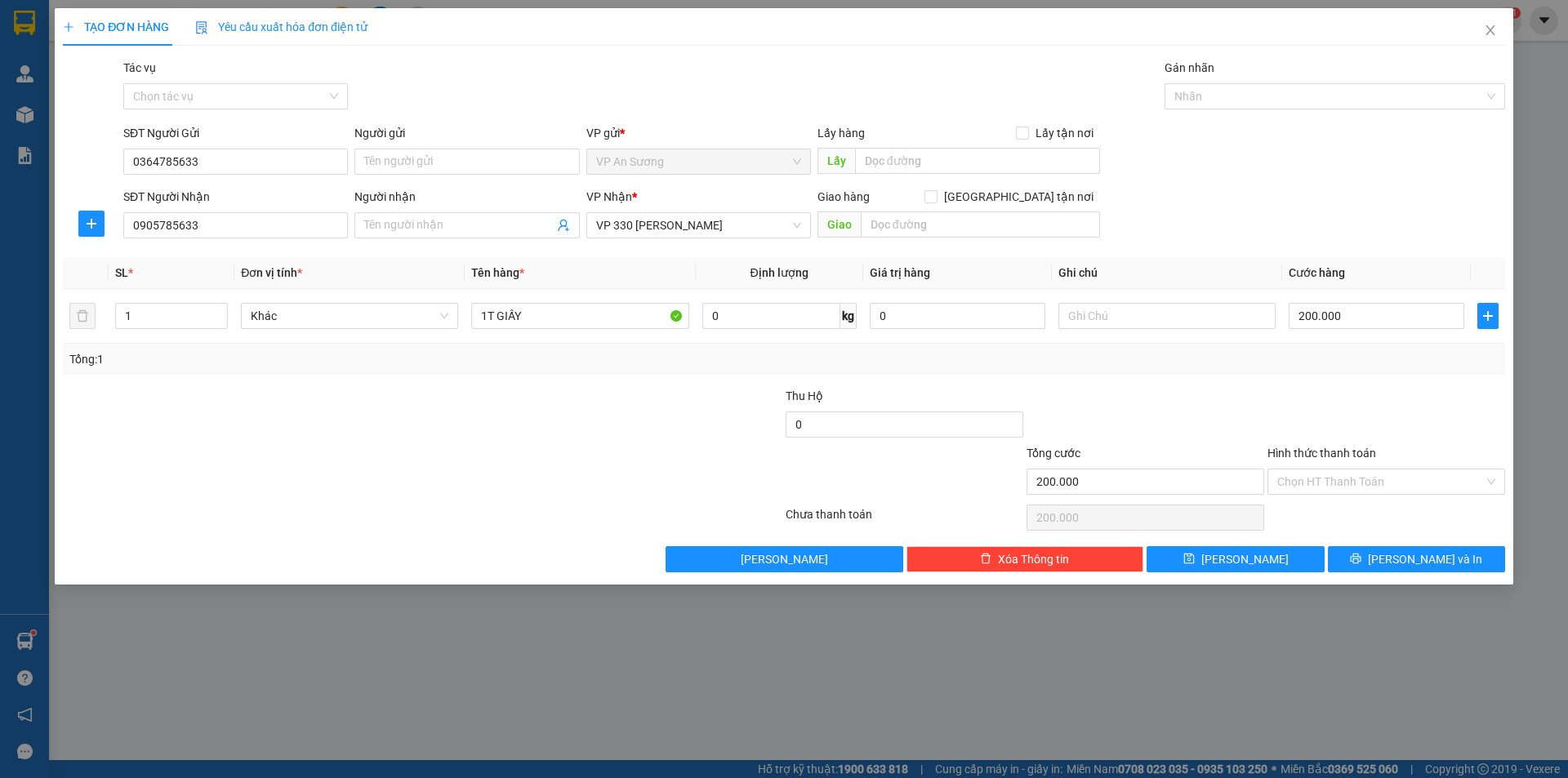
drag, startPoint x: 1347, startPoint y: 145, endPoint x: 1352, endPoint y: 153, distance: 9.4
click at [1350, 149] on div "SĐT Người Gửi 0364785633 Người gửi Tên người gửi VP gửi * VP [PERSON_NAME] Lấy …" at bounding box center [813, 153] width 1388 height 57
click at [1326, 398] on div at bounding box center [1386, 416] width 241 height 57
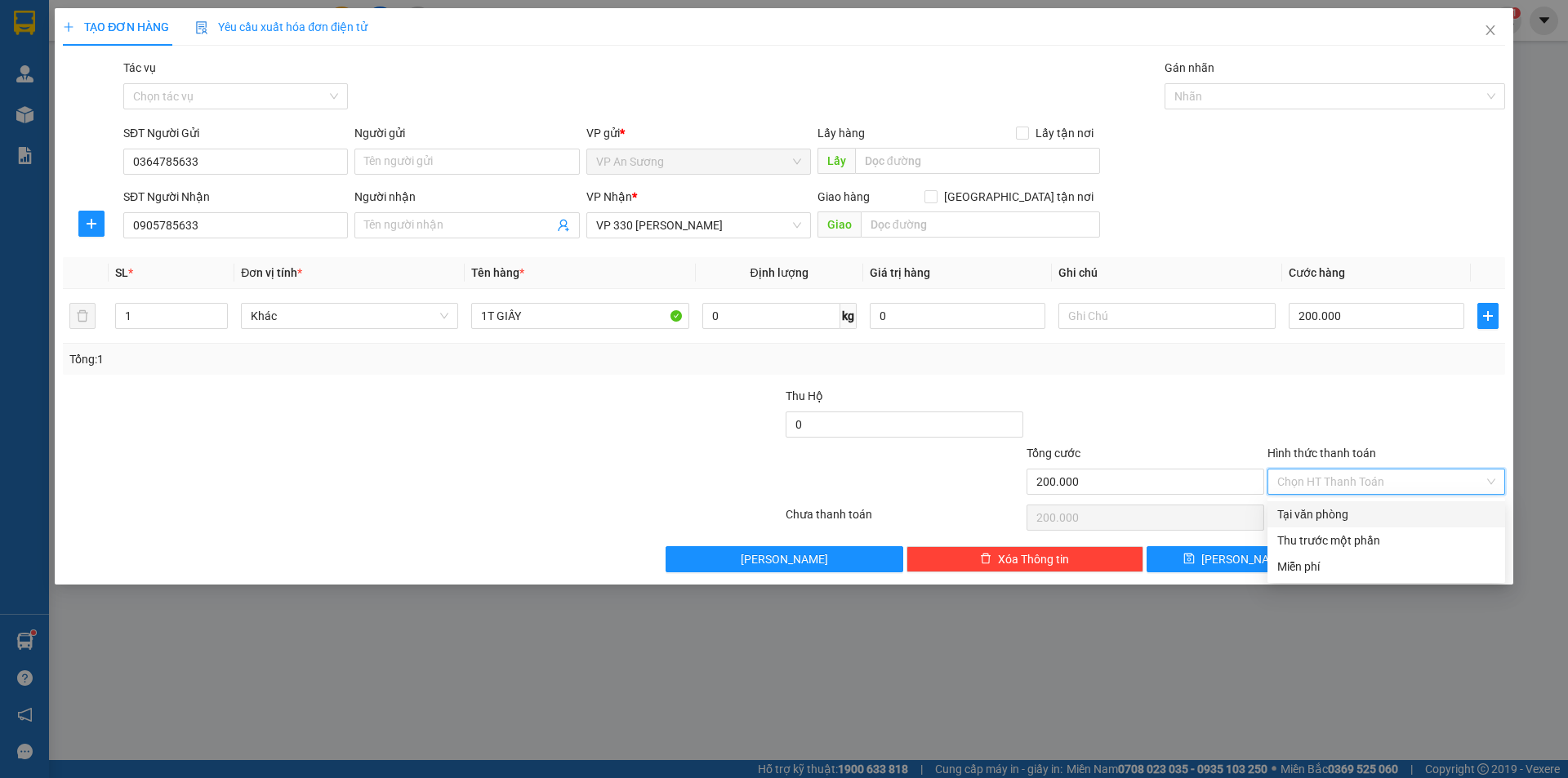
click at [1351, 482] on input "Hình thức thanh toán" at bounding box center [1381, 482] width 207 height 25
click at [1334, 514] on div "Tại văn phòng" at bounding box center [1386, 514] width 218 height 18
type input "0"
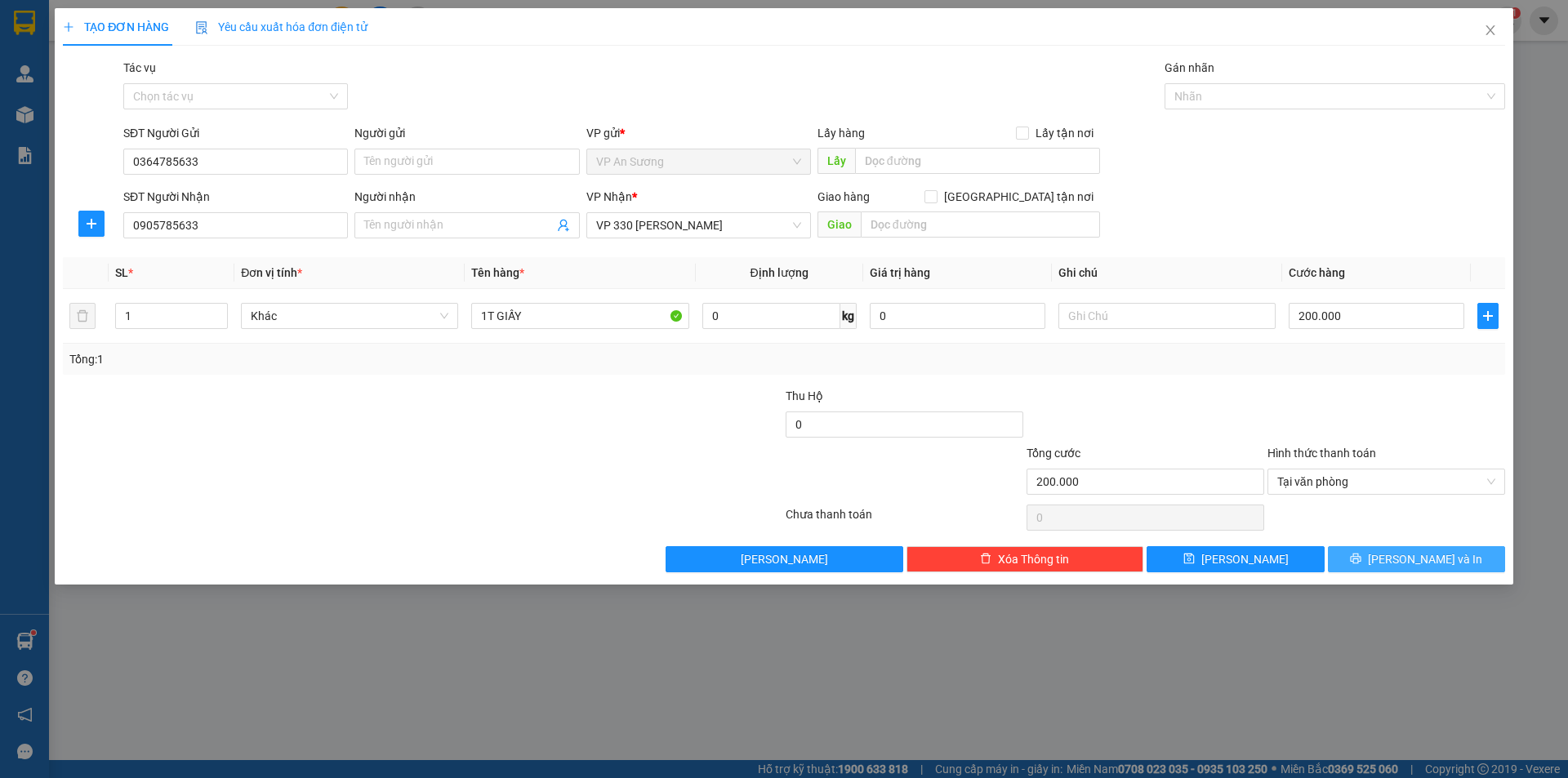
click at [1379, 555] on button "[PERSON_NAME] và In" at bounding box center [1417, 559] width 178 height 26
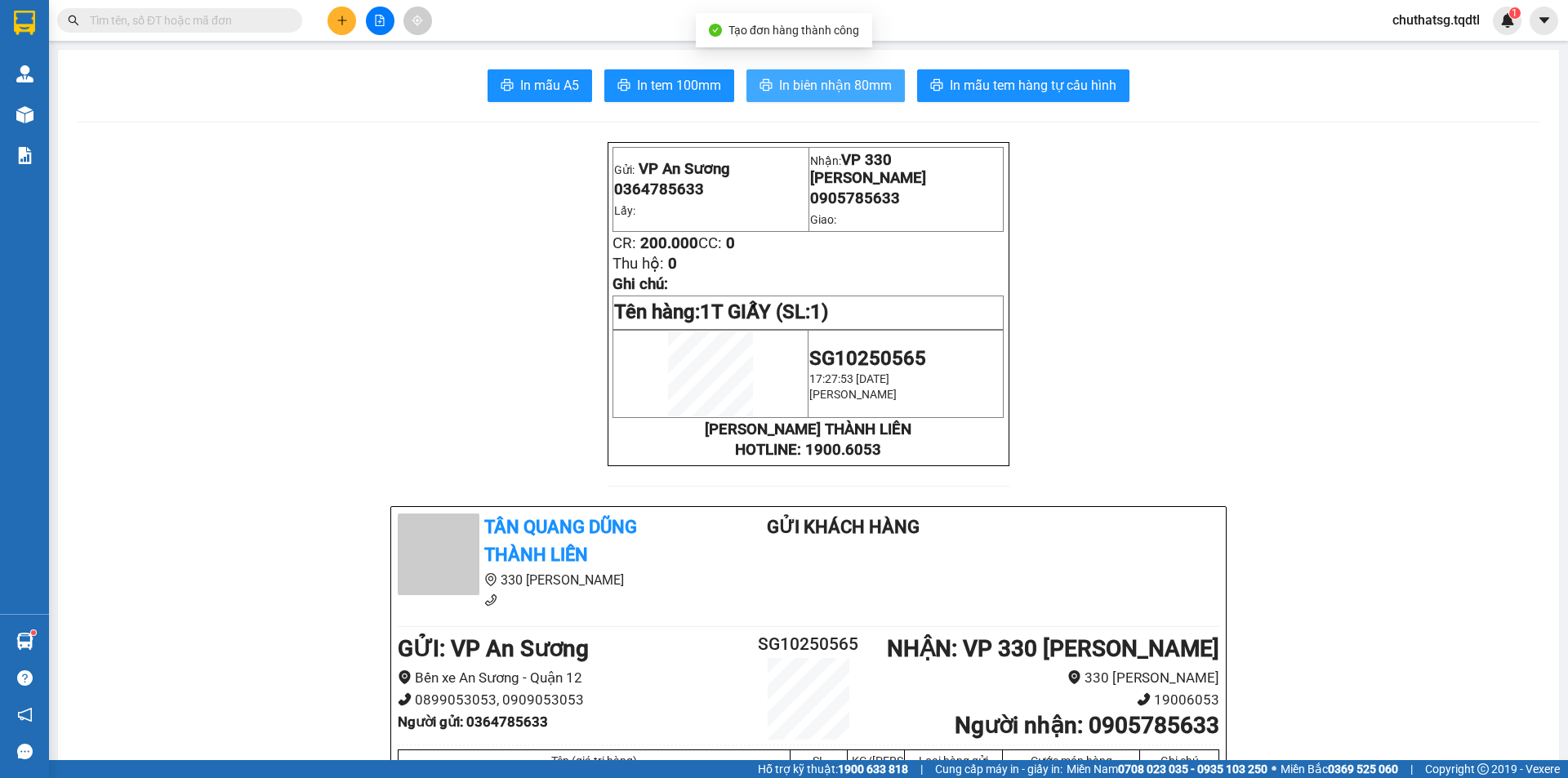
click at [790, 74] on button "In biên nhận 80mm" at bounding box center [825, 85] width 158 height 32
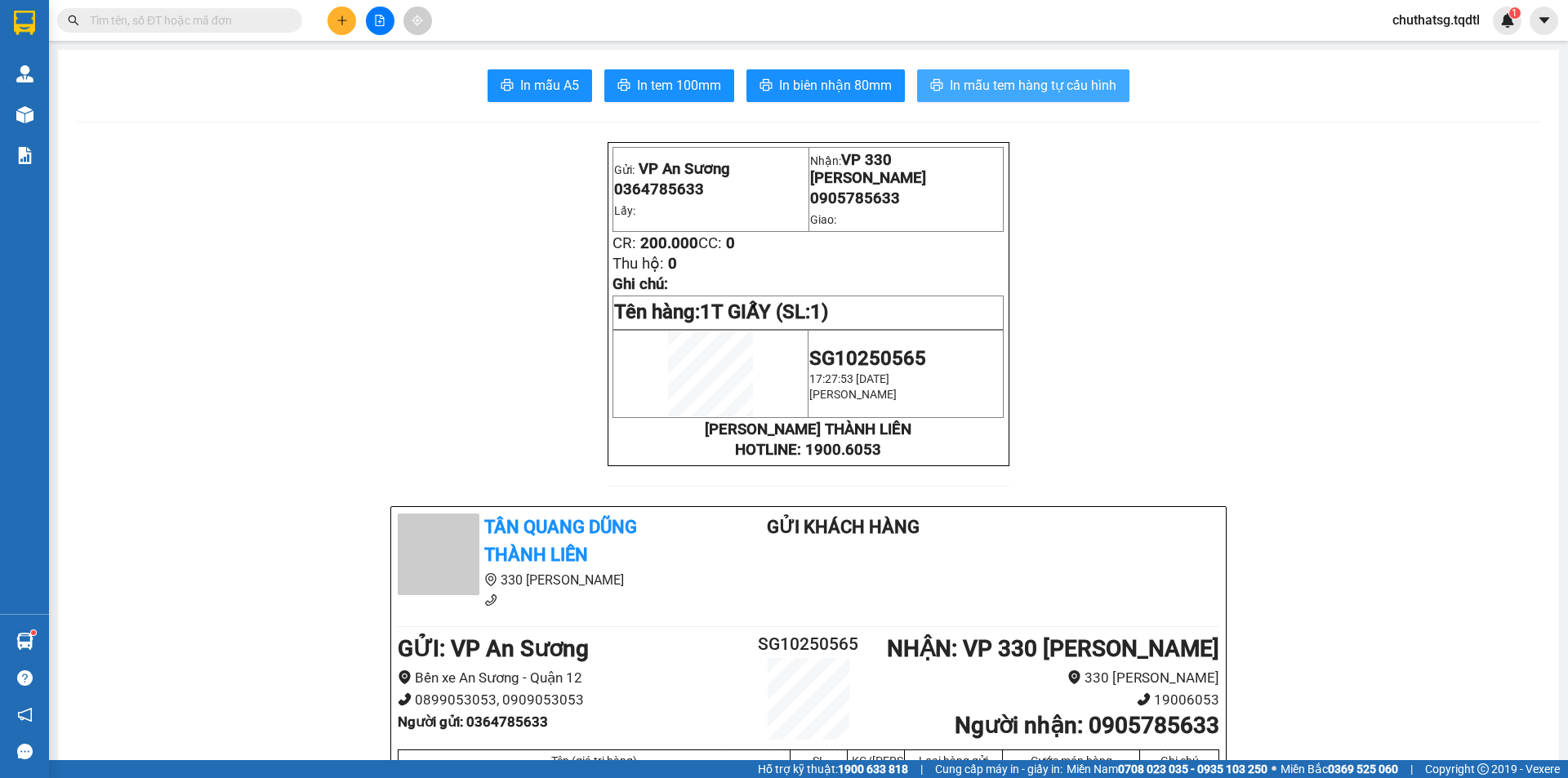
click at [985, 82] on span "In mẫu tem hàng tự cấu hình" at bounding box center [1033, 85] width 167 height 21
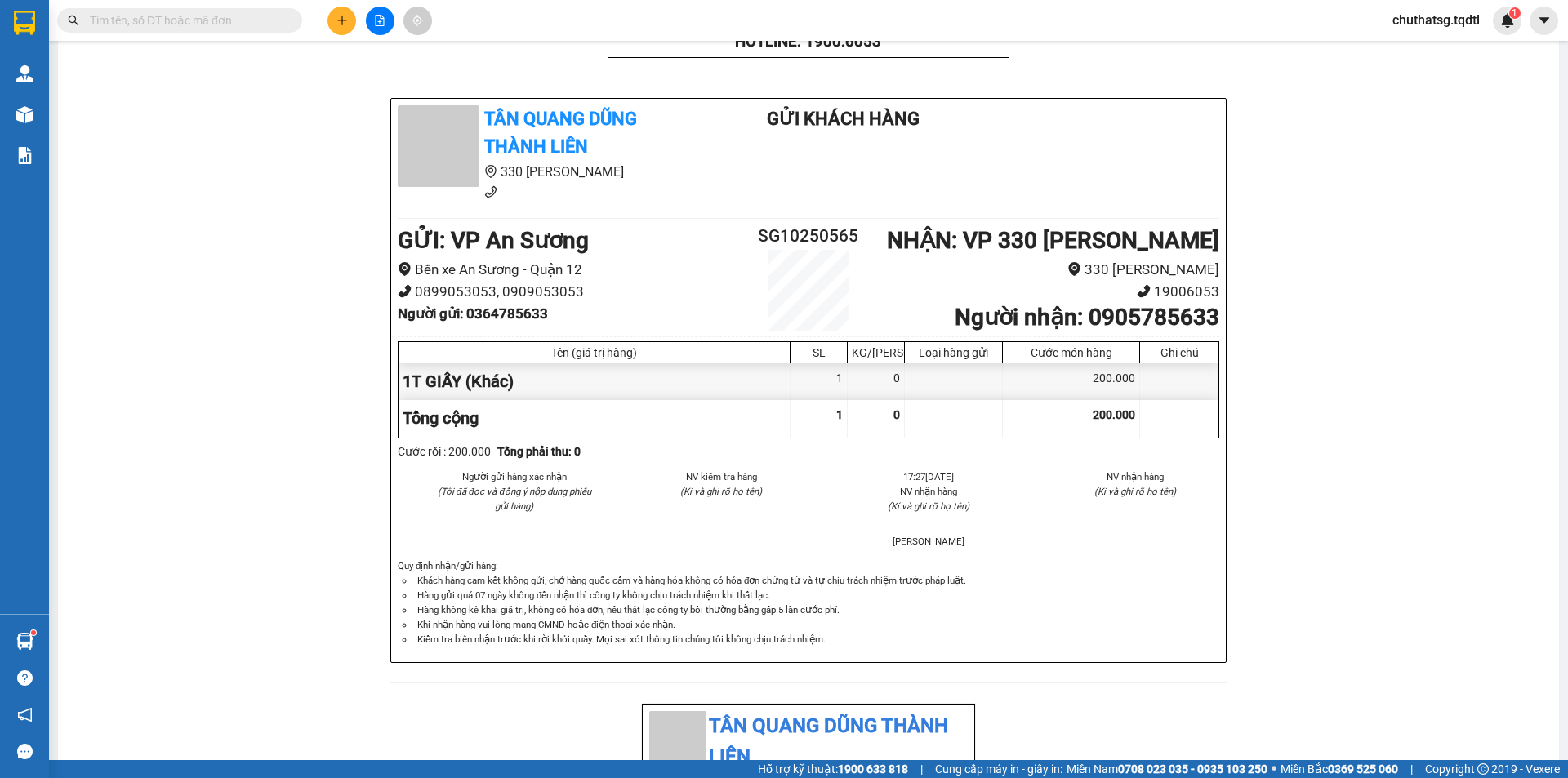
scroll to position [490, 0]
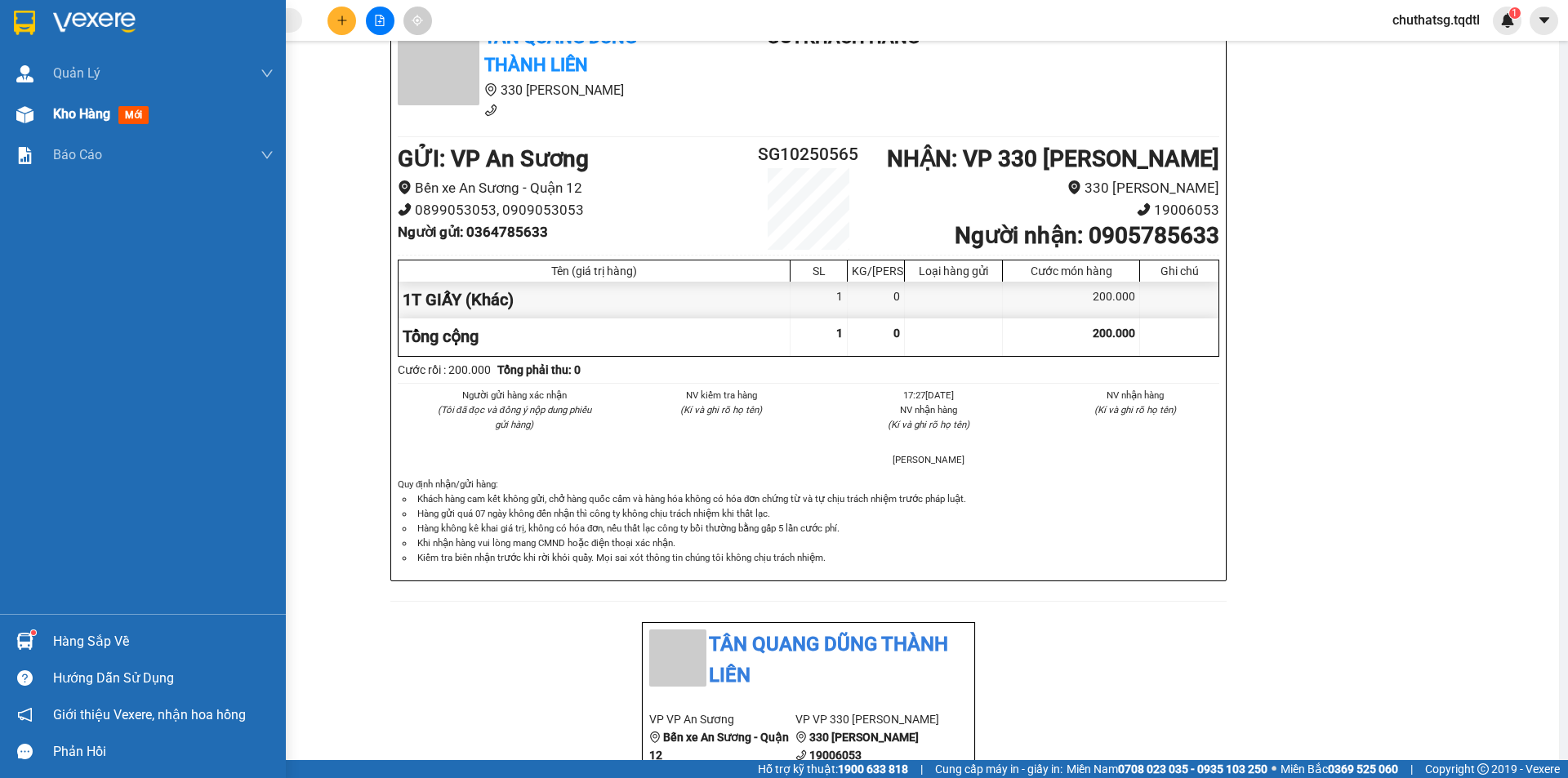
click at [78, 114] on span "Kho hàng" at bounding box center [81, 114] width 57 height 16
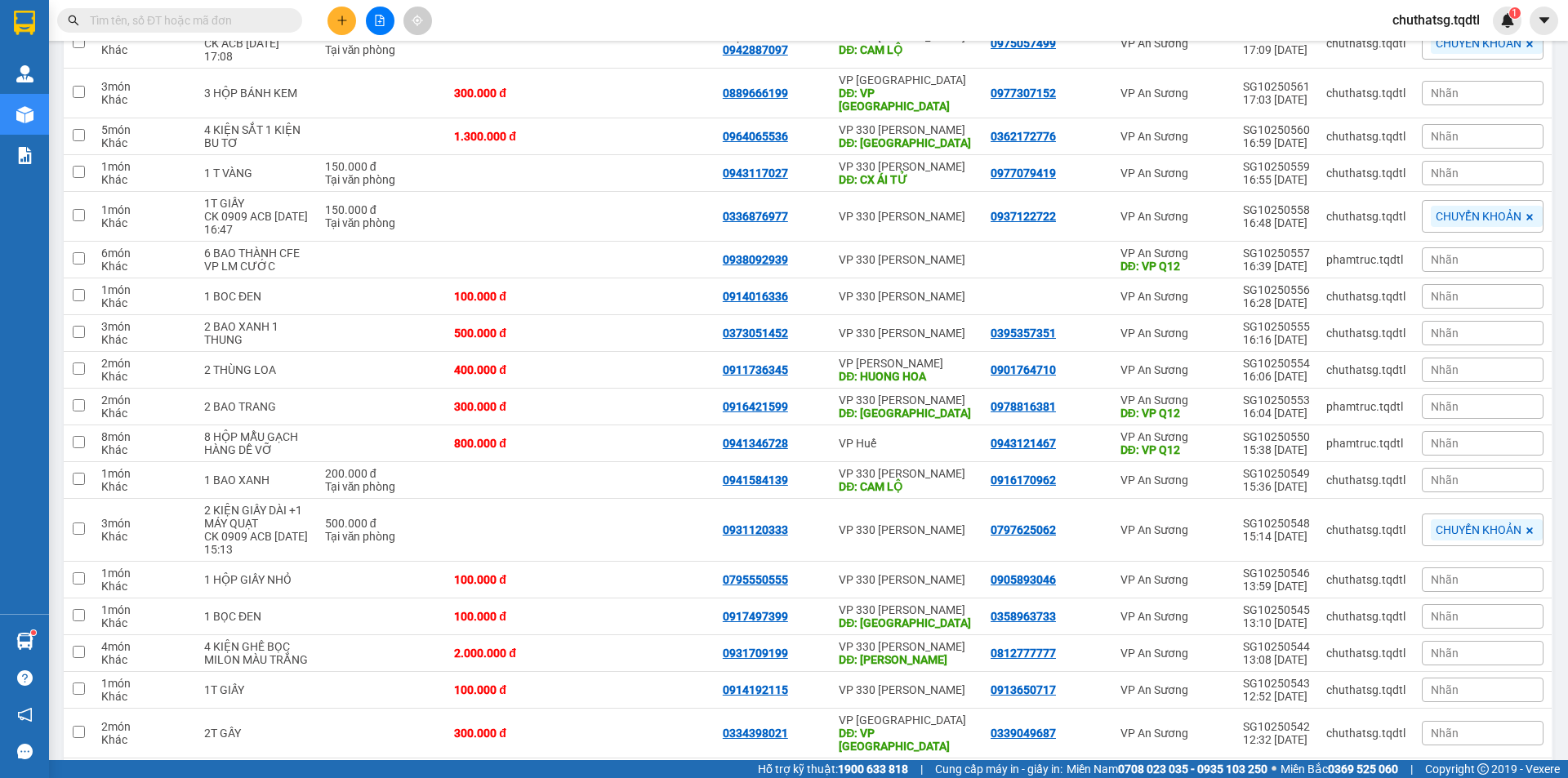
scroll to position [393, 0]
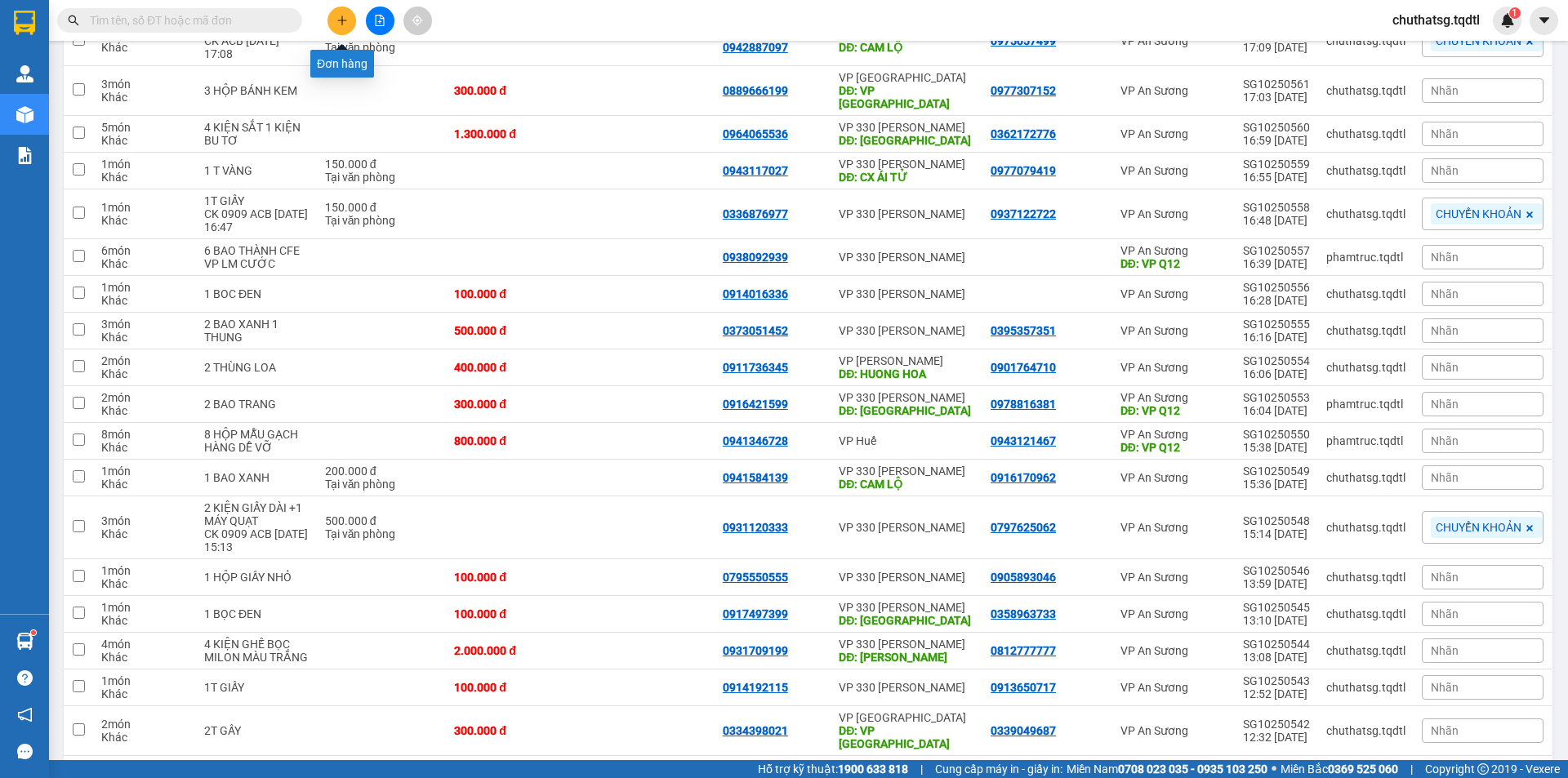
click at [339, 23] on icon "plus" at bounding box center [342, 21] width 12 height 12
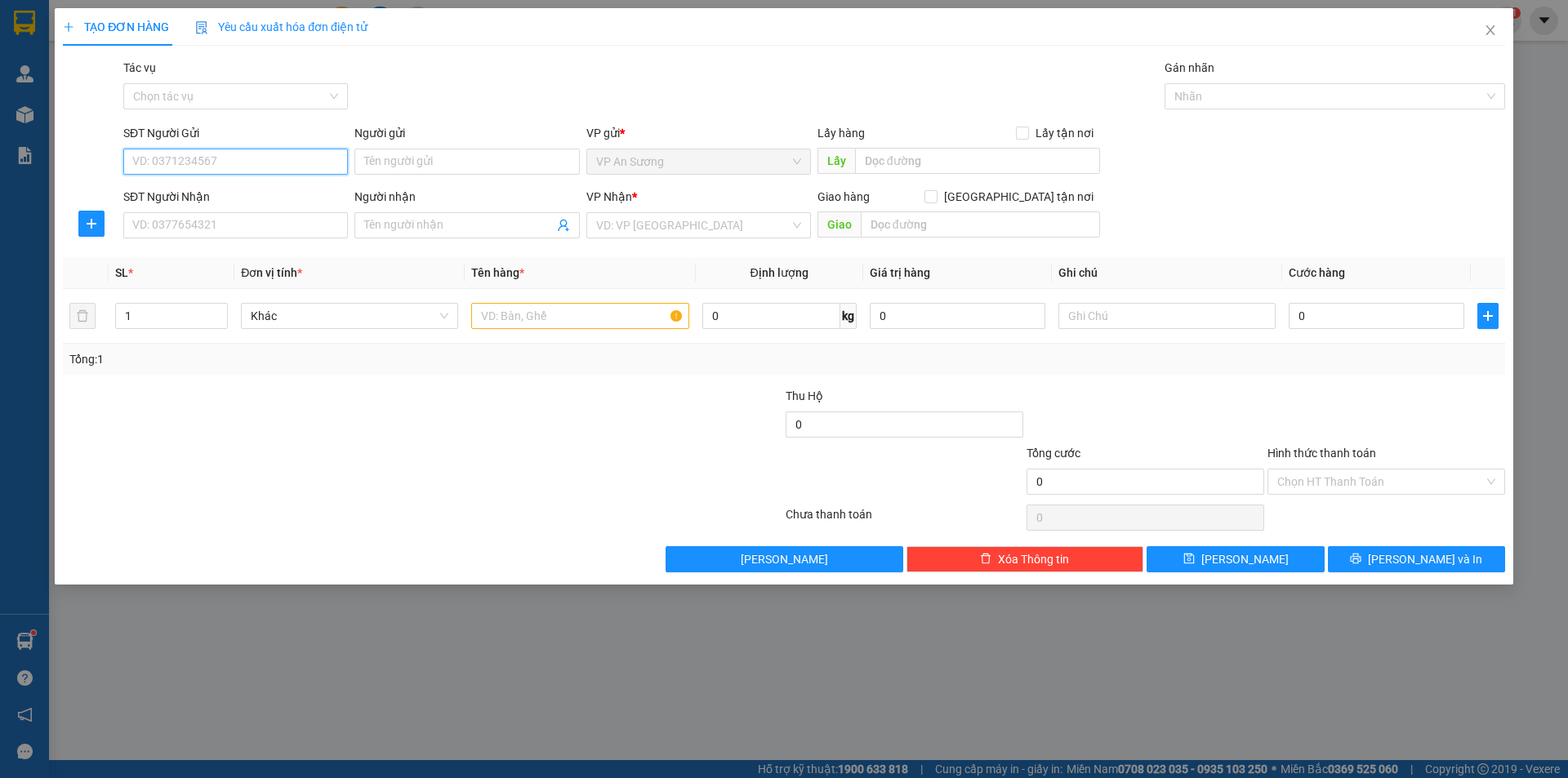
click at [286, 163] on input "SĐT Người Gửi" at bounding box center [235, 161] width 225 height 26
type input "0971915700"
click at [251, 189] on div "0971915700" at bounding box center [235, 194] width 205 height 18
type input "0914016336"
type input "100.000"
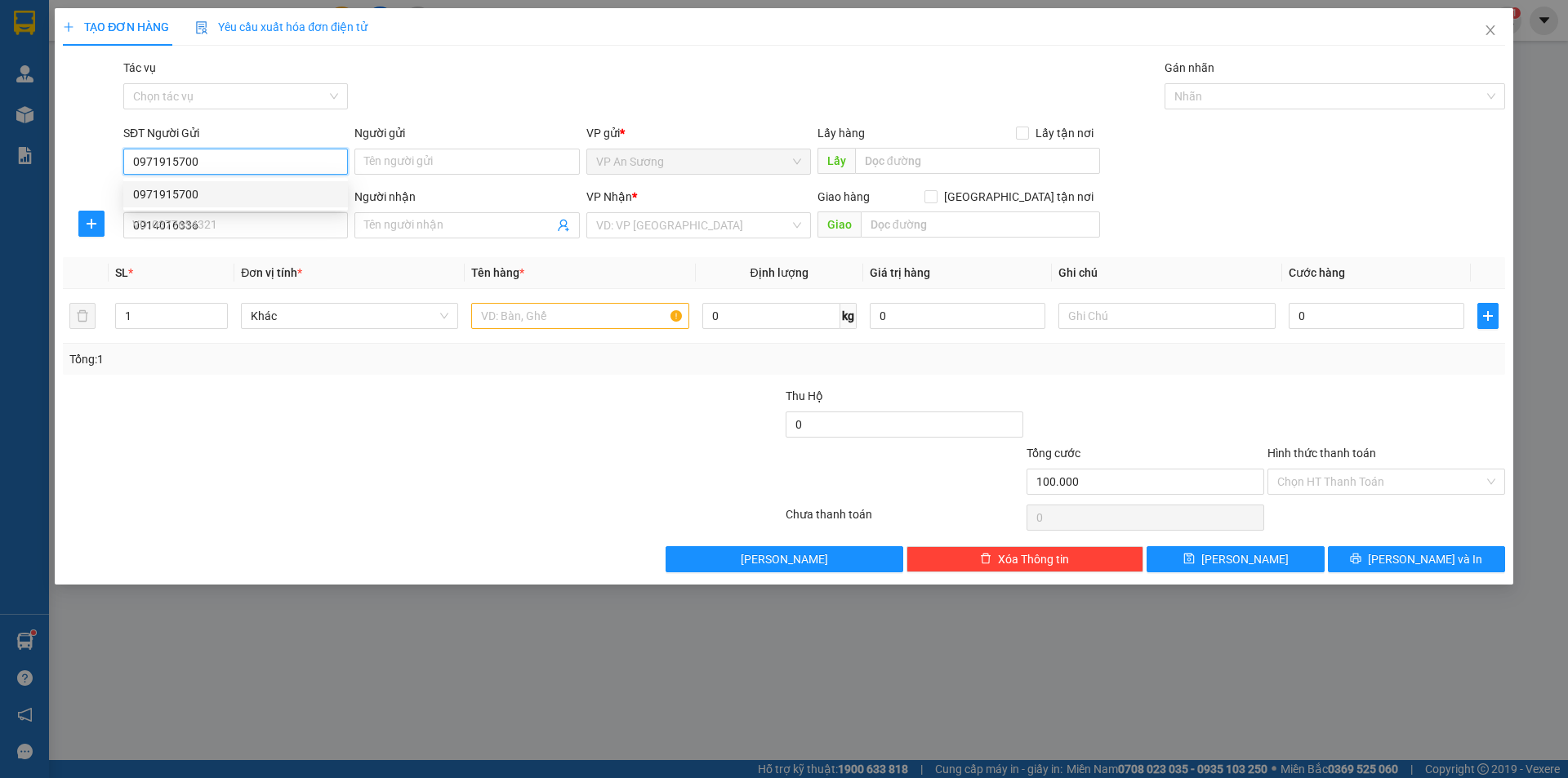
type input "100.000"
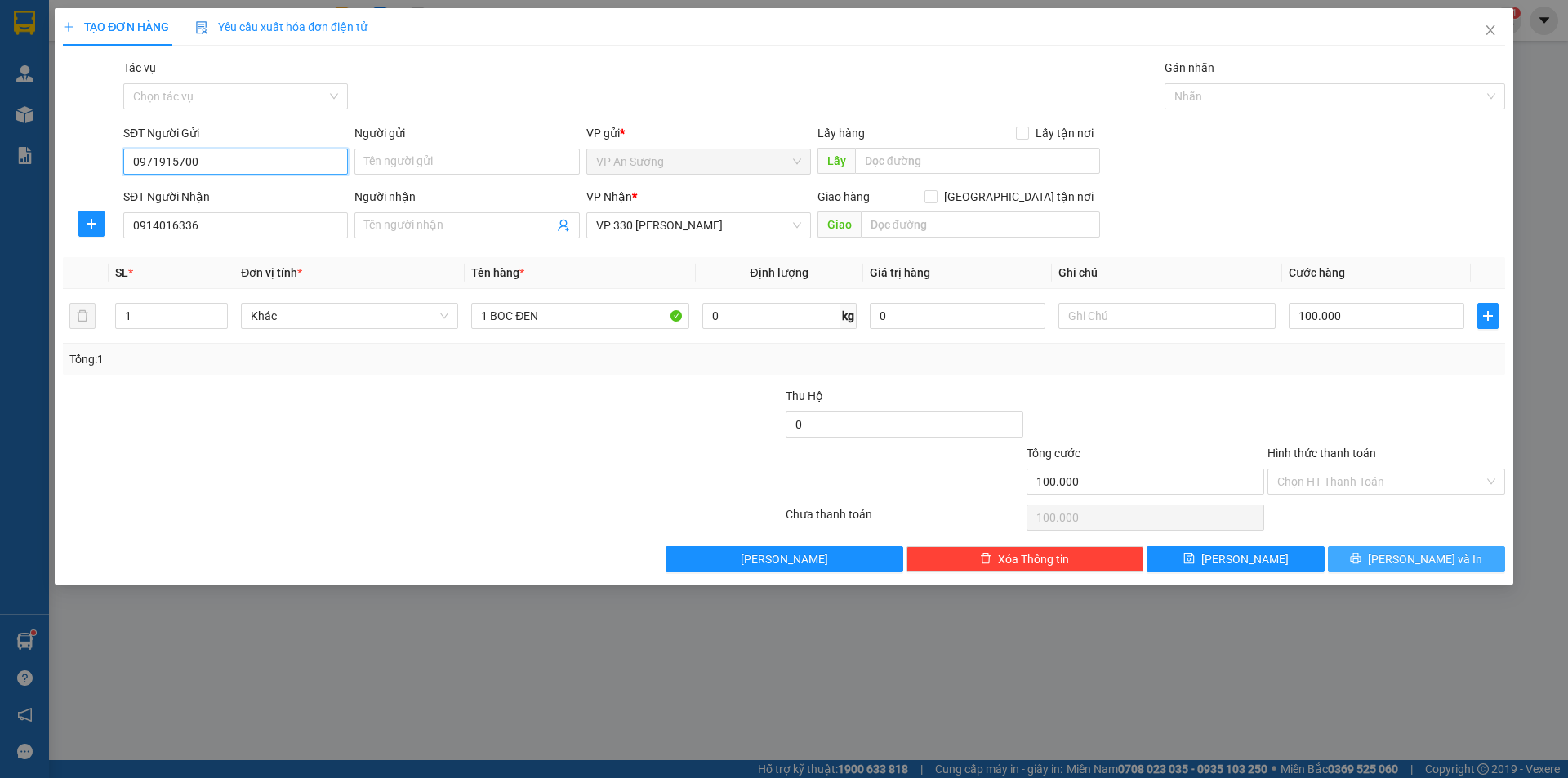
type input "0971915700"
click at [1403, 565] on span "[PERSON_NAME] và In" at bounding box center [1425, 559] width 115 height 18
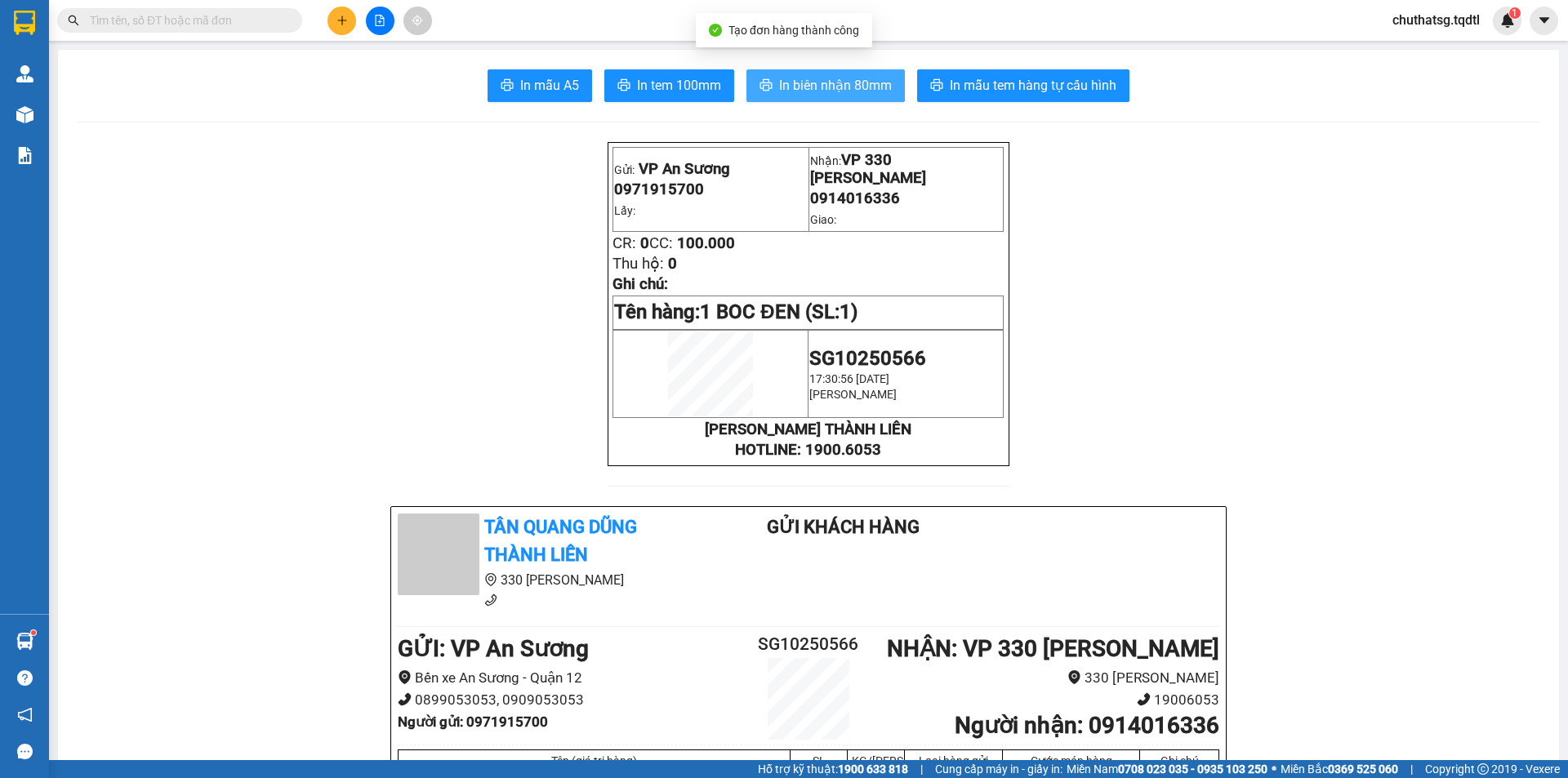
click at [862, 71] on button "In biên nhận 80mm" at bounding box center [825, 85] width 158 height 32
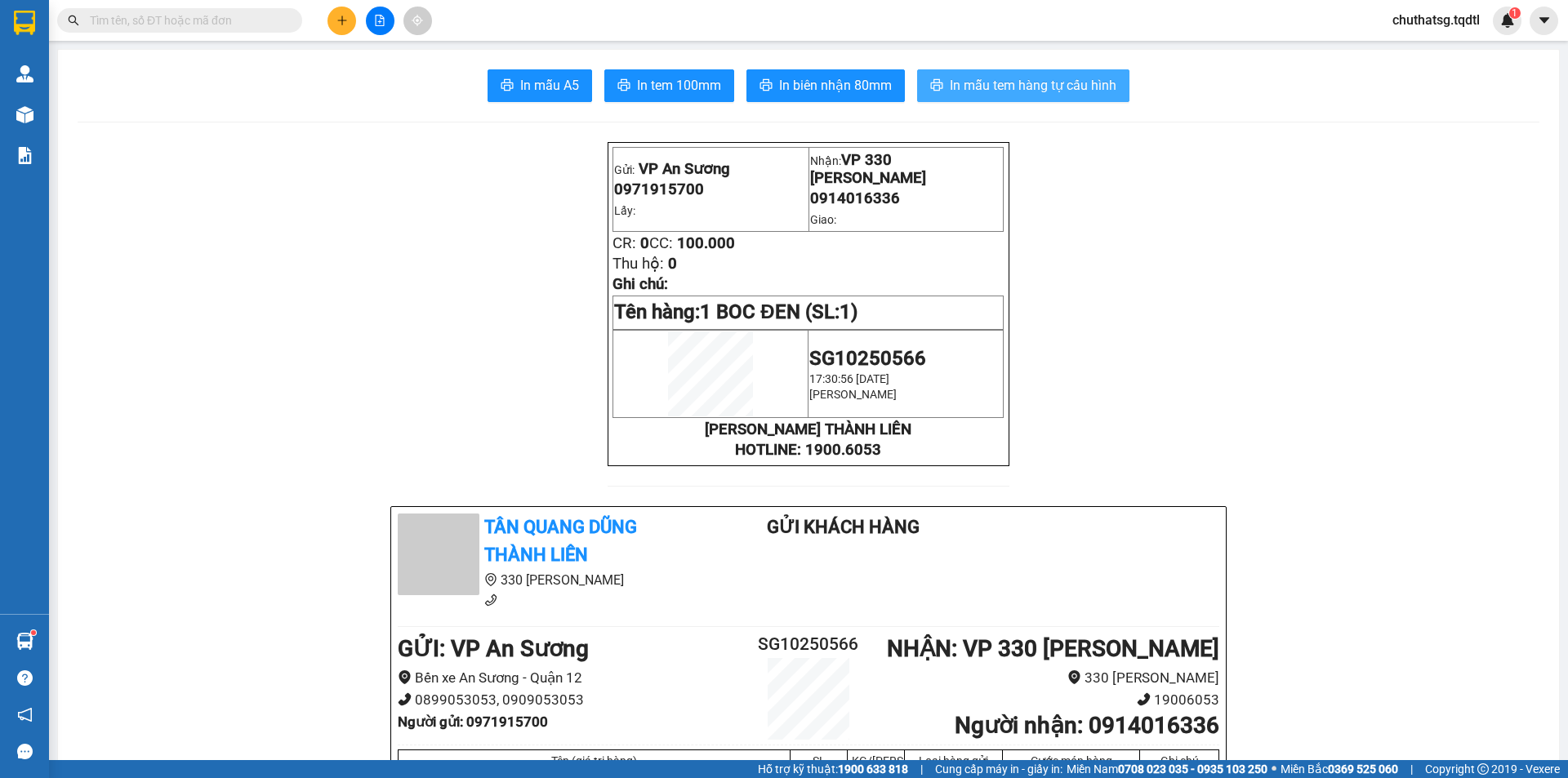
click at [972, 81] on span "In mẫu tem hàng tự cấu hình" at bounding box center [1033, 85] width 167 height 21
